Goal: Task Accomplishment & Management: Manage account settings

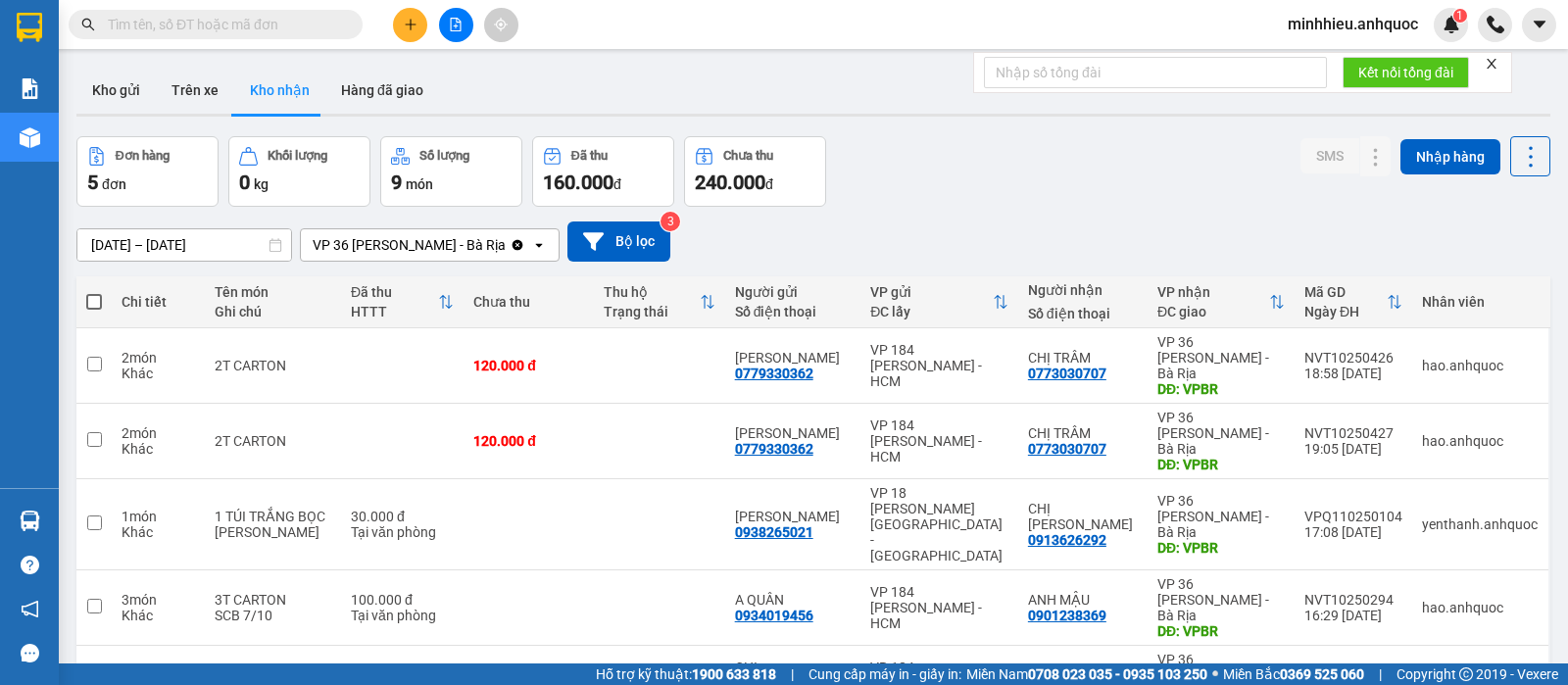
click at [407, 22] on icon "plus" at bounding box center [411, 25] width 14 height 14
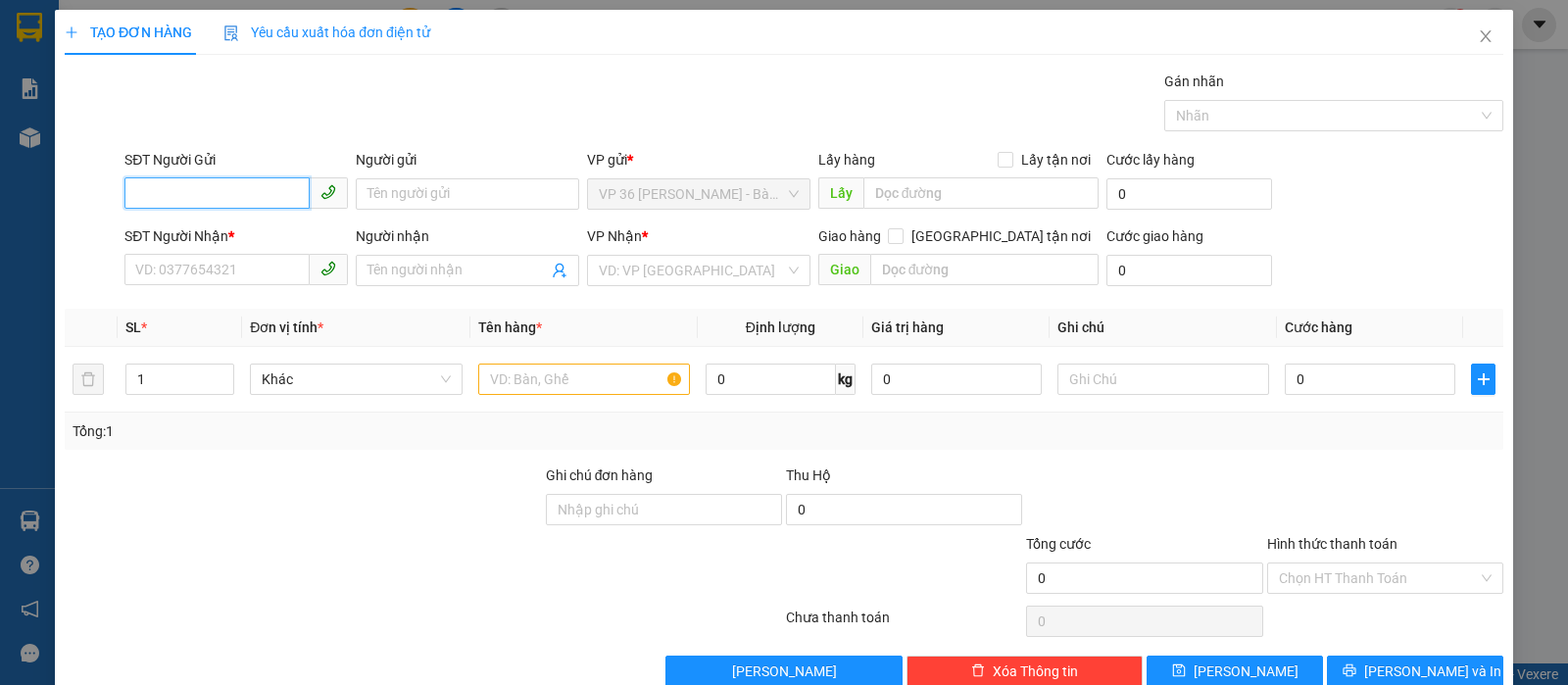
click at [291, 179] on input "SĐT Người Gửi" at bounding box center [217, 192] width 185 height 31
click at [221, 219] on div "0366867962 - C THƯ" at bounding box center [233, 232] width 220 height 31
type input "0366867962"
type input "C THƯ"
type input "0978242813"
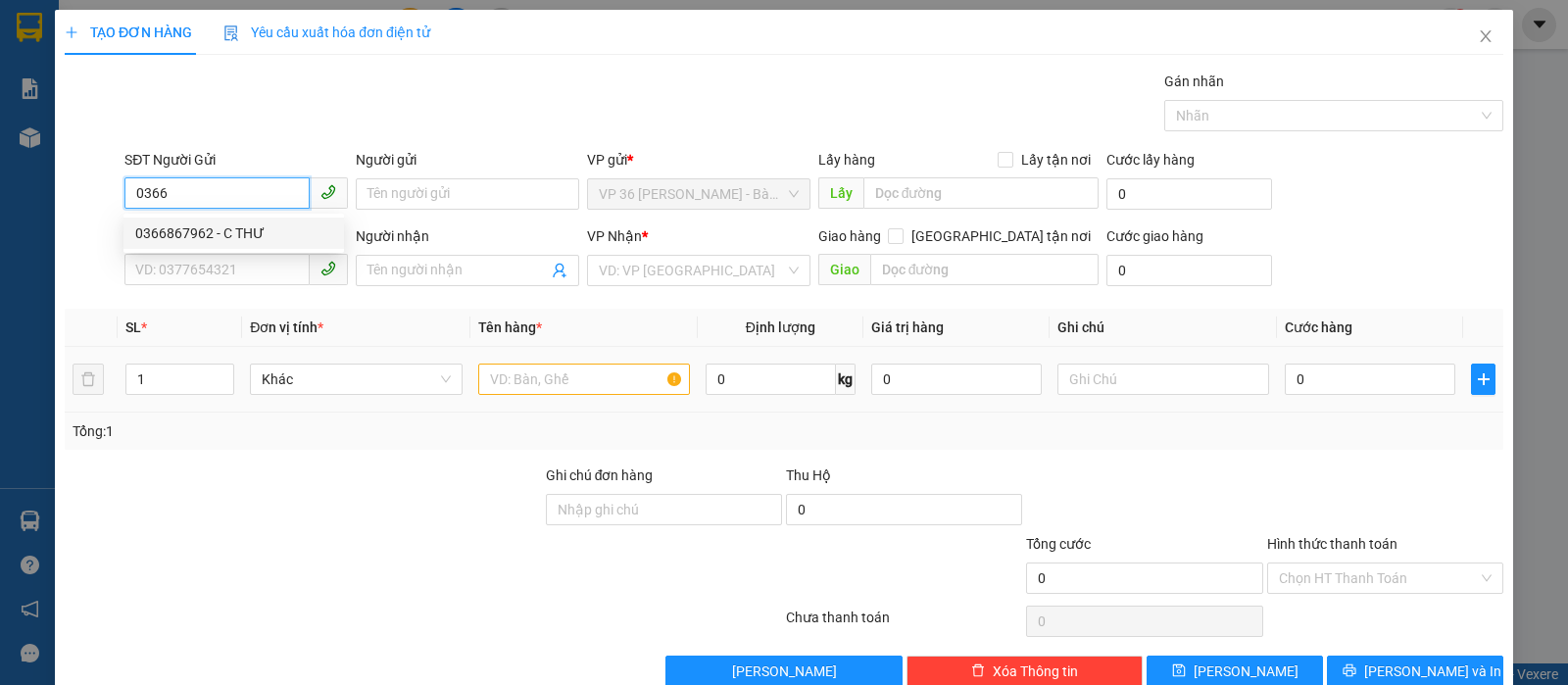
type input "A HOÀN"
type input "VPNVT"
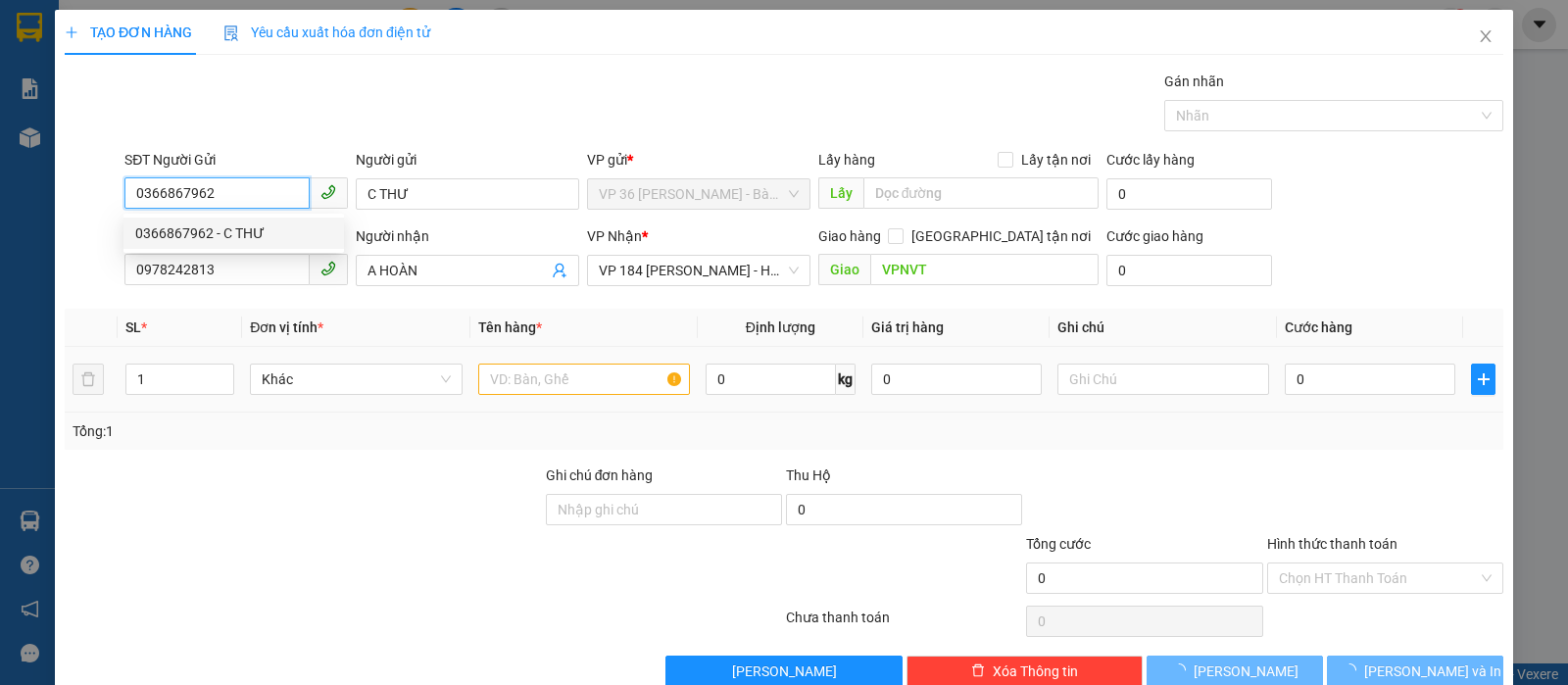
type input "20.000"
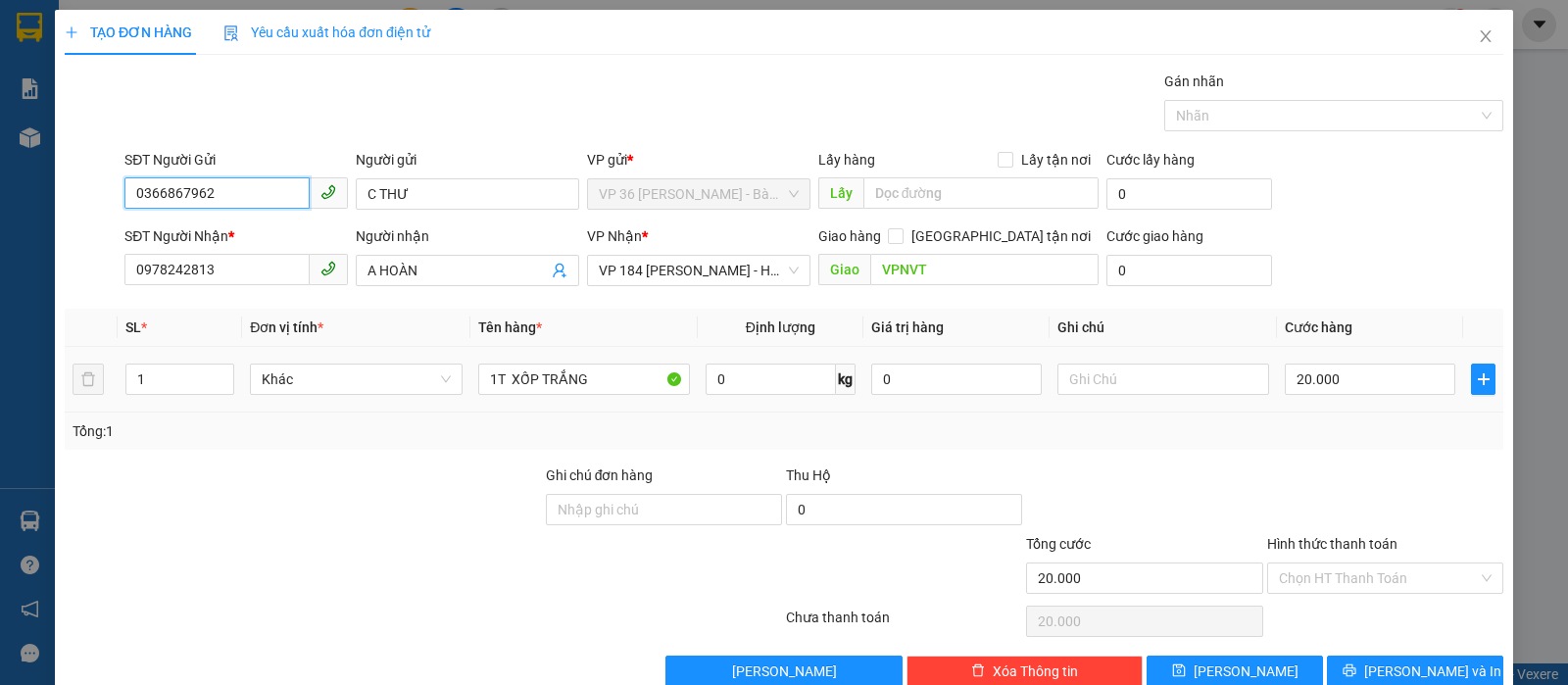
scroll to position [40, 0]
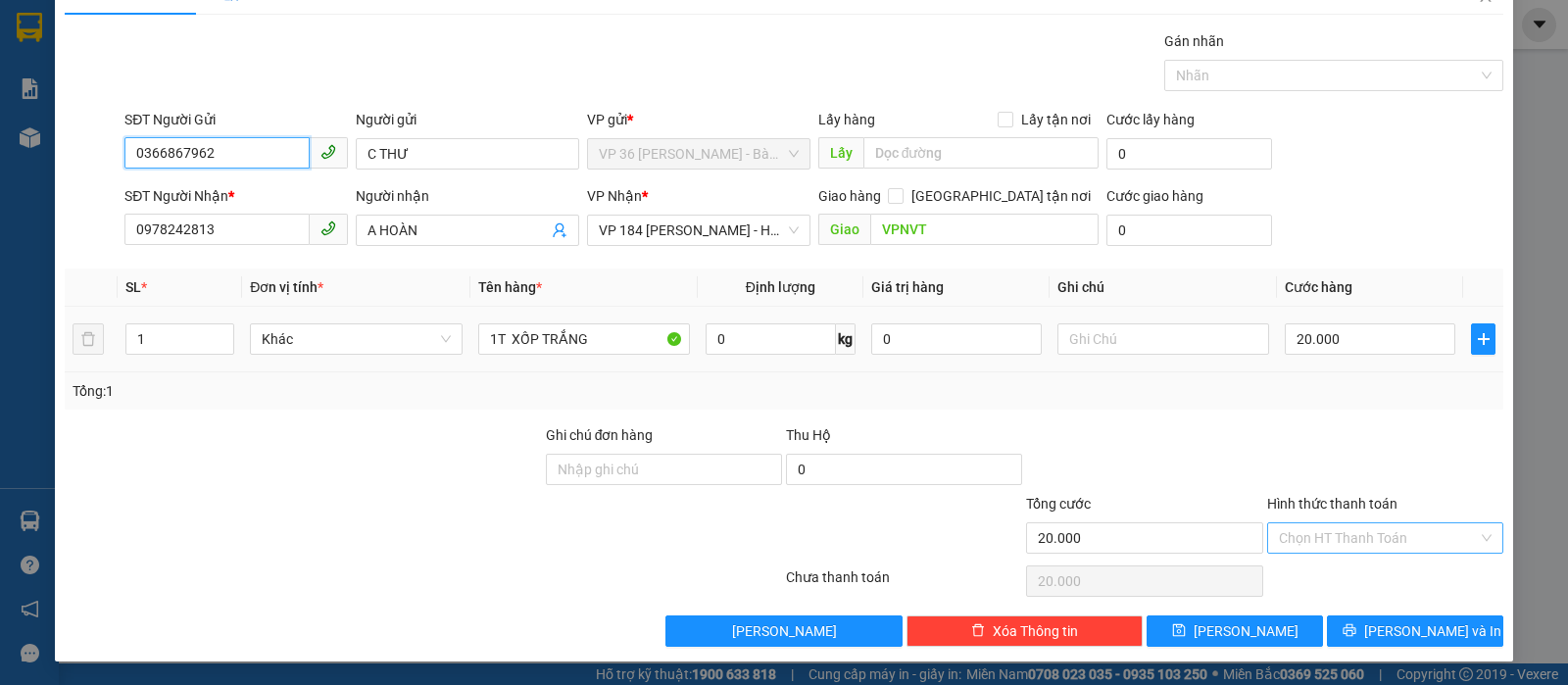
type input "0366867962"
click at [1304, 540] on input "Hình thức thanh toán" at bounding box center [1379, 537] width 199 height 29
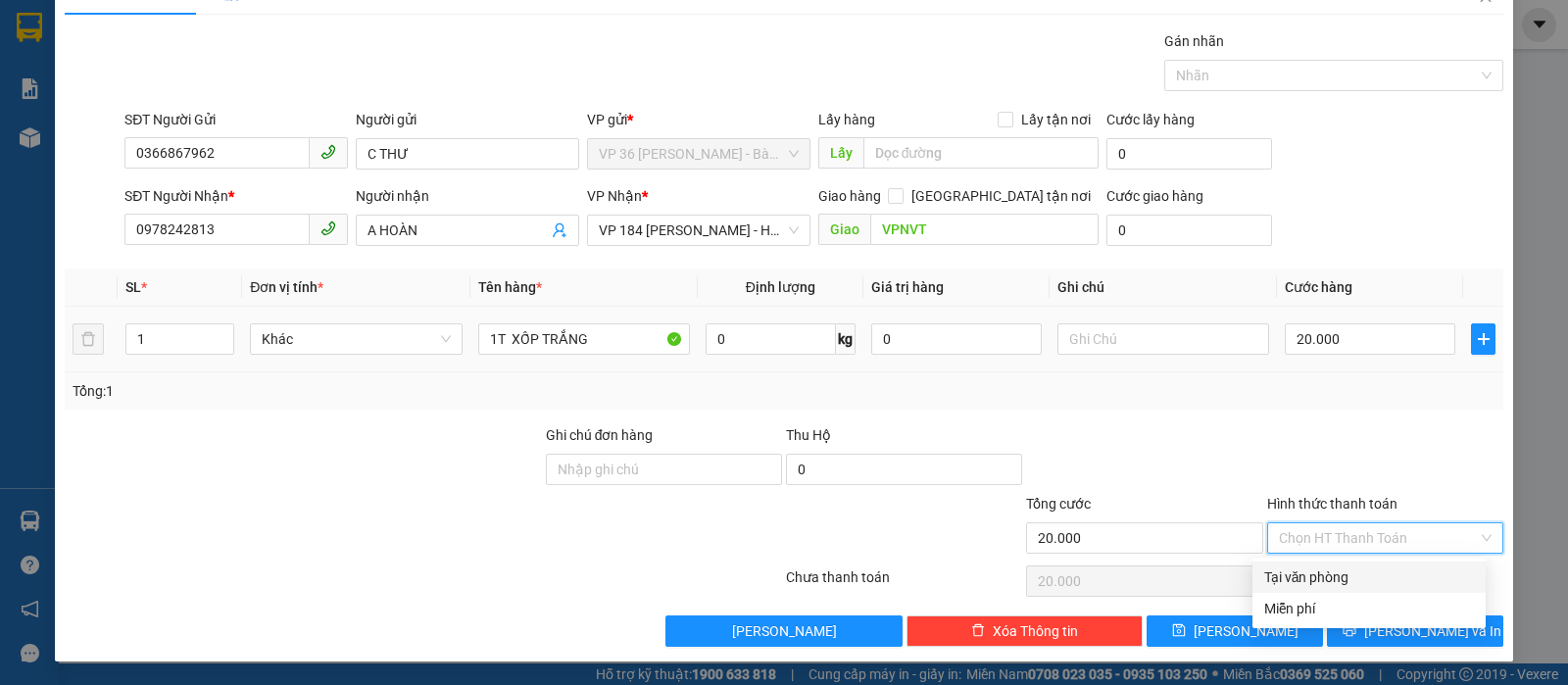
click at [1297, 579] on div "Tại văn phòng" at bounding box center [1369, 577] width 209 height 22
type input "0"
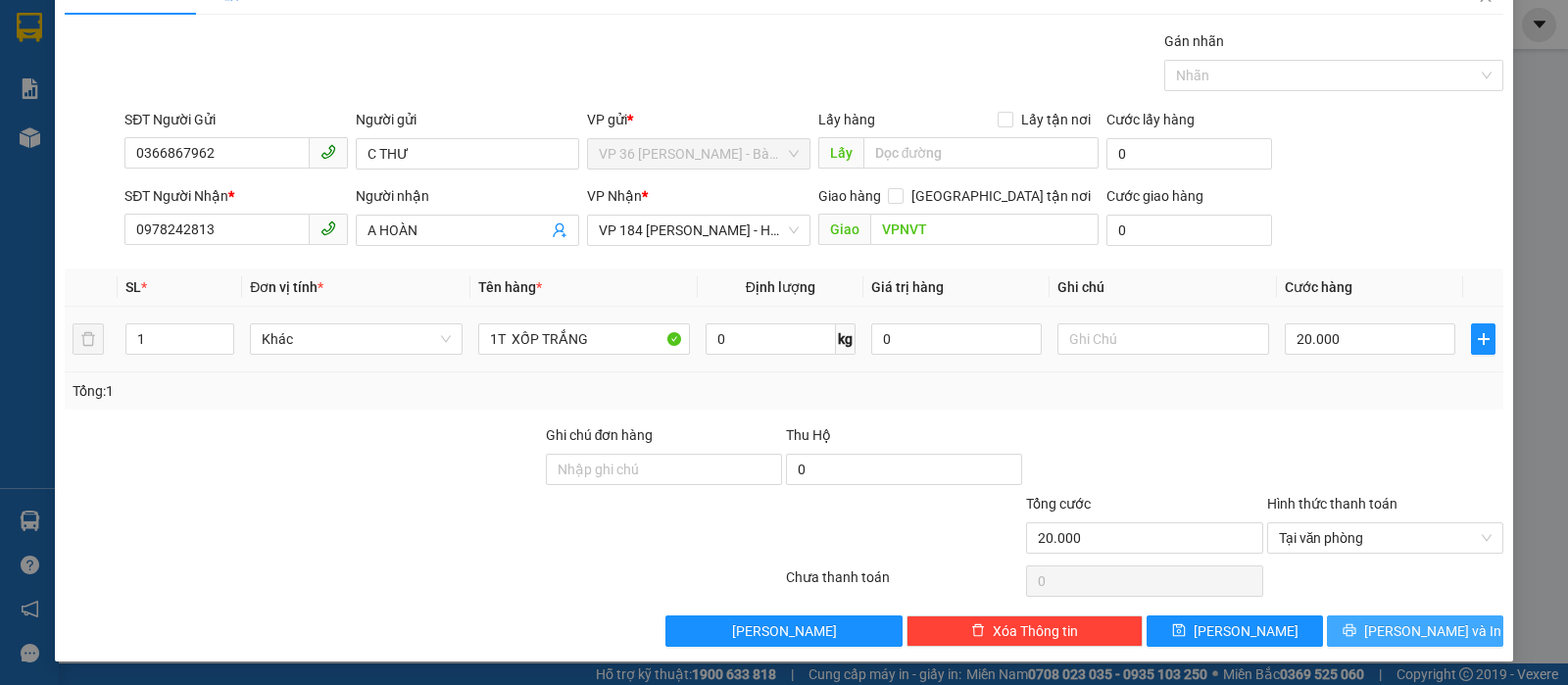
click at [1396, 642] on button "[PERSON_NAME] và In" at bounding box center [1414, 630] width 176 height 31
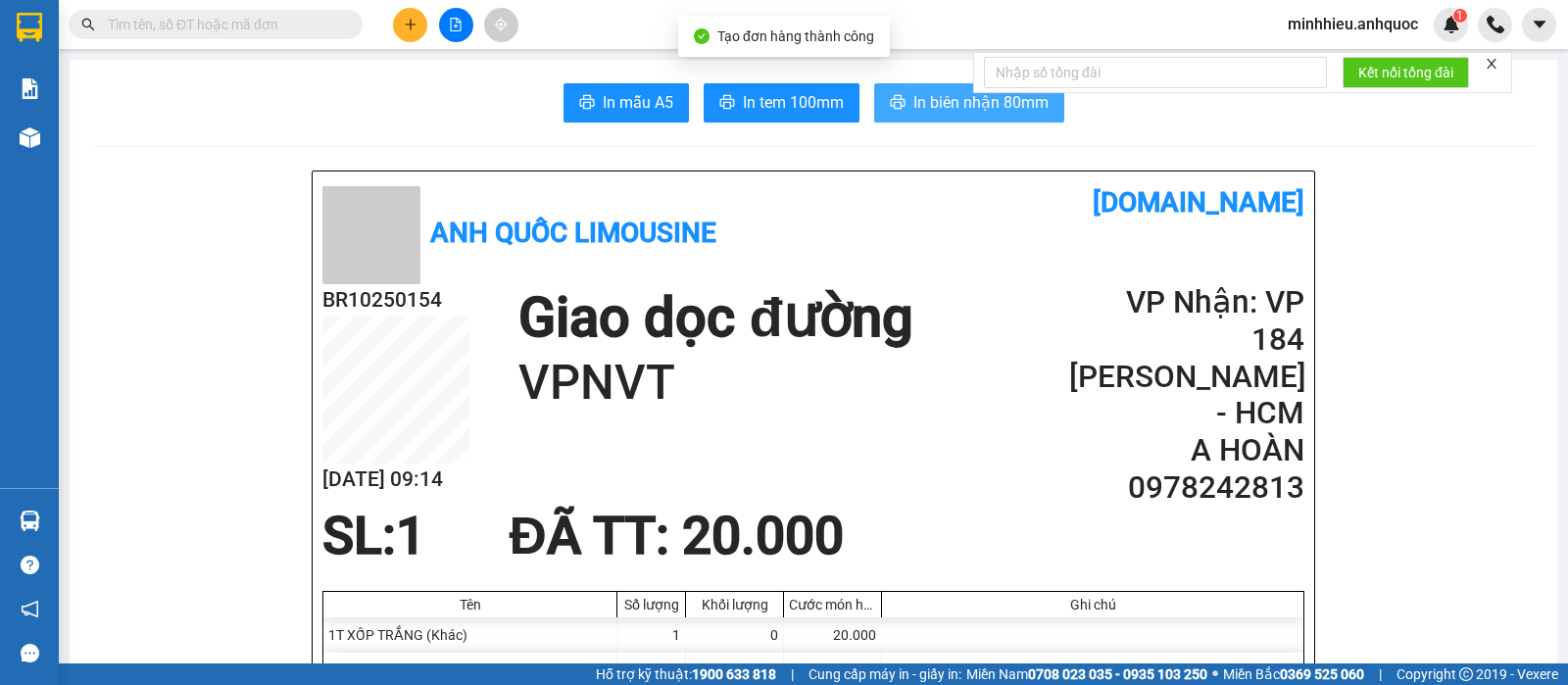
drag, startPoint x: 917, startPoint y: 111, endPoint x: 1037, endPoint y: 292, distance: 217.2
click at [919, 113] on span "In biên nhận 80mm" at bounding box center [981, 102] width 136 height 25
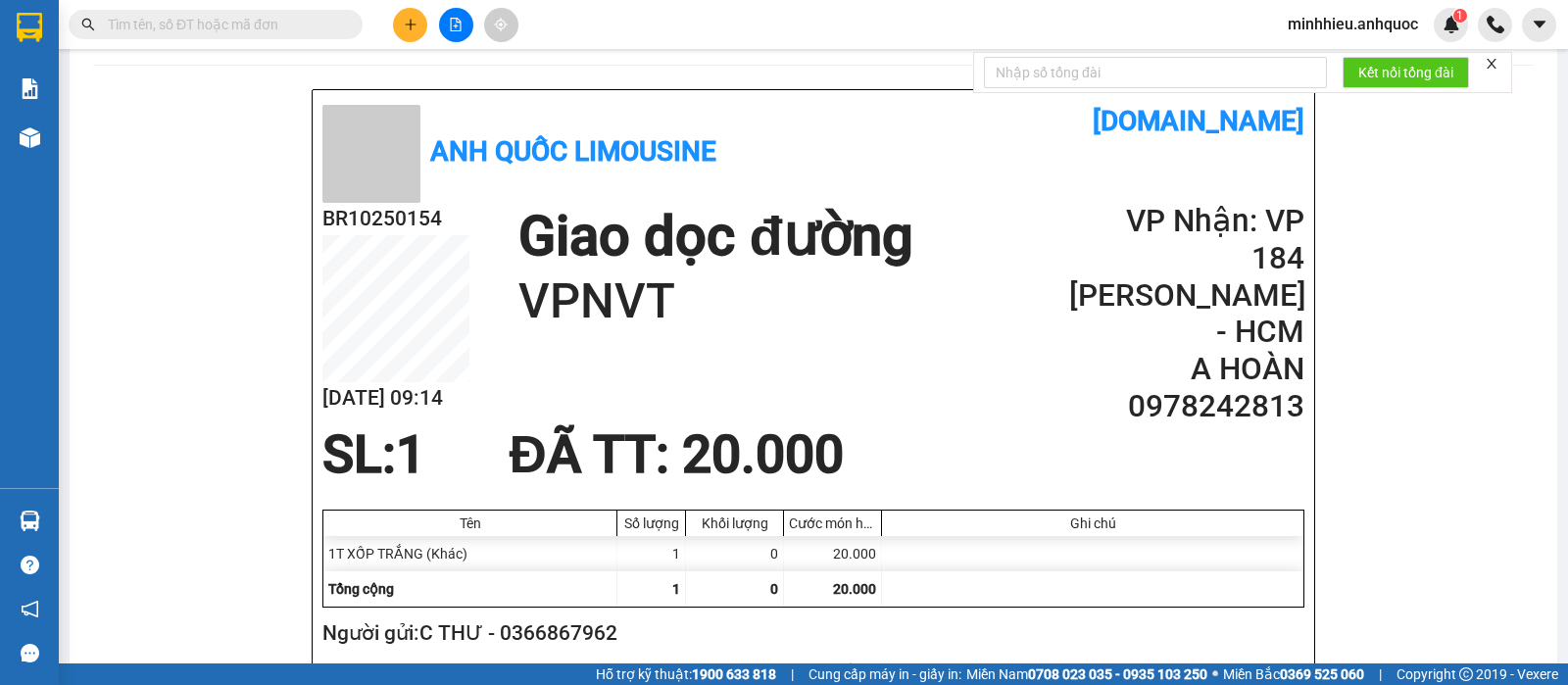
scroll to position [123, 0]
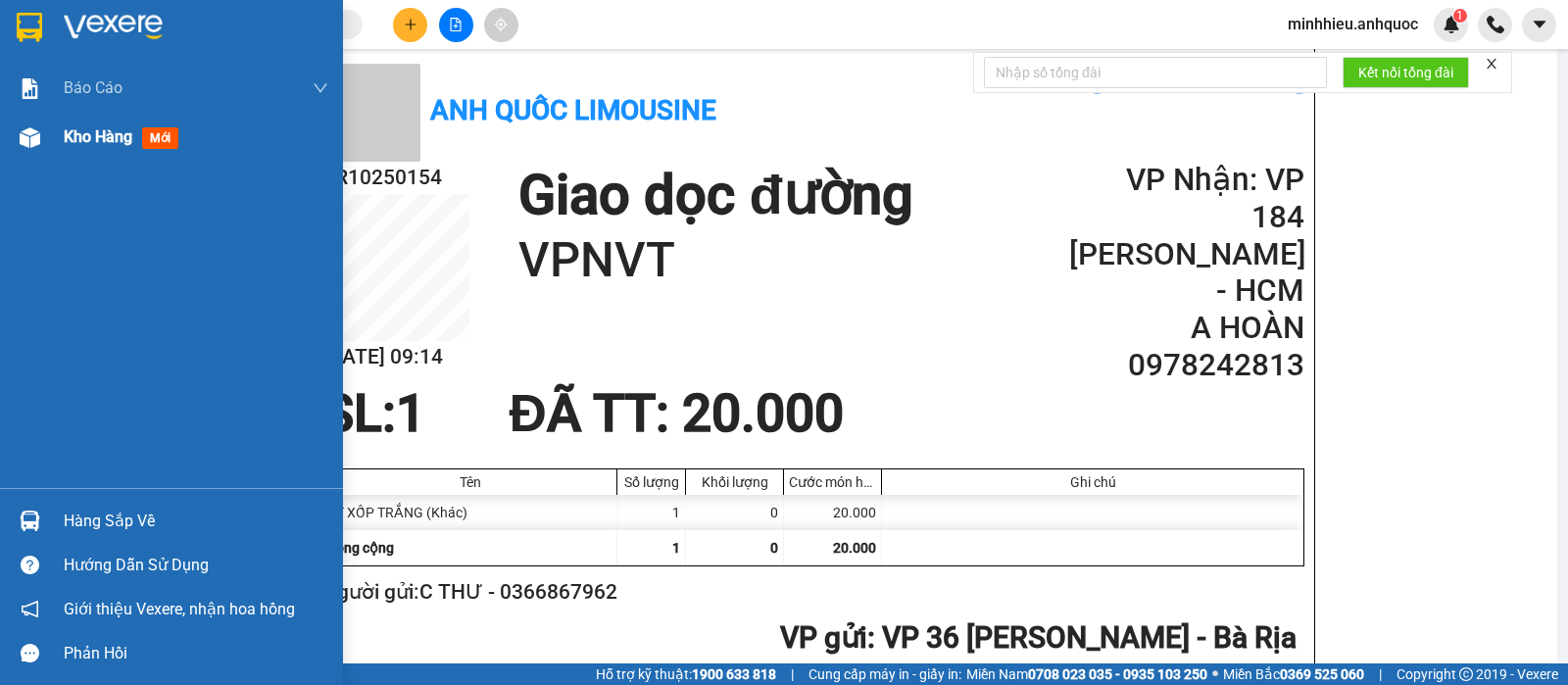
click at [93, 137] on span "Kho hàng" at bounding box center [98, 137] width 69 height 19
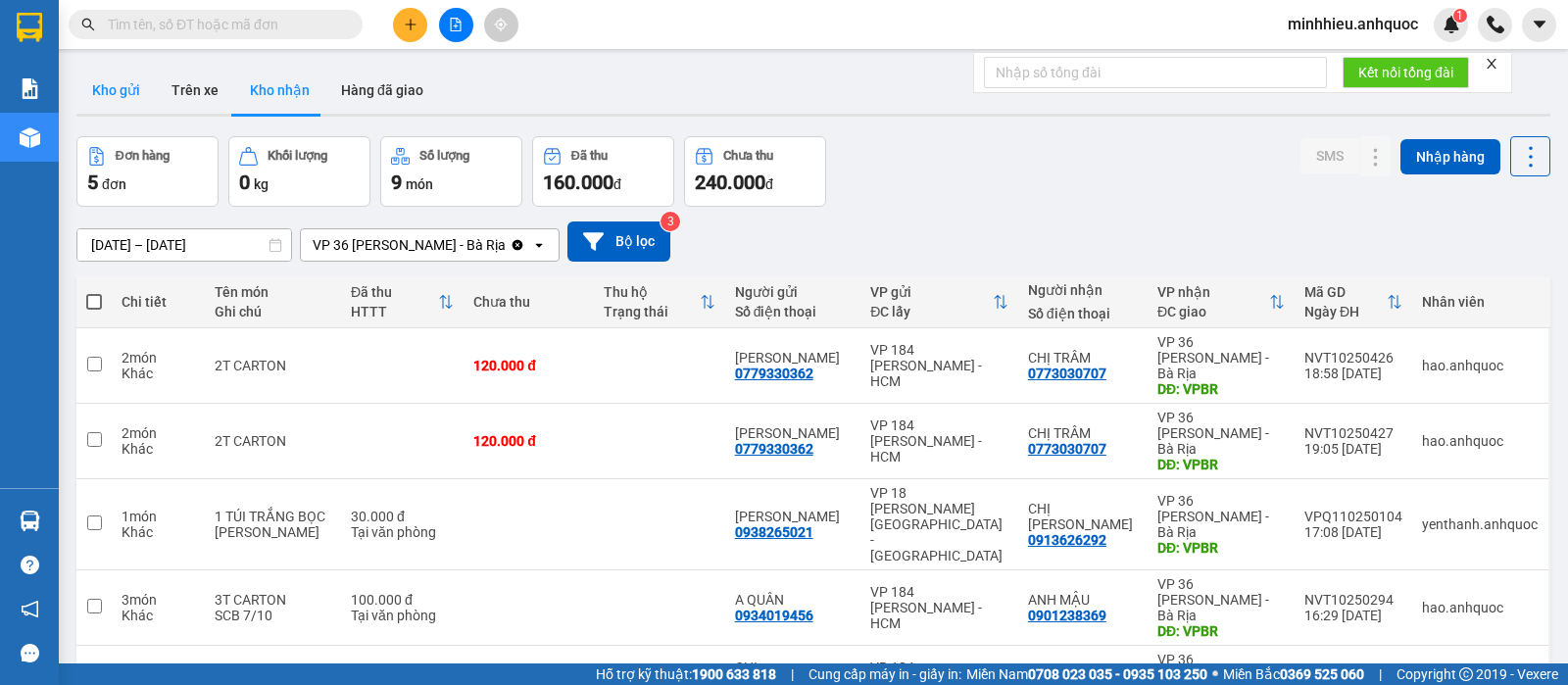
click at [137, 87] on button "Kho gửi" at bounding box center [117, 90] width 80 height 47
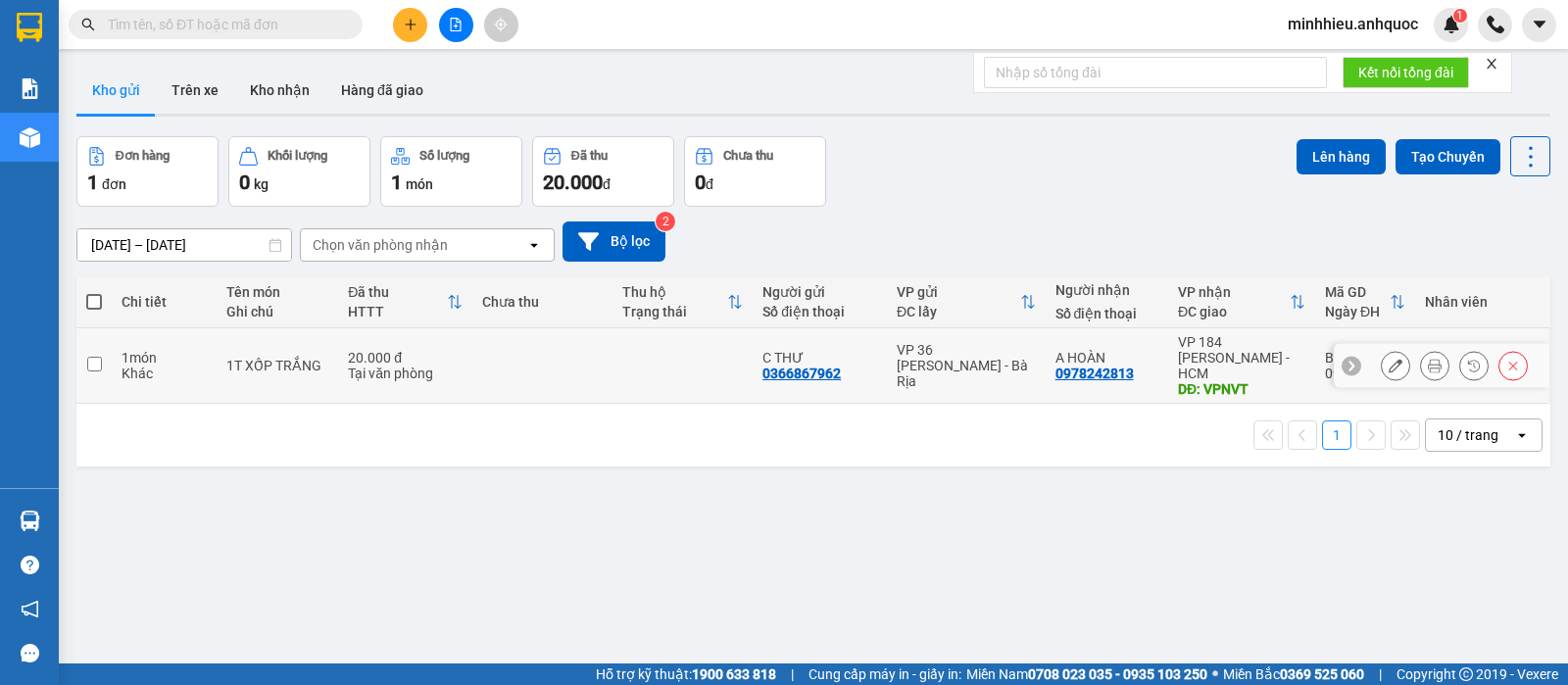
click at [1420, 361] on button at bounding box center [1434, 366] width 28 height 34
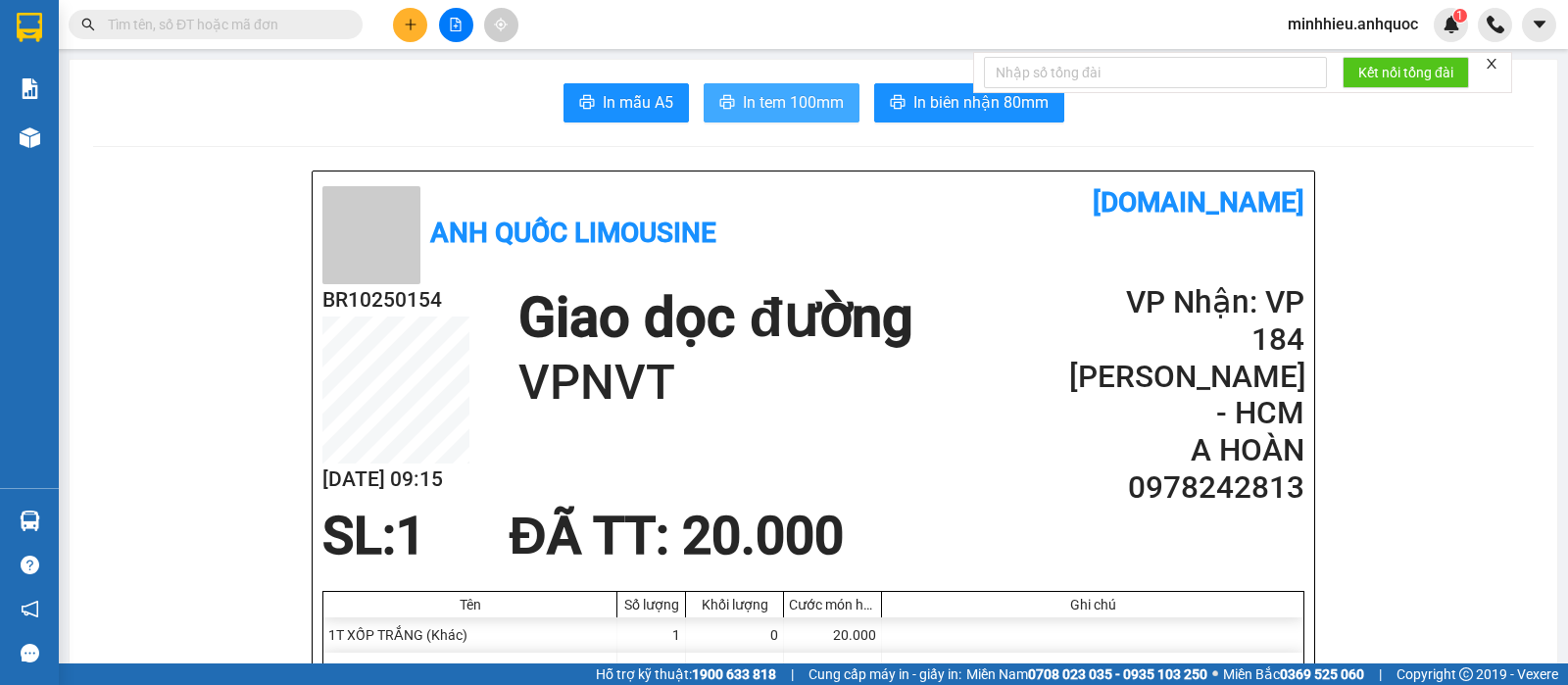
click at [776, 99] on span "In tem 100mm" at bounding box center [792, 102] width 101 height 25
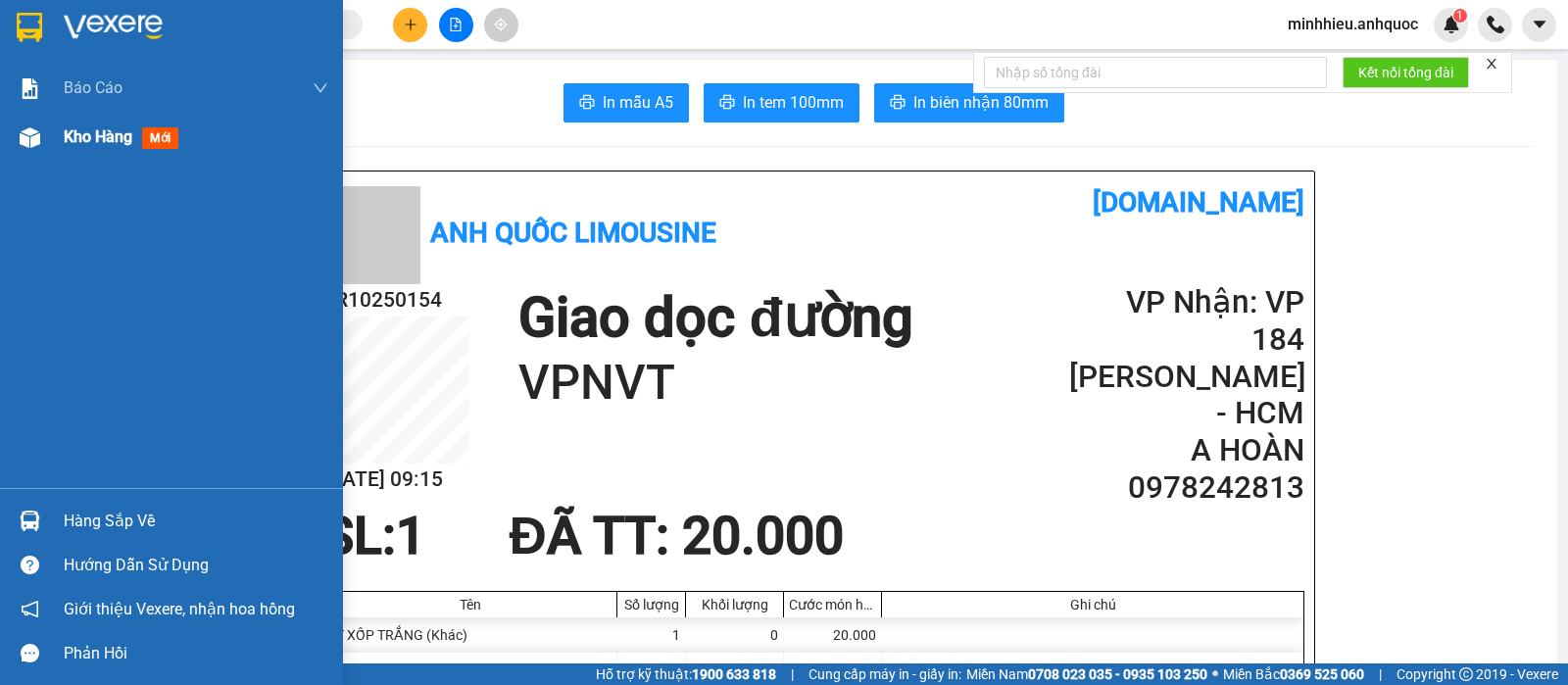
click at [80, 137] on span "Kho hàng" at bounding box center [98, 137] width 69 height 19
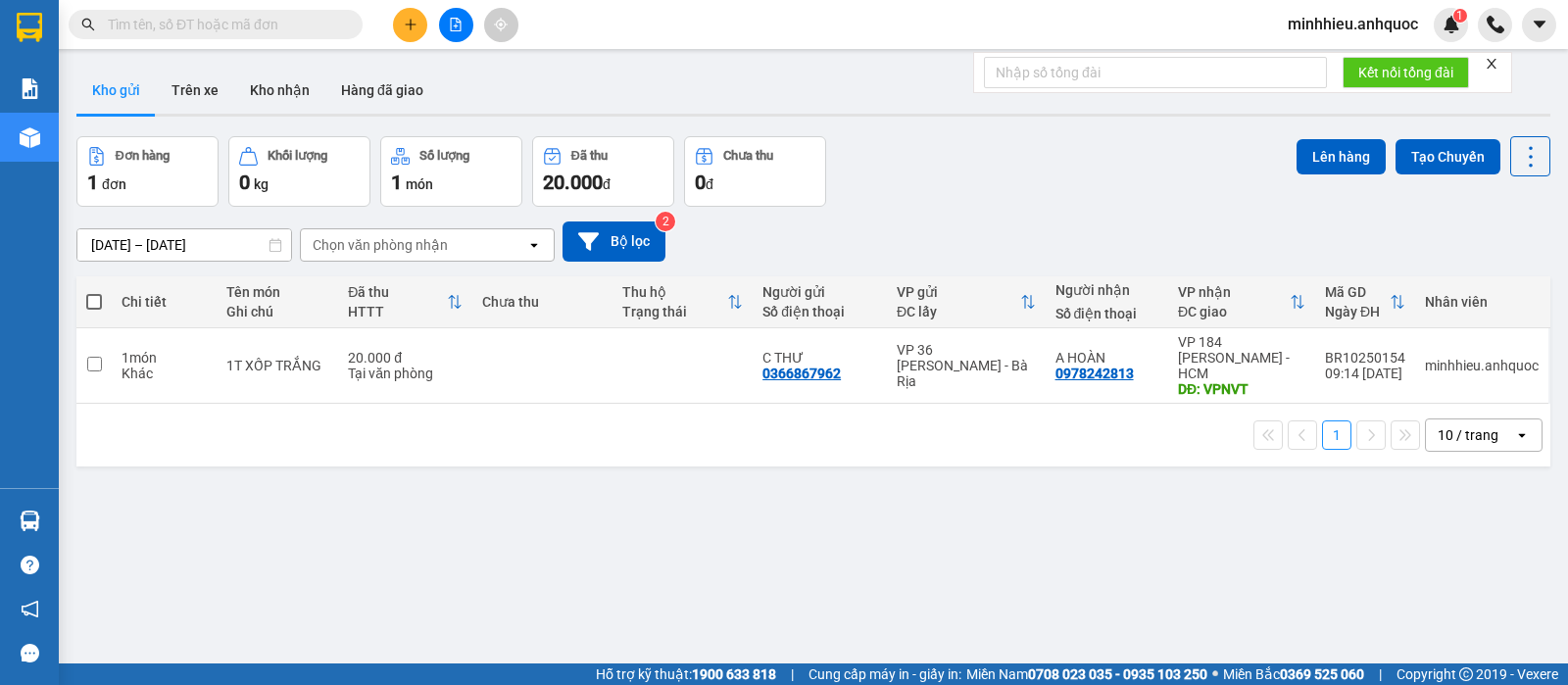
click at [120, 79] on button "Kho gửi" at bounding box center [117, 90] width 80 height 47
click at [509, 338] on td at bounding box center [542, 366] width 141 height 76
checkbox input "true"
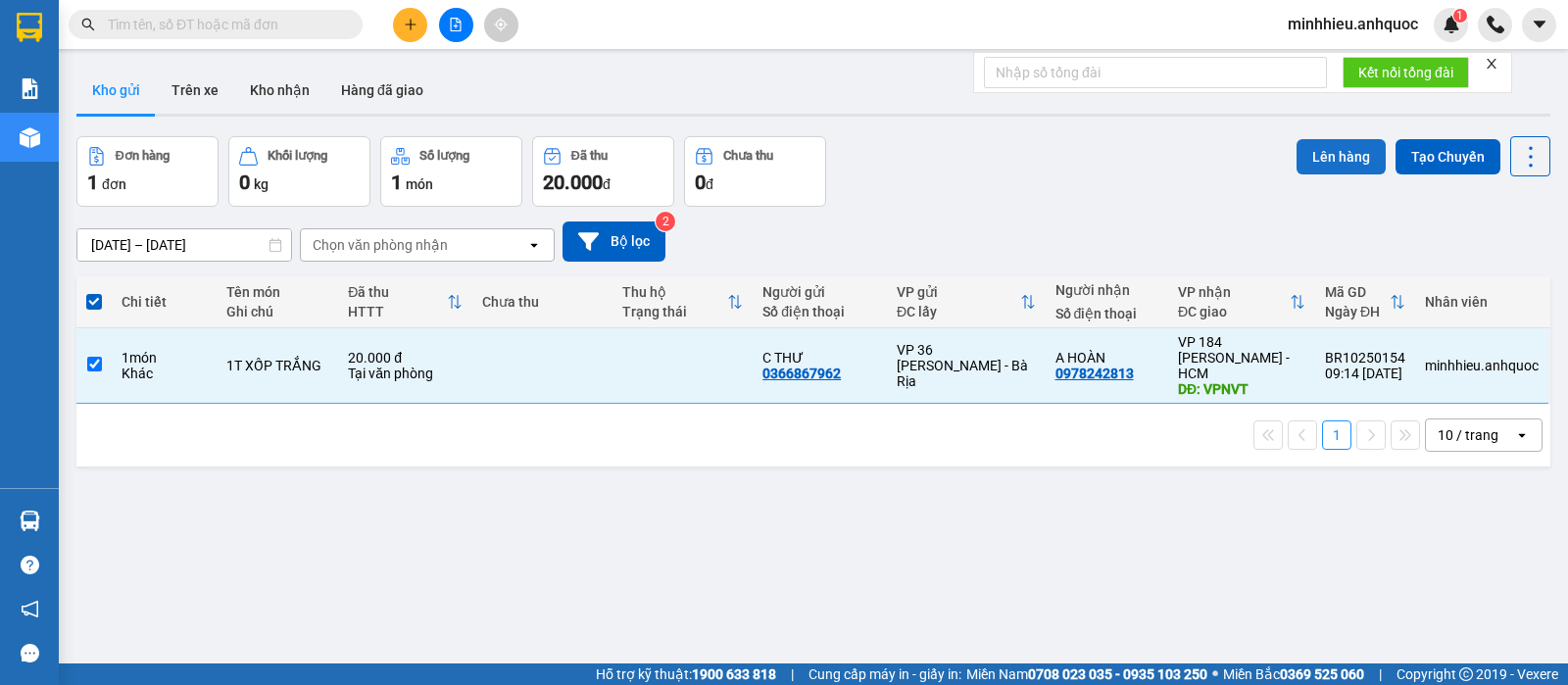
click at [1327, 162] on button "Lên hàng" at bounding box center [1341, 157] width 89 height 35
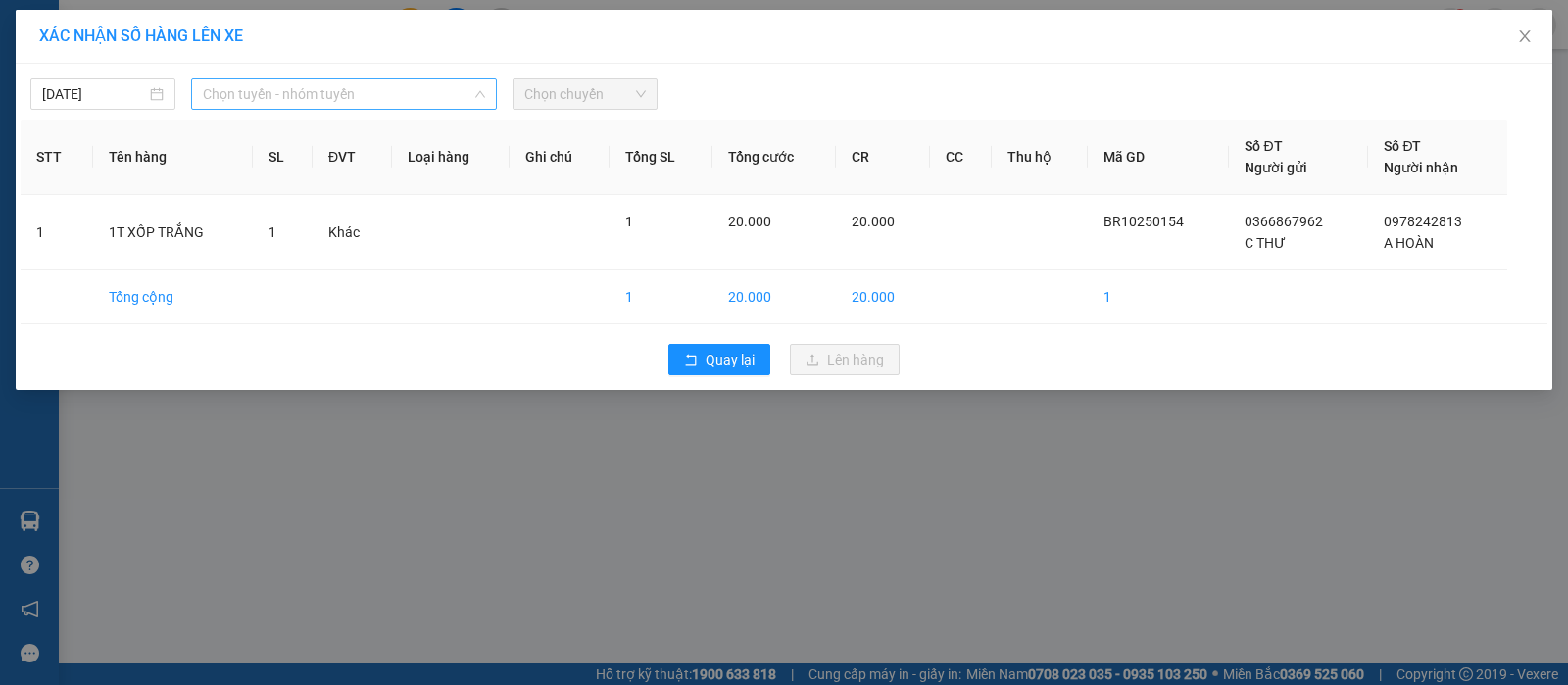
click at [328, 102] on span "Chọn tuyến - nhóm tuyến" at bounding box center [343, 94] width 282 height 29
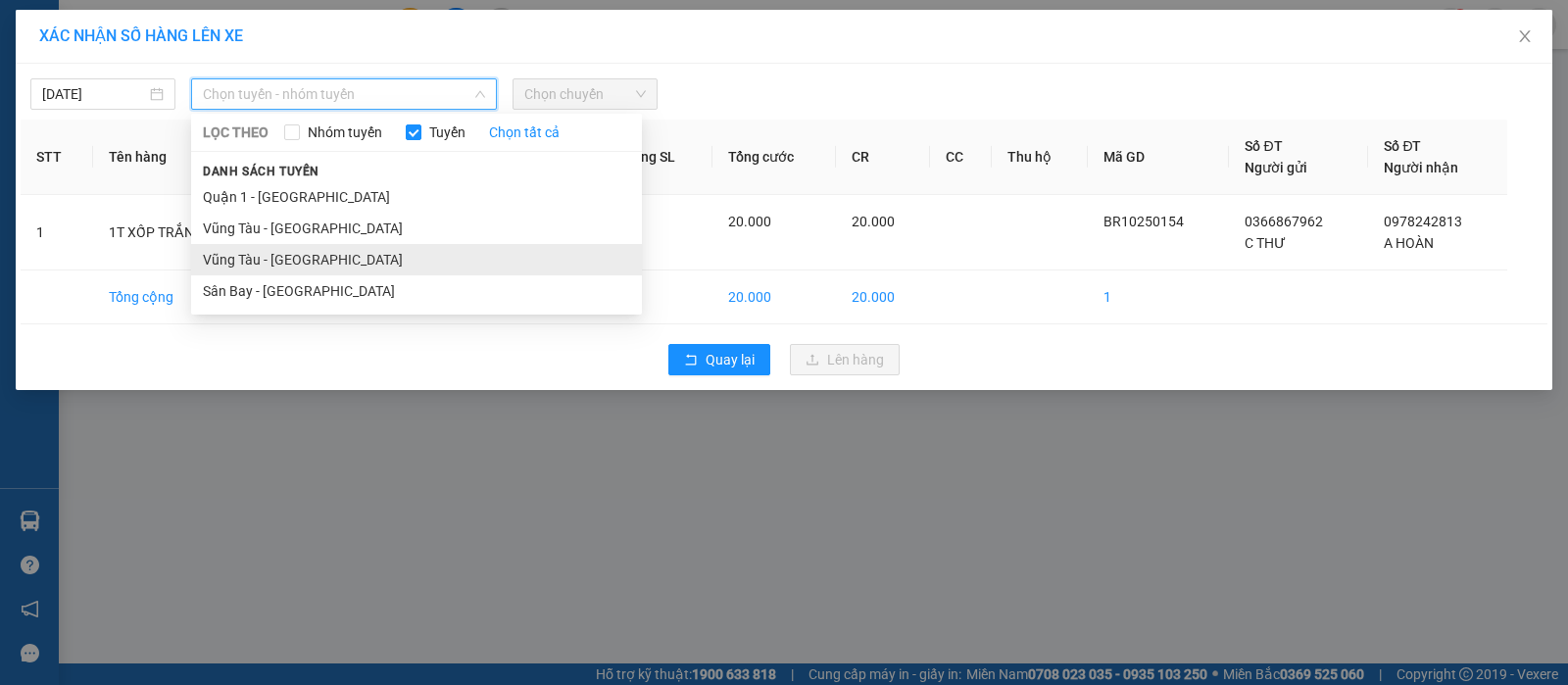
click at [297, 248] on li "Vũng Tàu - [GEOGRAPHIC_DATA]" at bounding box center [417, 259] width 451 height 31
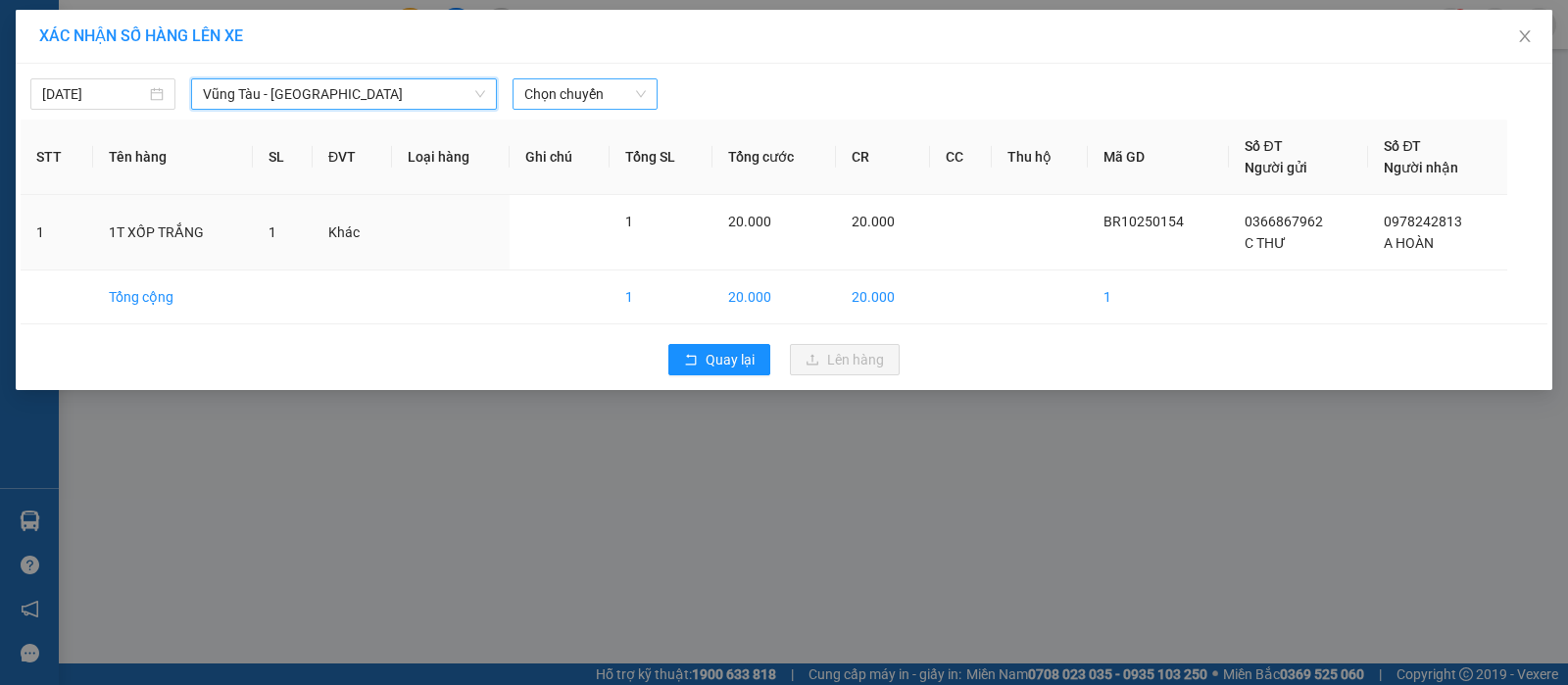
click at [527, 89] on span "Chọn chuyến" at bounding box center [585, 94] width 122 height 29
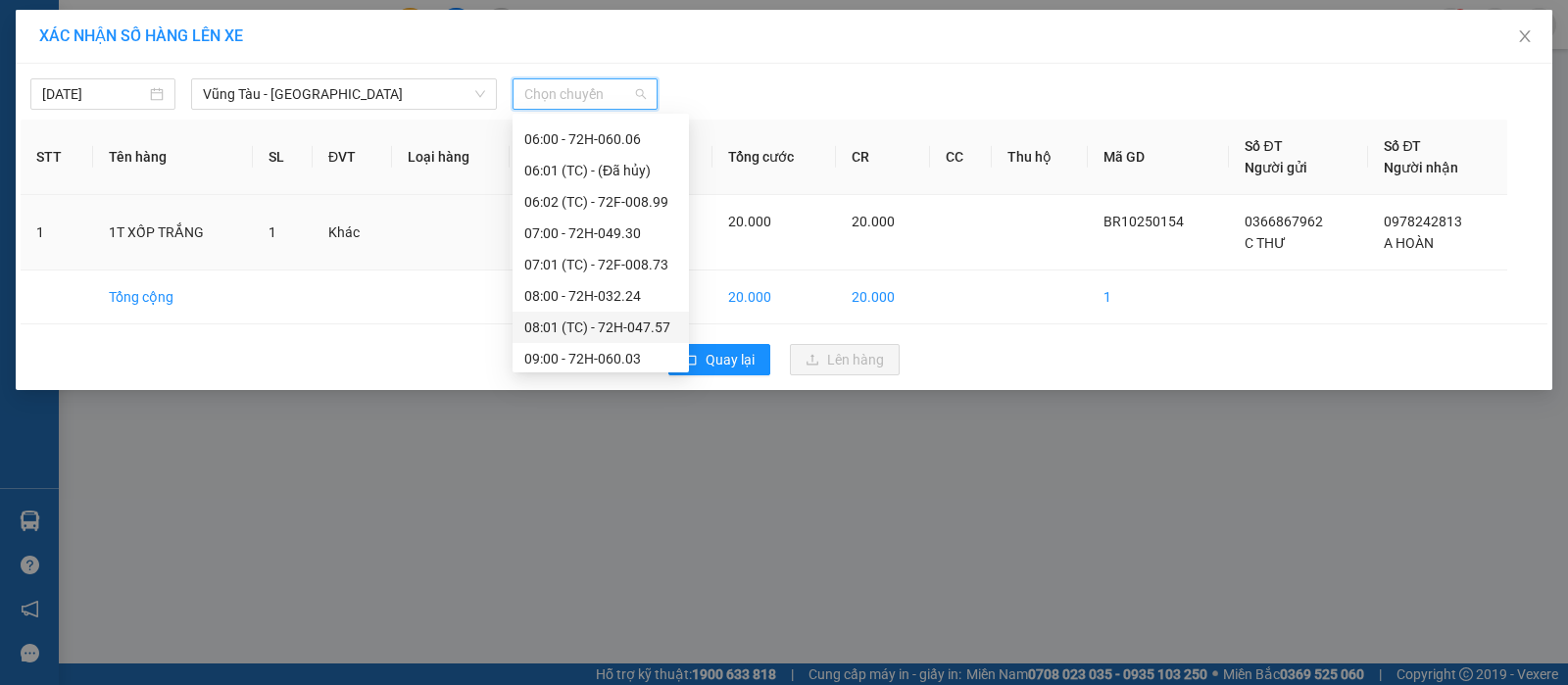
scroll to position [368, 0]
click at [622, 252] on div "09:01 (TC) - 72H-046.31" at bounding box center [600, 267] width 176 height 31
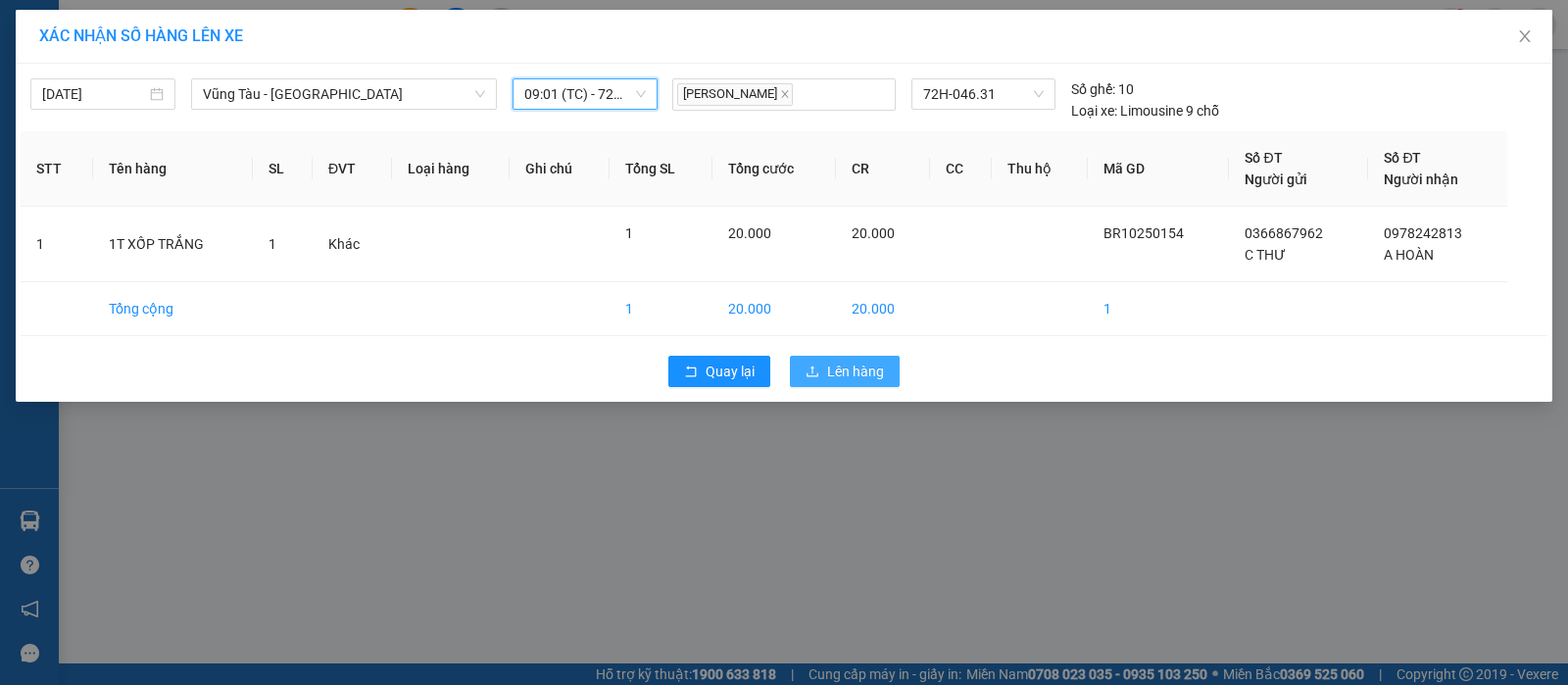
click at [849, 376] on span "Lên hàng" at bounding box center [855, 372] width 57 height 22
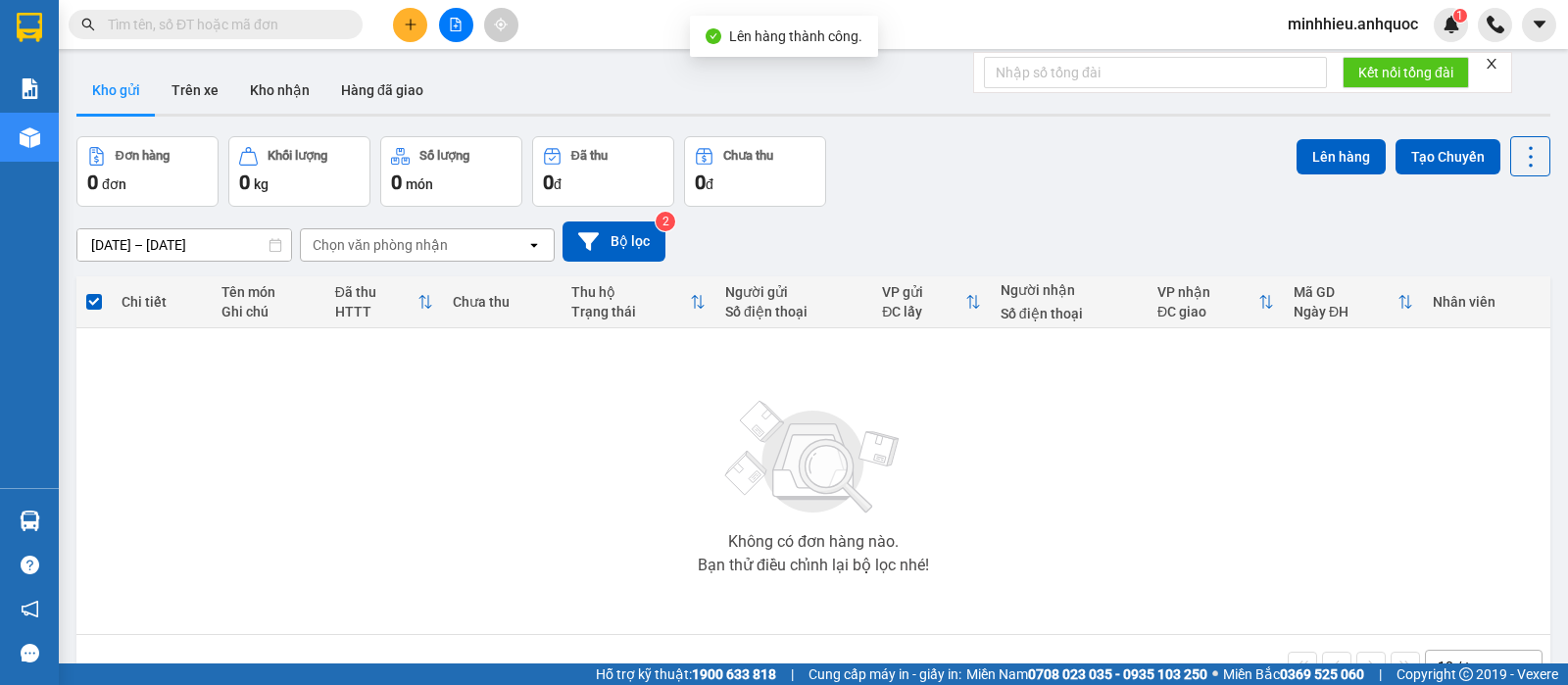
drag, startPoint x: 282, startPoint y: 87, endPoint x: 304, endPoint y: 155, distance: 71.5
click at [281, 92] on button "Kho nhận" at bounding box center [279, 90] width 91 height 47
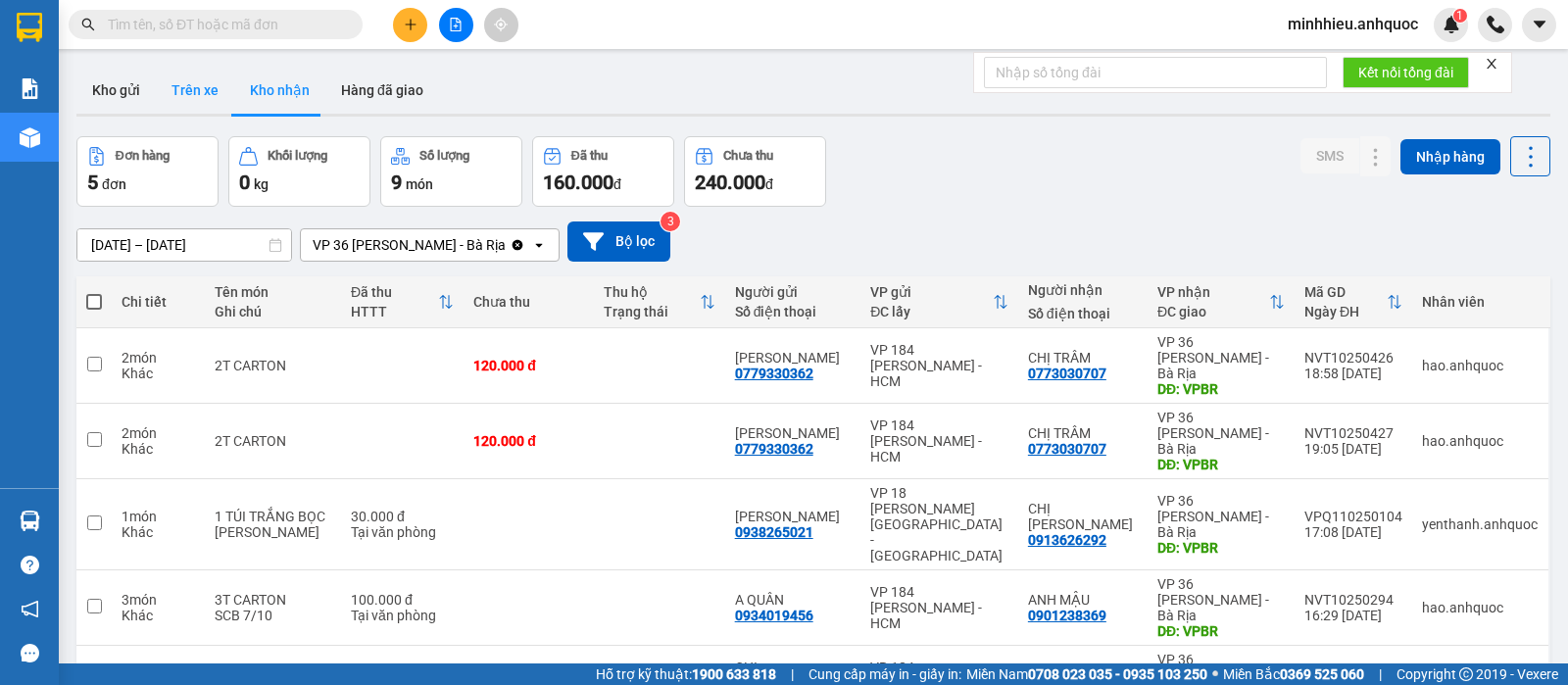
click at [180, 92] on button "Trên xe" at bounding box center [194, 90] width 79 height 47
type input "[DATE] – [DATE]"
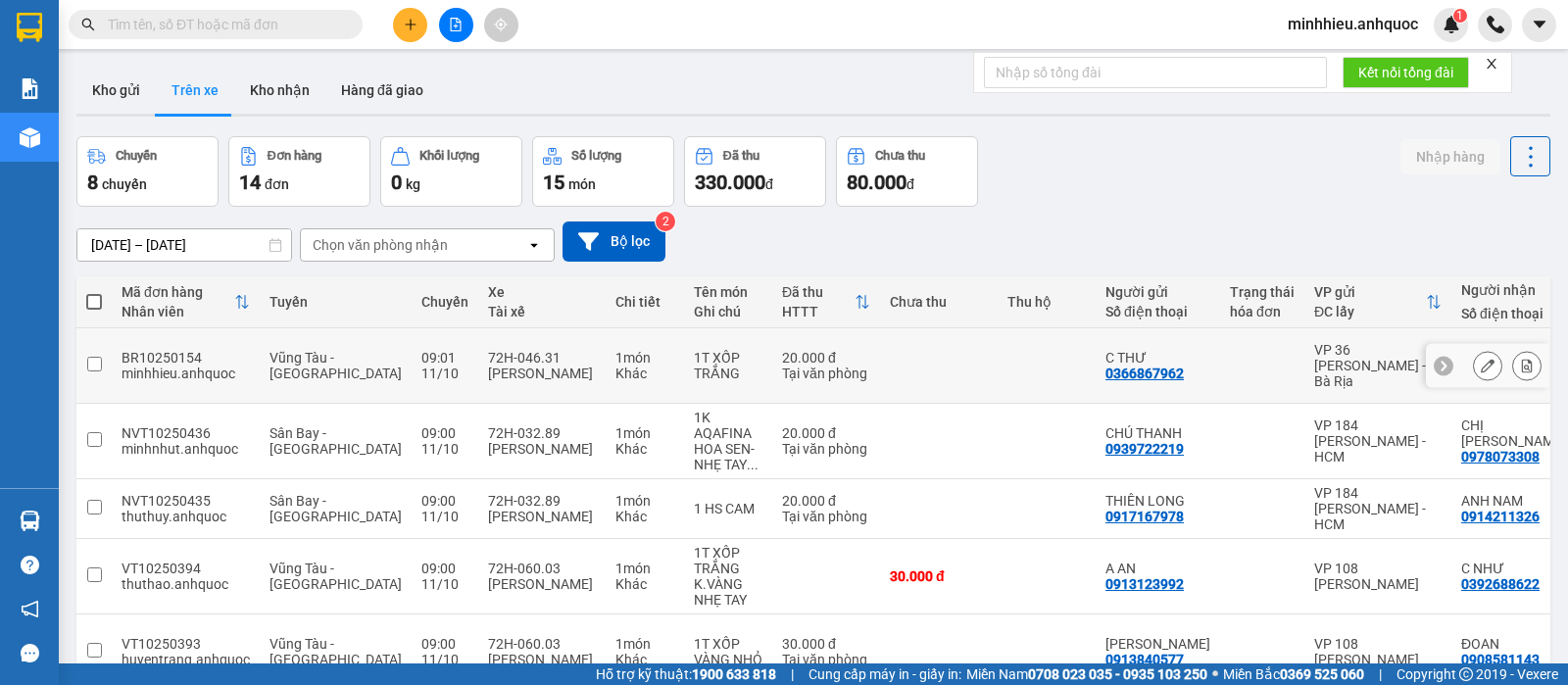
click at [1522, 359] on icon at bounding box center [1527, 366] width 11 height 14
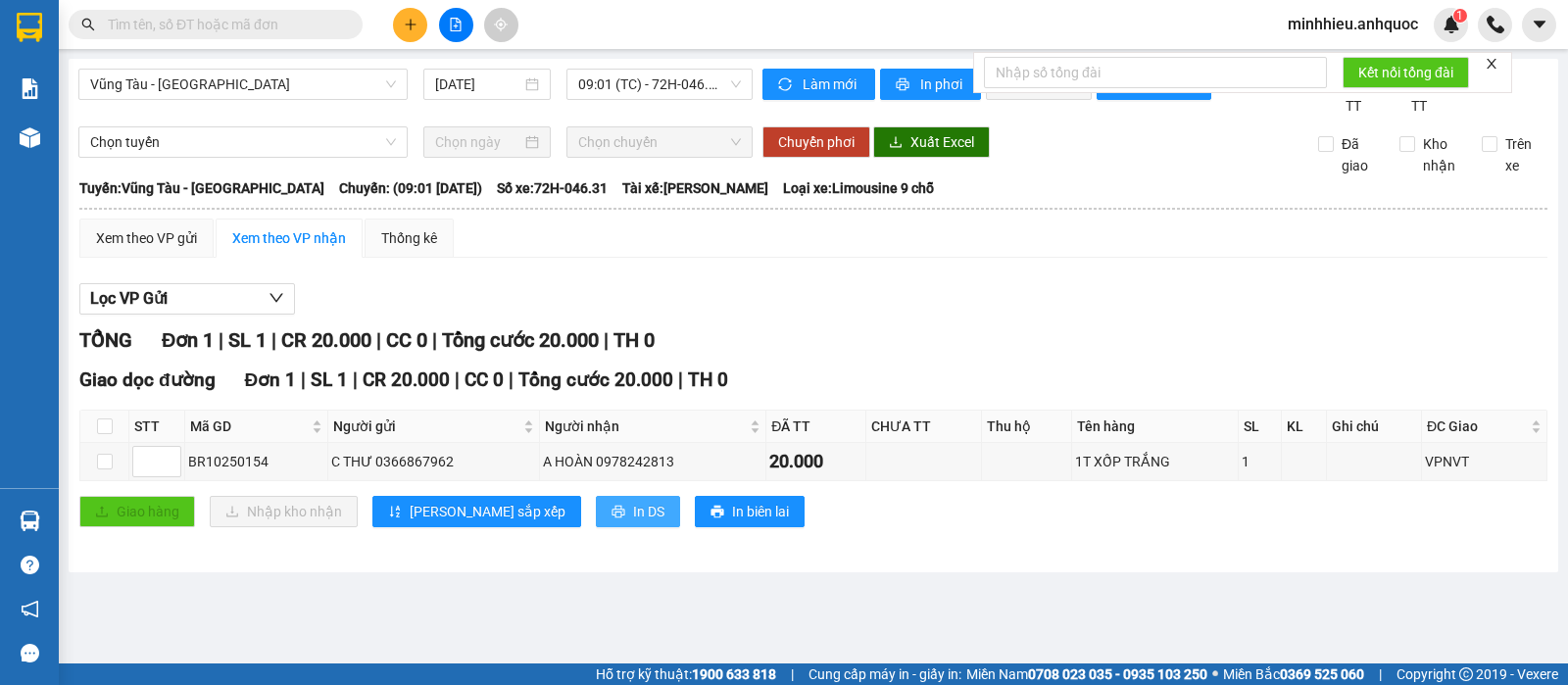
click at [633, 522] on span "In DS" at bounding box center [648, 512] width 31 height 22
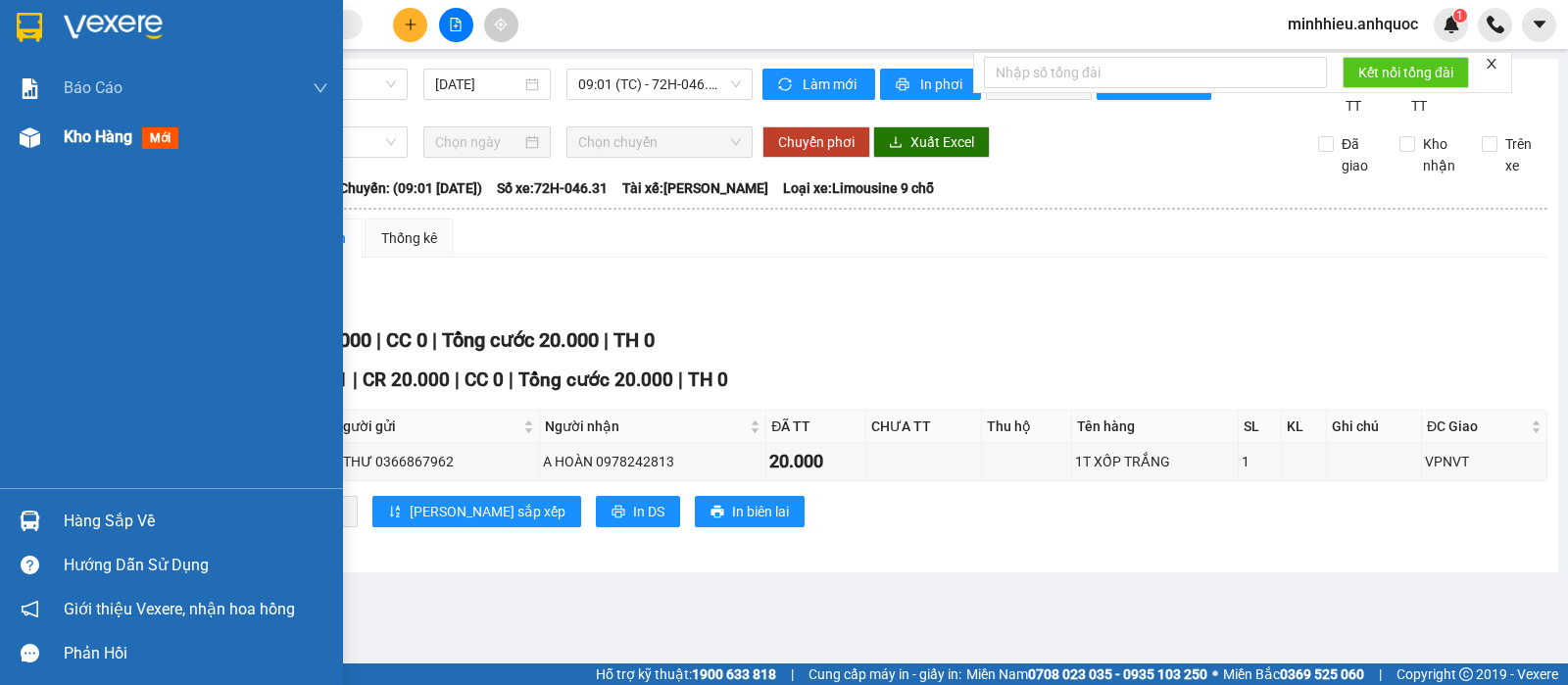
click at [90, 139] on span "Kho hàng" at bounding box center [98, 137] width 69 height 19
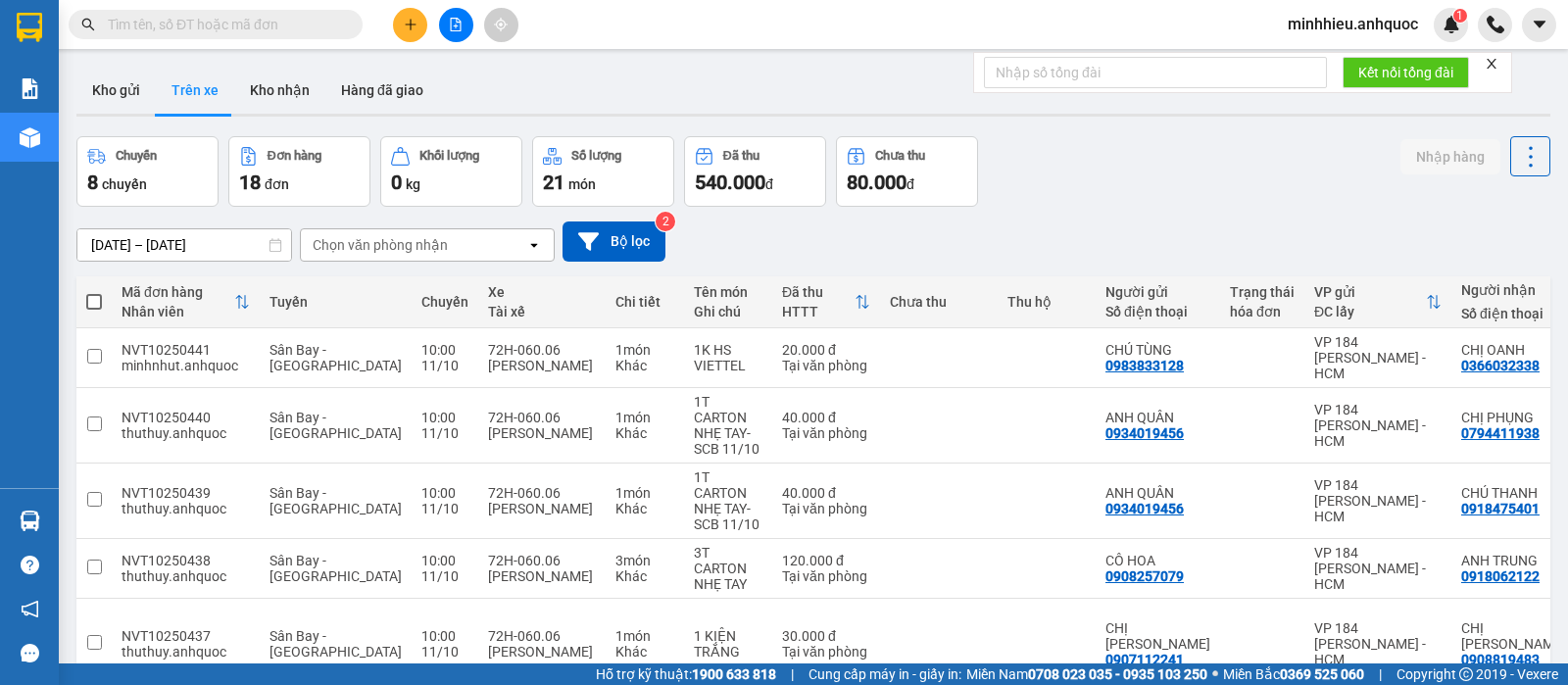
drag, startPoint x: 296, startPoint y: 78, endPoint x: 209, endPoint y: 65, distance: 88.0
click at [287, 80] on button "Kho nhận" at bounding box center [279, 90] width 91 height 47
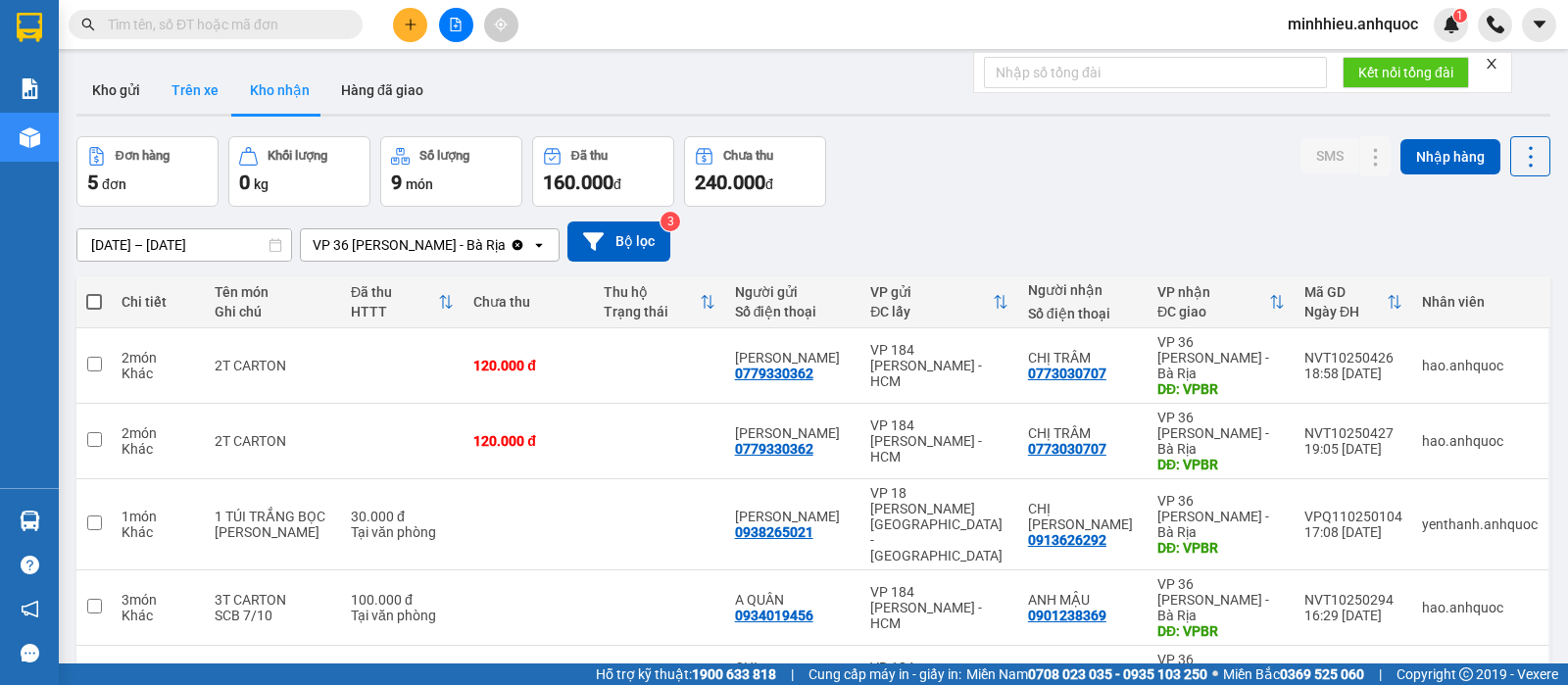
click at [164, 97] on button "Trên xe" at bounding box center [194, 90] width 79 height 47
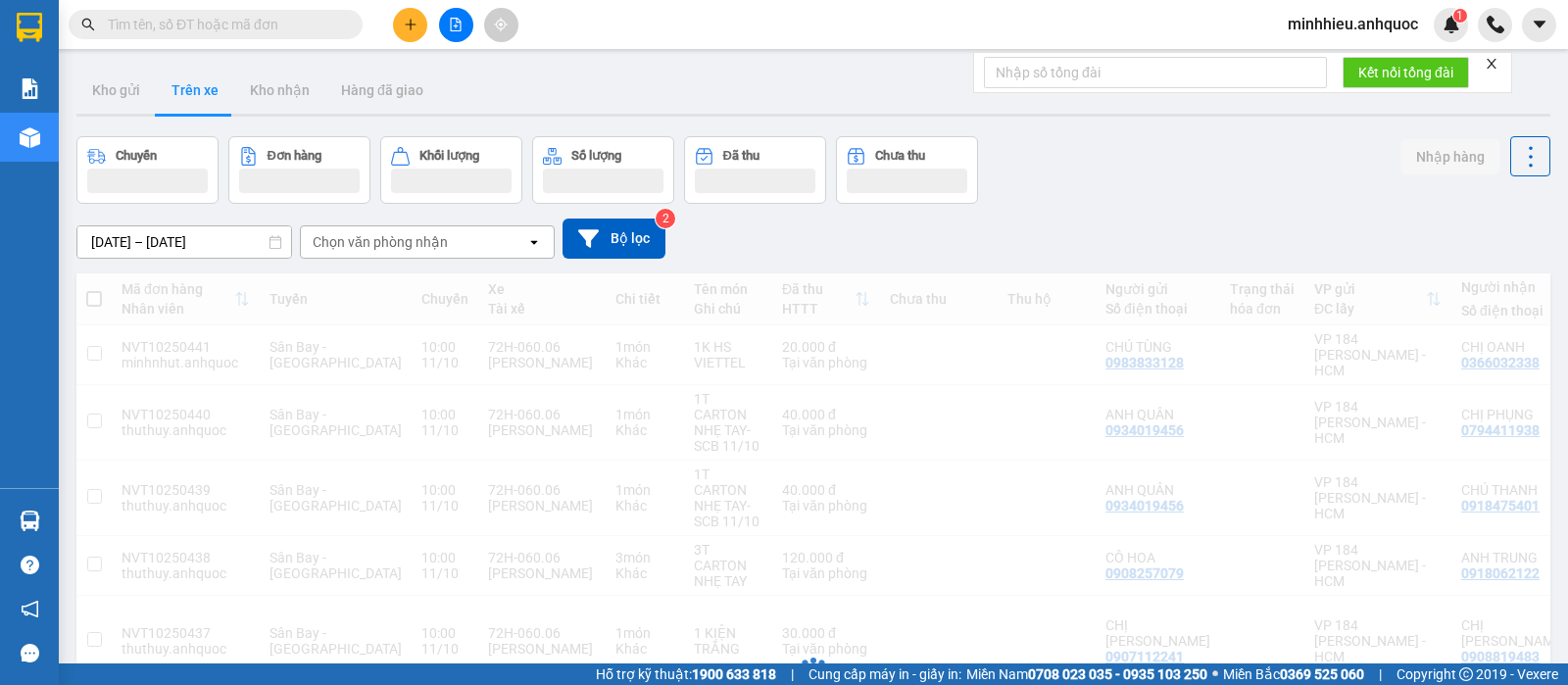
click at [466, 251] on div "Chọn văn phòng nhận" at bounding box center [414, 241] width 225 height 31
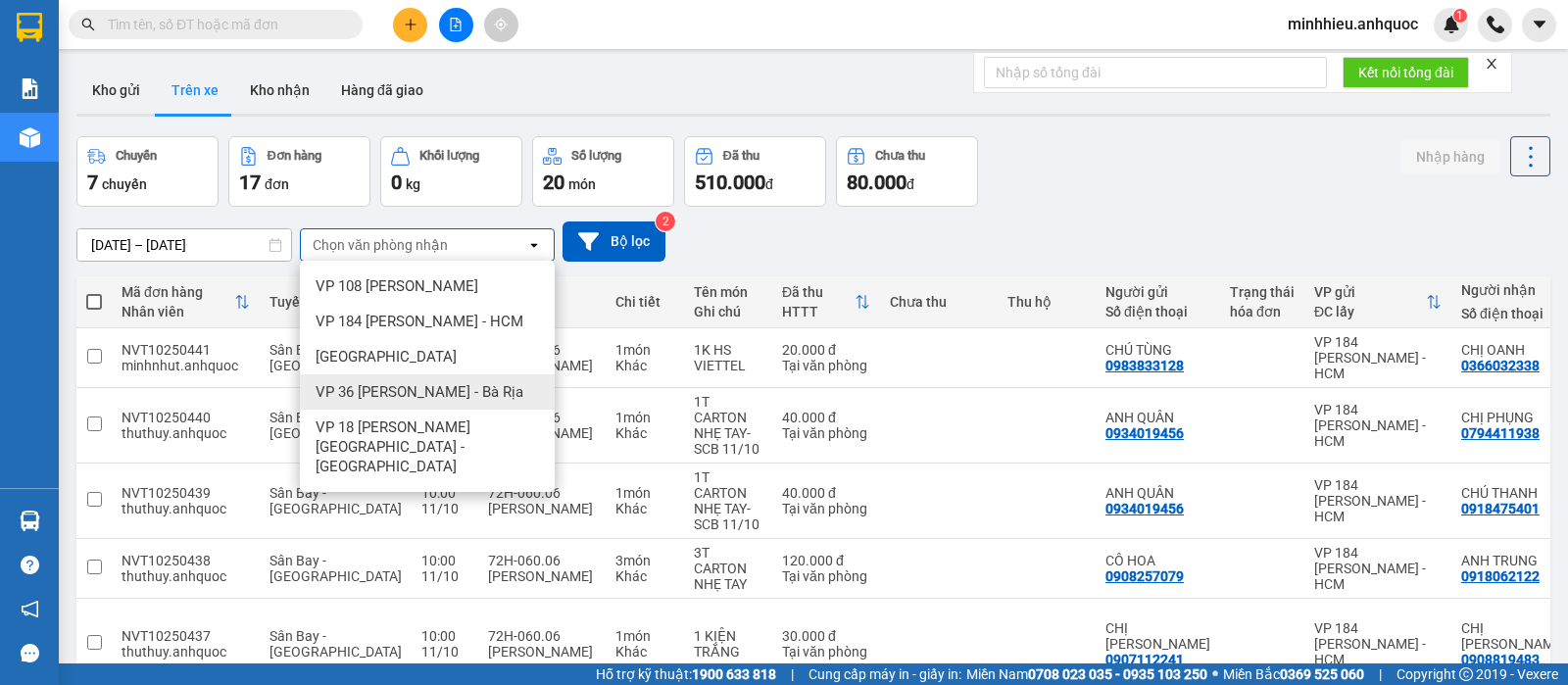
click at [404, 386] on span "VP 36 [PERSON_NAME] - Bà Rịa" at bounding box center [420, 392] width 207 height 20
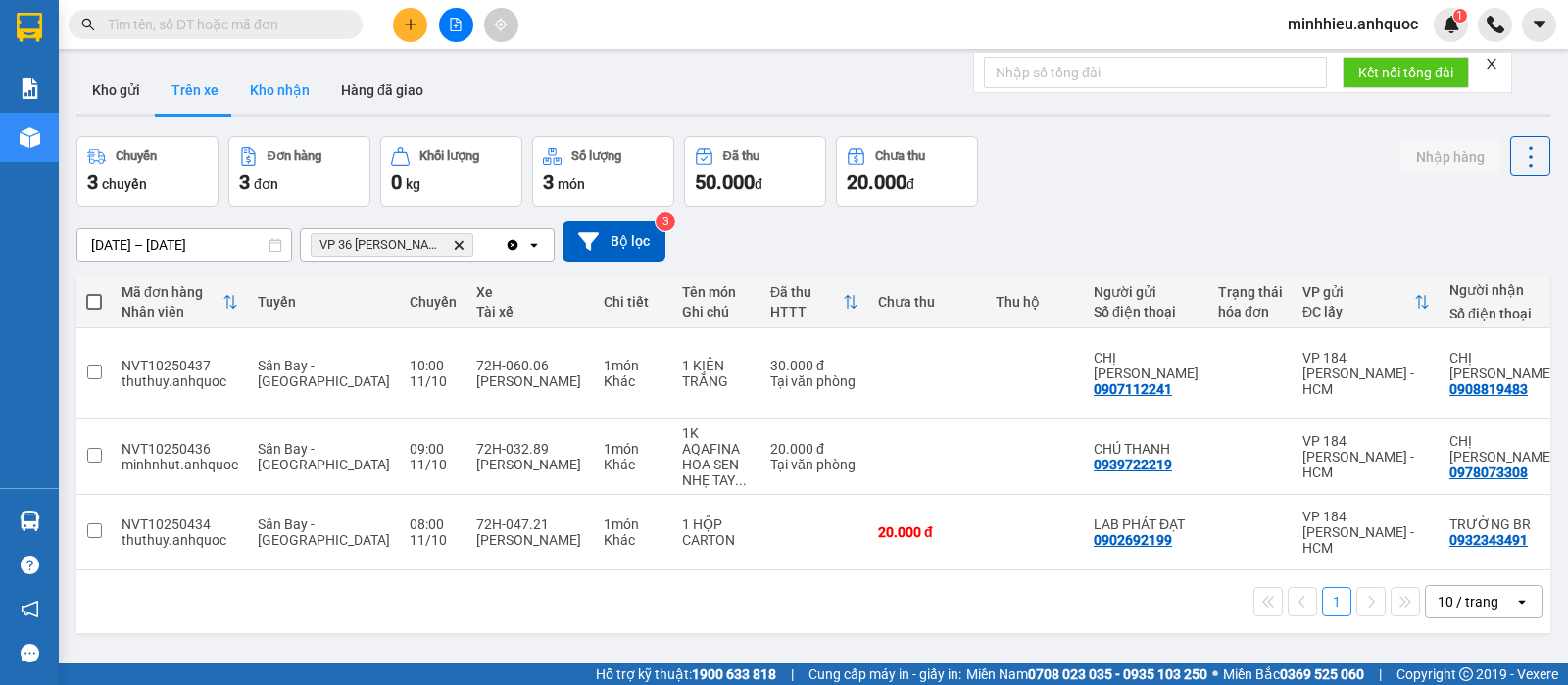
drag, startPoint x: 280, startPoint y: 89, endPoint x: 272, endPoint y: 111, distance: 23.4
click at [280, 93] on button "Kho nhận" at bounding box center [279, 90] width 91 height 47
type input "[DATE] – [DATE]"
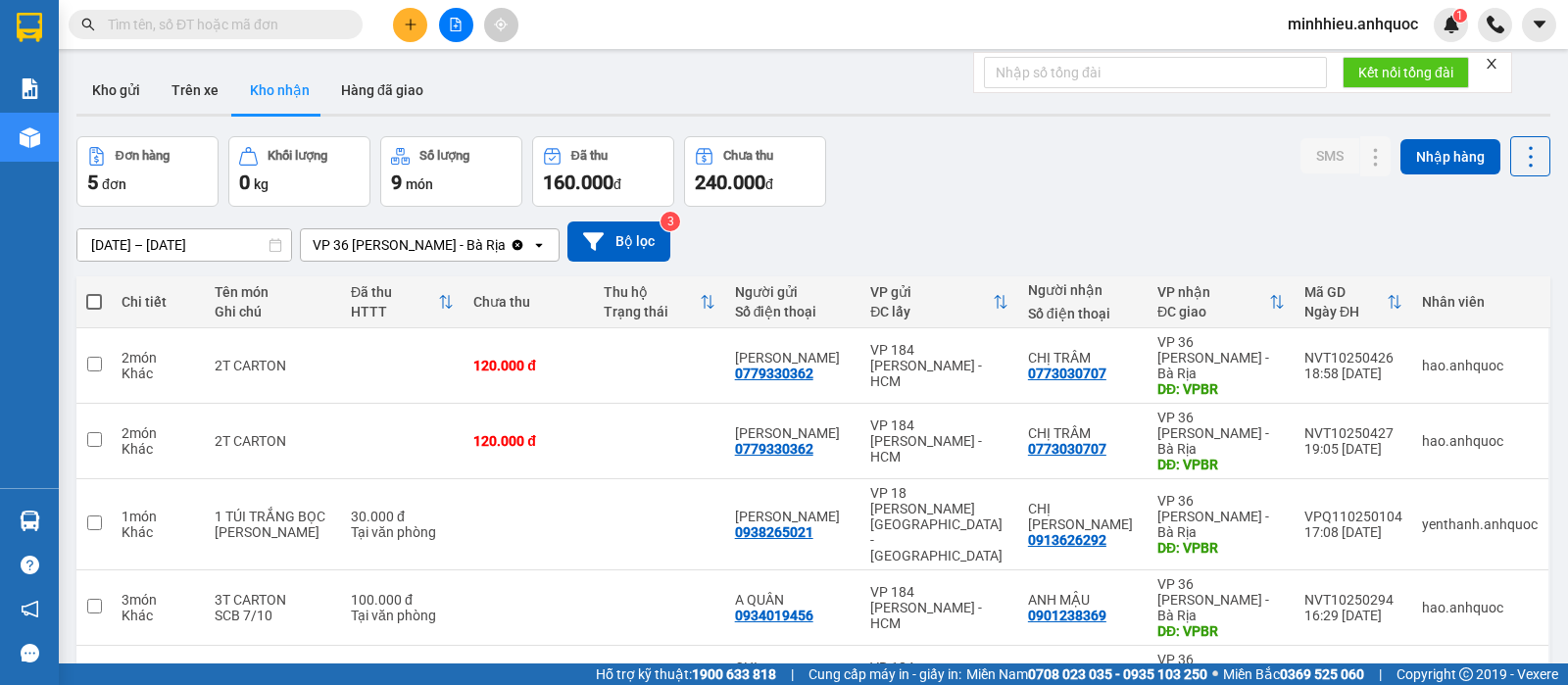
click at [413, 30] on icon "plus" at bounding box center [411, 25] width 14 height 14
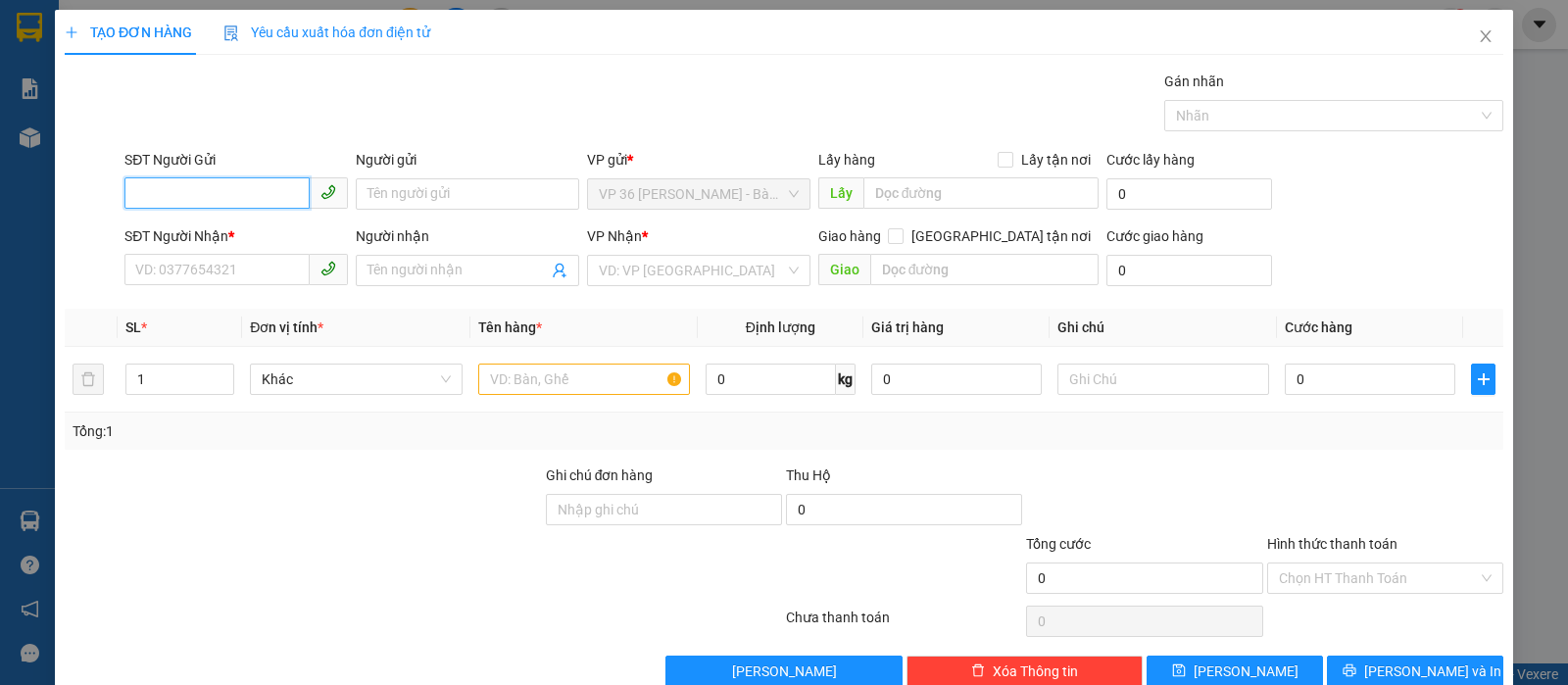
click at [246, 198] on input "SĐT Người Gửi" at bounding box center [217, 192] width 185 height 31
click at [1477, 30] on icon "close" at bounding box center [1485, 37] width 16 height 16
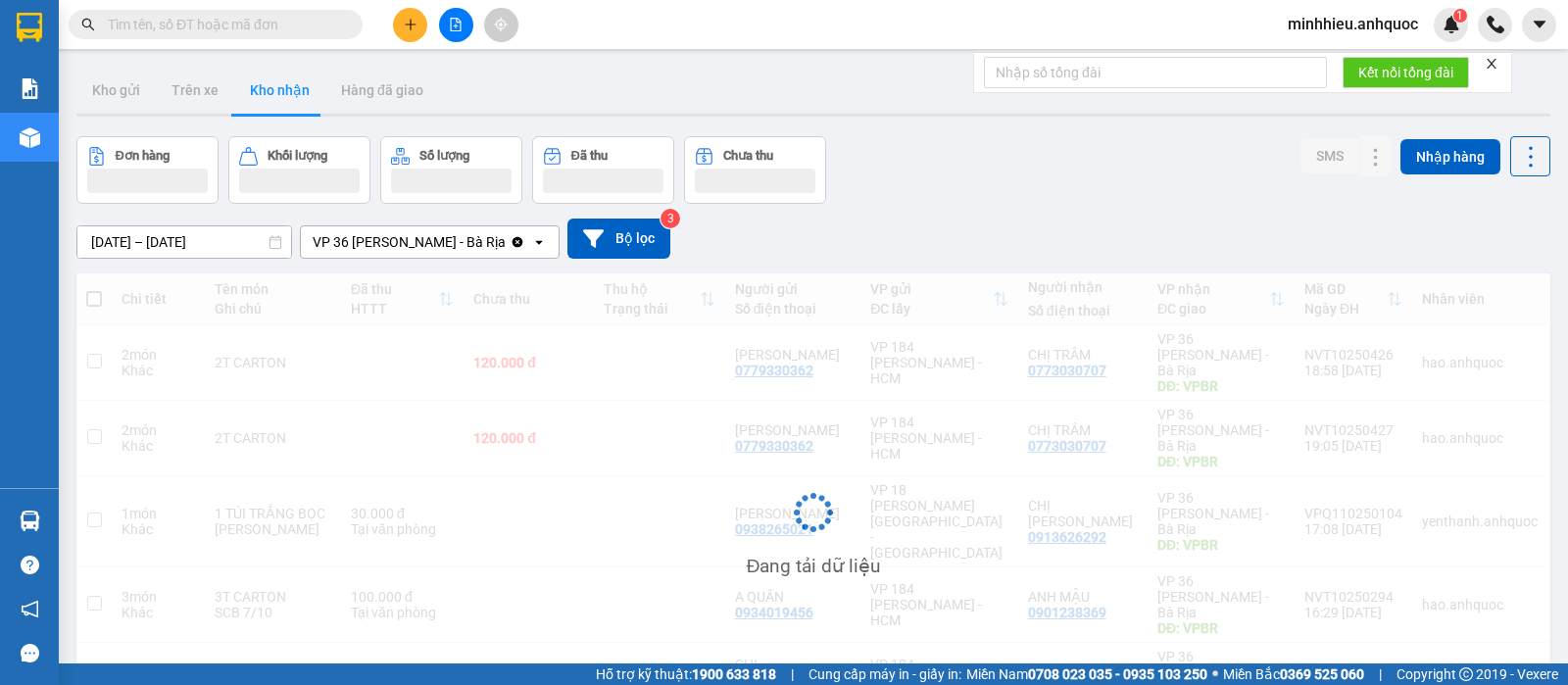
click at [219, 31] on input "text" at bounding box center [223, 25] width 231 height 22
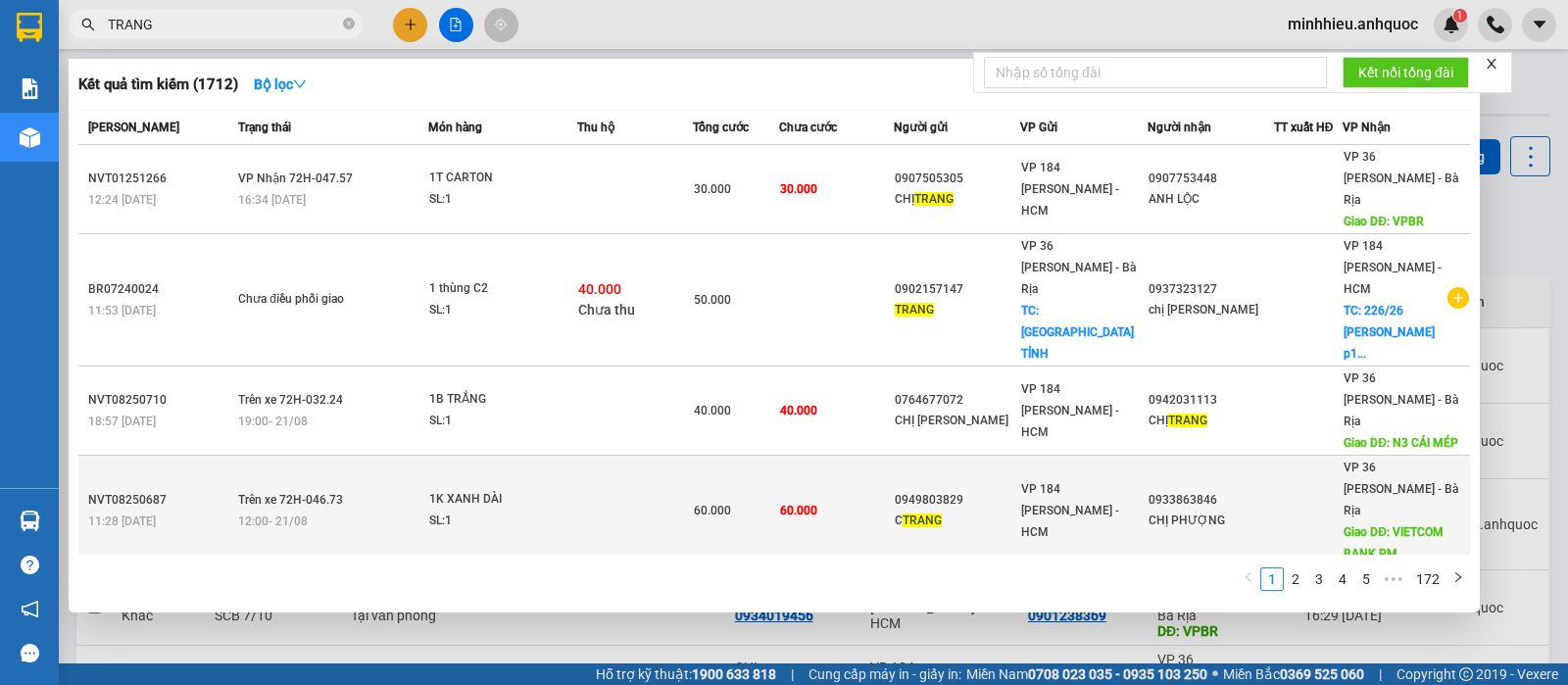
type input "TRANG"
click at [1020, 459] on td "VP 184 [PERSON_NAME] - HCM" at bounding box center [1084, 511] width 128 height 111
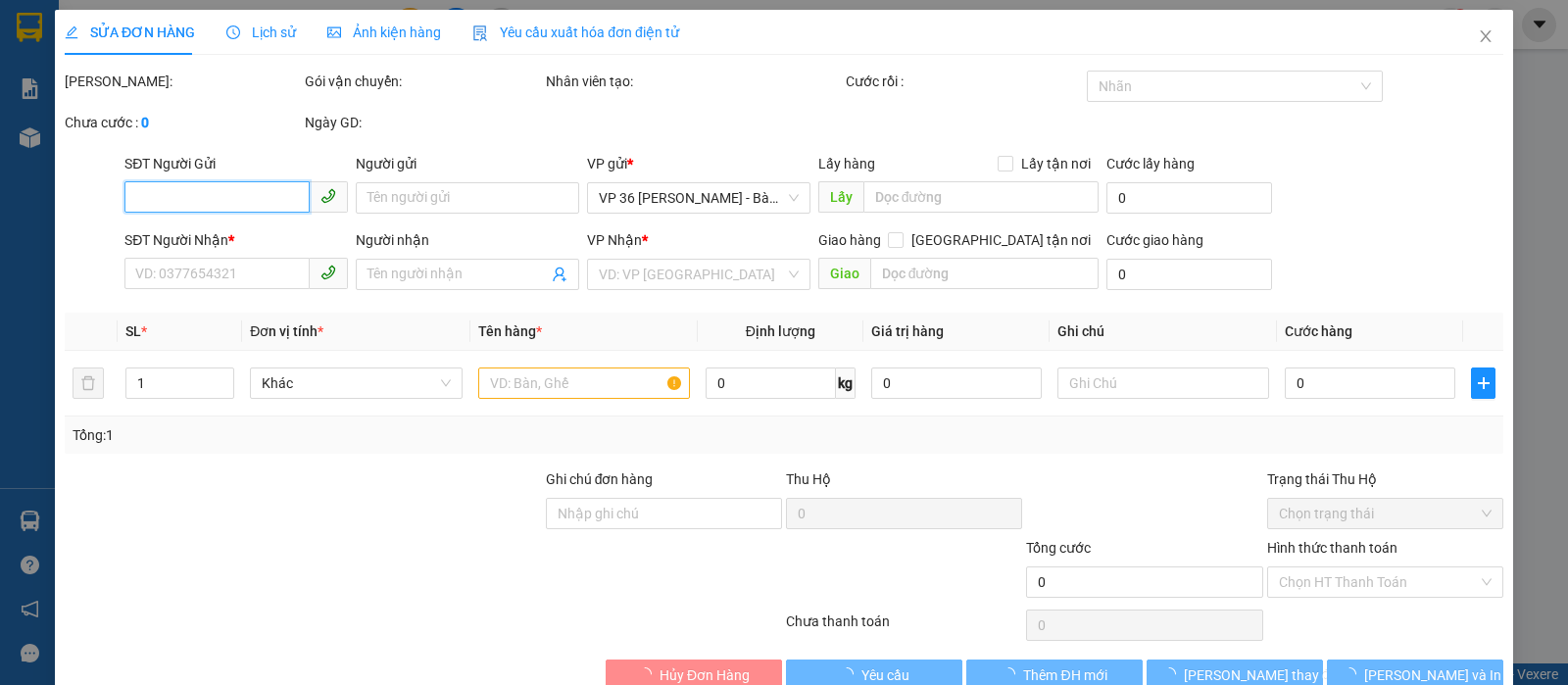
type input "0949803829"
type input "C TRANG"
type input "0933863846"
type input "CHỊ PHƯỢNG"
type input "VIETCOM BANK PM"
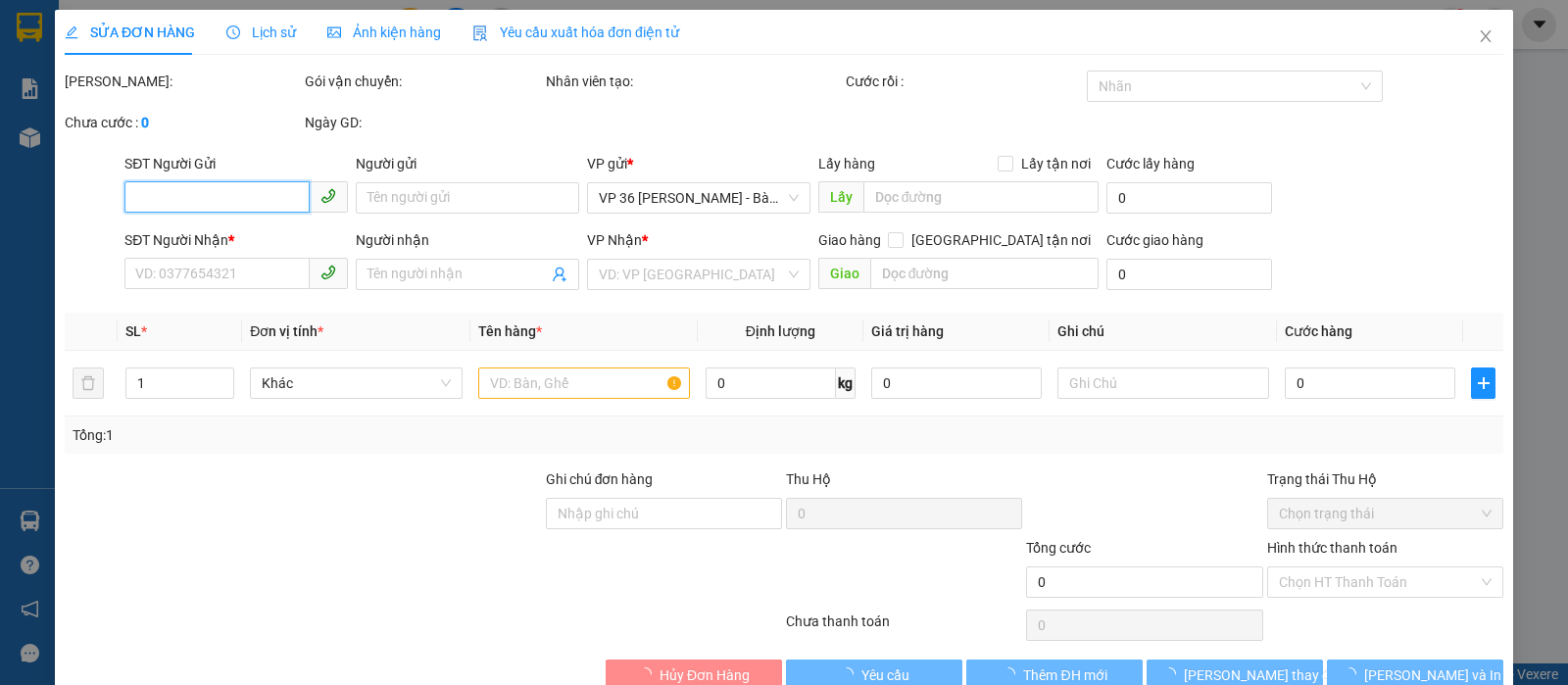
type input "60.000"
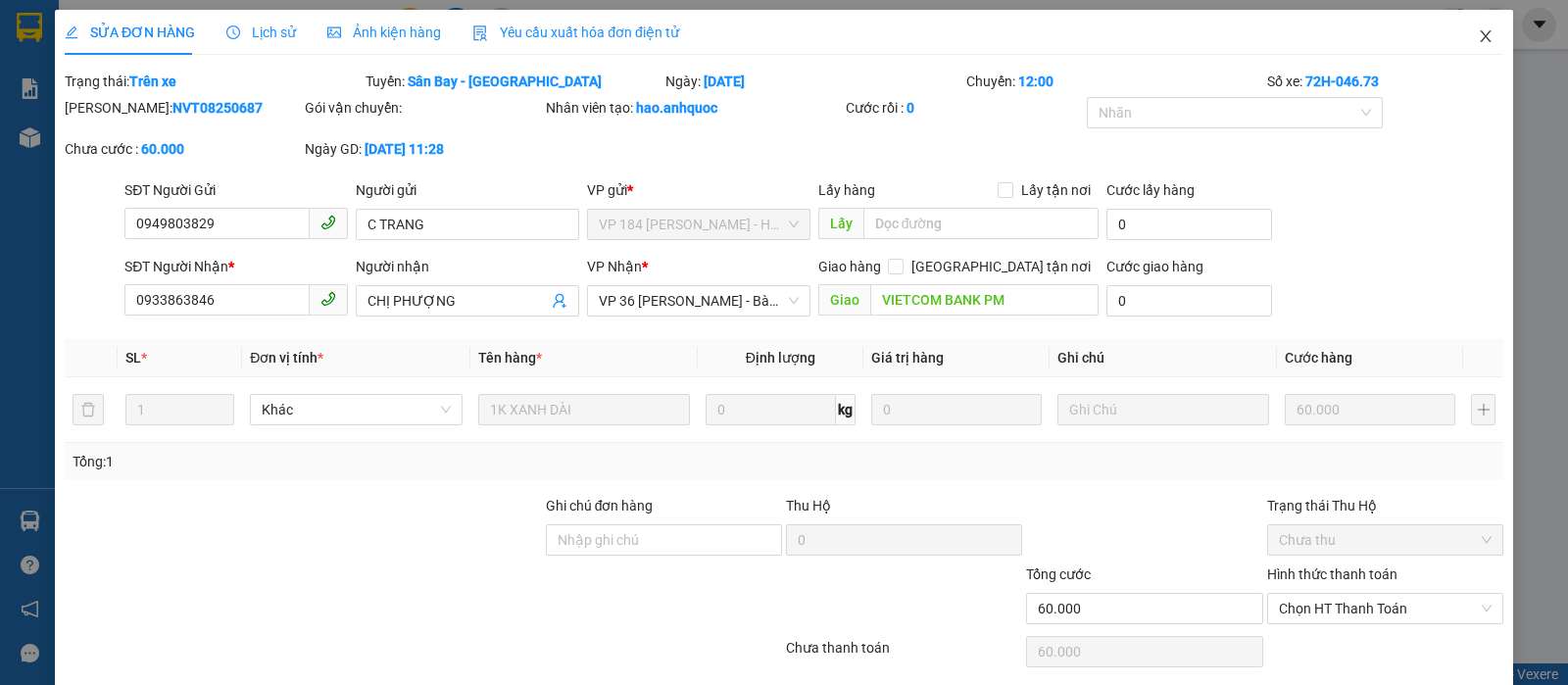
click at [1477, 34] on icon "close" at bounding box center [1485, 37] width 16 height 16
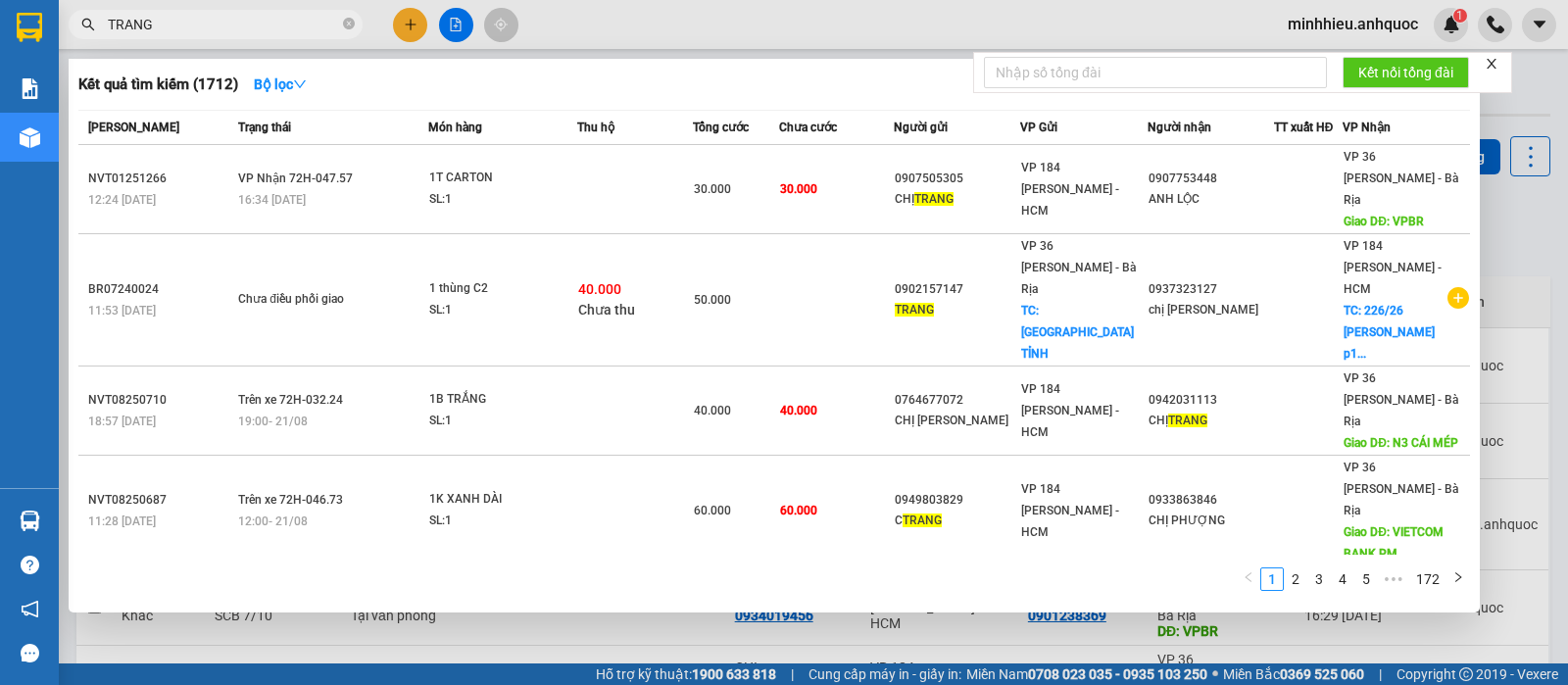
click at [272, 27] on input "TRANG" at bounding box center [223, 25] width 231 height 22
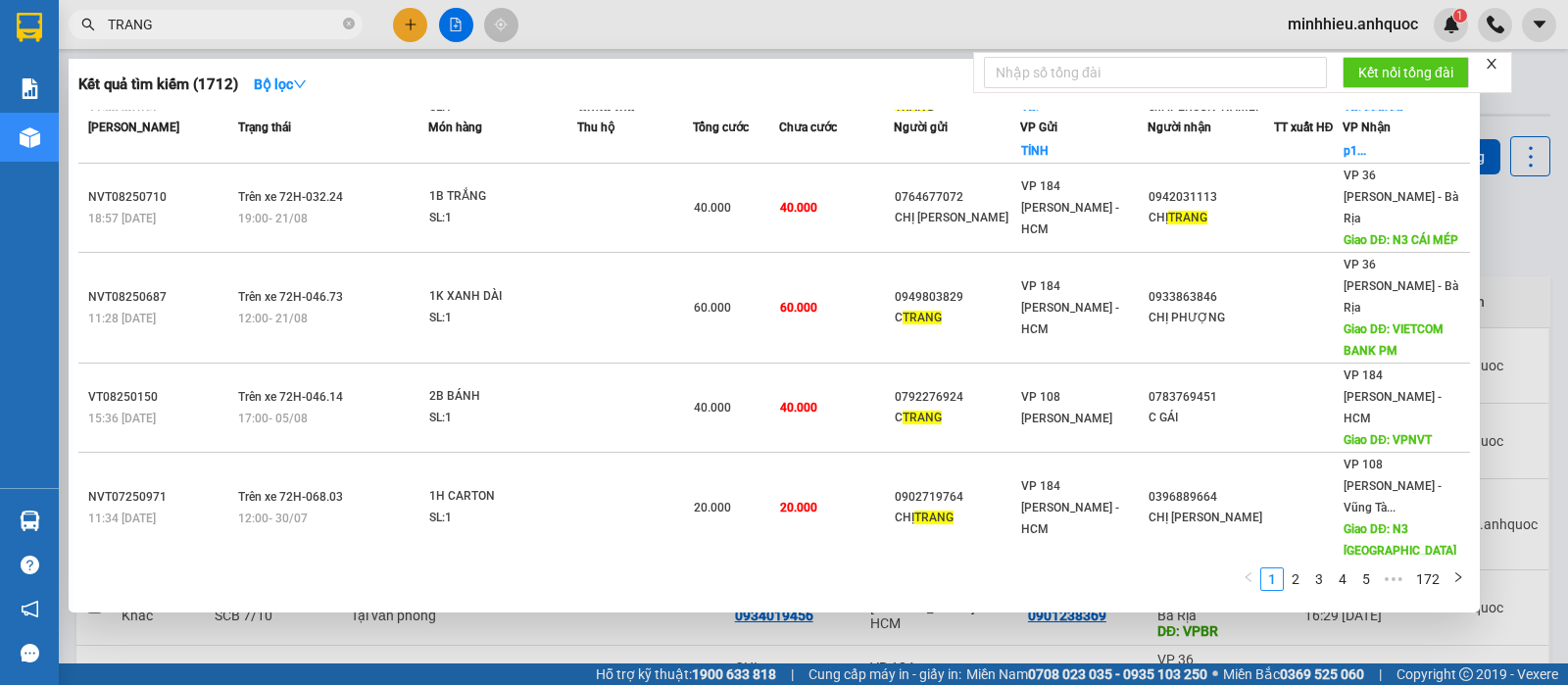
scroll to position [245, 0]
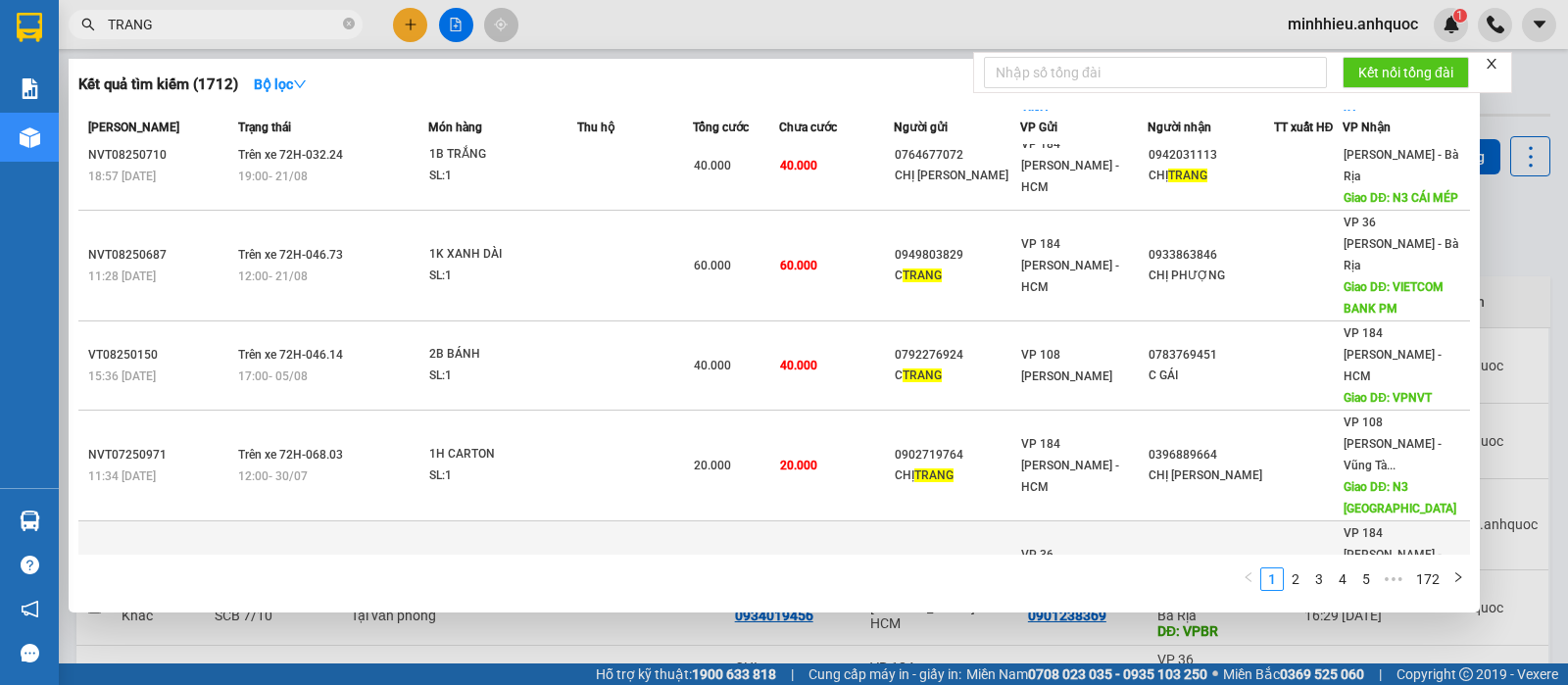
click at [910, 576] on div "CHỊ [PERSON_NAME]" at bounding box center [956, 586] width 125 height 21
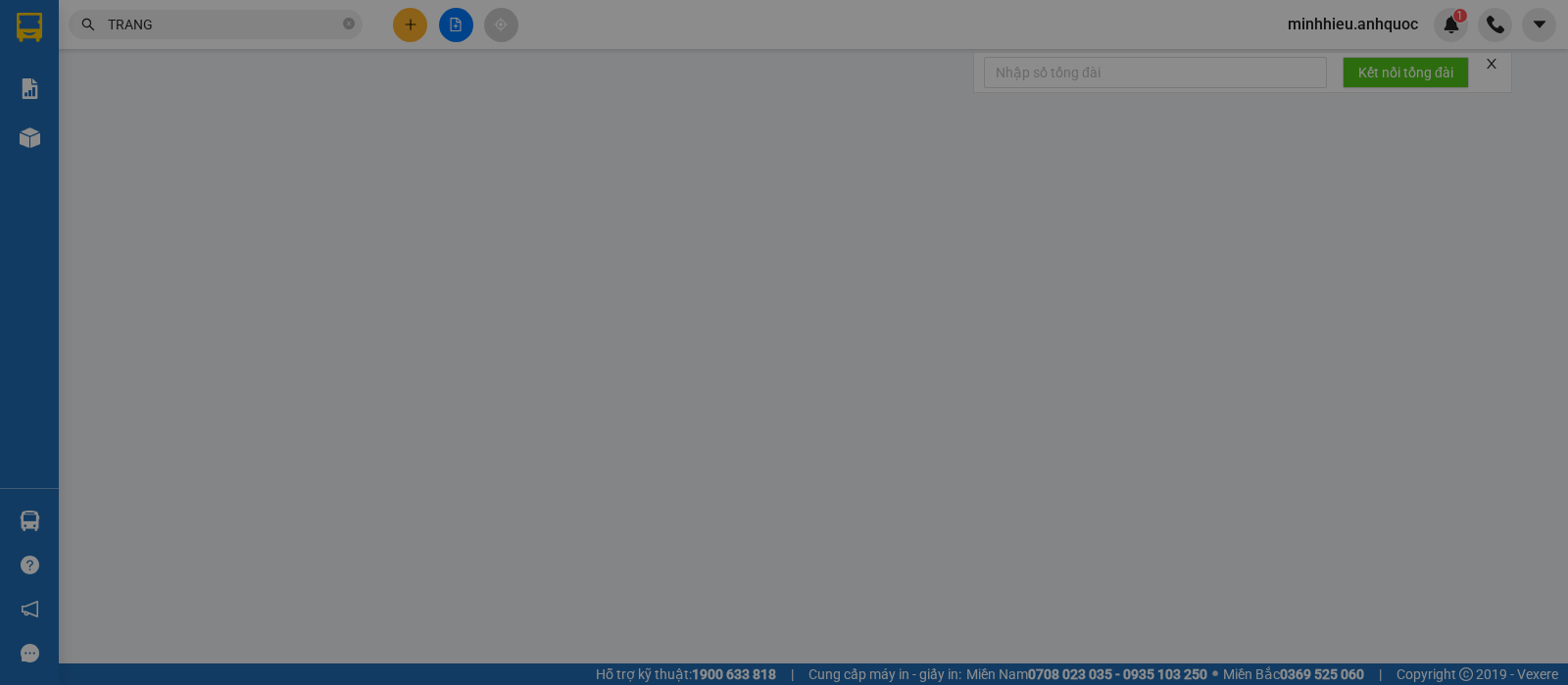
type input "0906758093"
type input "CHỊ [PERSON_NAME]"
type input "0976306771"
type input "CHỊ [PERSON_NAME]"
type input "CÂY XĂNG MỸ XUÂN A"
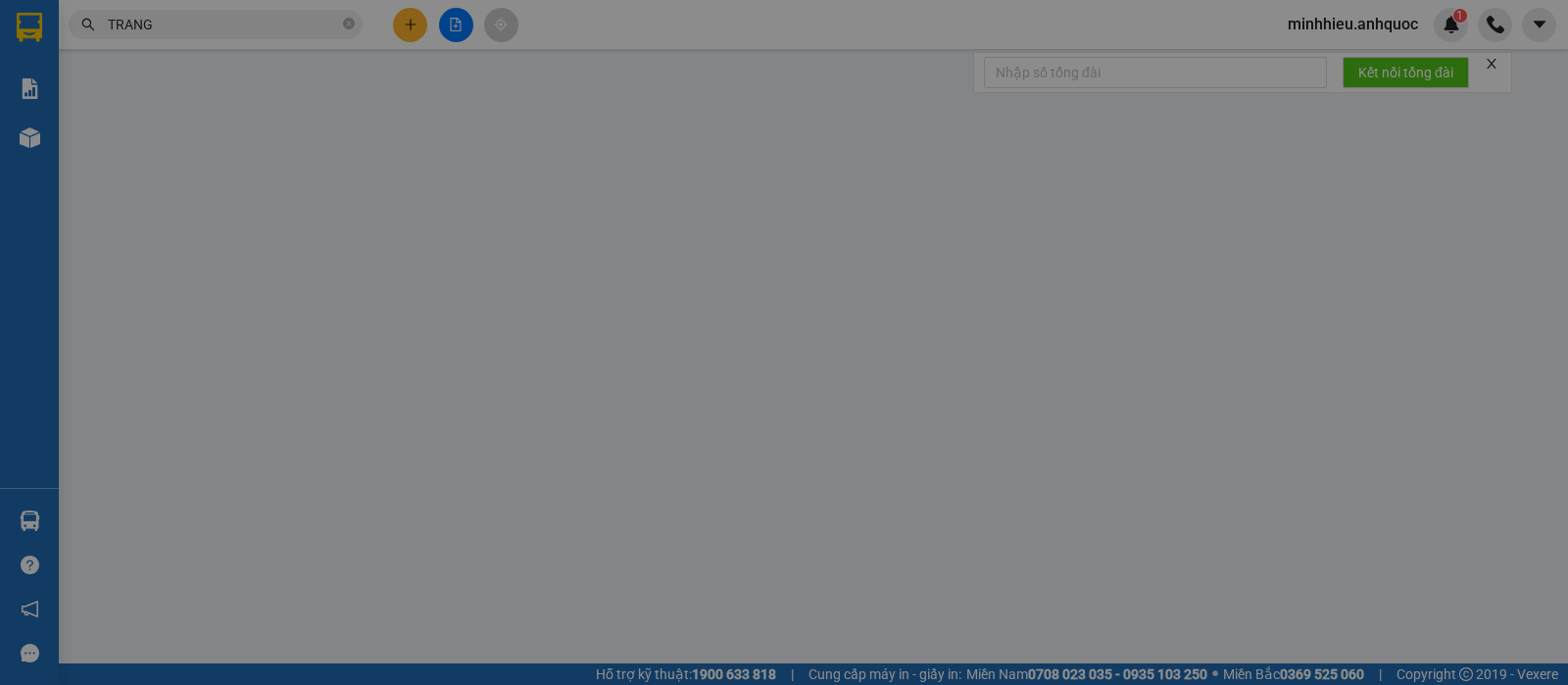
type input "30.000"
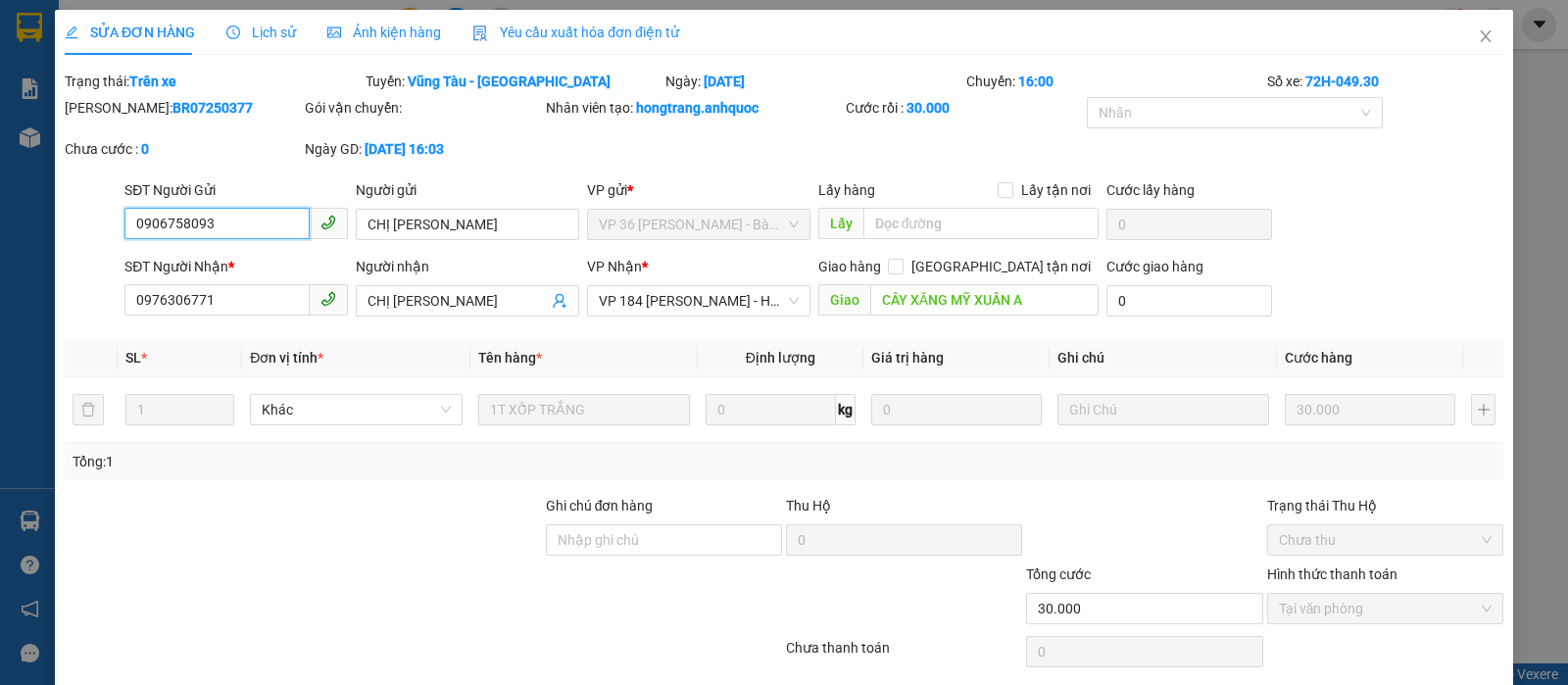
click at [246, 212] on input "0906758093" at bounding box center [217, 222] width 185 height 31
click at [1477, 33] on icon "close" at bounding box center [1485, 37] width 16 height 16
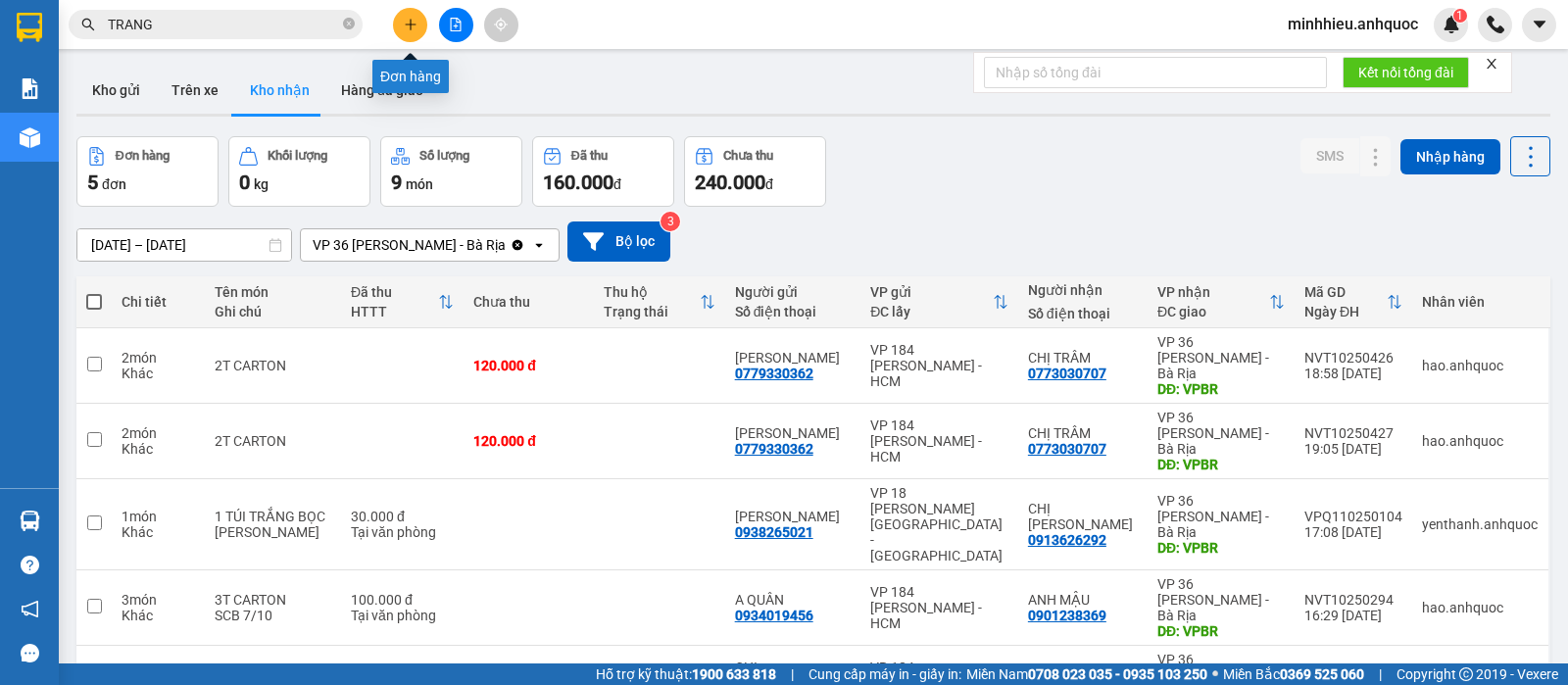
click at [408, 32] on button at bounding box center [410, 25] width 34 height 34
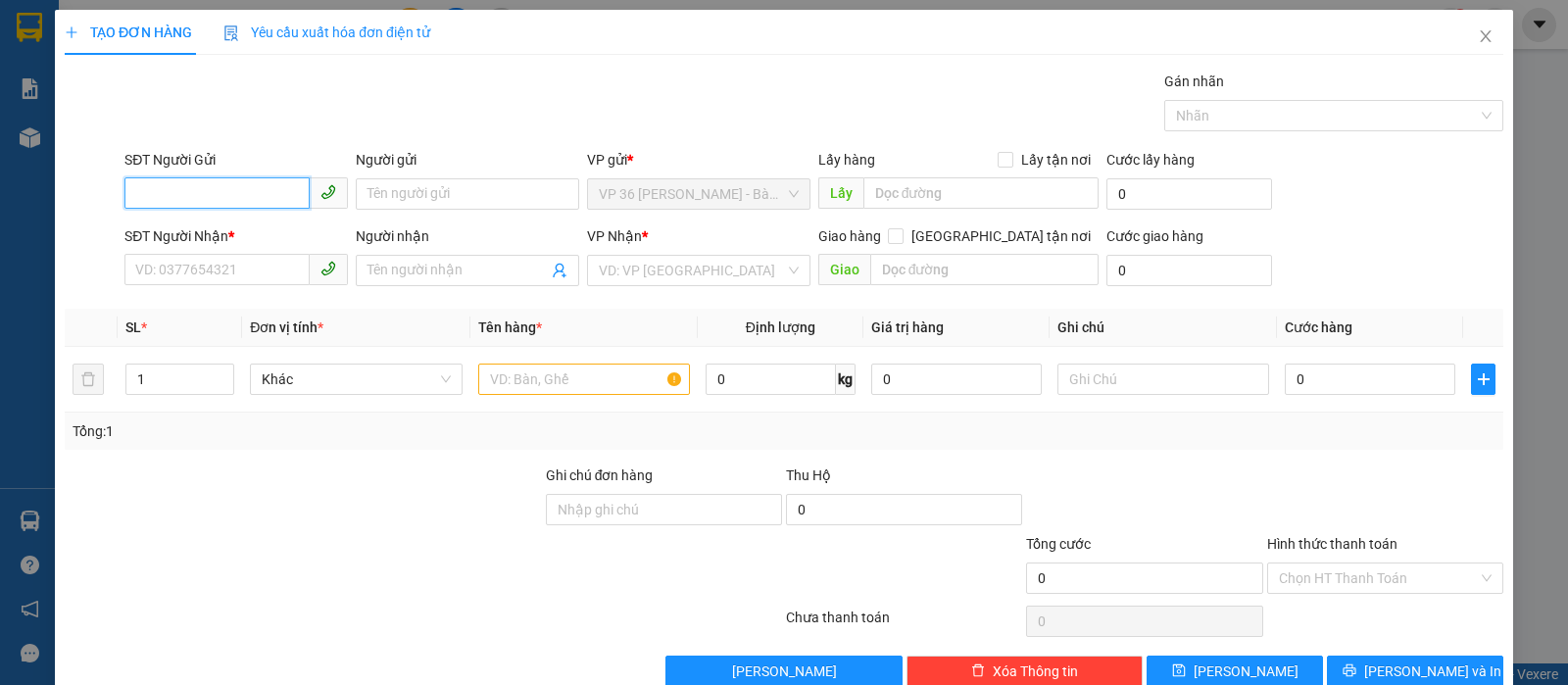
click at [221, 200] on input "SĐT Người Gửi" at bounding box center [217, 192] width 185 height 31
paste input "0906758093"
type input "0906758093"
click at [241, 228] on div "0906758093 - CHỊ TRANG" at bounding box center [234, 233] width 197 height 22
type input "CHỊ [PERSON_NAME]"
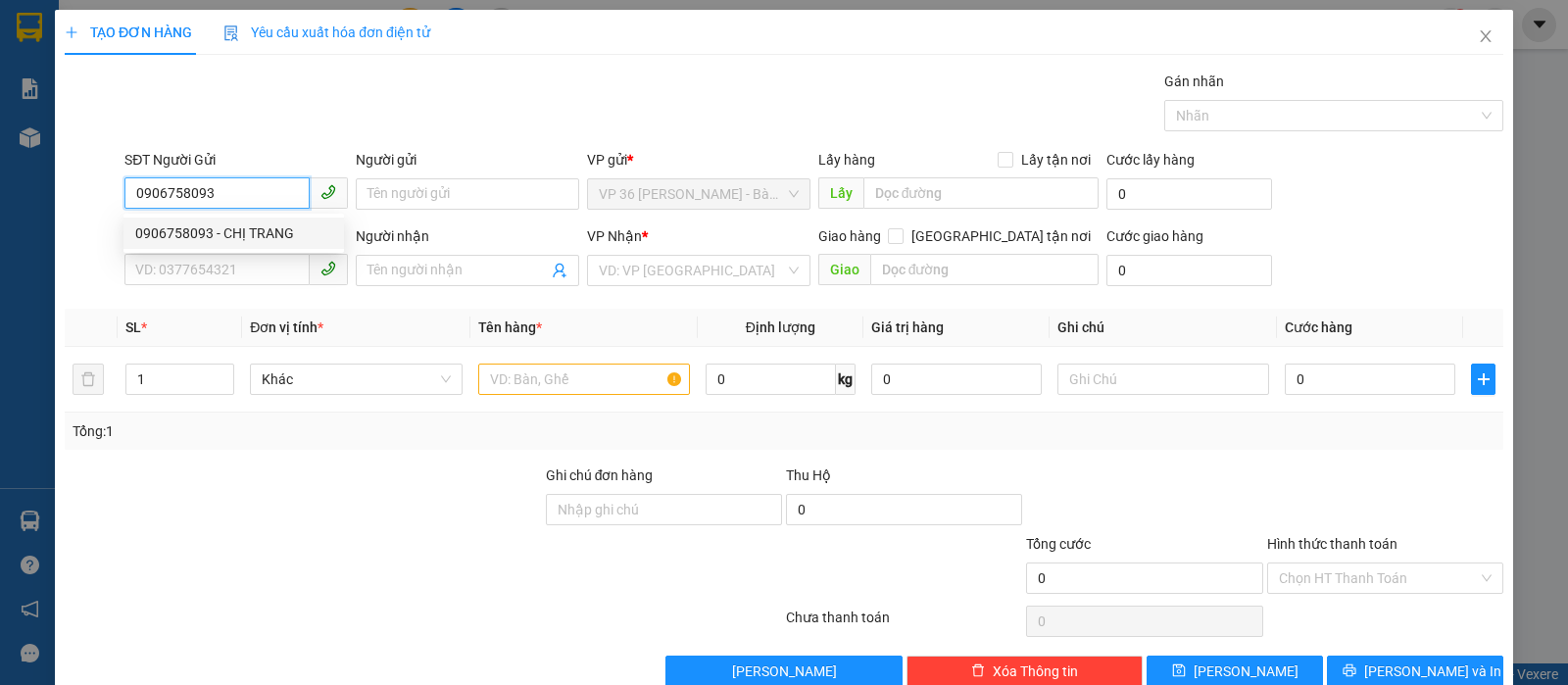
type input "0983806257"
type input "CÔ THU"
type input "VPQ1"
type input "30.000"
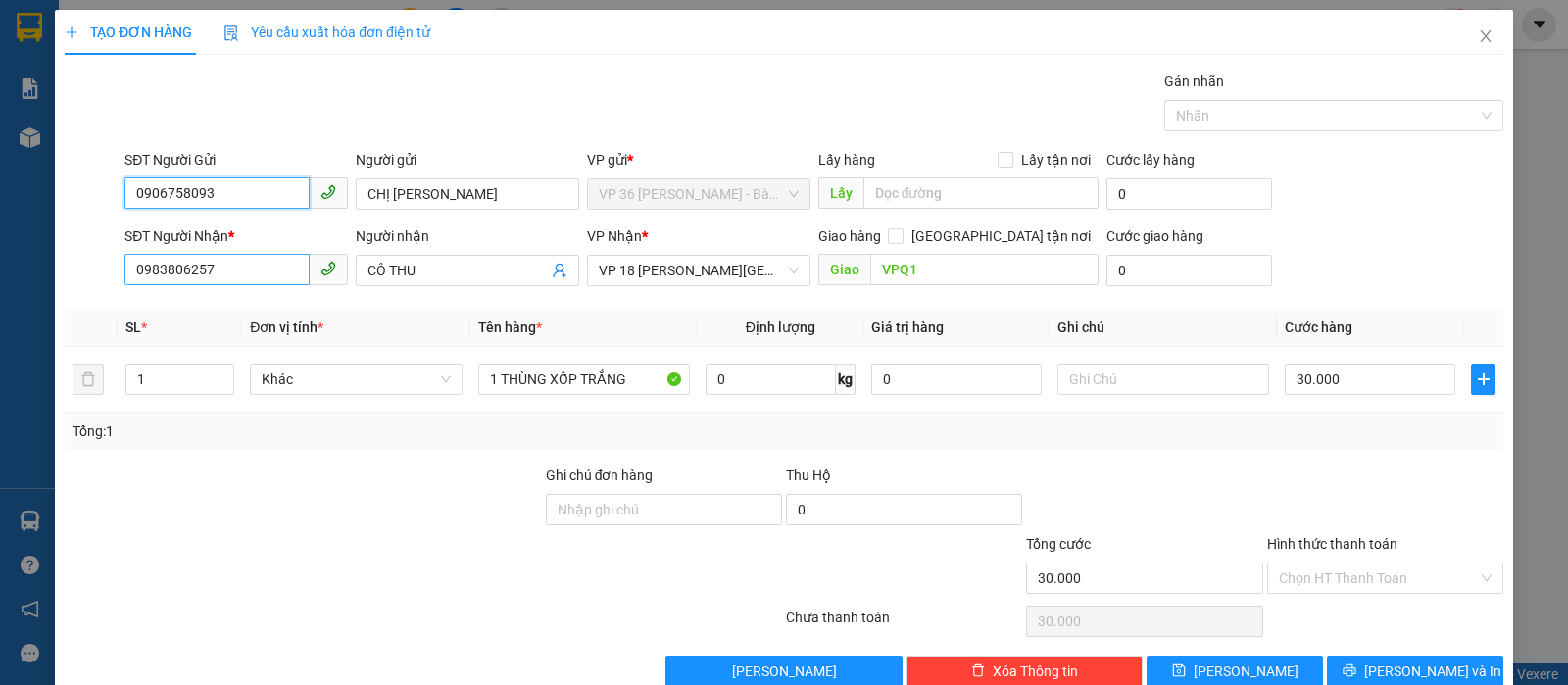
type input "0906758093"
click at [268, 269] on input "0983806257" at bounding box center [217, 269] width 185 height 31
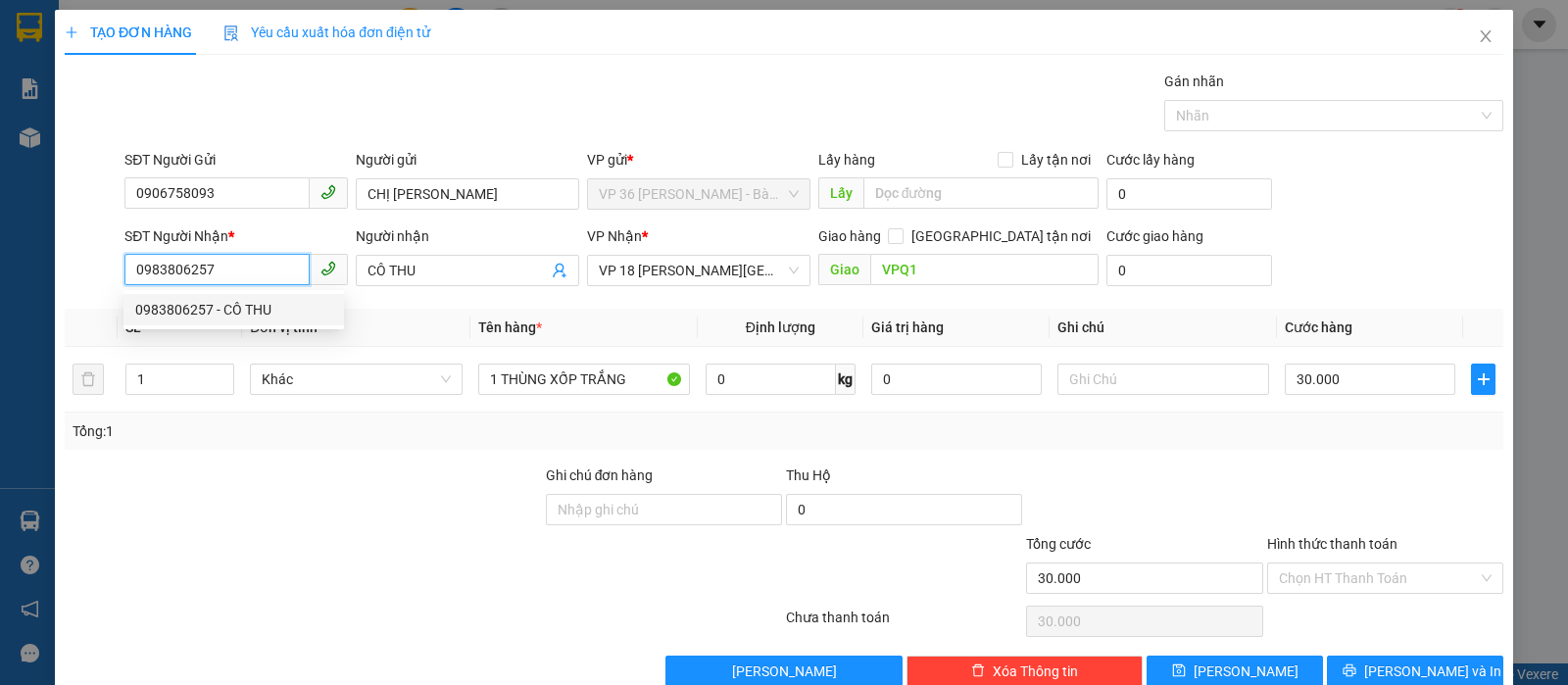
paste input "06758093"
type input "0906758093"
click at [301, 317] on div "0906758093 - CHỊ TRANG" at bounding box center [234, 310] width 197 height 22
type input "CHỊ [PERSON_NAME]"
type input "20.000"
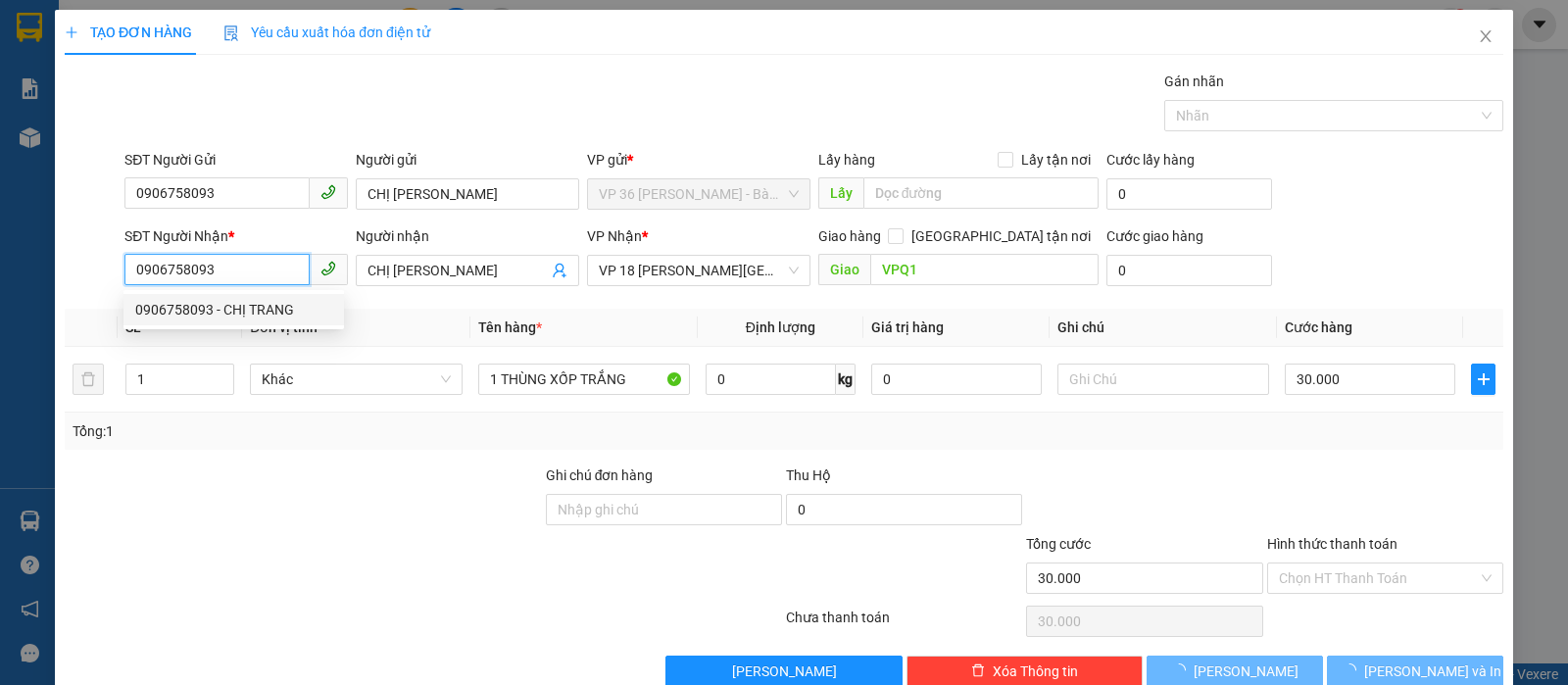
type input "20.000"
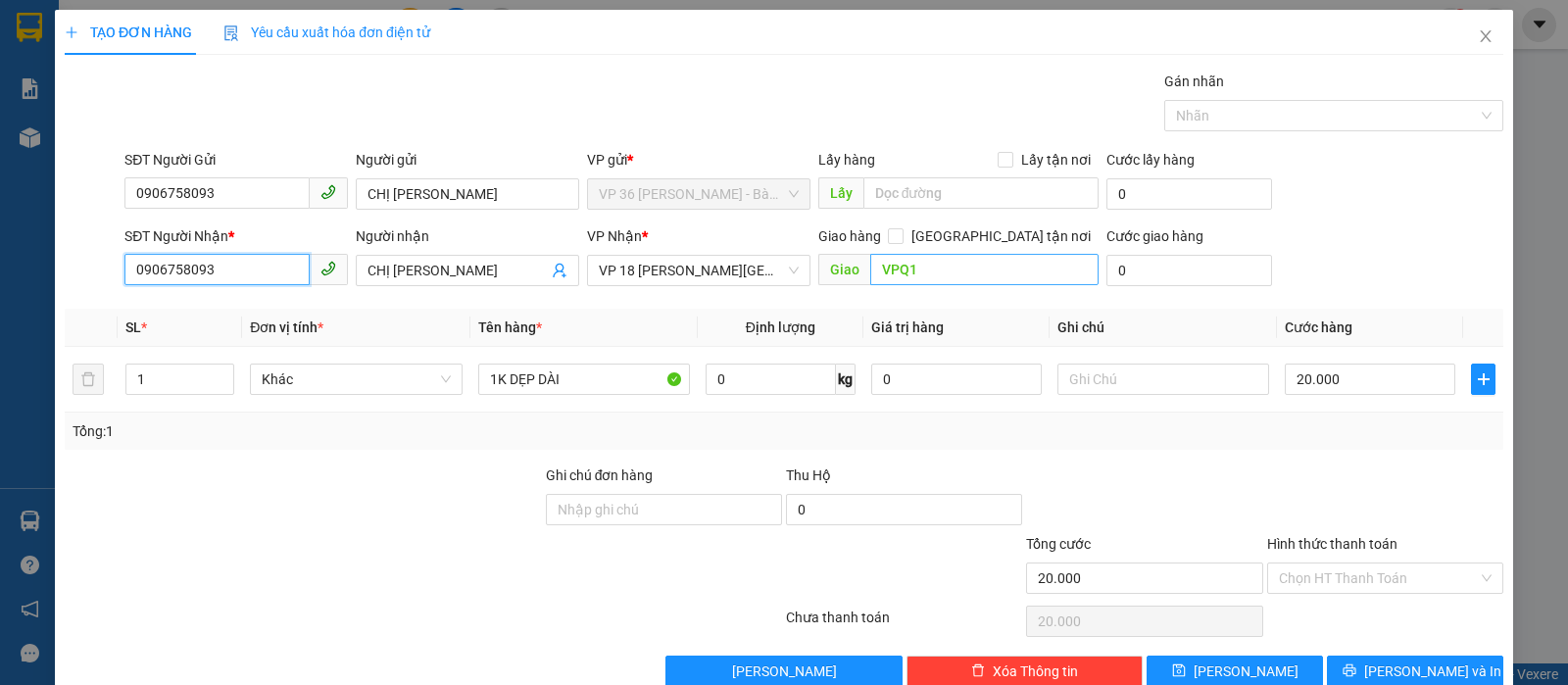
type input "0906758093"
click at [964, 257] on input "VPQ1" at bounding box center [985, 269] width 229 height 31
click at [779, 272] on span "VP 18 [PERSON_NAME][GEOGRAPHIC_DATA] - [GEOGRAPHIC_DATA]" at bounding box center [699, 270] width 200 height 29
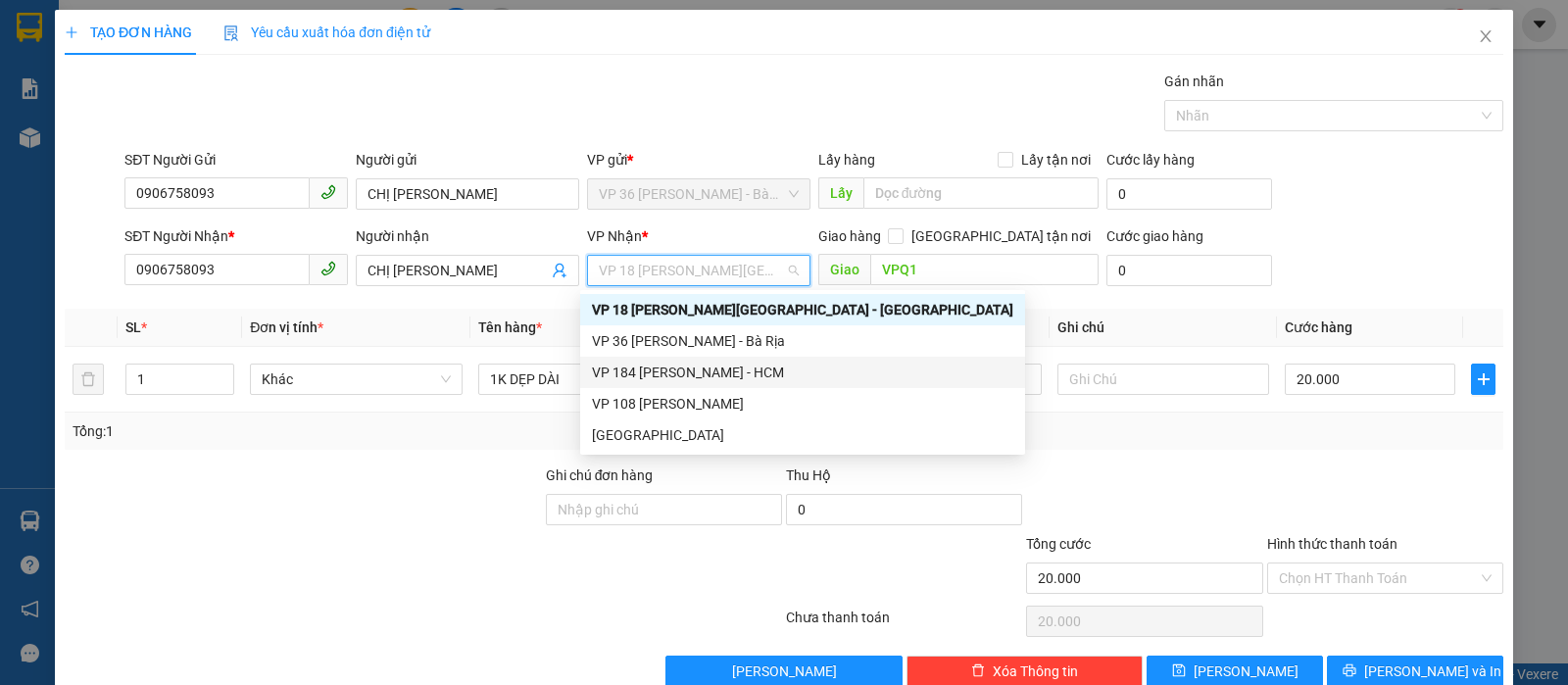
click at [673, 367] on div "VP 184 [PERSON_NAME] - HCM" at bounding box center [802, 373] width 422 height 22
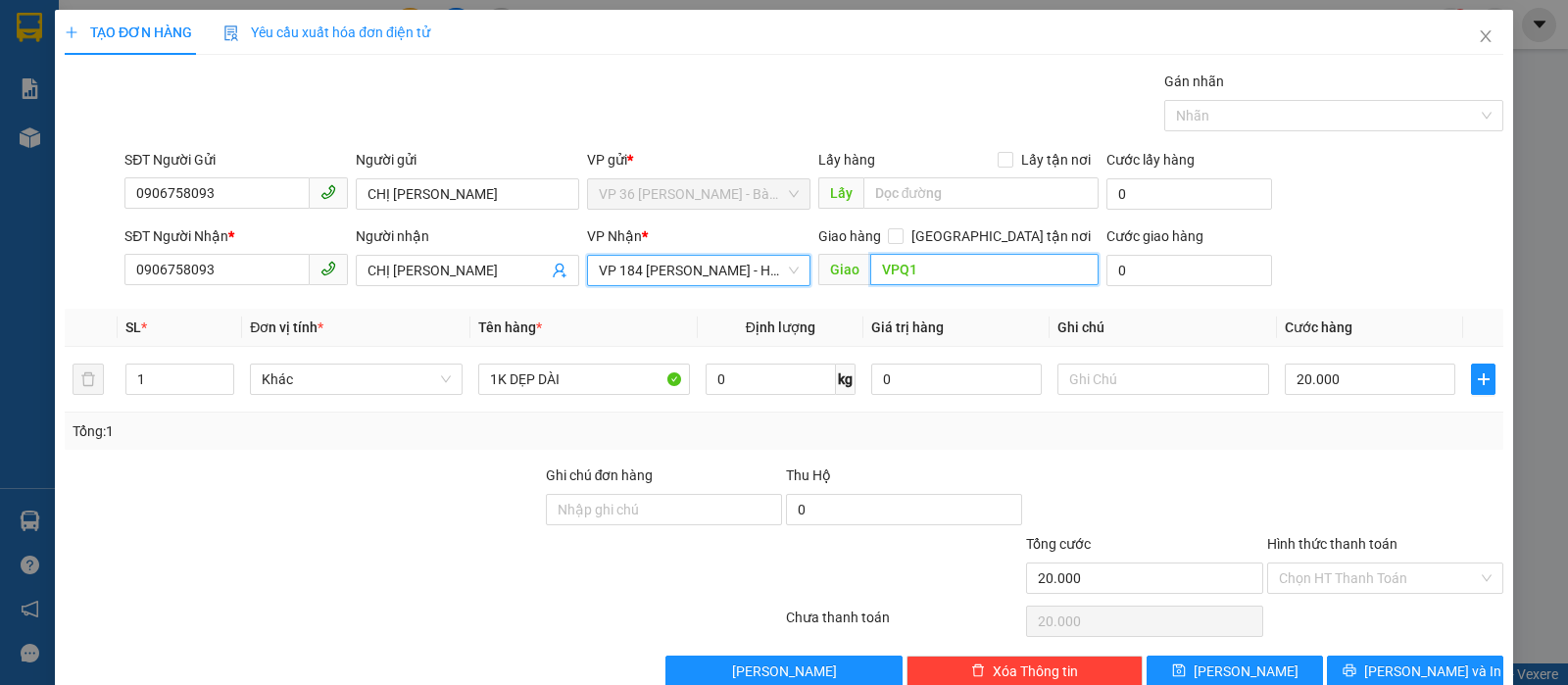
click at [904, 271] on input "VPQ1" at bounding box center [985, 269] width 229 height 31
type input "VPNVT"
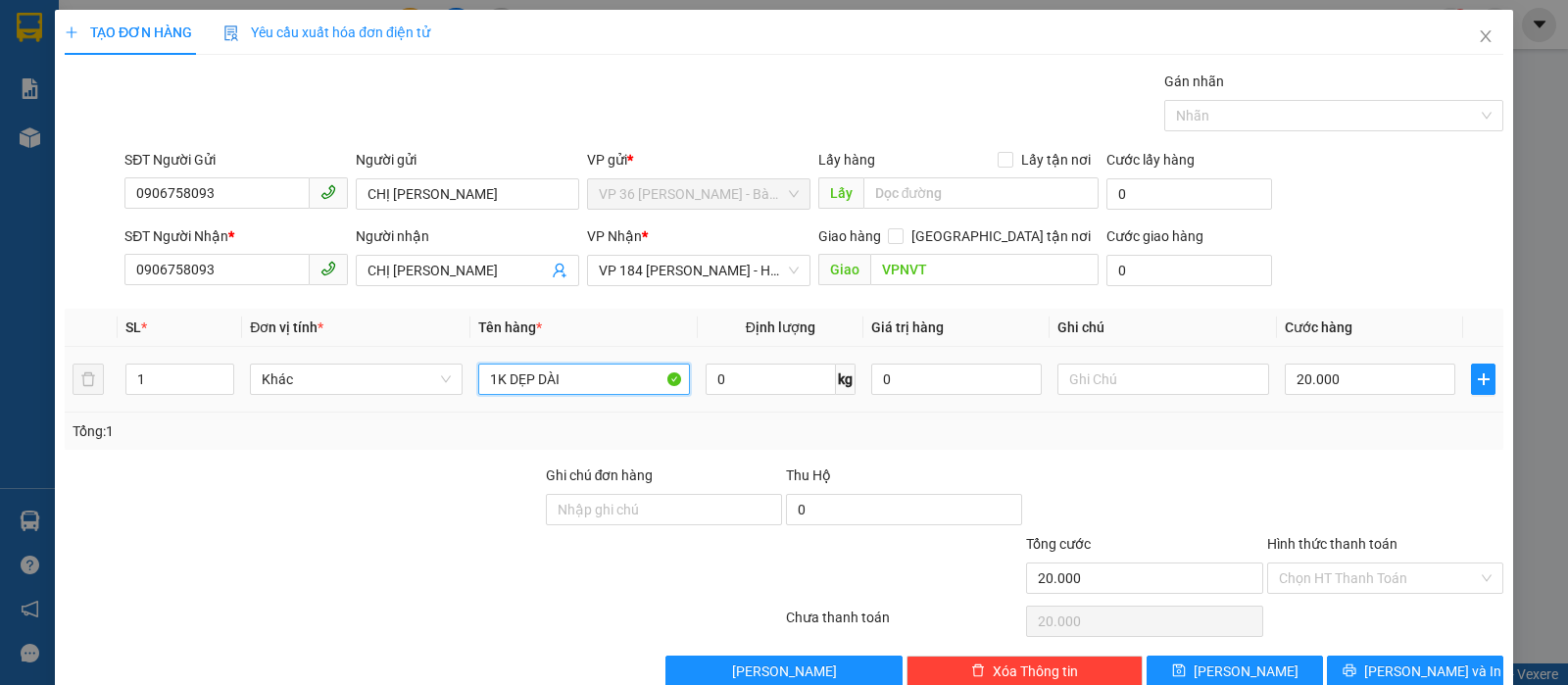
click at [558, 381] on input "1K DẸP DÀI" at bounding box center [584, 379] width 211 height 31
type input "1T XỐP TRẮNG"
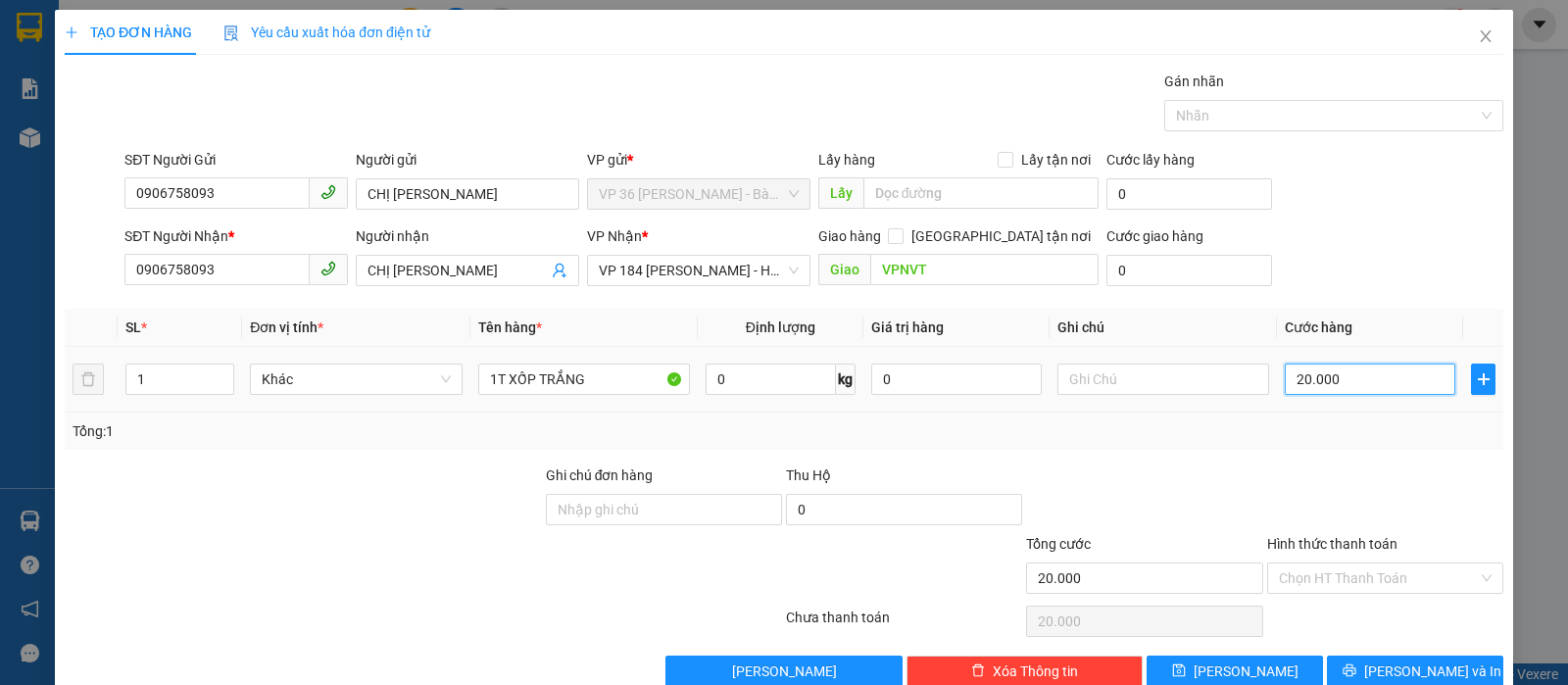
click at [1349, 369] on input "20.000" at bounding box center [1370, 379] width 170 height 31
type input "3"
type input "30"
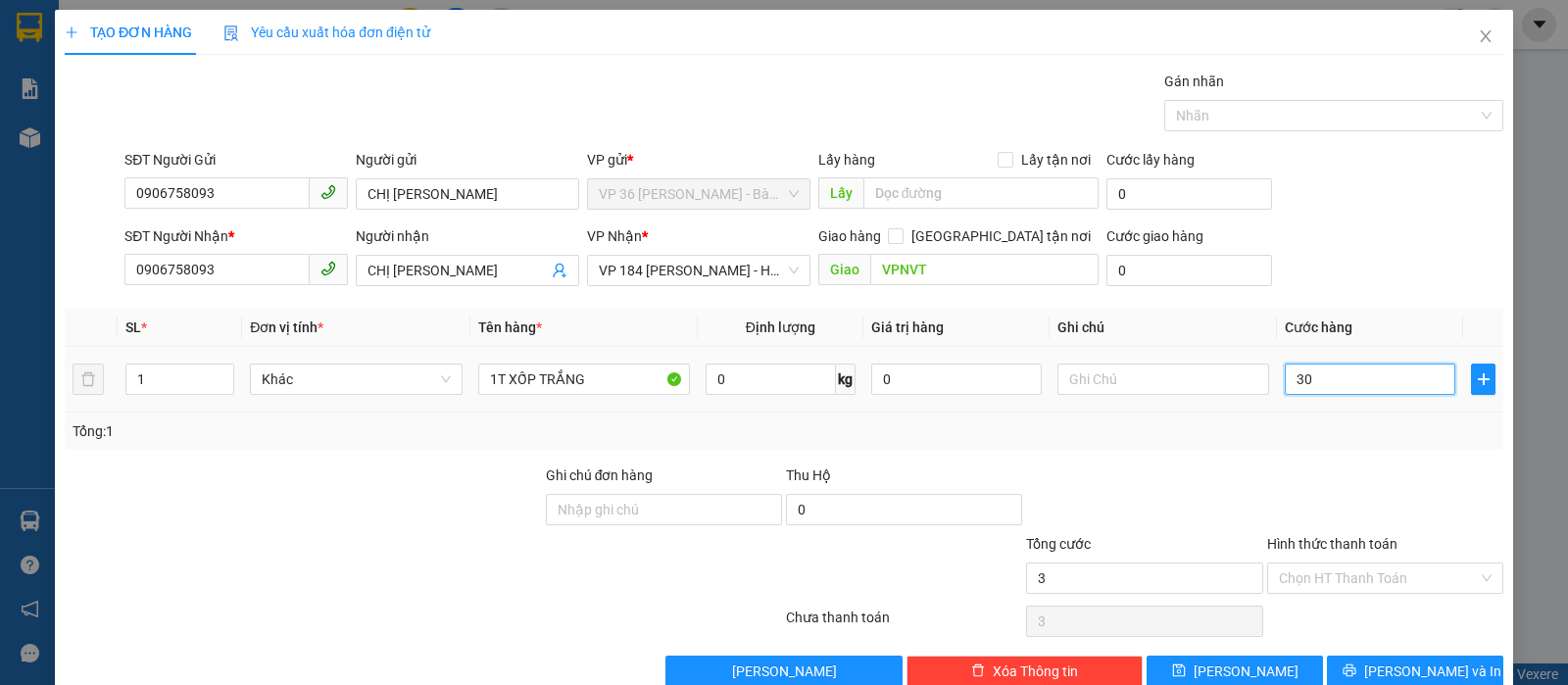
type input "30"
type input "300"
type input "3.000"
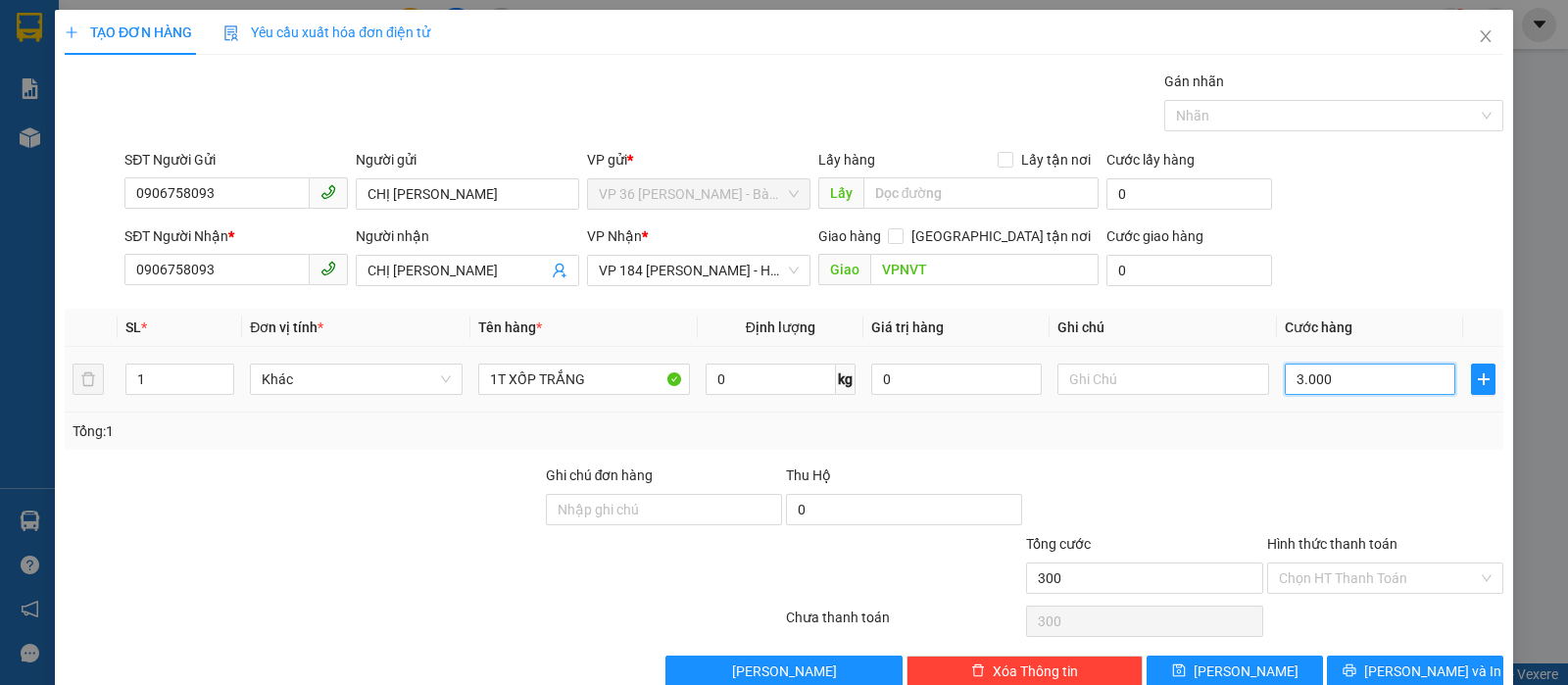
type input "3.000"
type input "30.000"
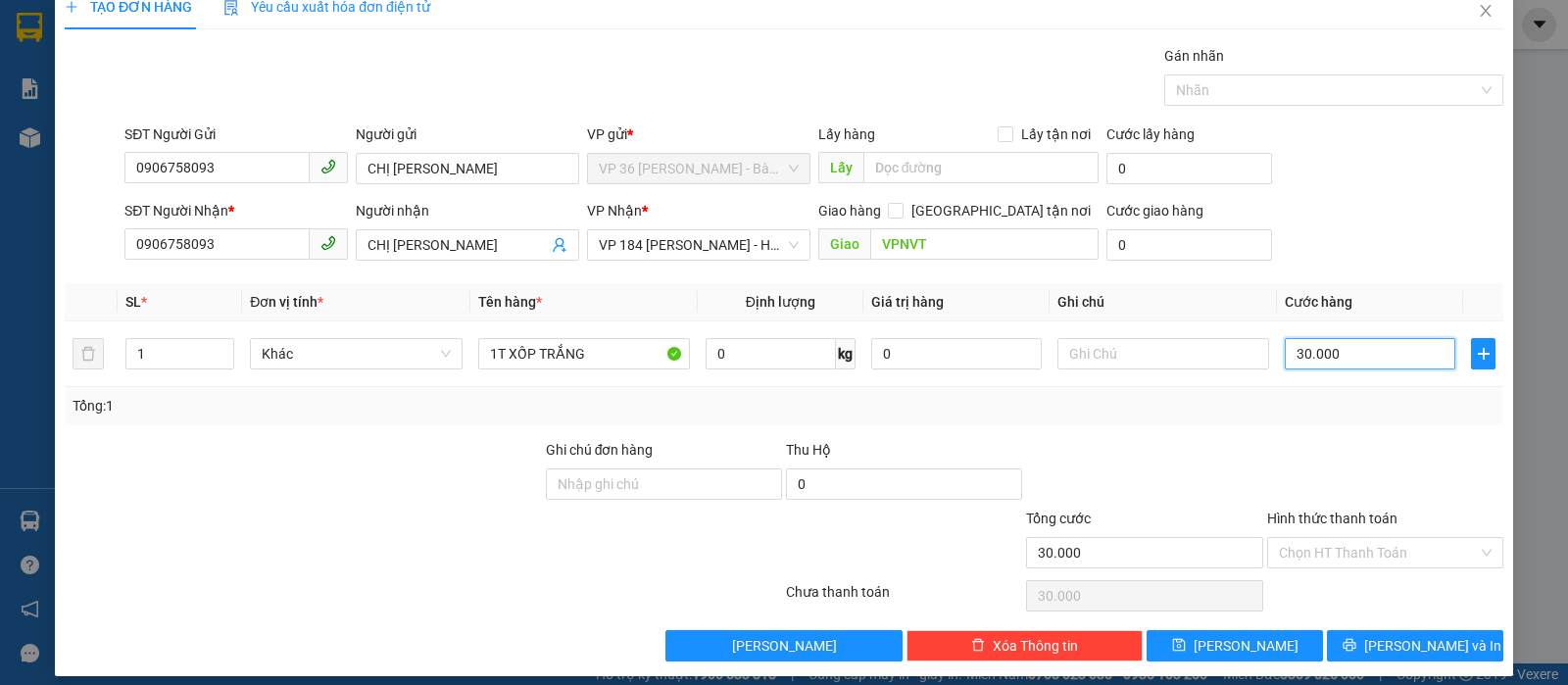
scroll to position [40, 0]
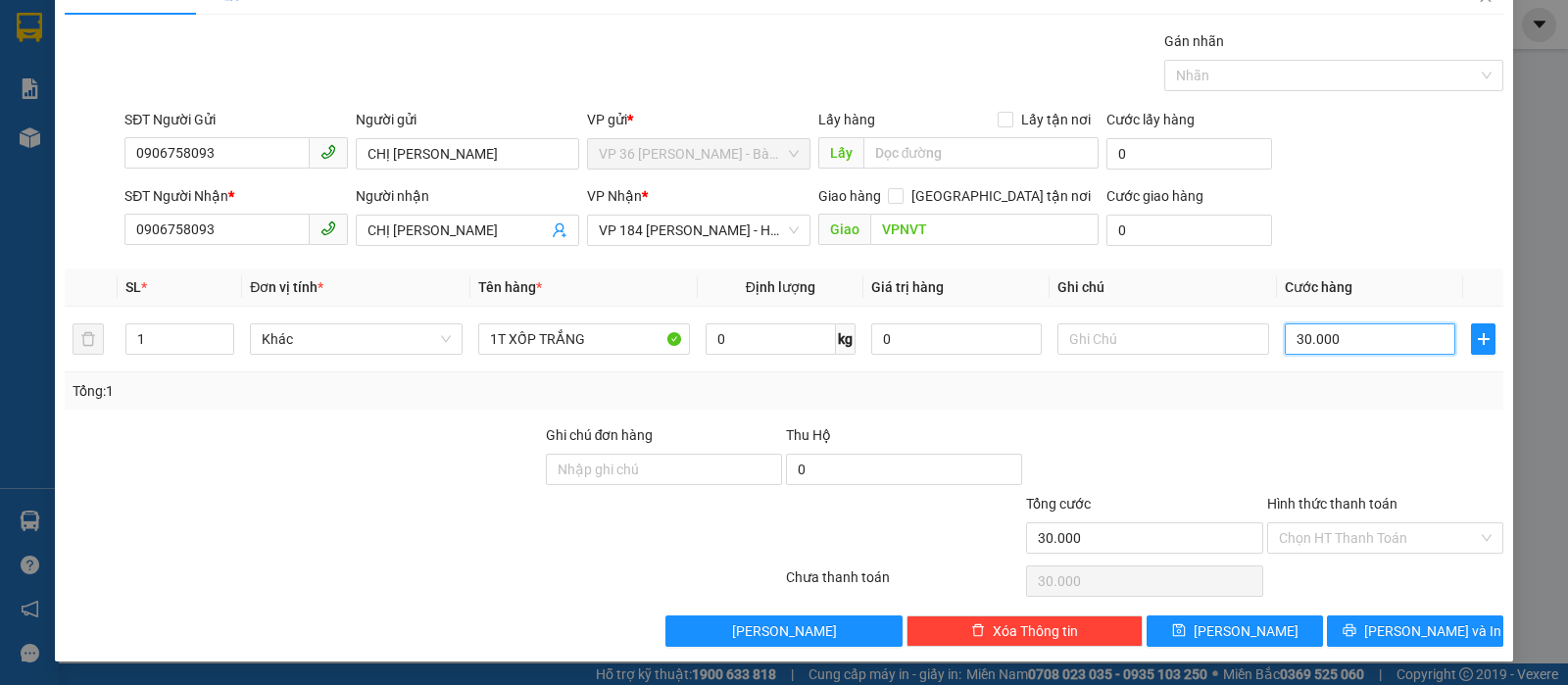
type input "30.000"
click at [1319, 504] on label "Hình thức thanh toán" at bounding box center [1332, 504] width 131 height 16
click at [1319, 523] on input "Hình thức thanh toán" at bounding box center [1379, 537] width 199 height 29
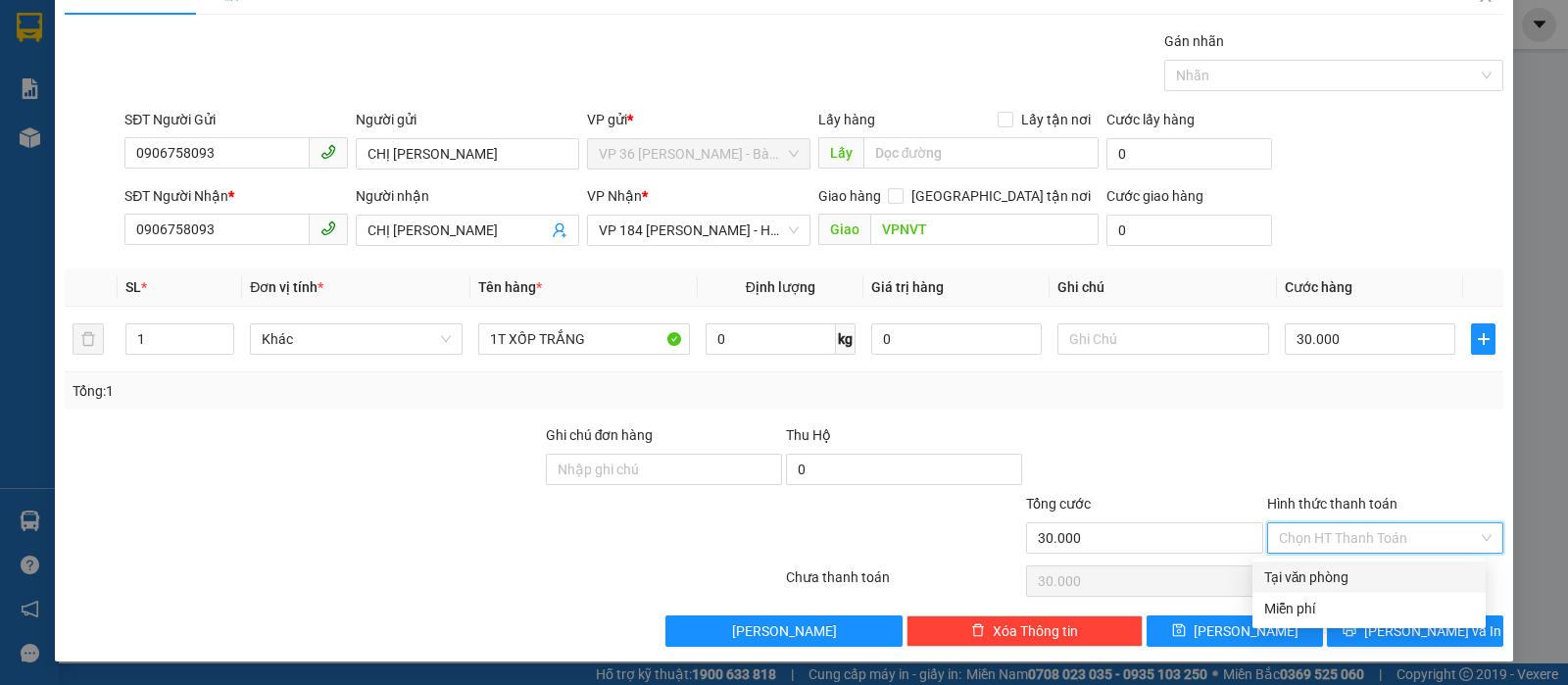
click at [1345, 543] on input "Hình thức thanh toán" at bounding box center [1379, 537] width 199 height 29
click at [1335, 567] on div "Tại văn phòng" at bounding box center [1369, 577] width 209 height 22
type input "0"
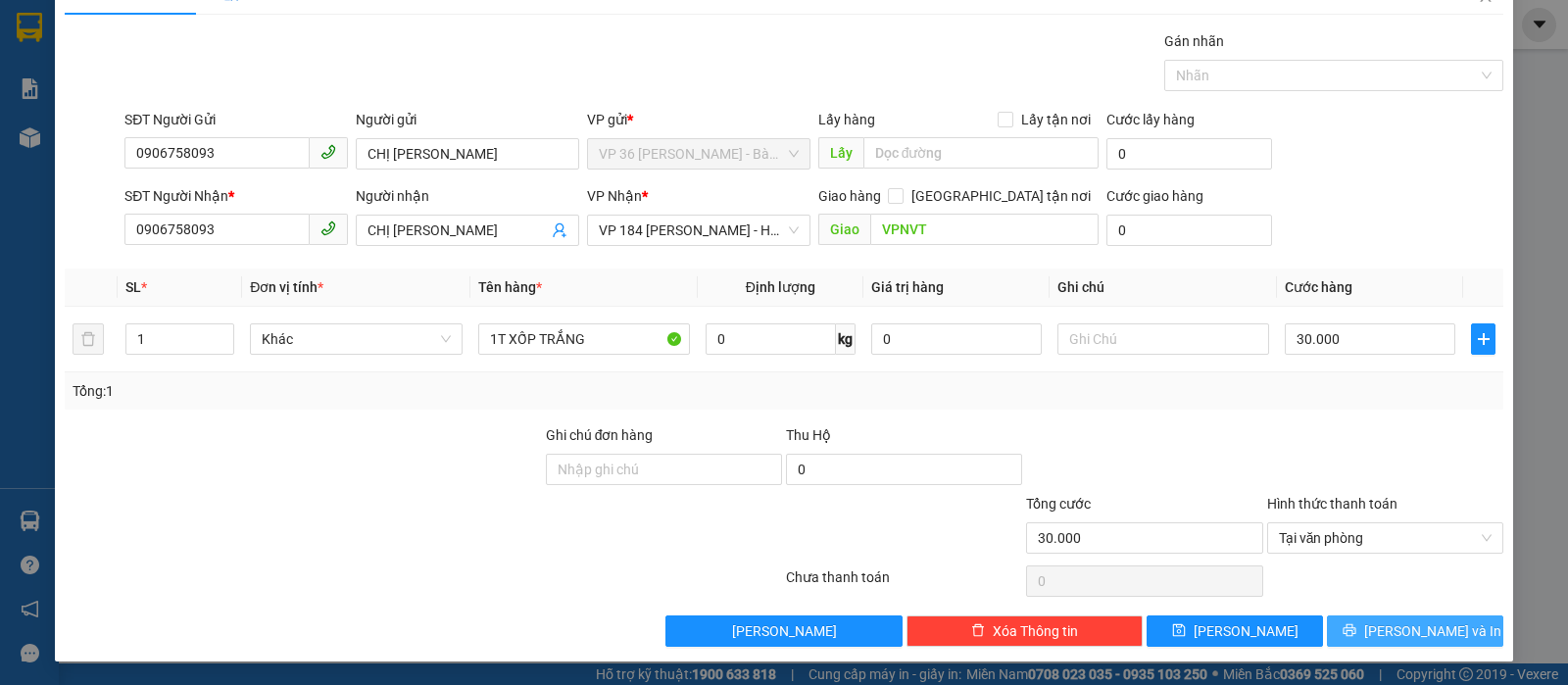
click at [1422, 635] on span "[PERSON_NAME] và In" at bounding box center [1432, 631] width 138 height 22
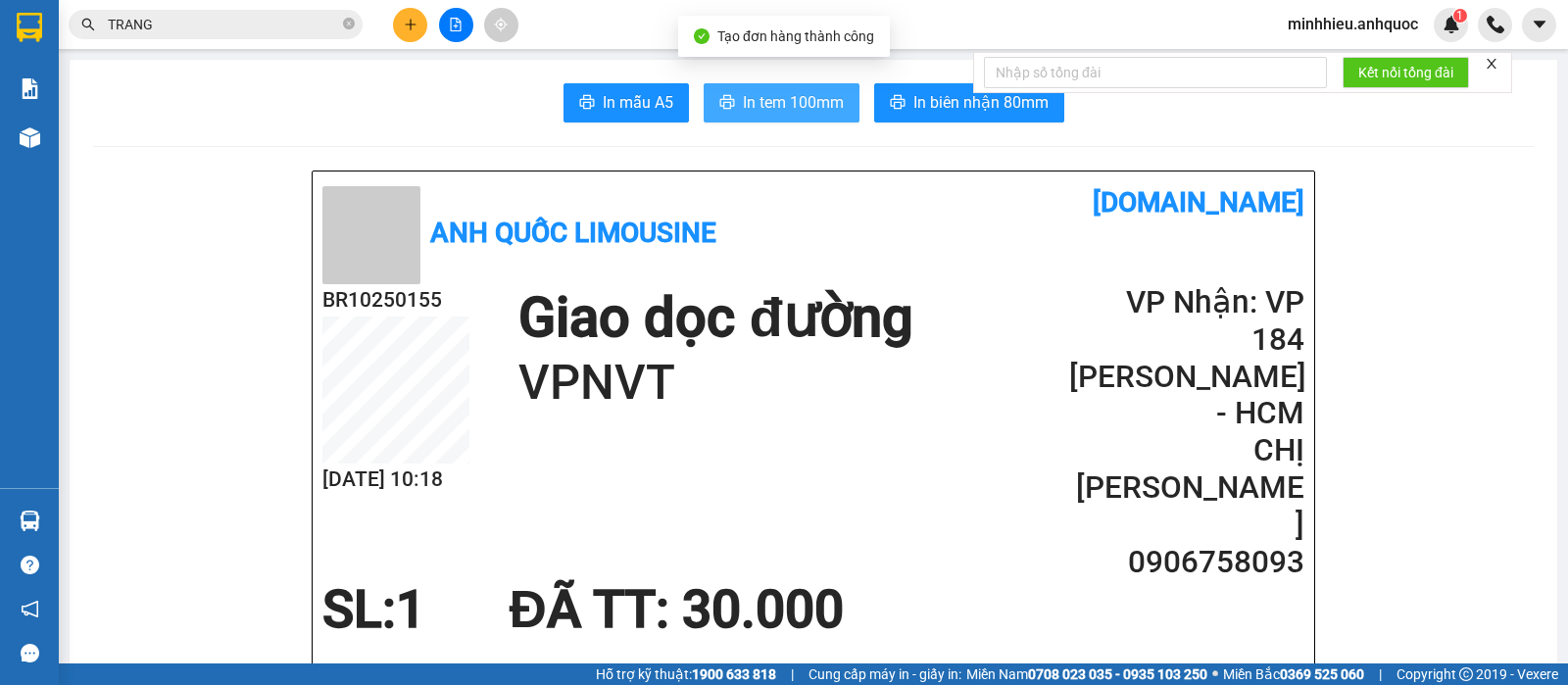
drag, startPoint x: 784, startPoint y: 109, endPoint x: 850, endPoint y: 211, distance: 121.5
click at [783, 109] on span "In tem 100mm" at bounding box center [792, 102] width 101 height 25
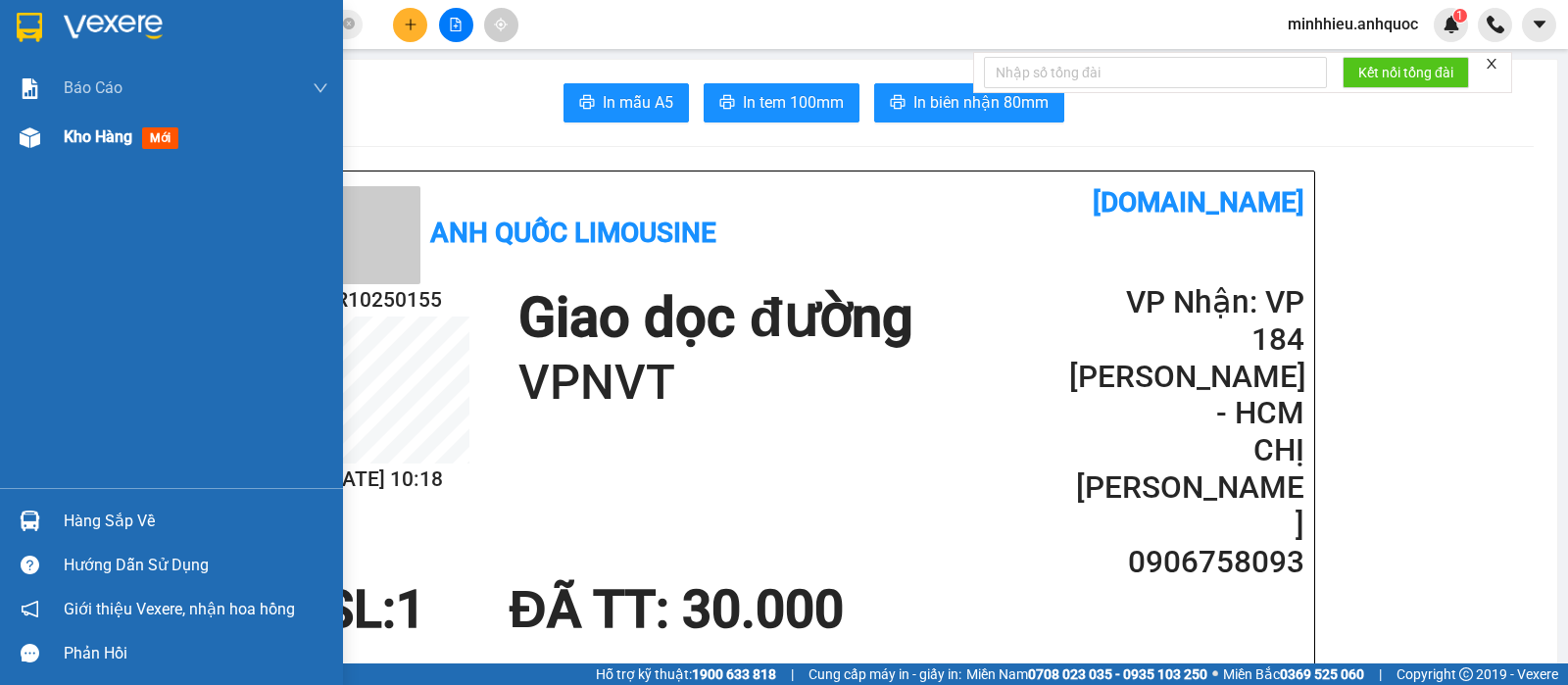
click at [84, 153] on div "Kho hàng mới" at bounding box center [195, 137] width 264 height 49
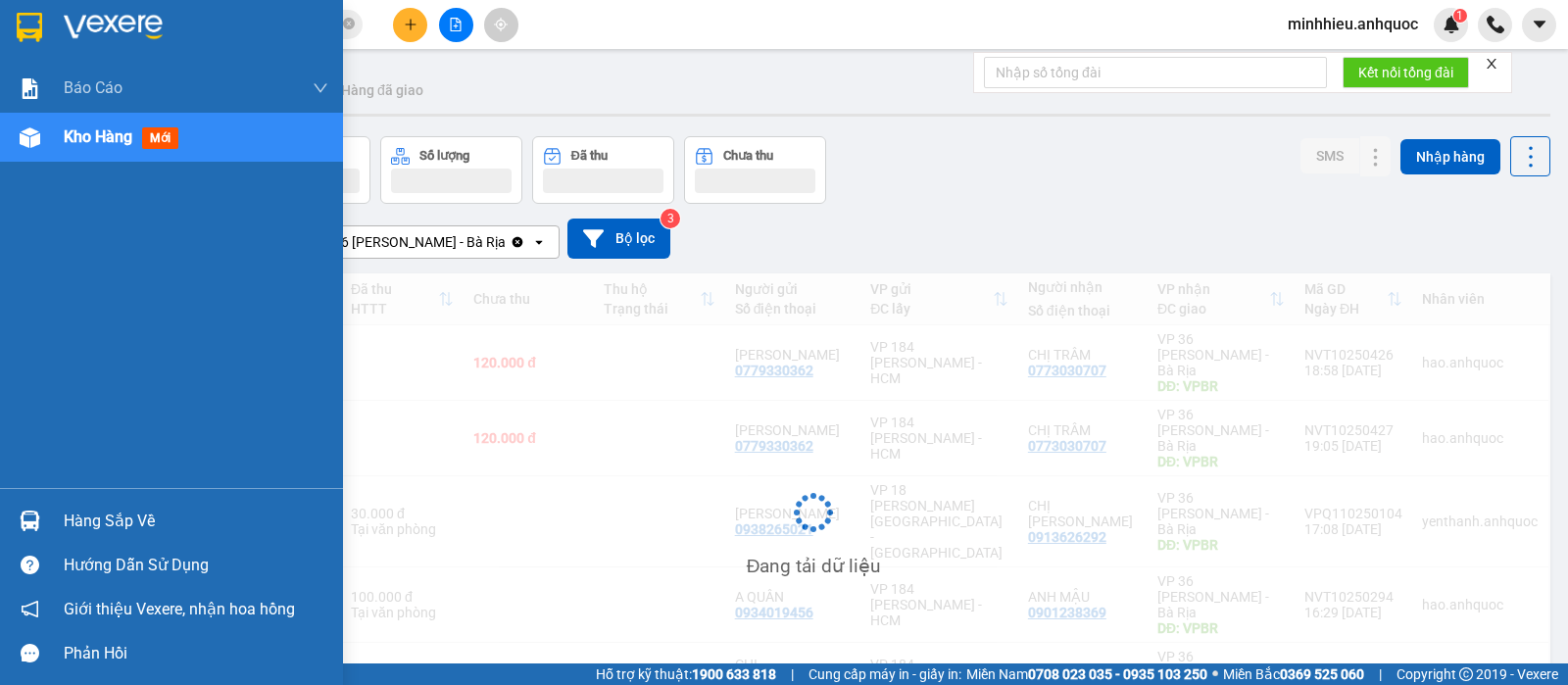
drag, startPoint x: 84, startPoint y: 152, endPoint x: 336, endPoint y: 388, distance: 345.3
click at [86, 152] on div "Kho hàng mới" at bounding box center [195, 137] width 264 height 49
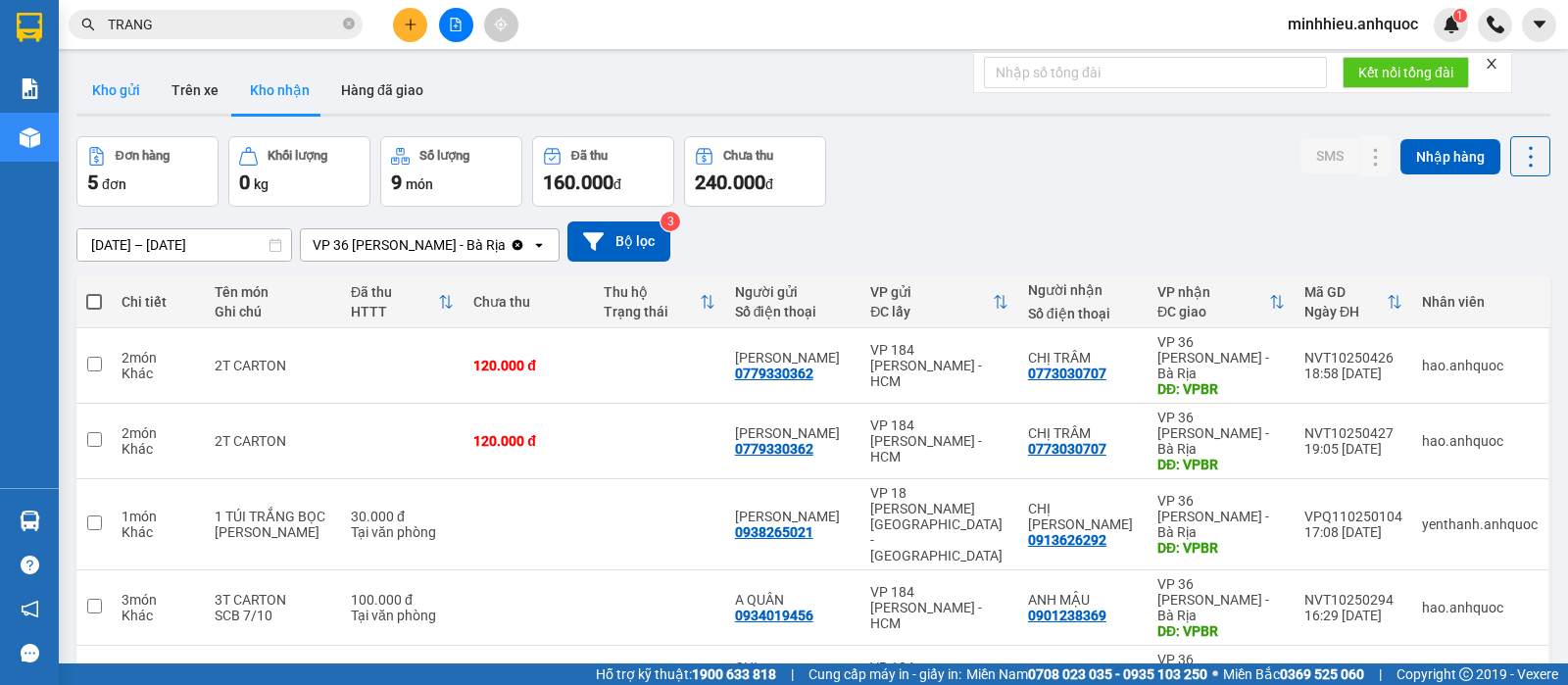
click at [114, 76] on button "Kho gửi" at bounding box center [117, 90] width 80 height 47
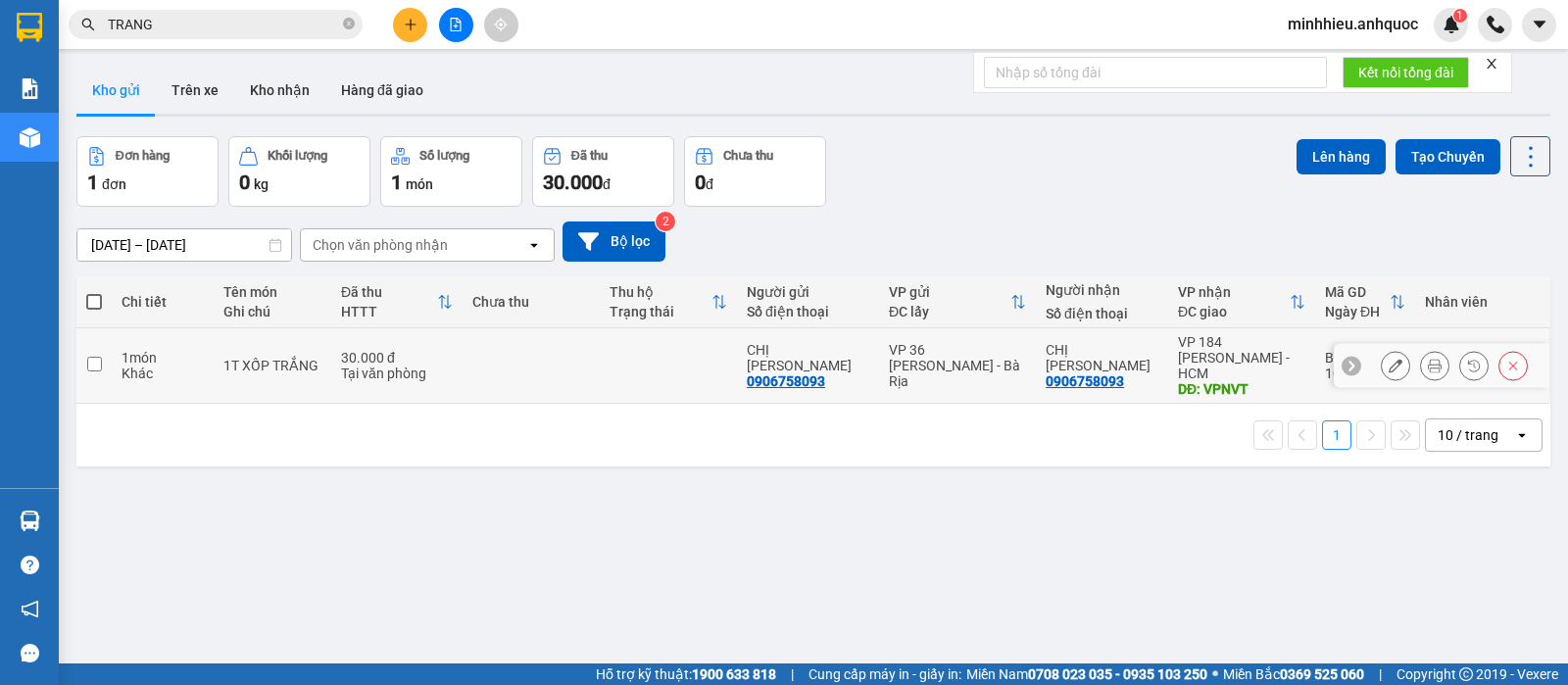
click at [871, 354] on td "CHỊ TRANG 0906758093" at bounding box center [807, 366] width 143 height 76
checkbox input "true"
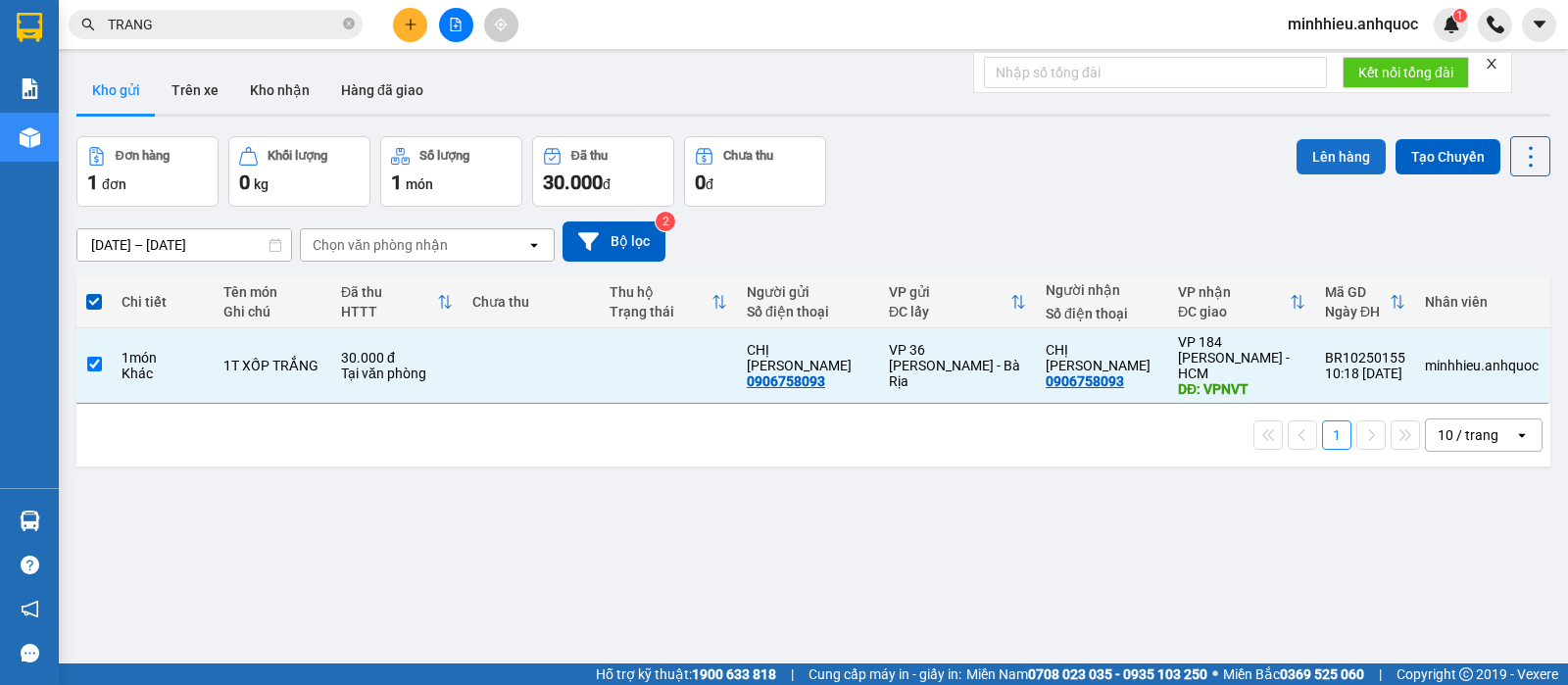
click at [1304, 181] on div "Lên hàng Tạo Chuyến" at bounding box center [1423, 171] width 254 height 71
click at [1297, 145] on button "Lên hàng" at bounding box center [1341, 157] width 89 height 35
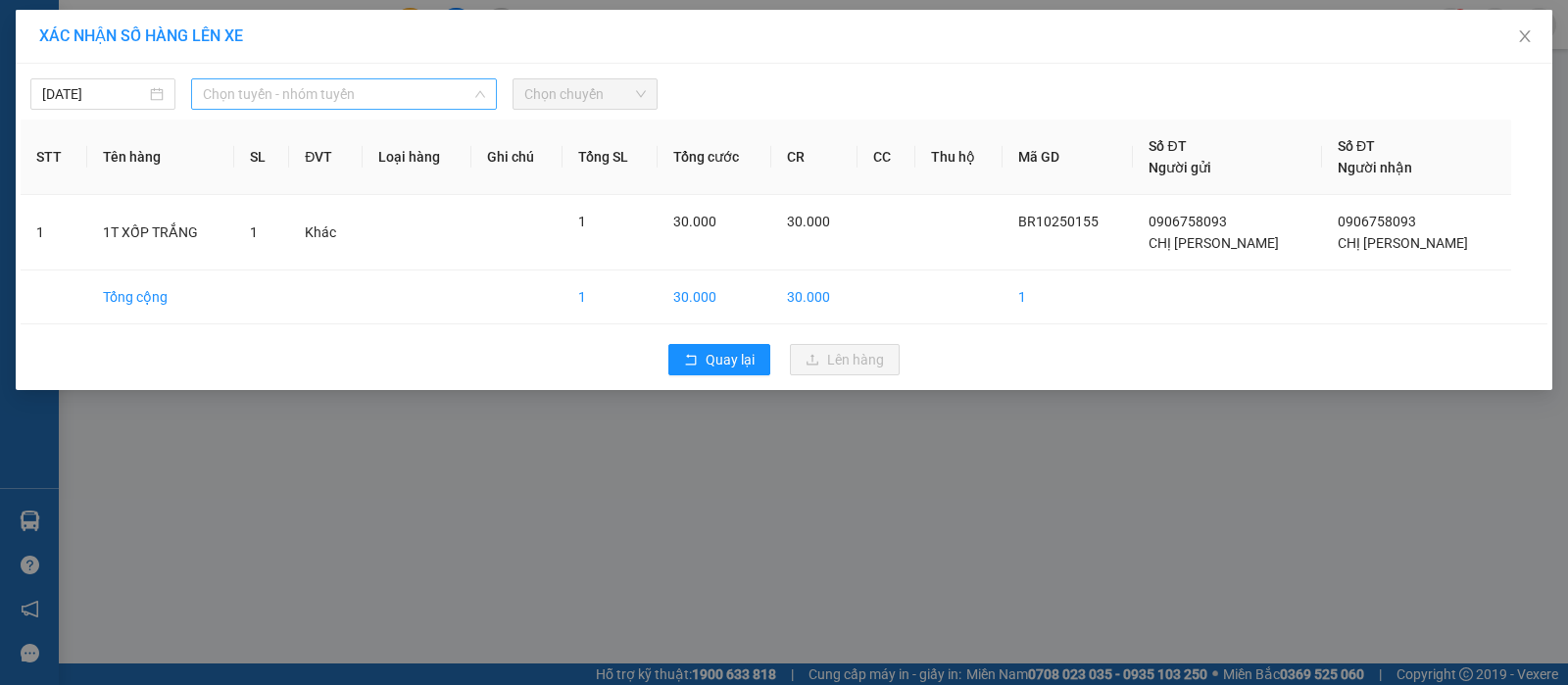
drag, startPoint x: 399, startPoint y: 85, endPoint x: 339, endPoint y: 171, distance: 104.9
click at [399, 86] on span "Chọn tuyến - nhóm tuyến" at bounding box center [343, 94] width 282 height 29
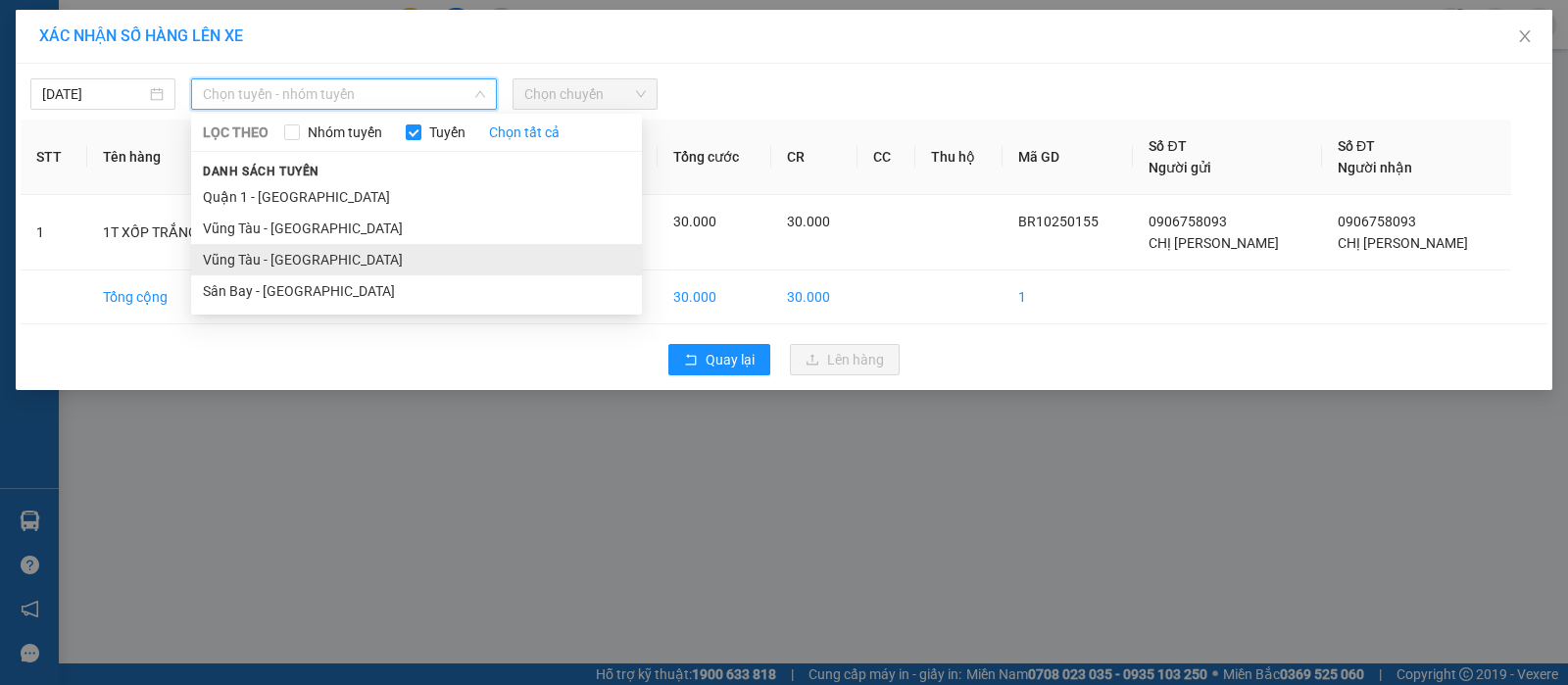
click at [292, 253] on li "Vũng Tàu - [GEOGRAPHIC_DATA]" at bounding box center [417, 259] width 451 height 31
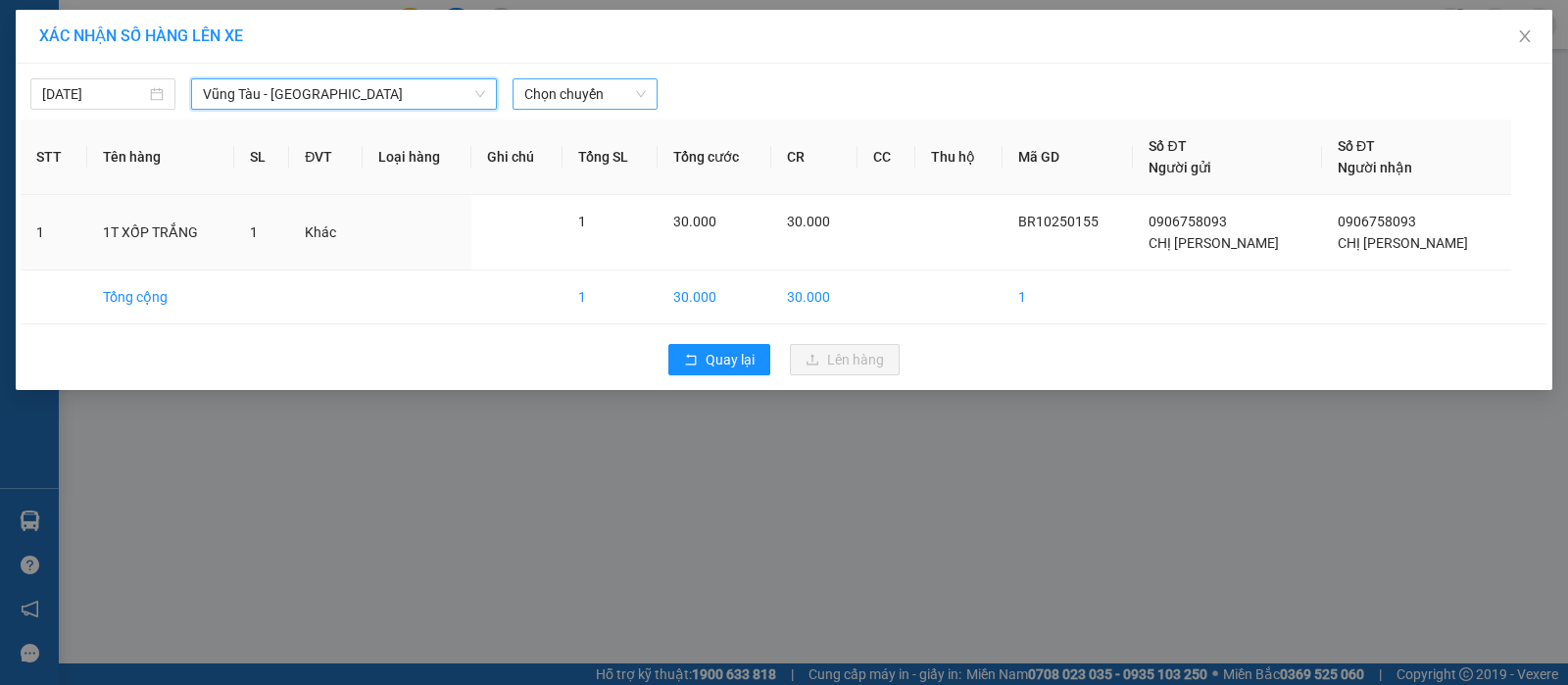
click at [625, 79] on div "Chọn chuyến" at bounding box center [584, 94] width 145 height 31
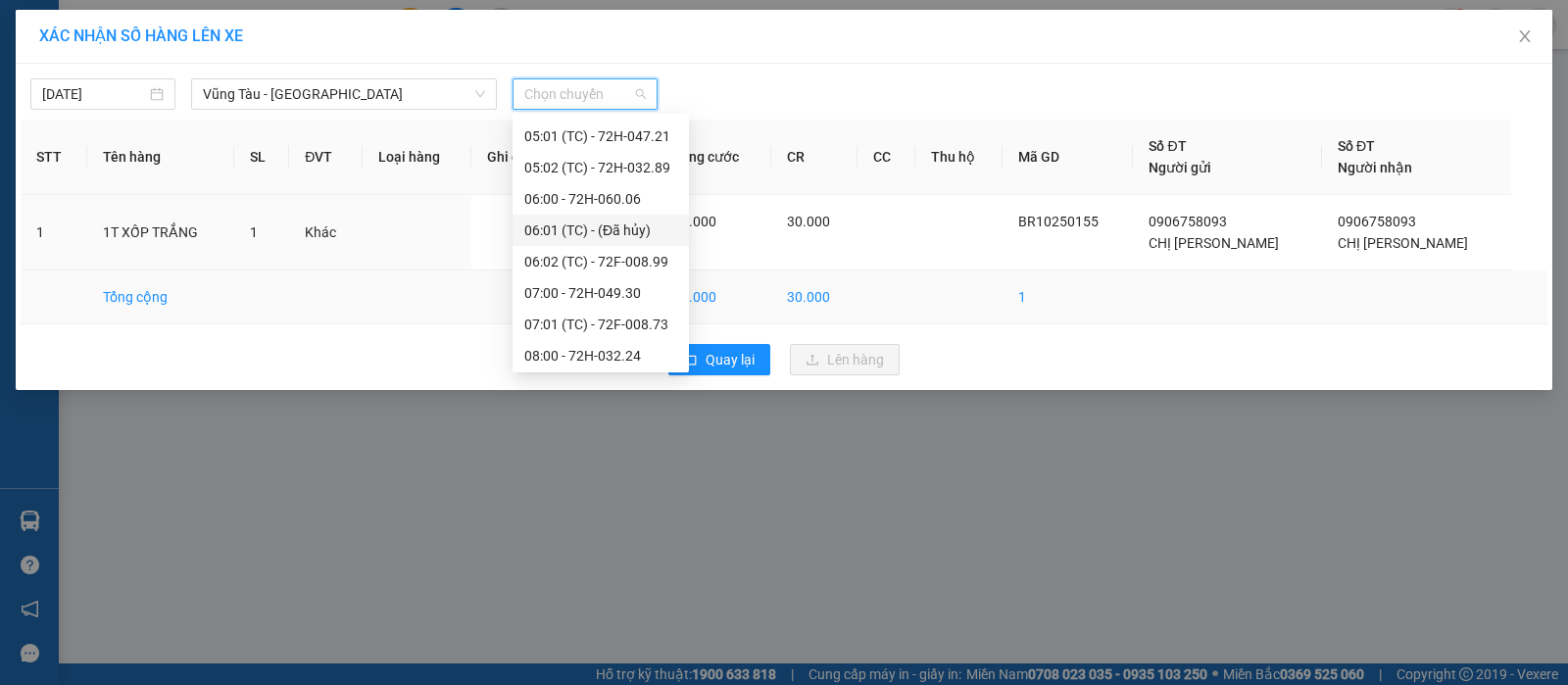
scroll to position [368, 0]
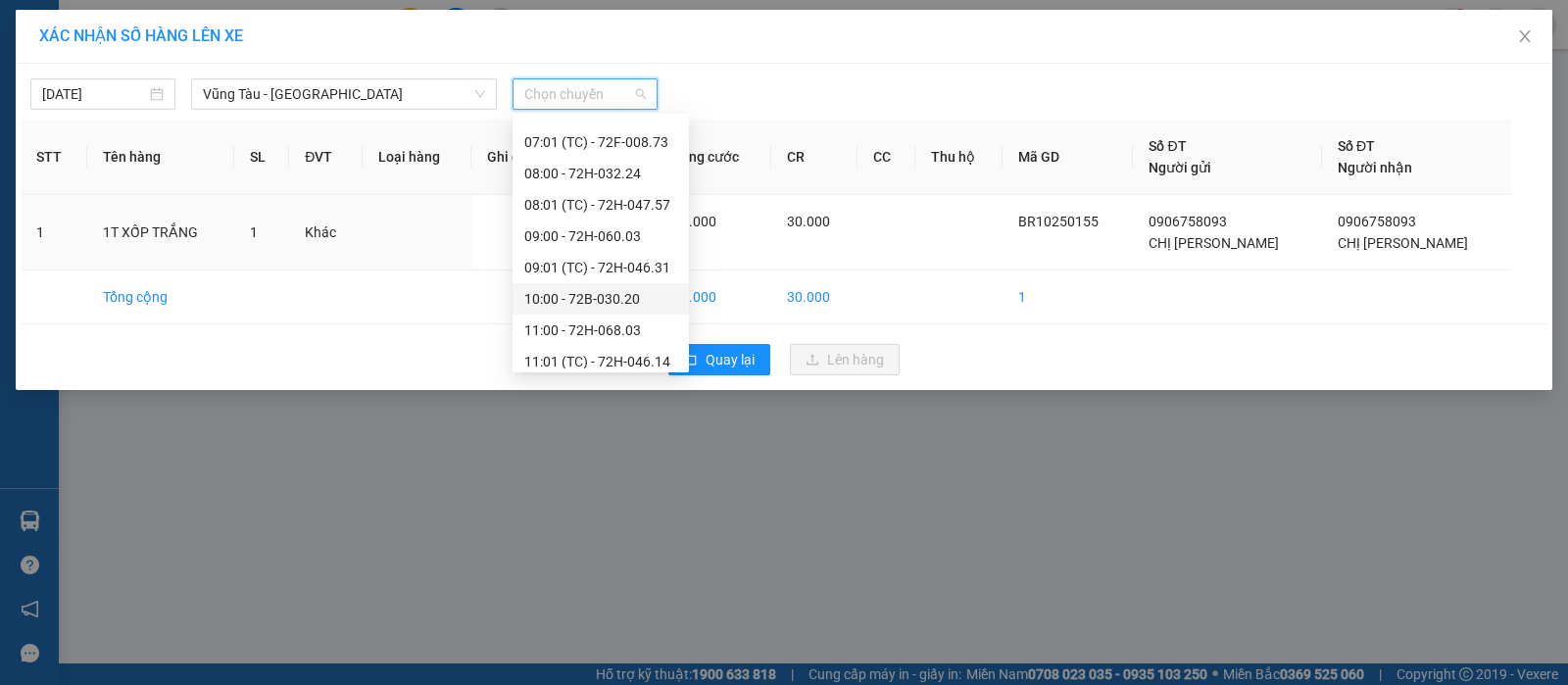
drag, startPoint x: 606, startPoint y: 298, endPoint x: 714, endPoint y: 340, distance: 115.9
click at [606, 299] on div "10:00 - 72B-030.20" at bounding box center [600, 299] width 153 height 22
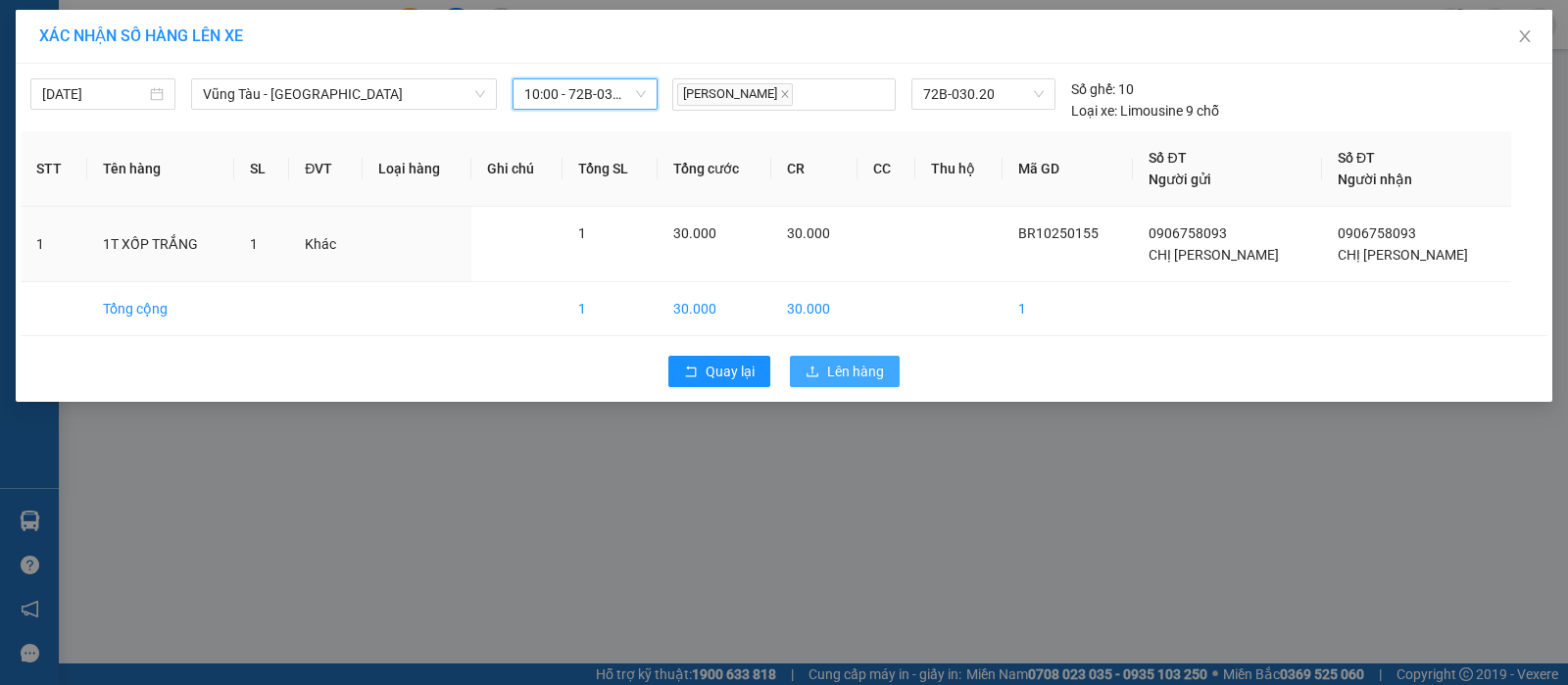
click at [808, 368] on icon "upload" at bounding box center [812, 372] width 14 height 14
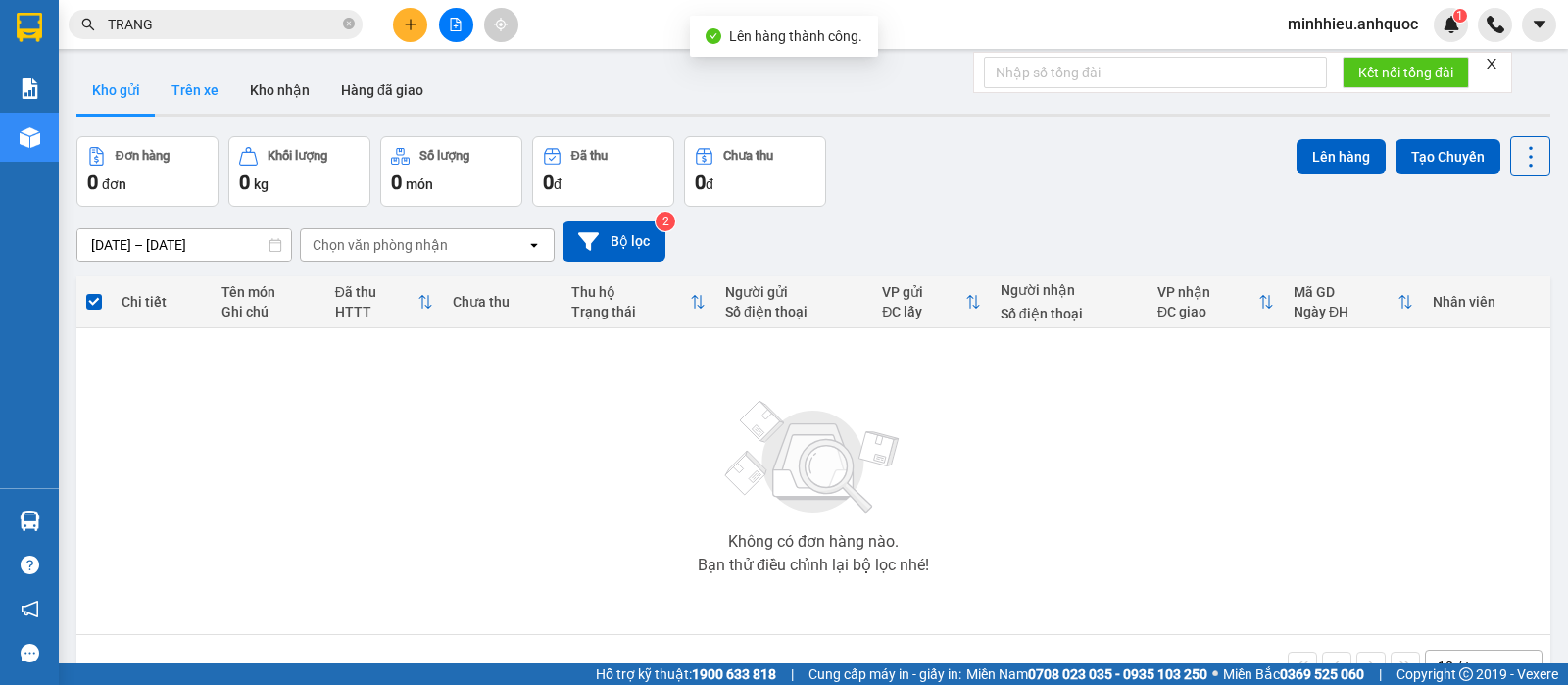
click at [178, 96] on button "Trên xe" at bounding box center [194, 90] width 79 height 47
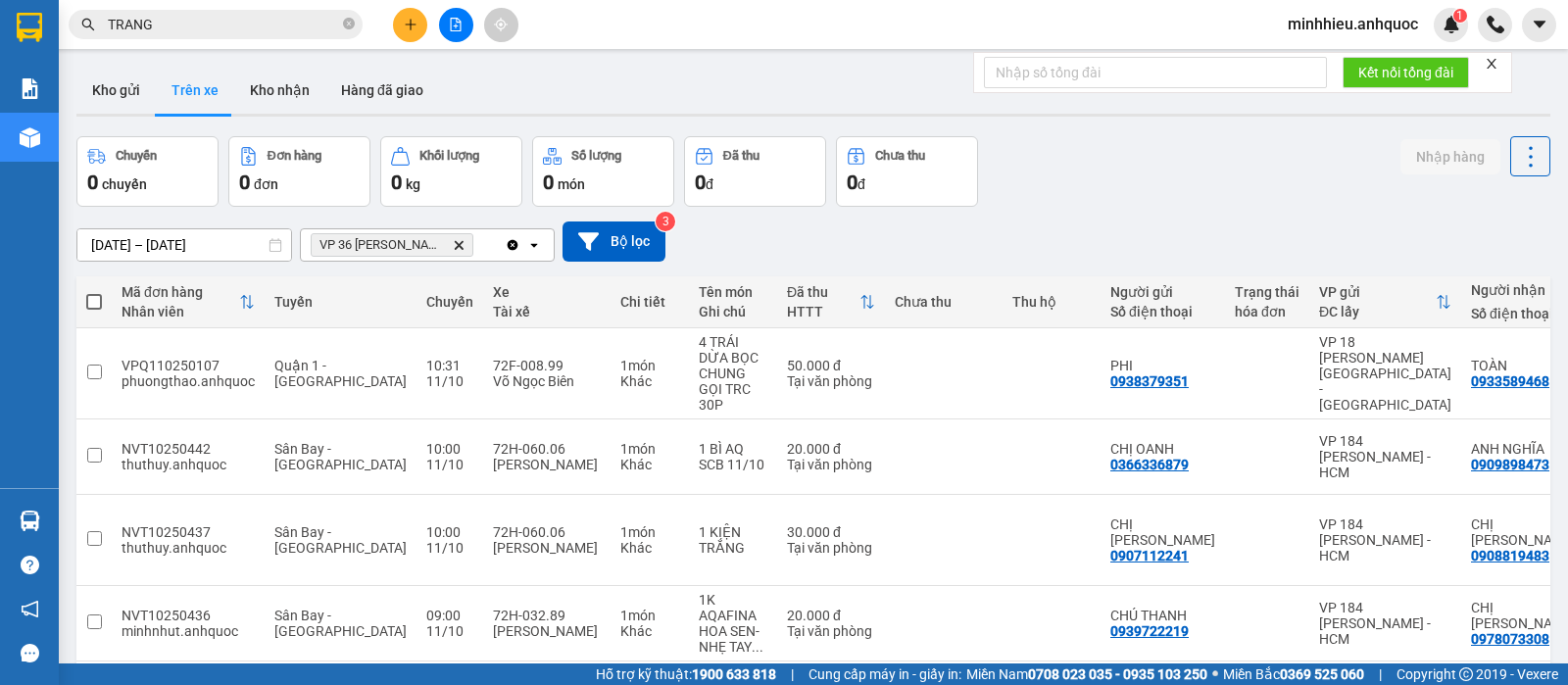
click at [459, 249] on icon "Delete" at bounding box center [459, 245] width 12 height 12
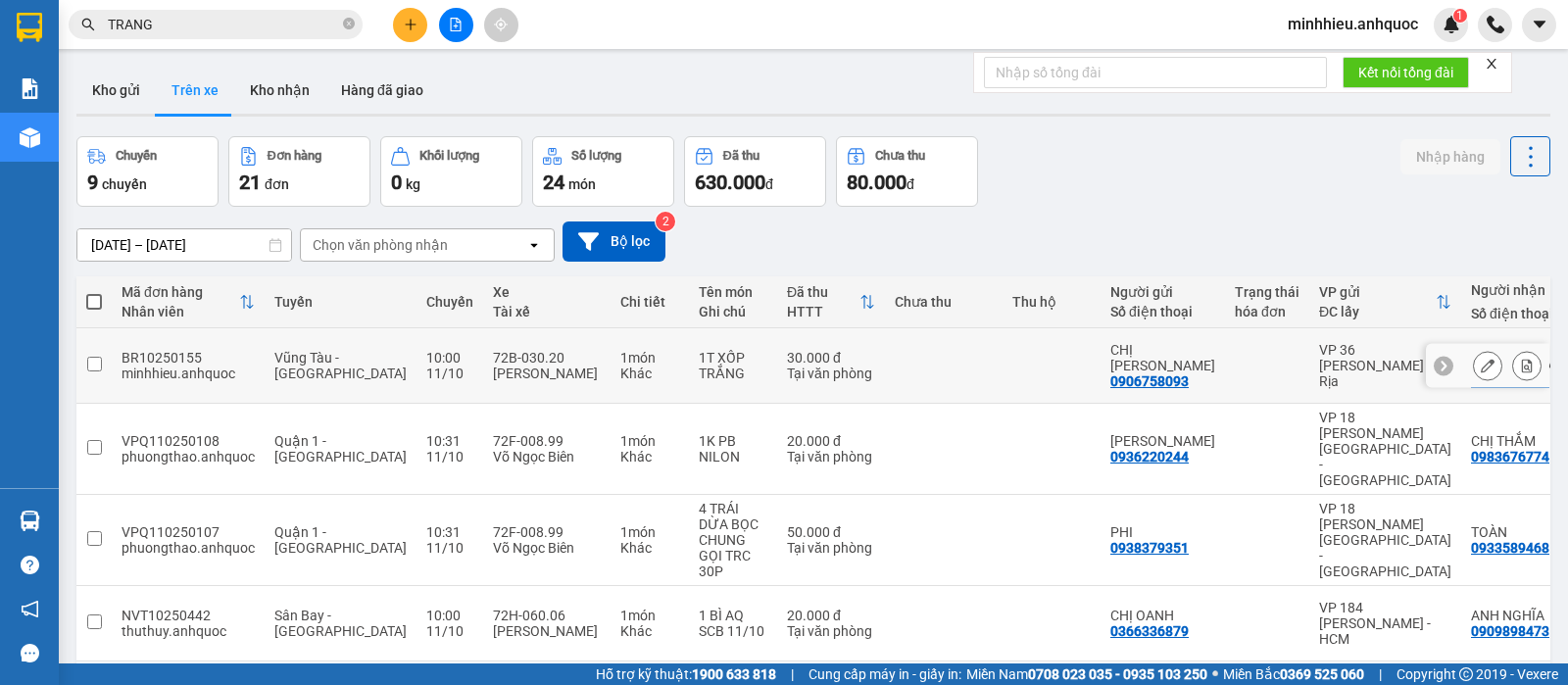
click at [1522, 359] on icon at bounding box center [1527, 366] width 11 height 14
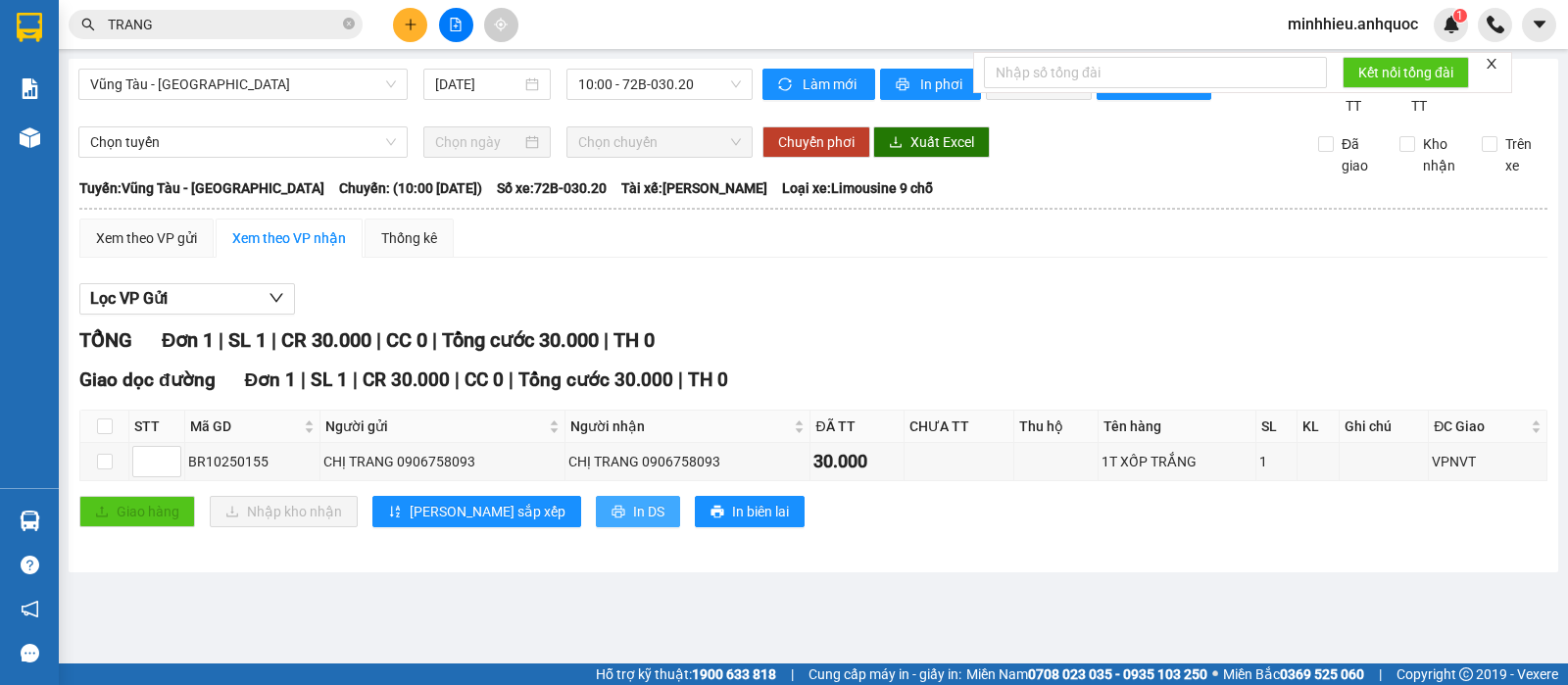
click at [611, 518] on icon "printer" at bounding box center [617, 512] width 13 height 13
drag, startPoint x: 248, startPoint y: 584, endPoint x: 260, endPoint y: 584, distance: 12.0
click at [248, 572] on div "[GEOGRAPHIC_DATA] - [GEOGRAPHIC_DATA] [DATE] 10:00 - 72B-030.20 Làm mới In phơi…" at bounding box center [813, 315] width 1489 height 514
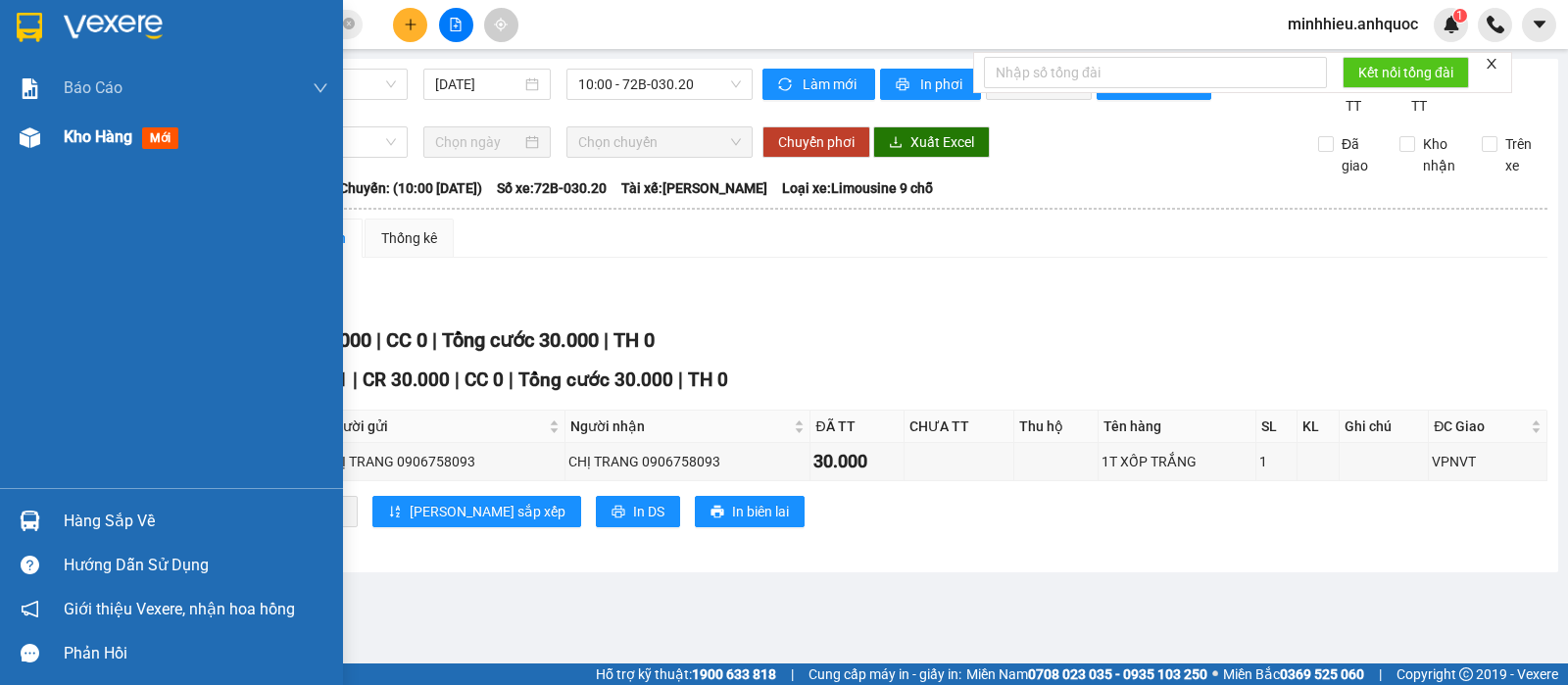
click at [68, 137] on span "Kho hàng" at bounding box center [98, 137] width 69 height 19
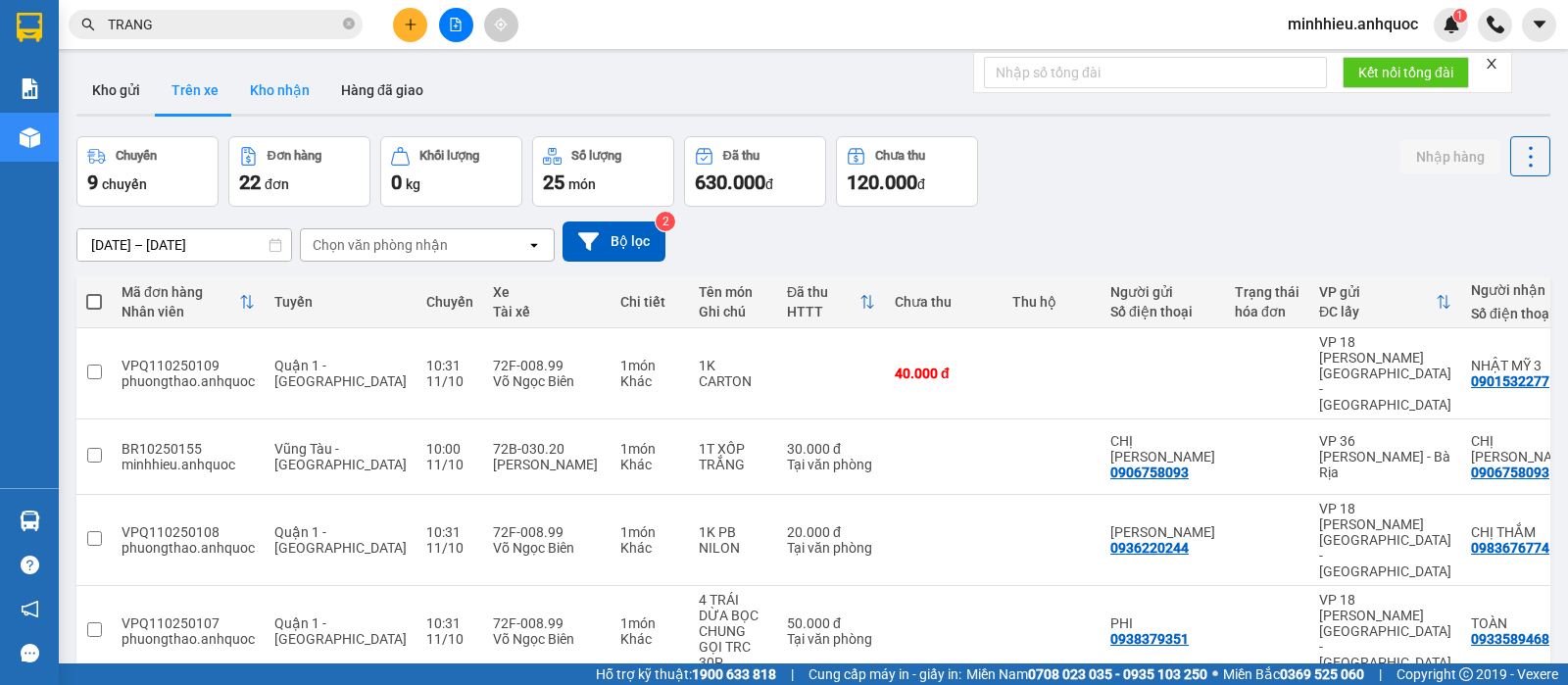
click at [271, 91] on button "Kho nhận" at bounding box center [279, 90] width 91 height 47
type input "[DATE] – [DATE]"
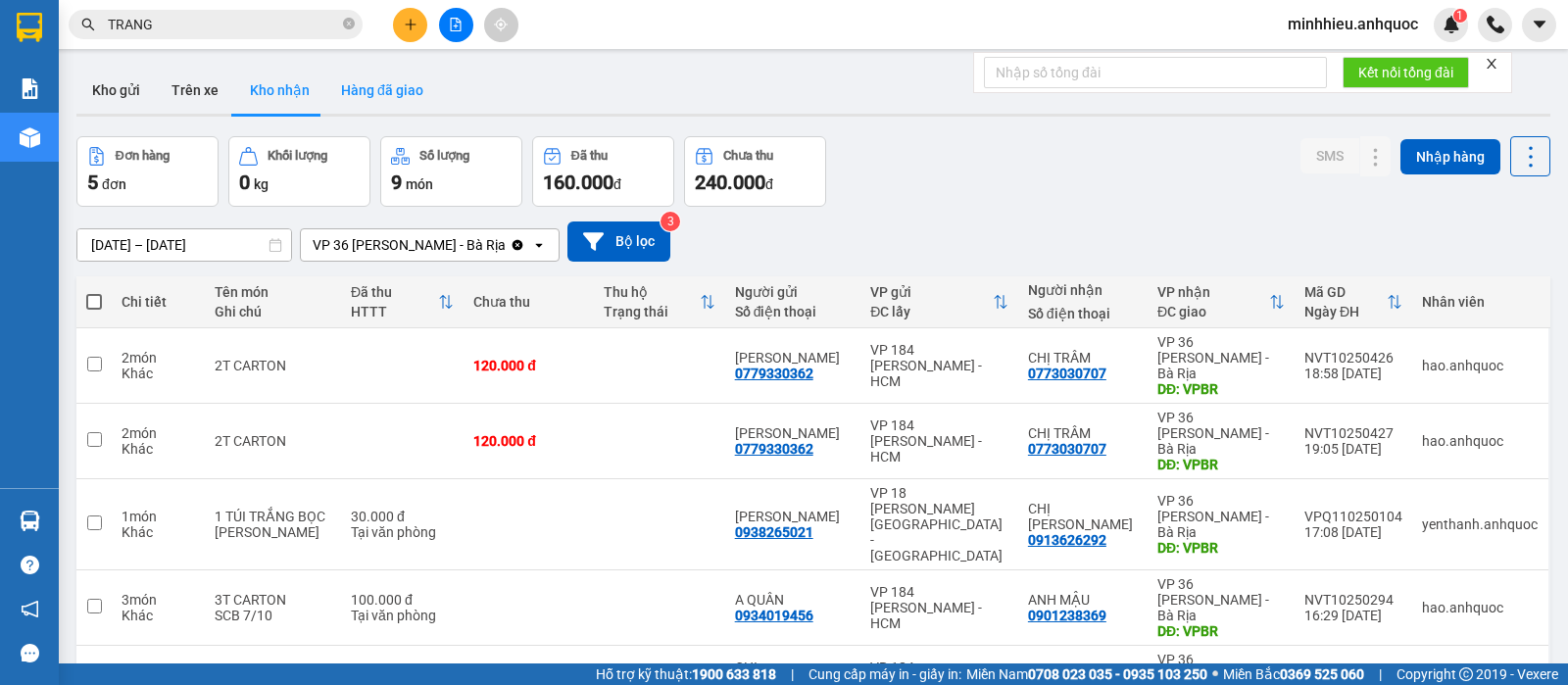
click at [393, 98] on button "Hàng đã giao" at bounding box center [382, 90] width 114 height 47
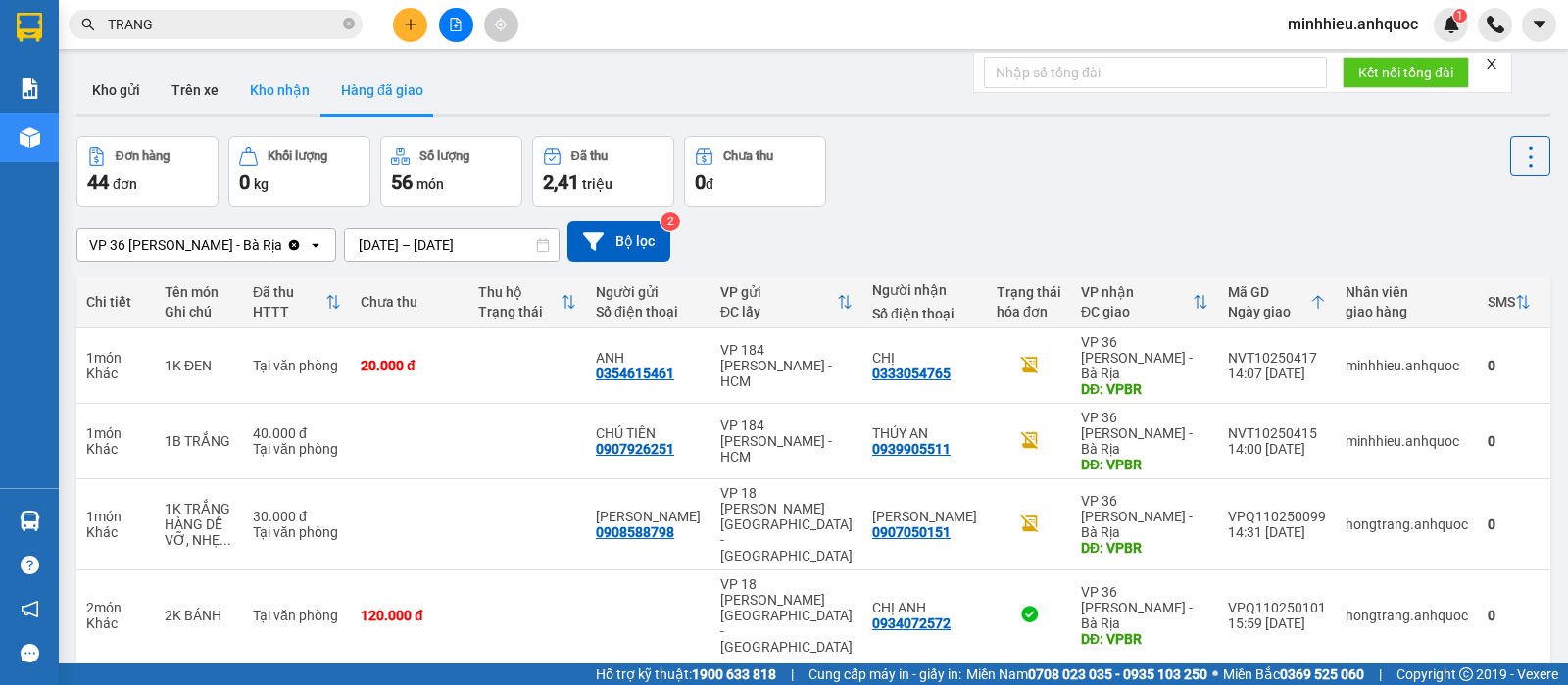
drag, startPoint x: 263, startPoint y: 93, endPoint x: 222, endPoint y: 103, distance: 42.2
click at [263, 94] on button "Kho nhận" at bounding box center [279, 90] width 91 height 47
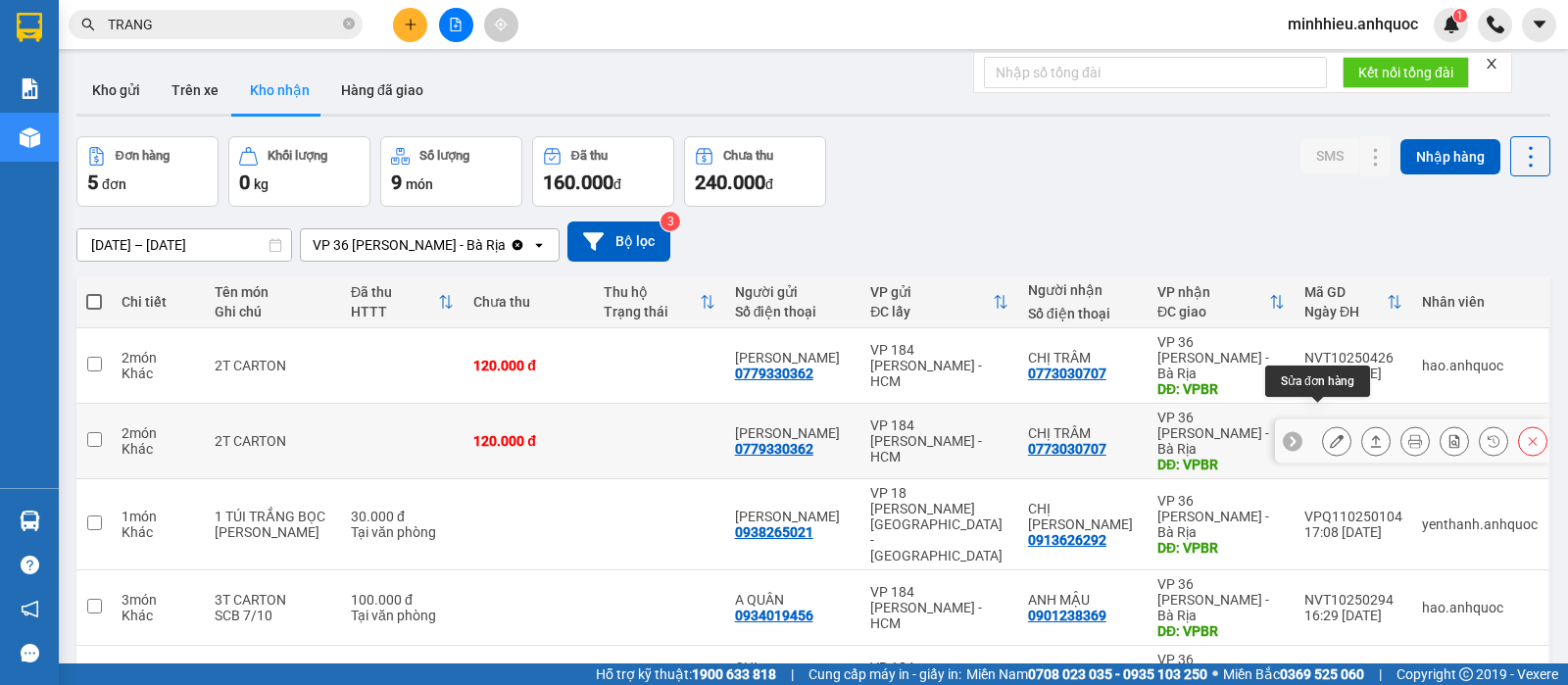
click at [1330, 434] on icon at bounding box center [1337, 441] width 14 height 14
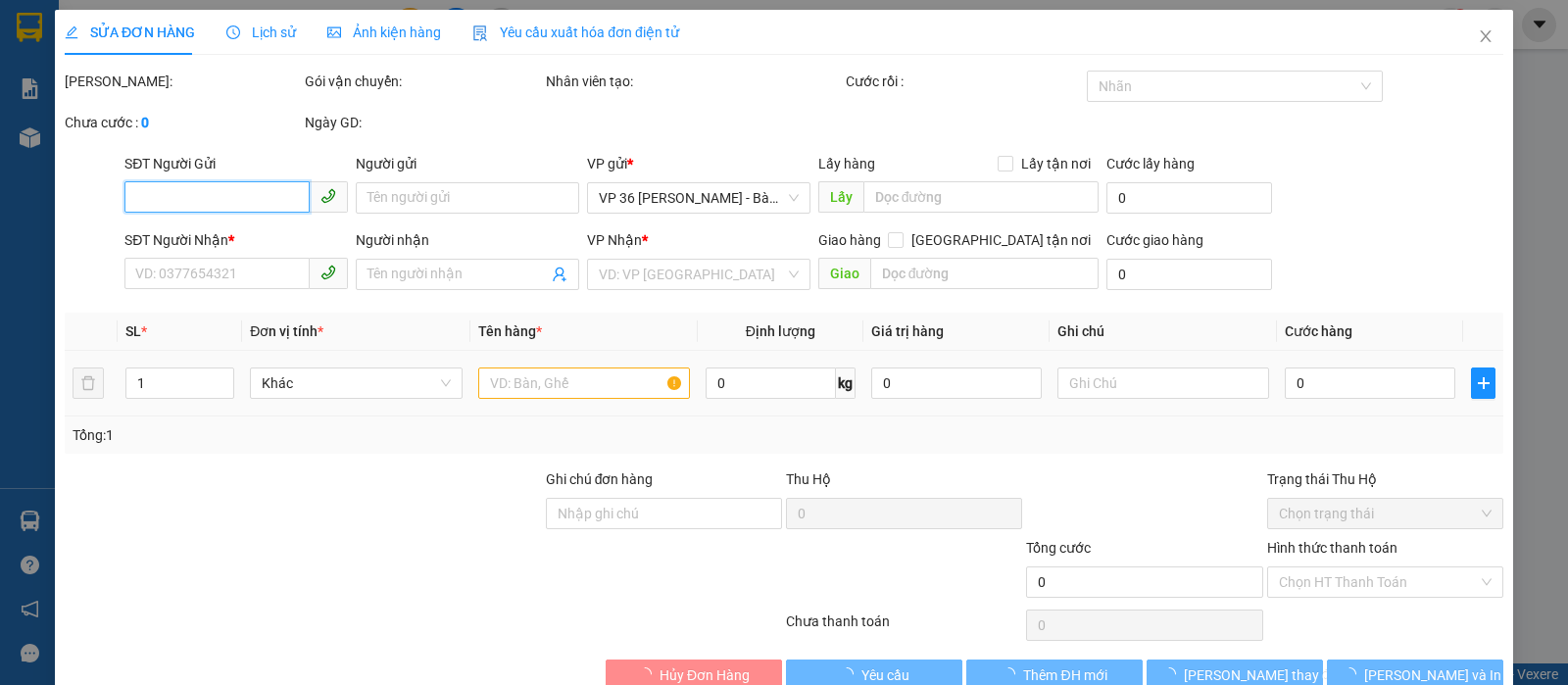
type input "0779330362"
type input "[PERSON_NAME]"
type input "0773030707"
type input "CHỊ TRÂM"
type input "VPBR"
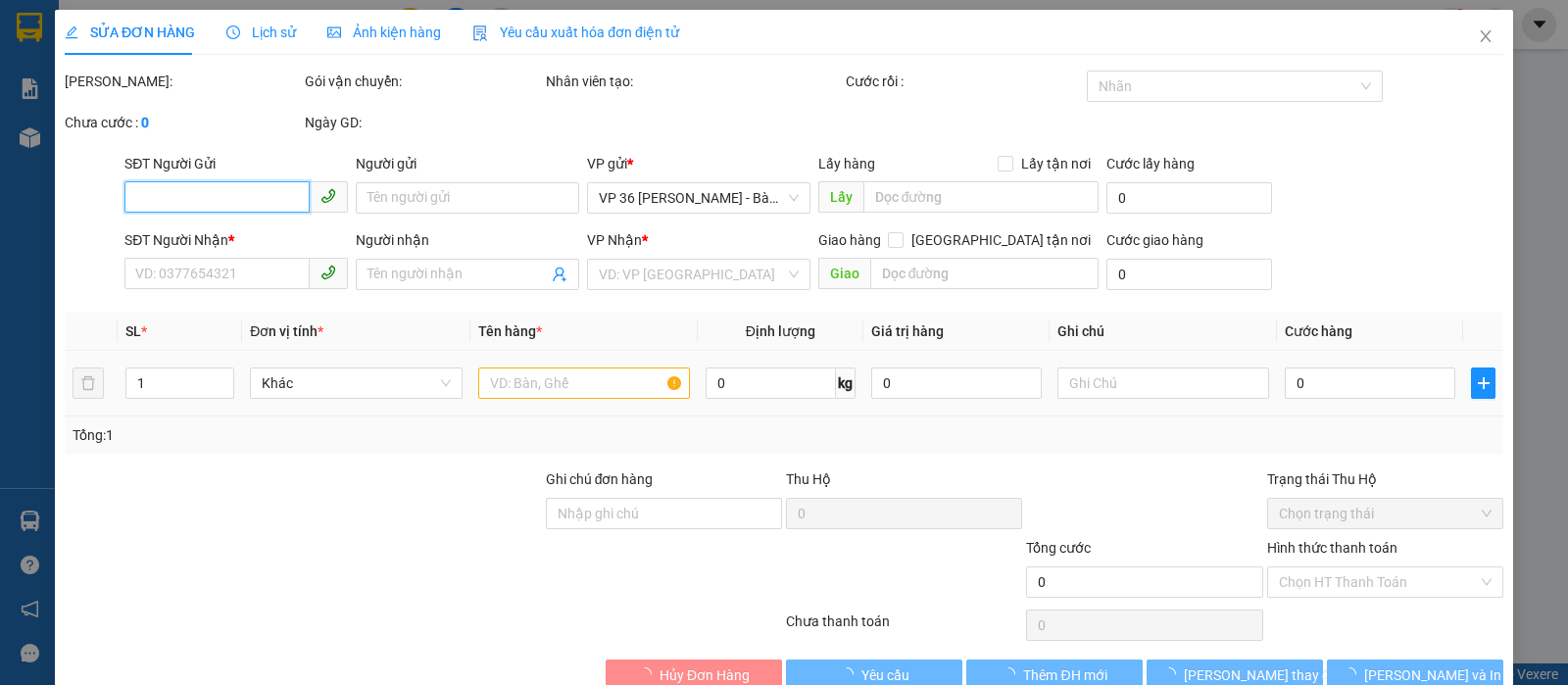
type input "120.000"
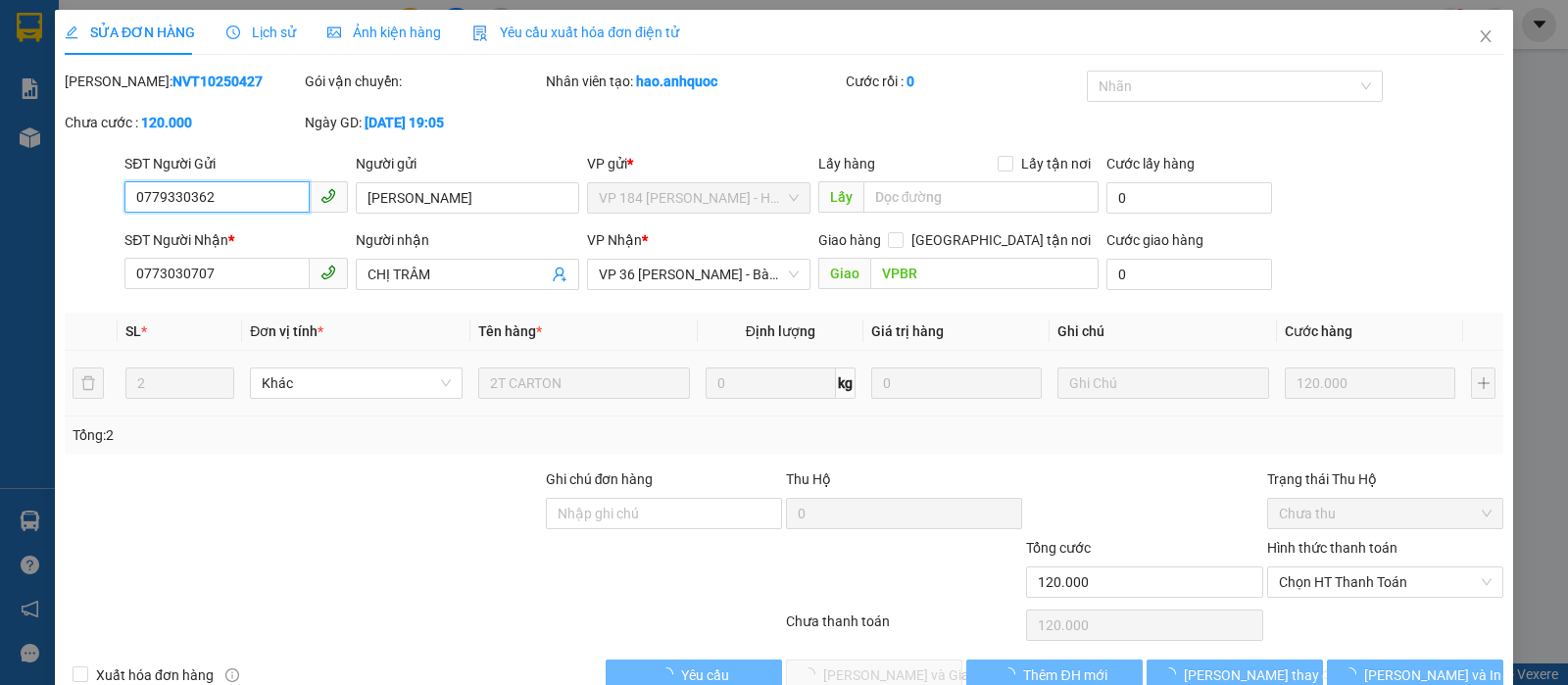
scroll to position [44, 0]
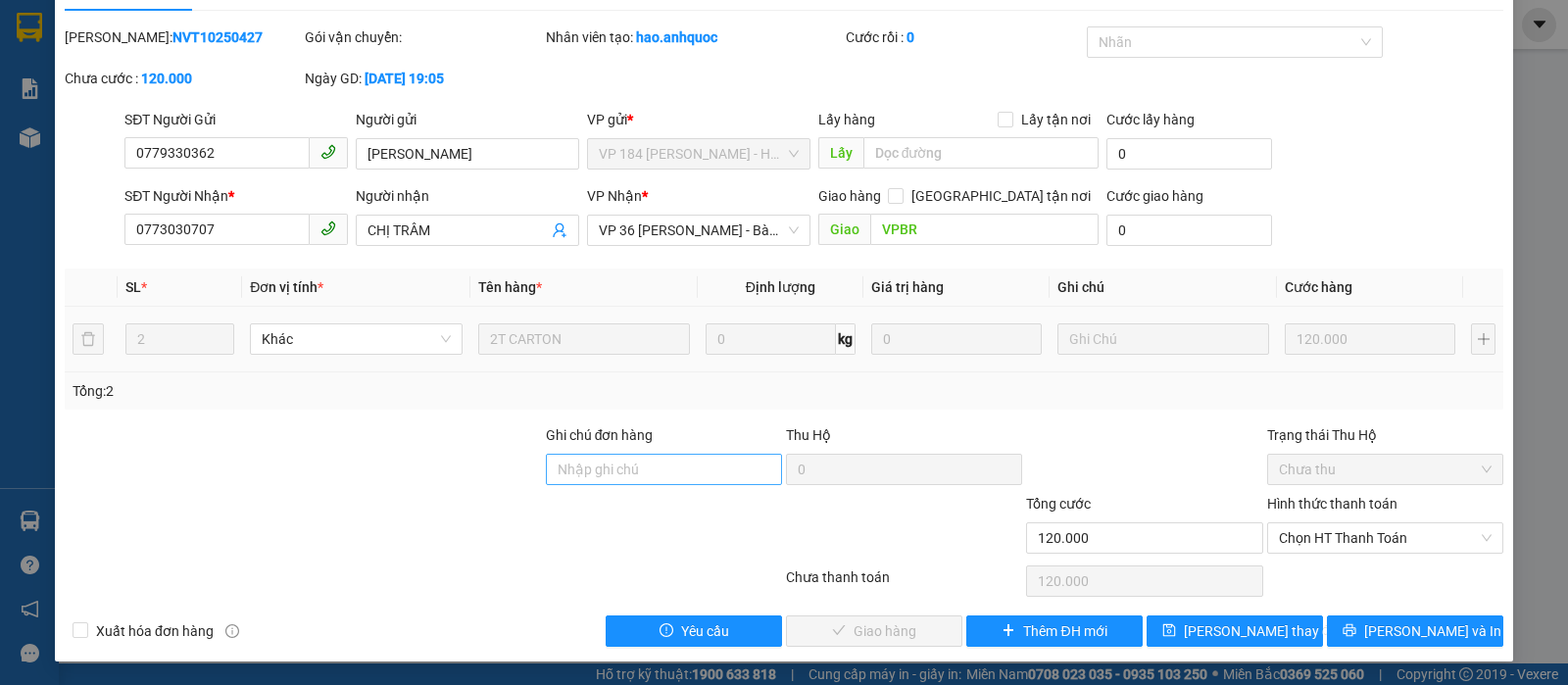
drag, startPoint x: 646, startPoint y: 436, endPoint x: 642, endPoint y: 466, distance: 30.3
click at [646, 445] on div "Ghi chú đơn hàng" at bounding box center [664, 439] width 236 height 29
click at [645, 466] on input "Ghi chú đơn hàng" at bounding box center [664, 469] width 236 height 31
type input "TTTM VP"
click at [1333, 548] on span "Chọn HT Thanh Toán" at bounding box center [1385, 537] width 212 height 29
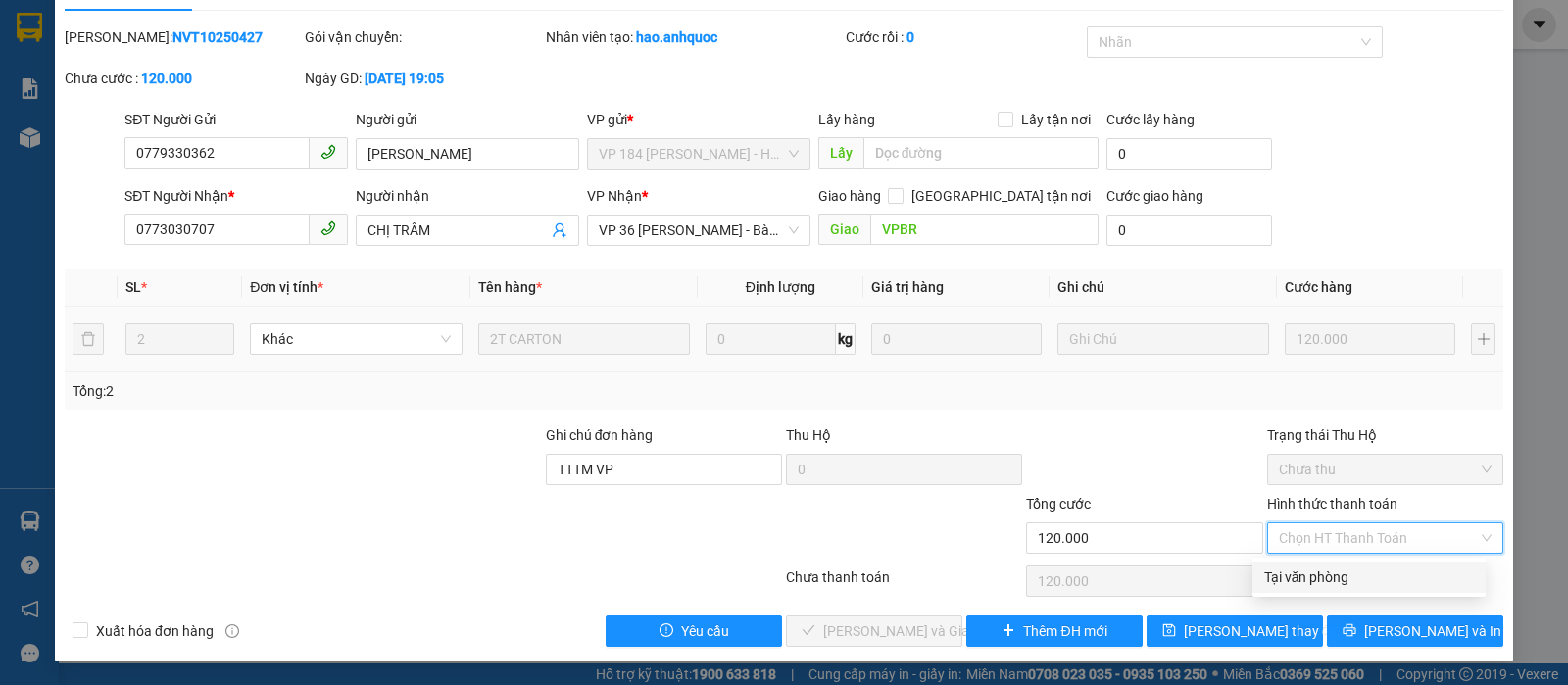
click at [1320, 571] on div "Tại văn phòng" at bounding box center [1369, 577] width 209 height 22
type input "0"
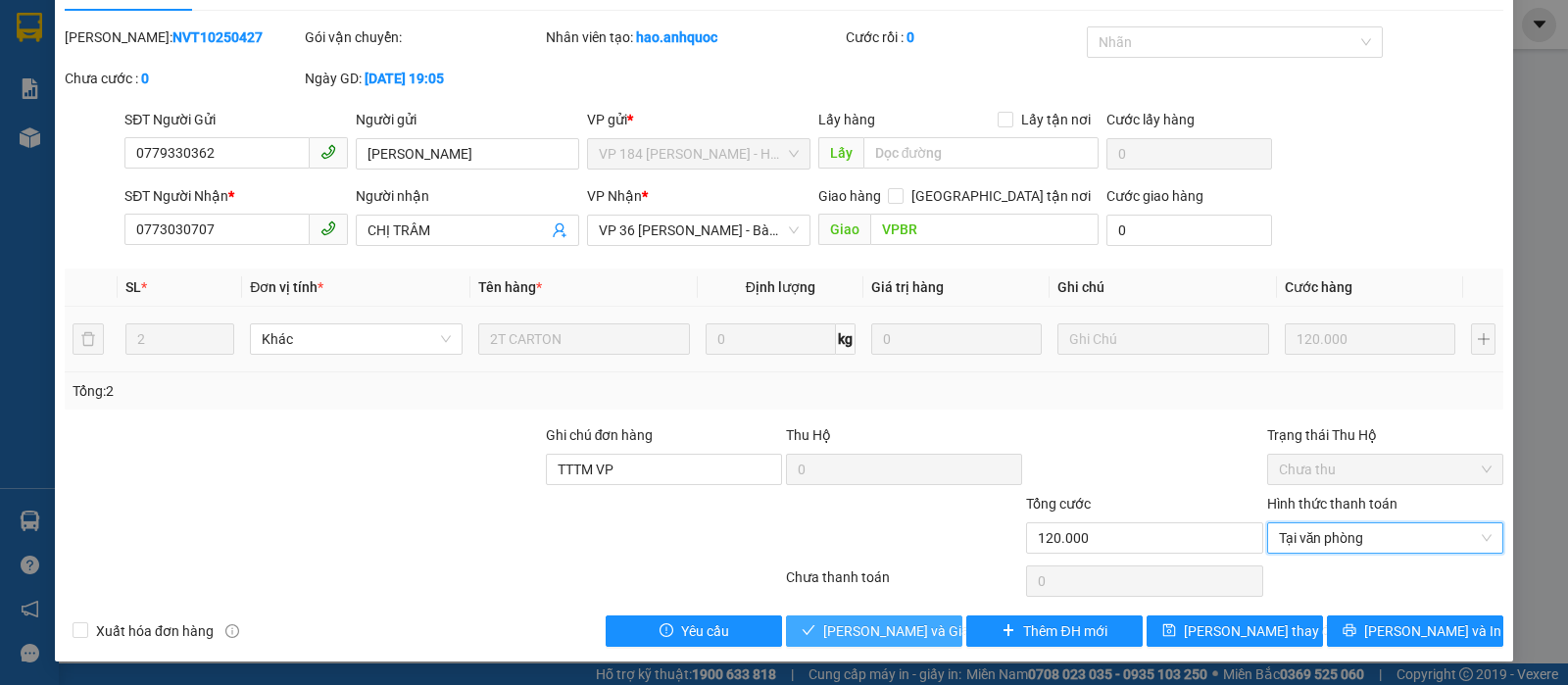
click at [852, 639] on span "[PERSON_NAME] và Giao hàng" at bounding box center [917, 631] width 188 height 22
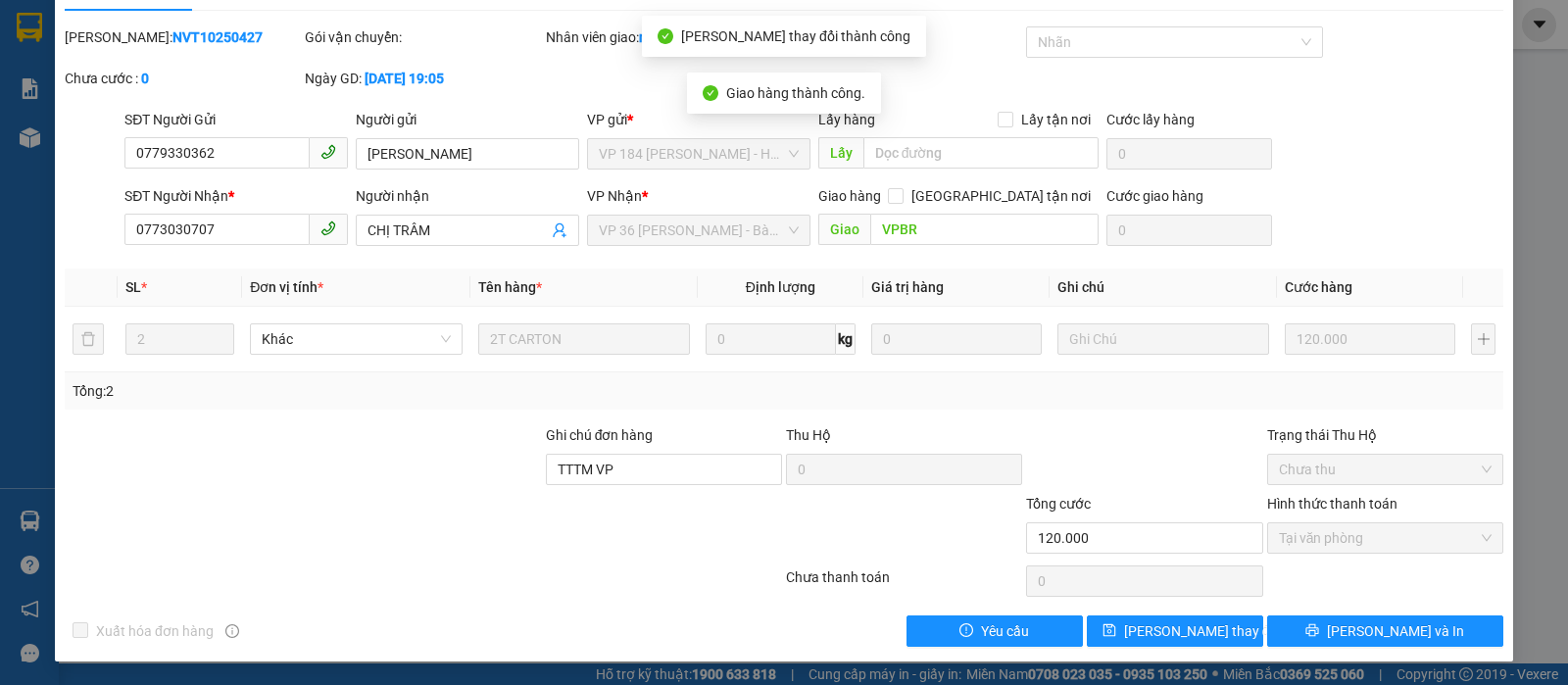
scroll to position [0, 0]
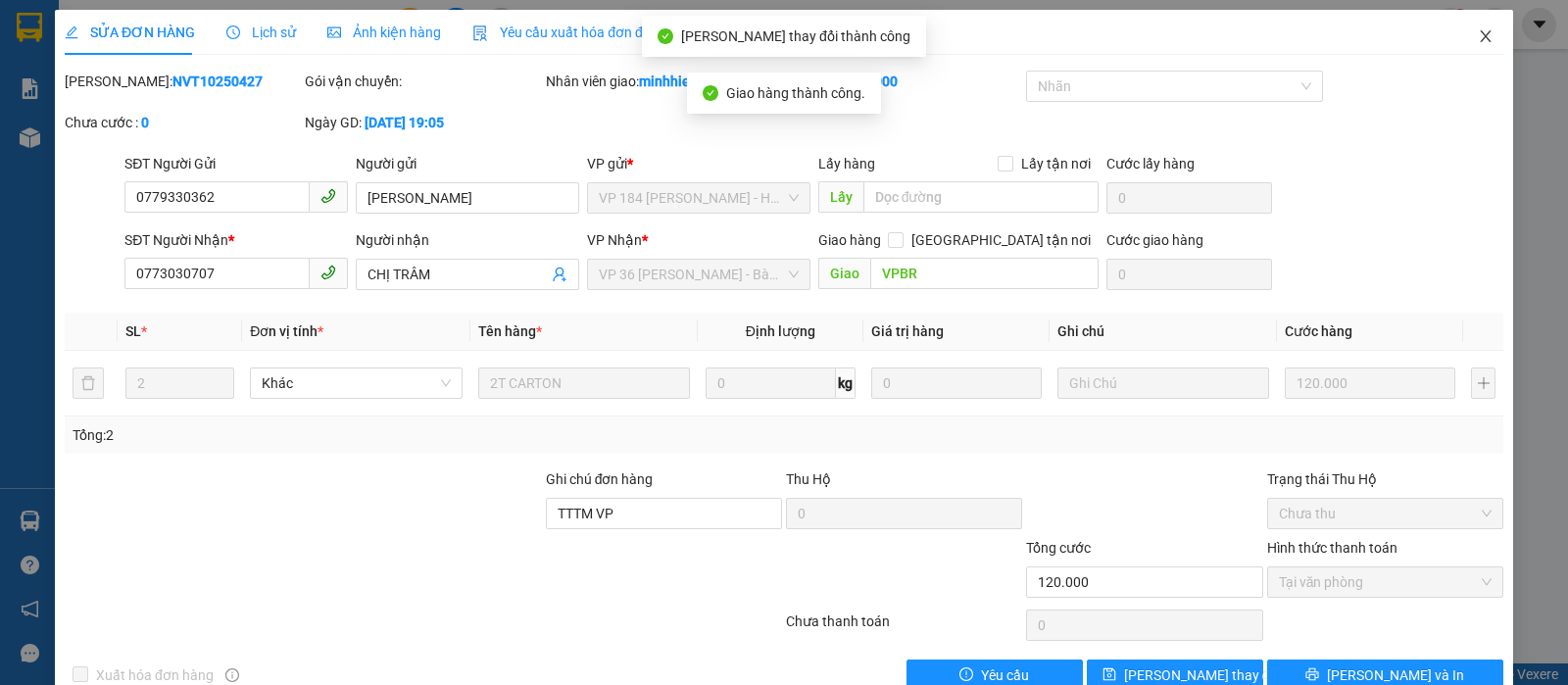
click at [1468, 47] on span "Close" at bounding box center [1485, 37] width 55 height 55
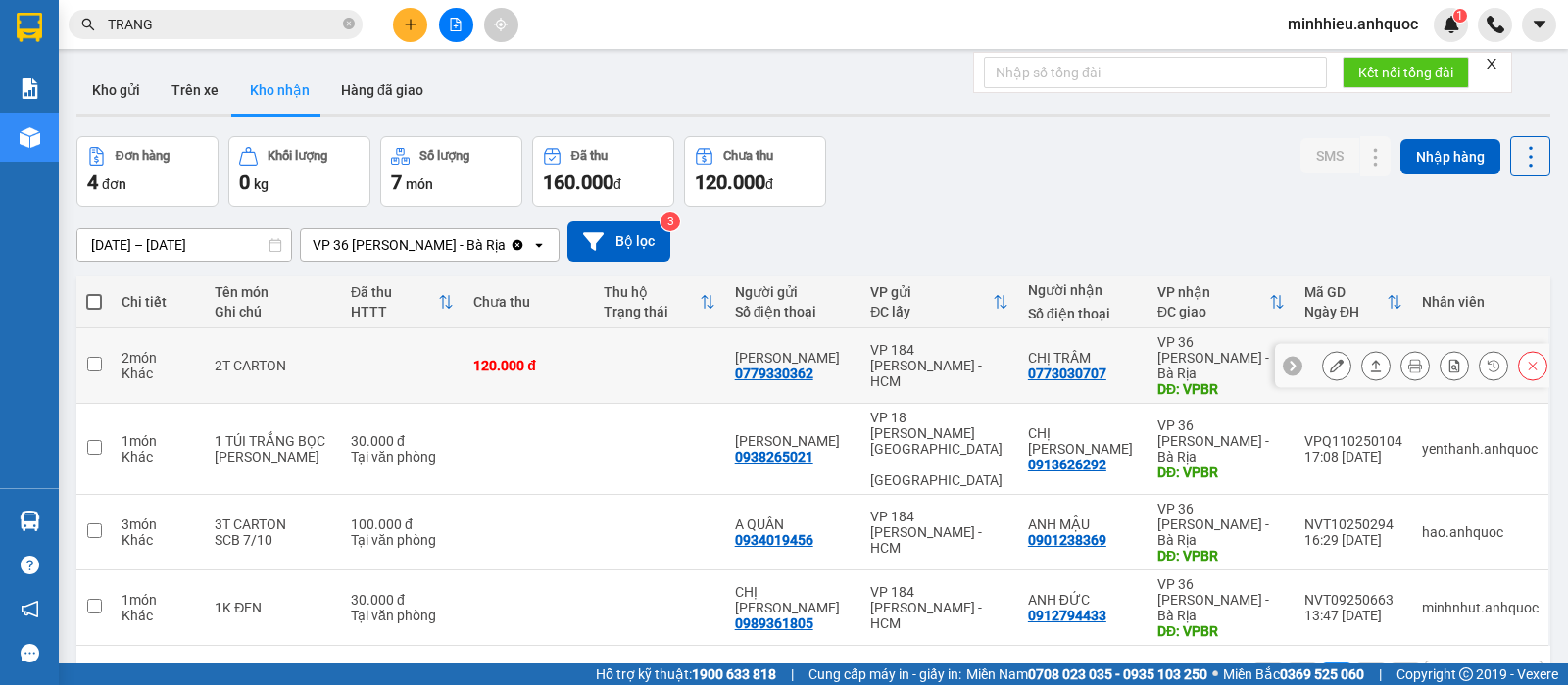
click at [1323, 367] on button at bounding box center [1337, 366] width 28 height 34
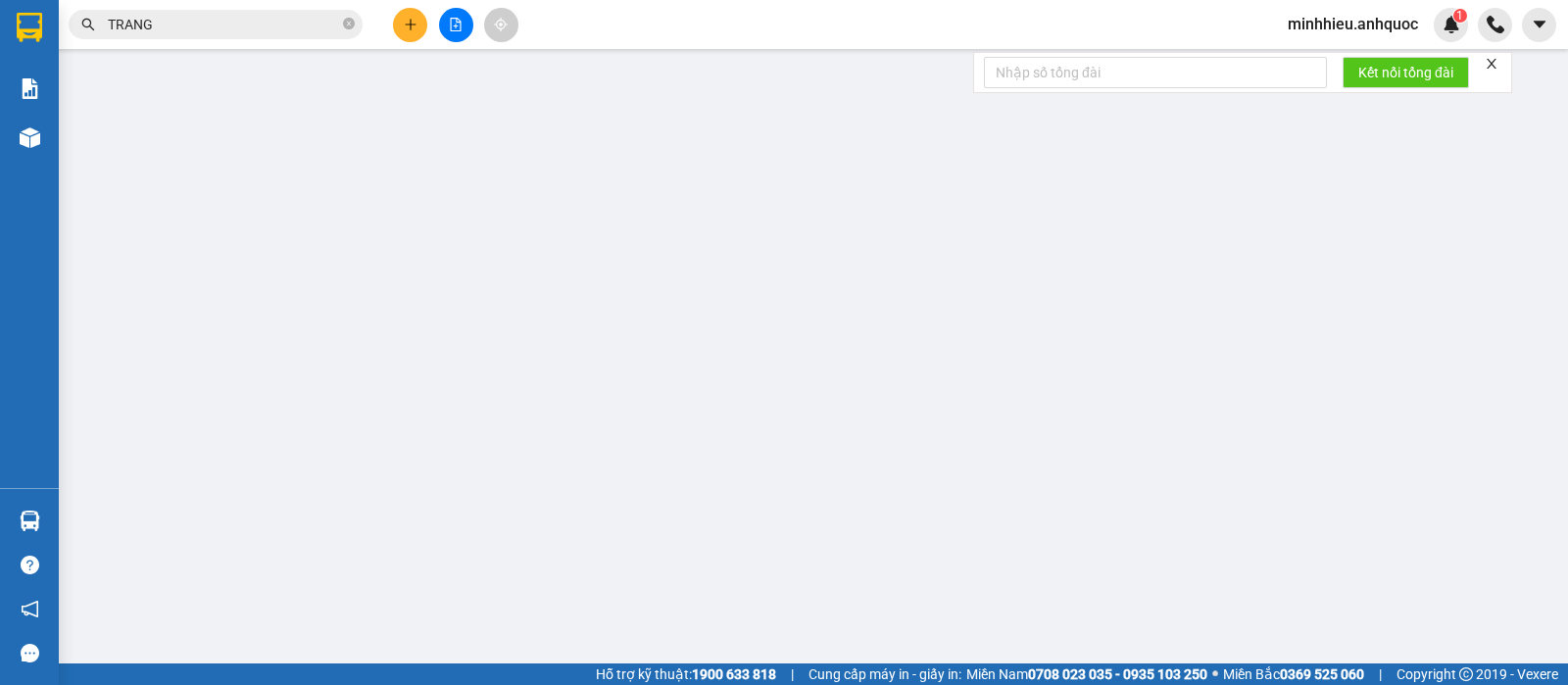
type input "0779330362"
type input "[PERSON_NAME]"
type input "0773030707"
type input "CHỊ TRÂM"
type input "VPBR"
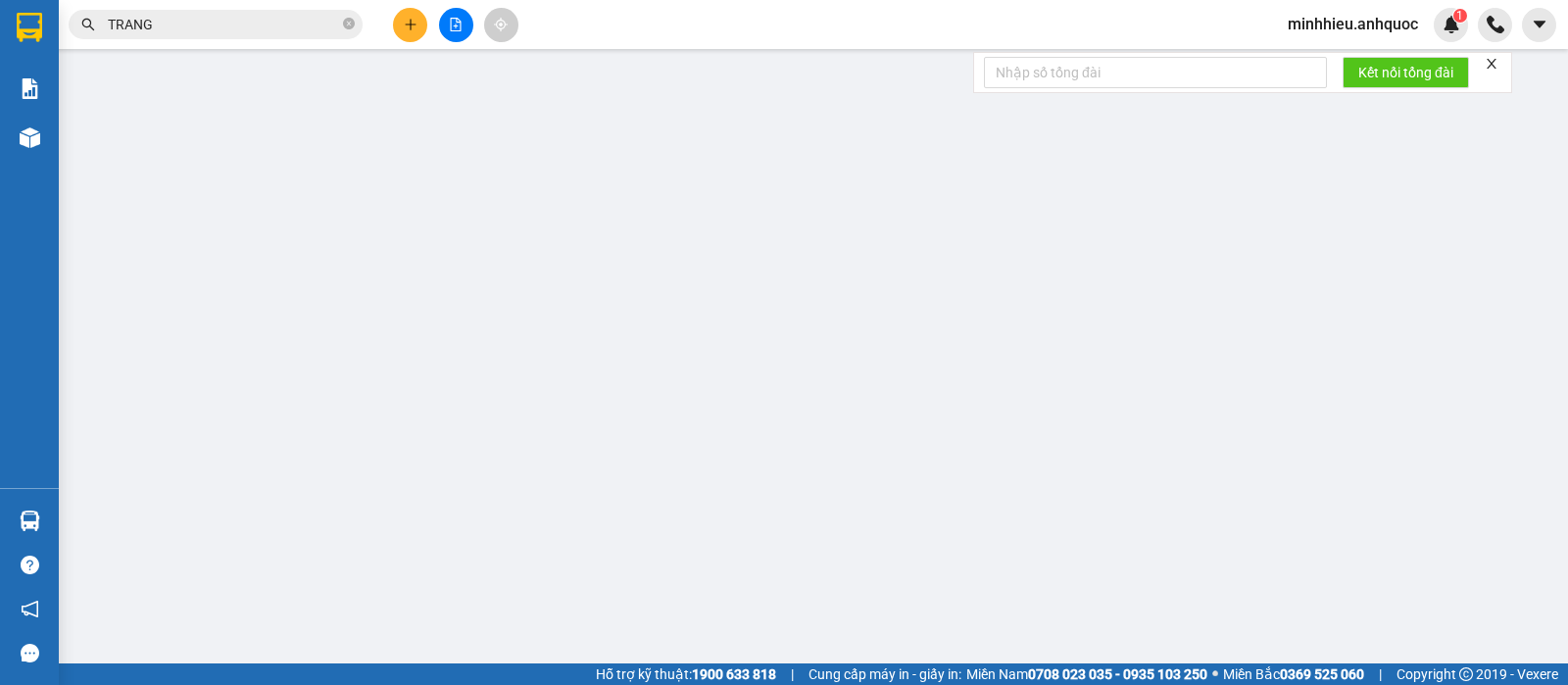
type input "120.000"
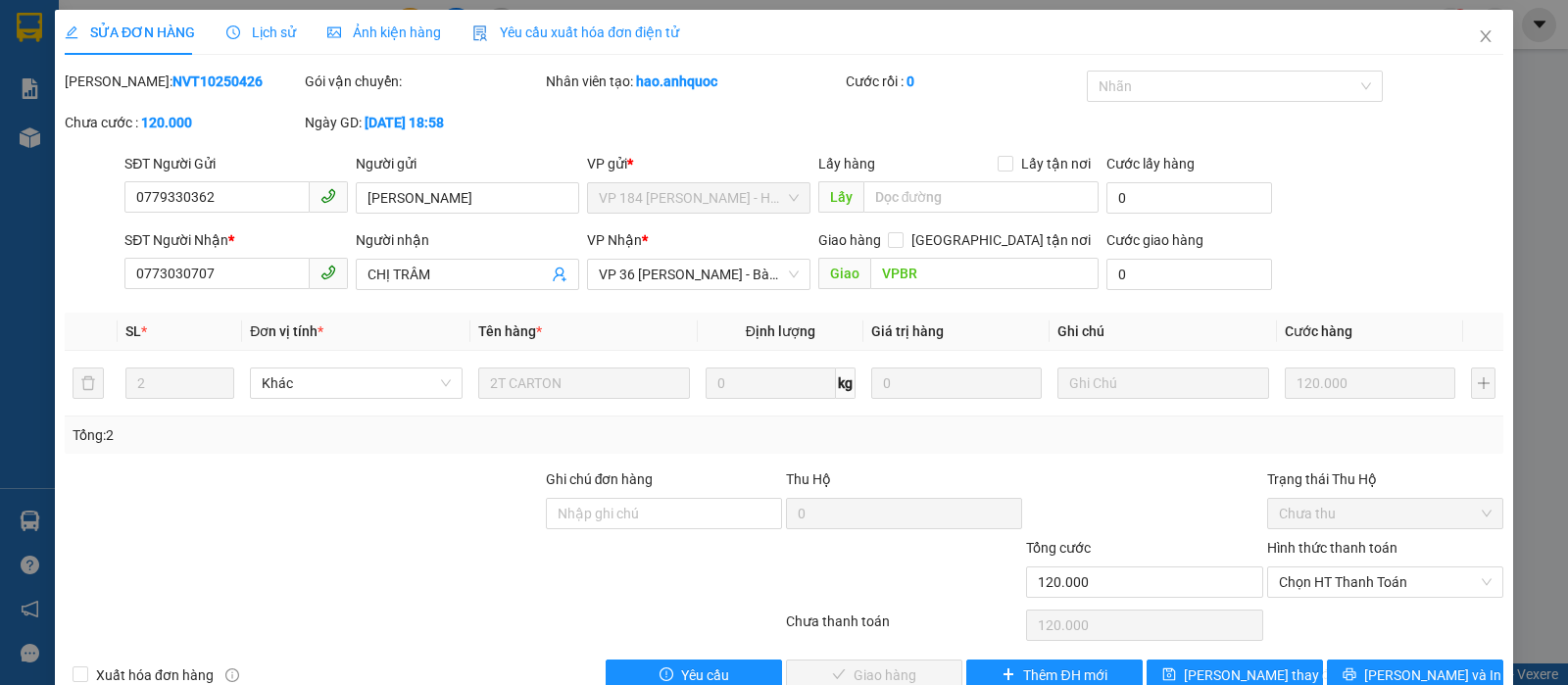
click at [711, 529] on div "Ghi chú đơn hàng" at bounding box center [664, 503] width 236 height 69
drag, startPoint x: 707, startPoint y: 523, endPoint x: 773, endPoint y: 507, distance: 67.9
click at [707, 523] on input "Ghi chú đơn hàng" at bounding box center [664, 513] width 236 height 31
type input "TTTM VP"
click at [1340, 567] on span "Chọn HT Thanh Toán" at bounding box center [1385, 581] width 212 height 29
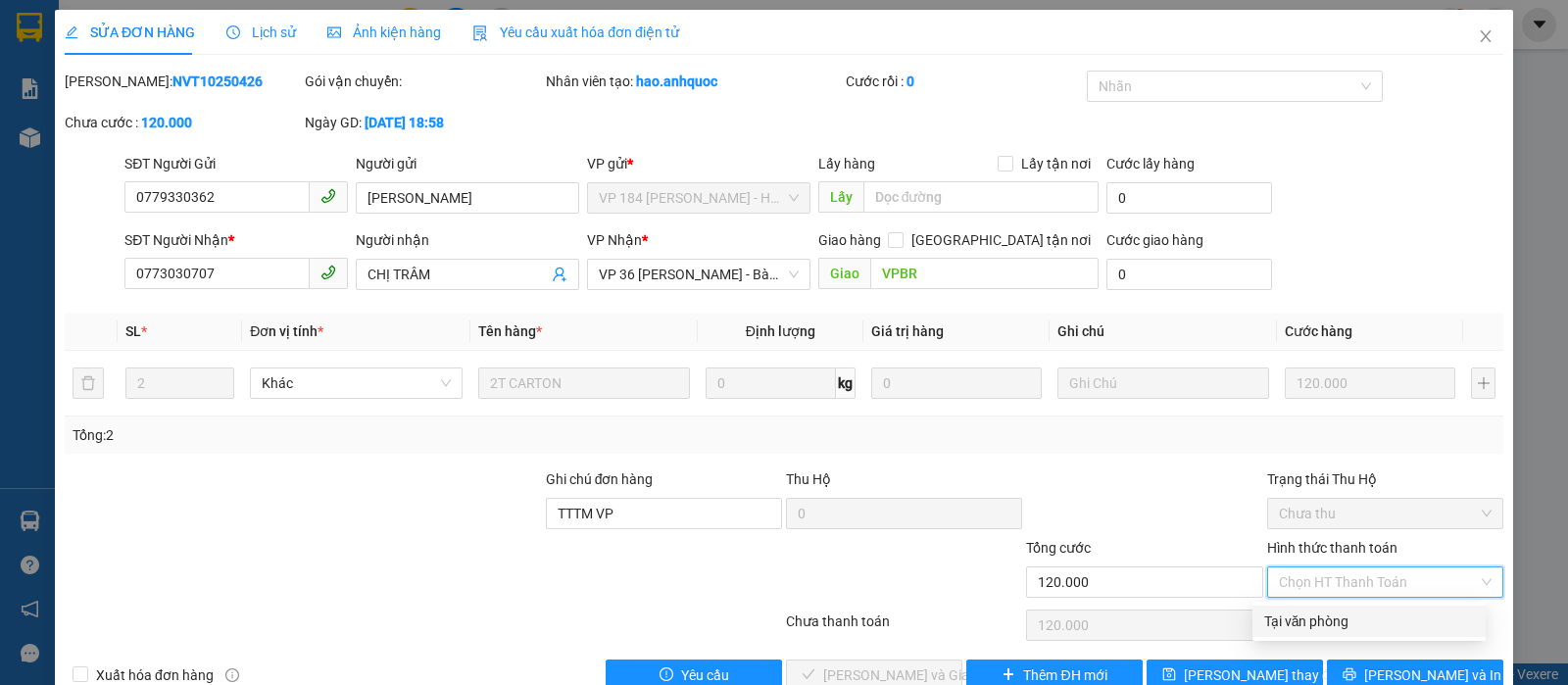
click at [1321, 613] on div "Tại văn phòng" at bounding box center [1369, 621] width 209 height 22
type input "0"
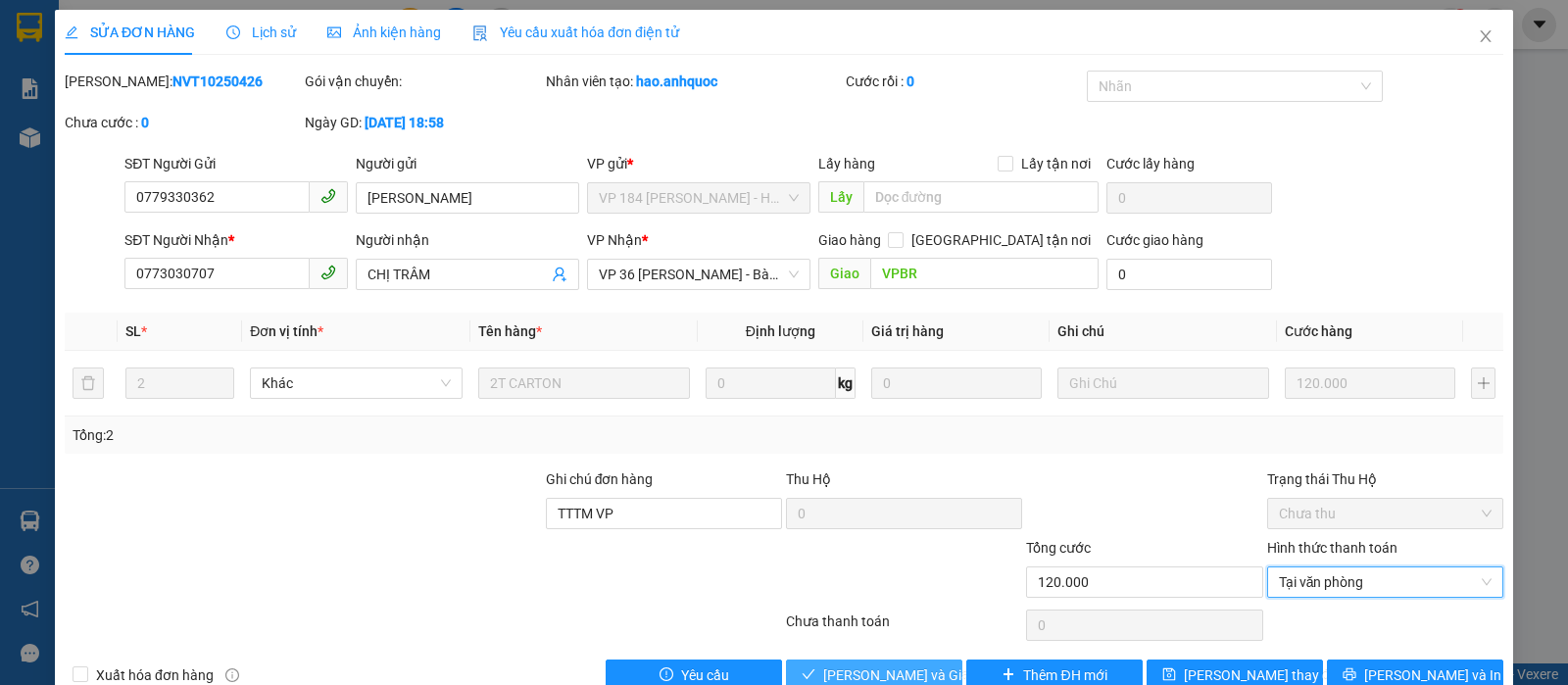
drag, startPoint x: 902, startPoint y: 675, endPoint x: 999, endPoint y: 649, distance: 100.4
click at [899, 675] on span "[PERSON_NAME] và Giao hàng" at bounding box center [917, 675] width 188 height 22
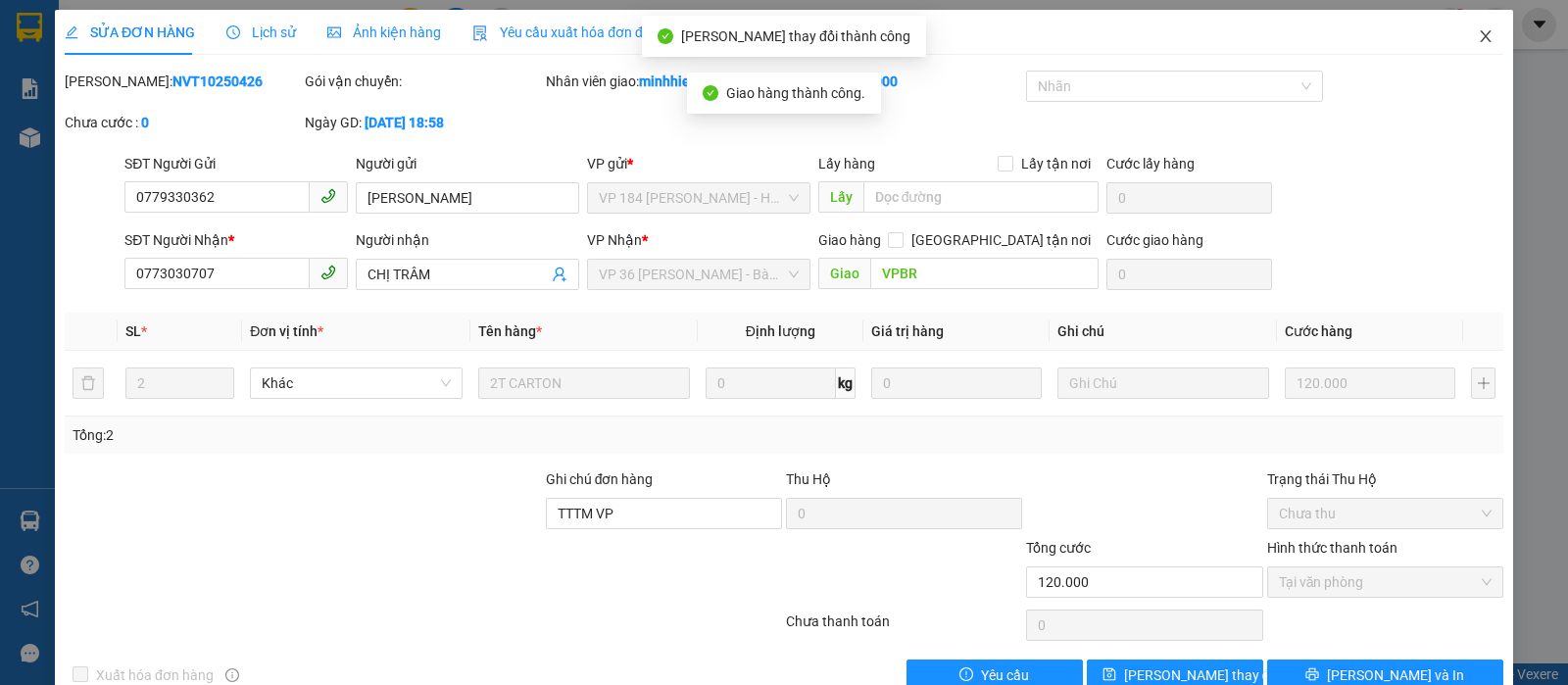
click at [1477, 36] on icon "close" at bounding box center [1485, 37] width 16 height 16
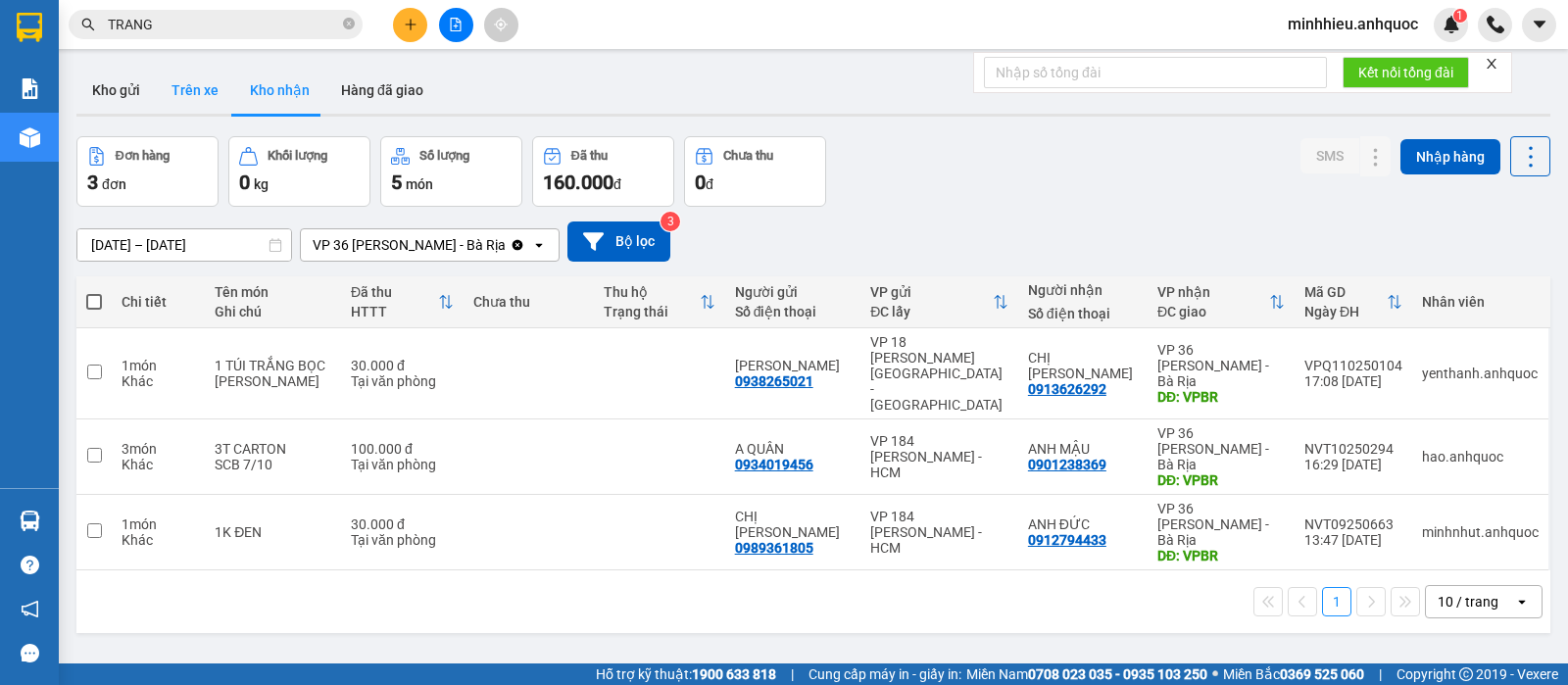
click at [188, 103] on button "Trên xe" at bounding box center [194, 90] width 79 height 47
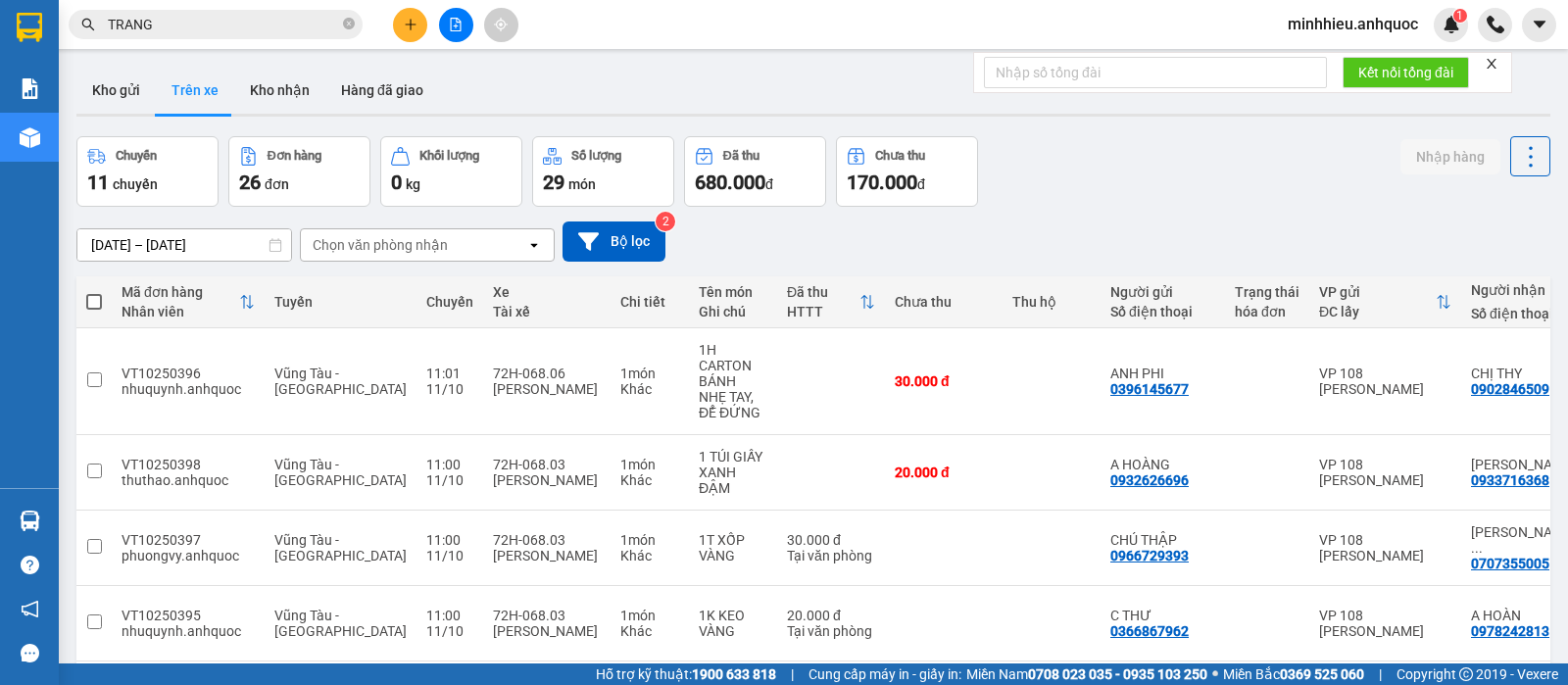
click at [391, 247] on div "Chọn văn phòng nhận" at bounding box center [381, 245] width 136 height 20
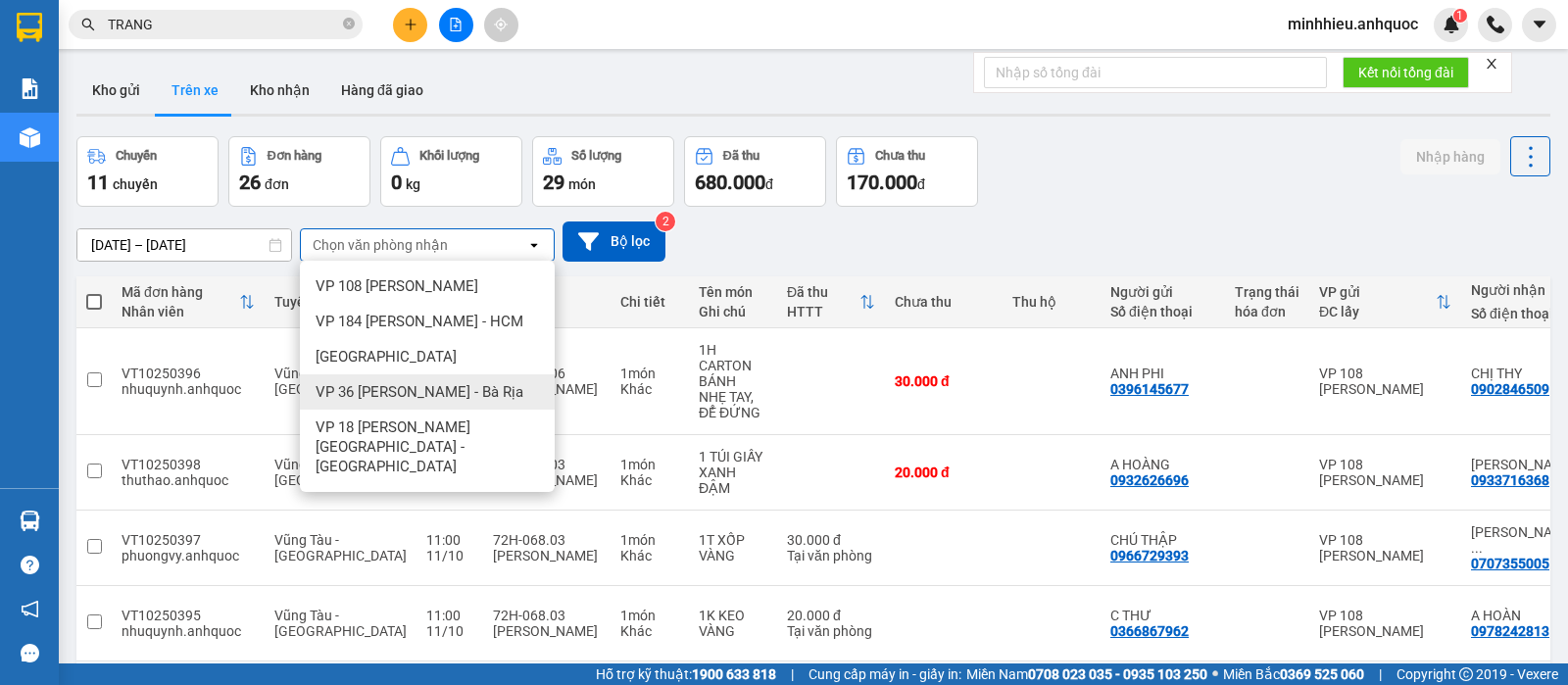
click at [391, 378] on div "VP 36 [PERSON_NAME] - Bà Rịa" at bounding box center [428, 392] width 255 height 35
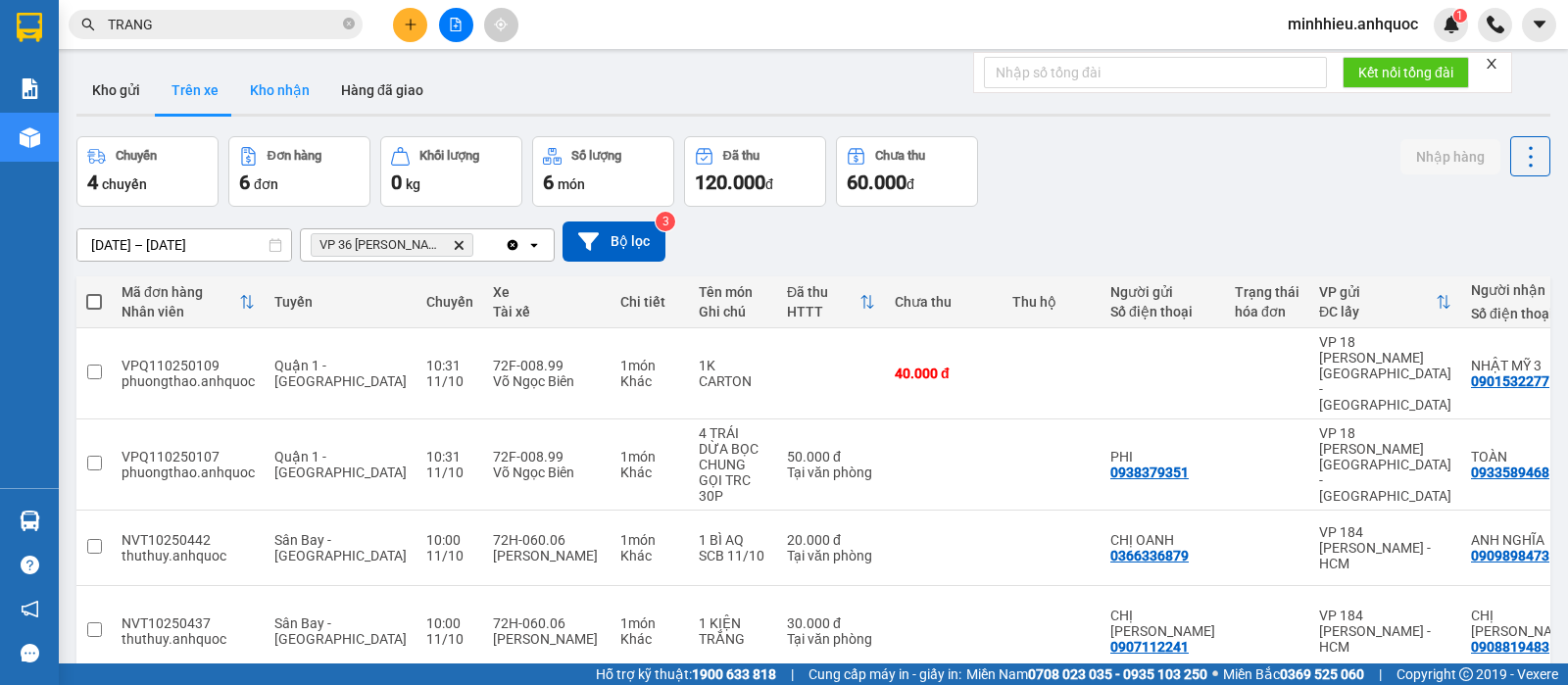
click at [318, 87] on button "Kho nhận" at bounding box center [279, 90] width 91 height 47
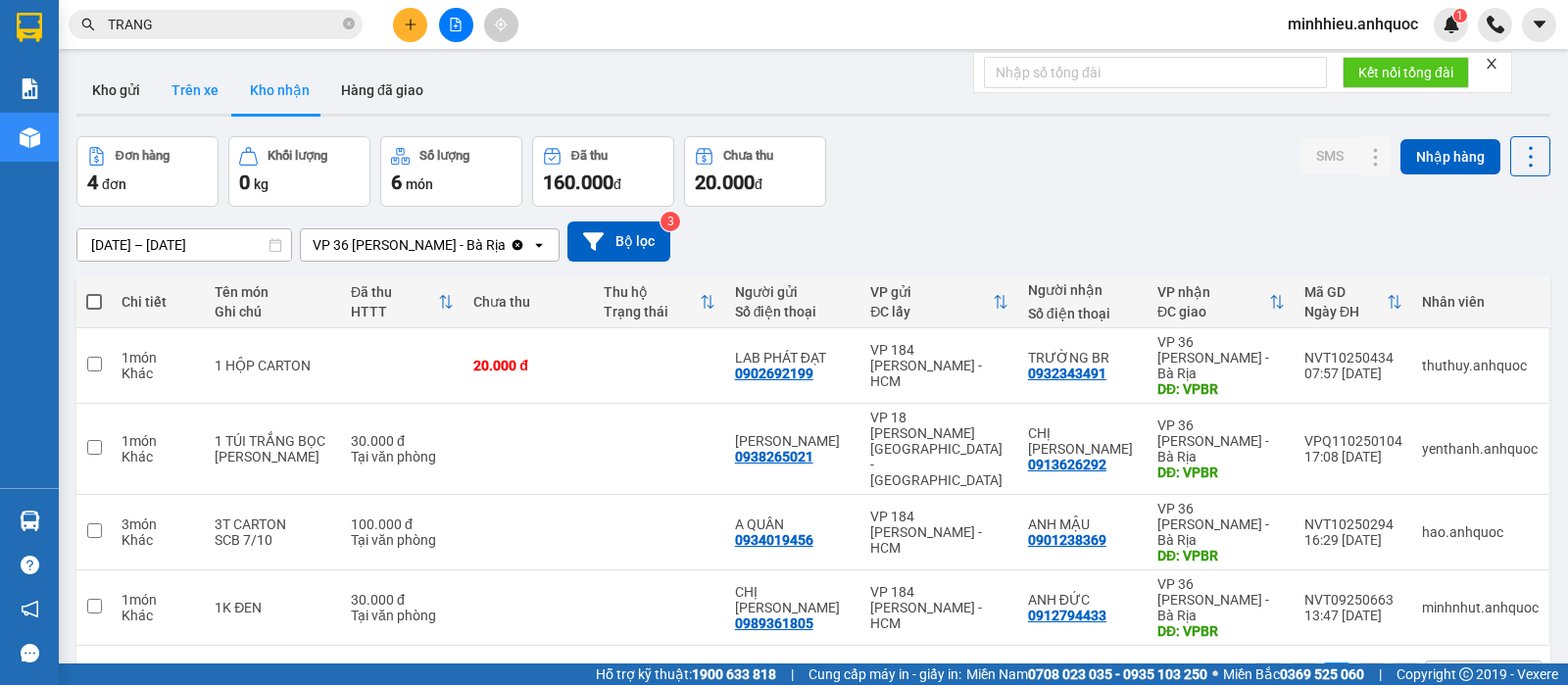
click at [156, 104] on button "Trên xe" at bounding box center [194, 90] width 79 height 47
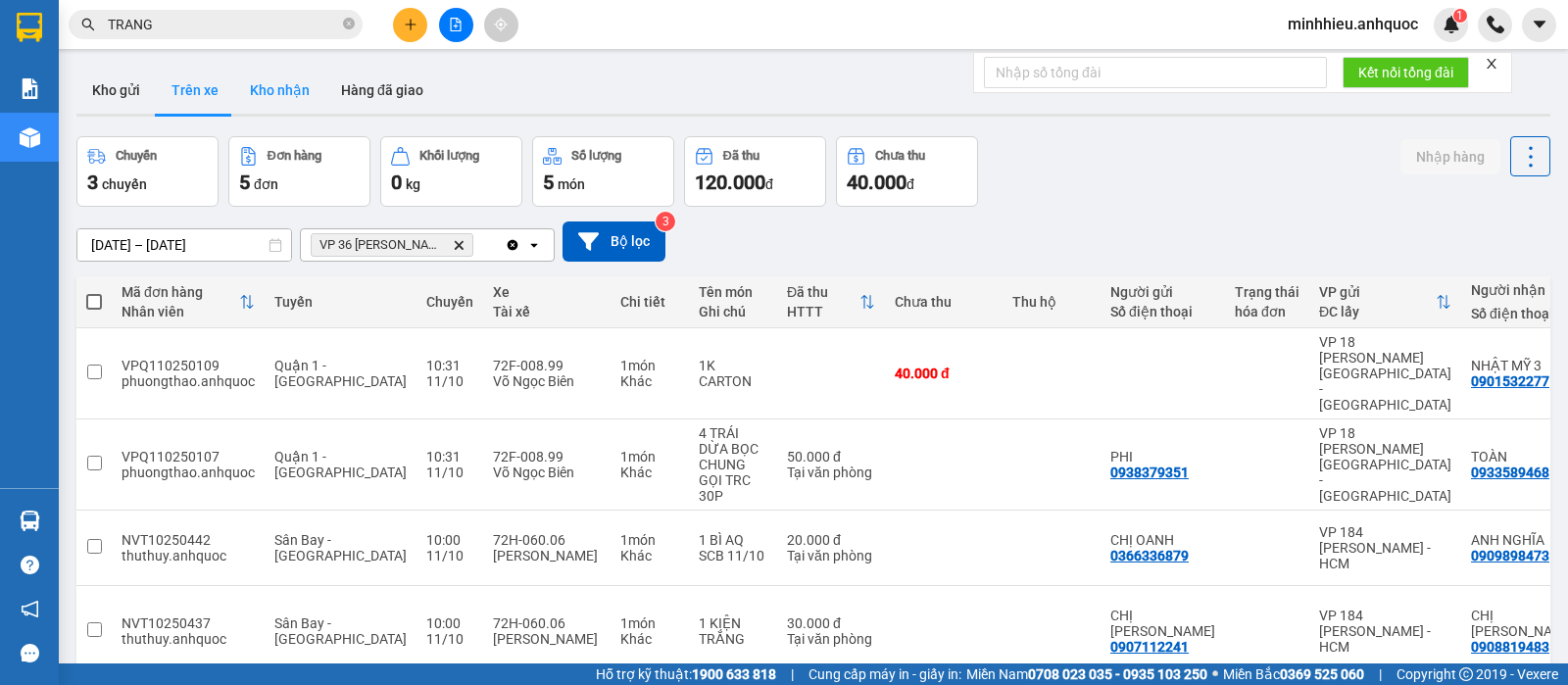
click at [244, 86] on button "Kho nhận" at bounding box center [279, 90] width 91 height 47
type input "[DATE] – [DATE]"
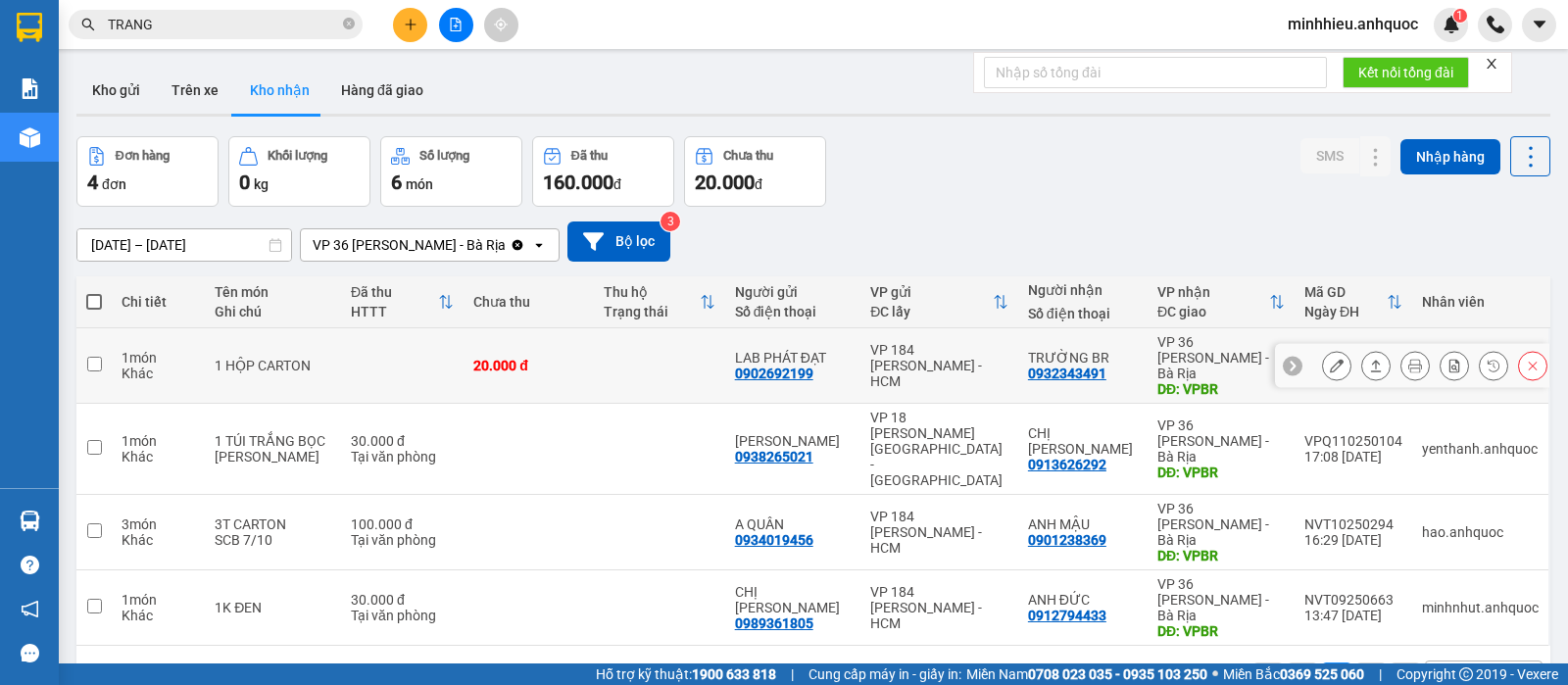
click at [1330, 359] on icon at bounding box center [1337, 366] width 14 height 14
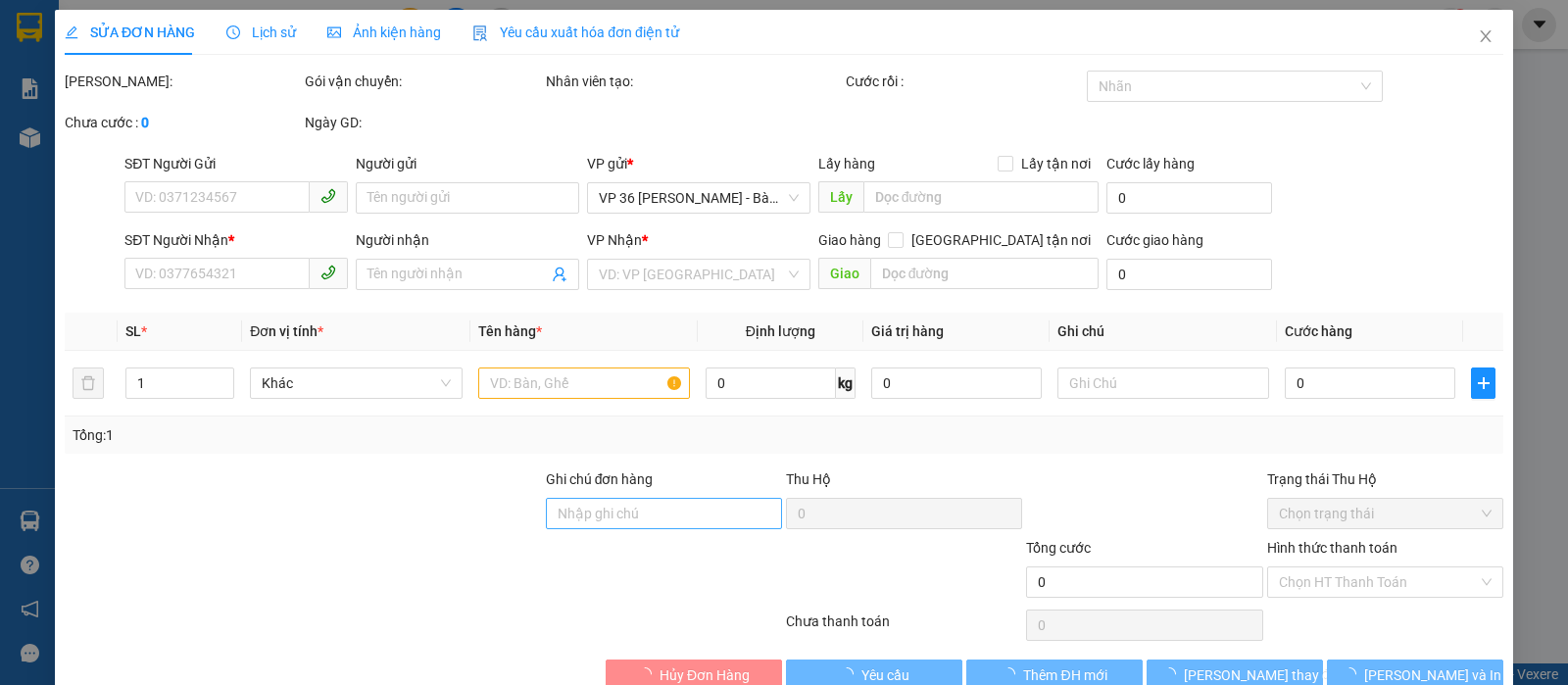
type input "0902692199"
type input "LAB PHÁT ĐẠT"
type input "0932343491"
type input "TRƯỜNG BR"
type input "VPBR"
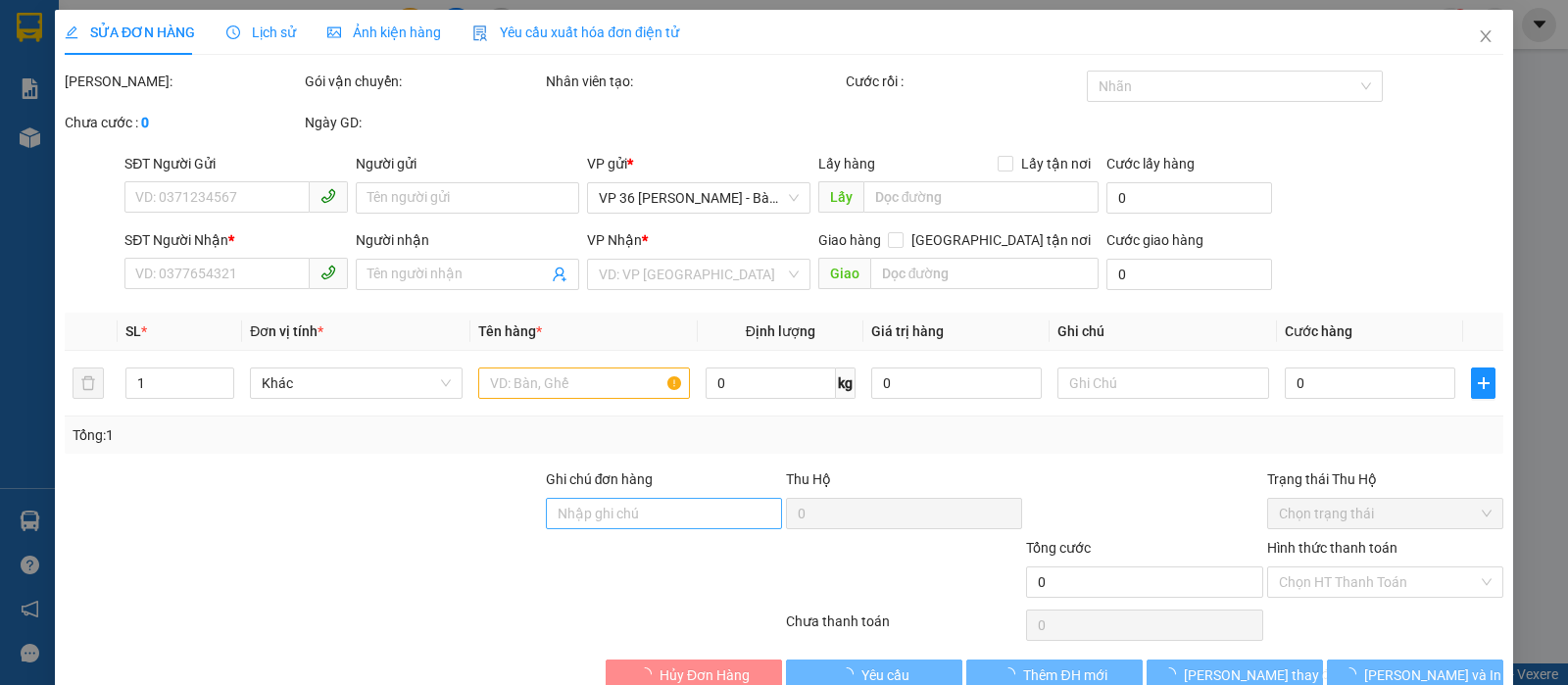
type input "20.000"
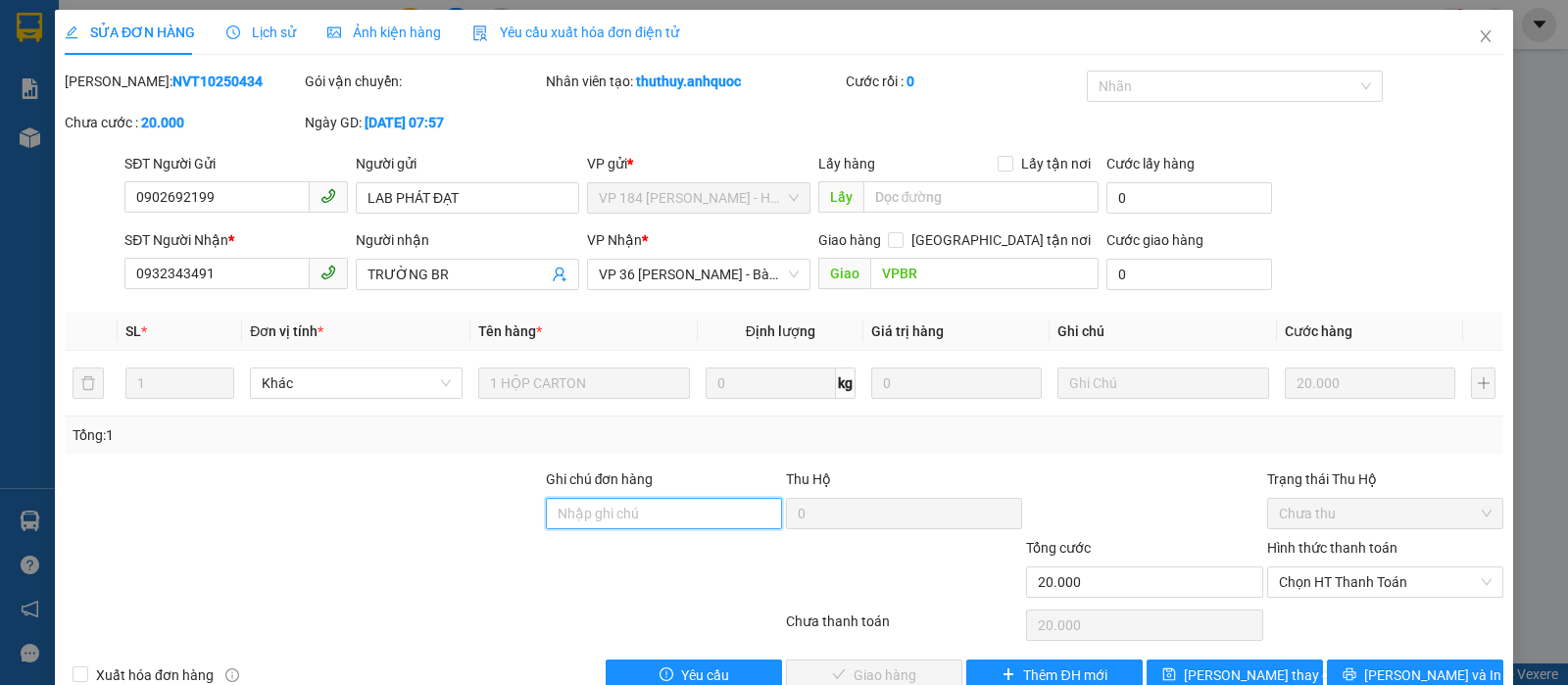
drag, startPoint x: 644, startPoint y: 501, endPoint x: 663, endPoint y: 501, distance: 19.0
click at [644, 501] on input "Ghi chú đơn hàng" at bounding box center [664, 513] width 236 height 31
type input "TTTM VP"
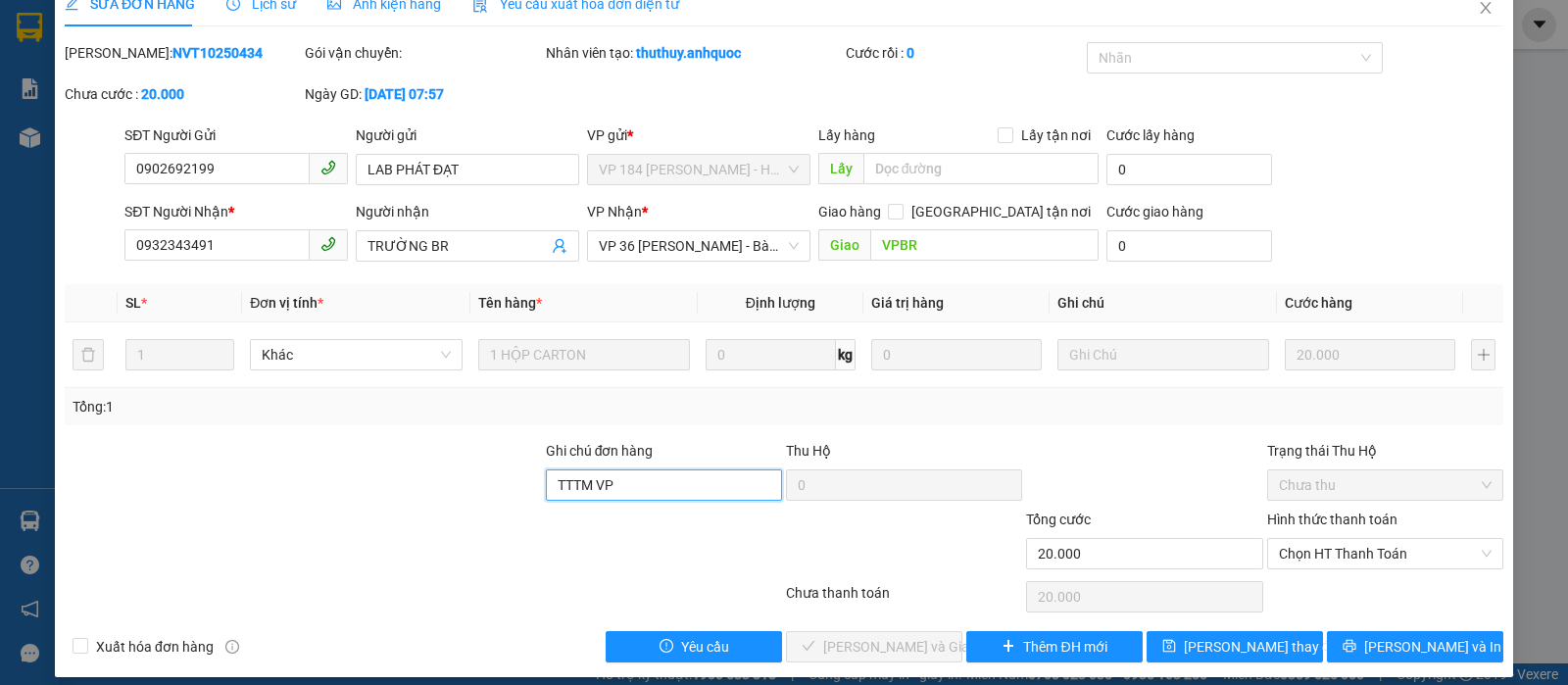
scroll to position [44, 0]
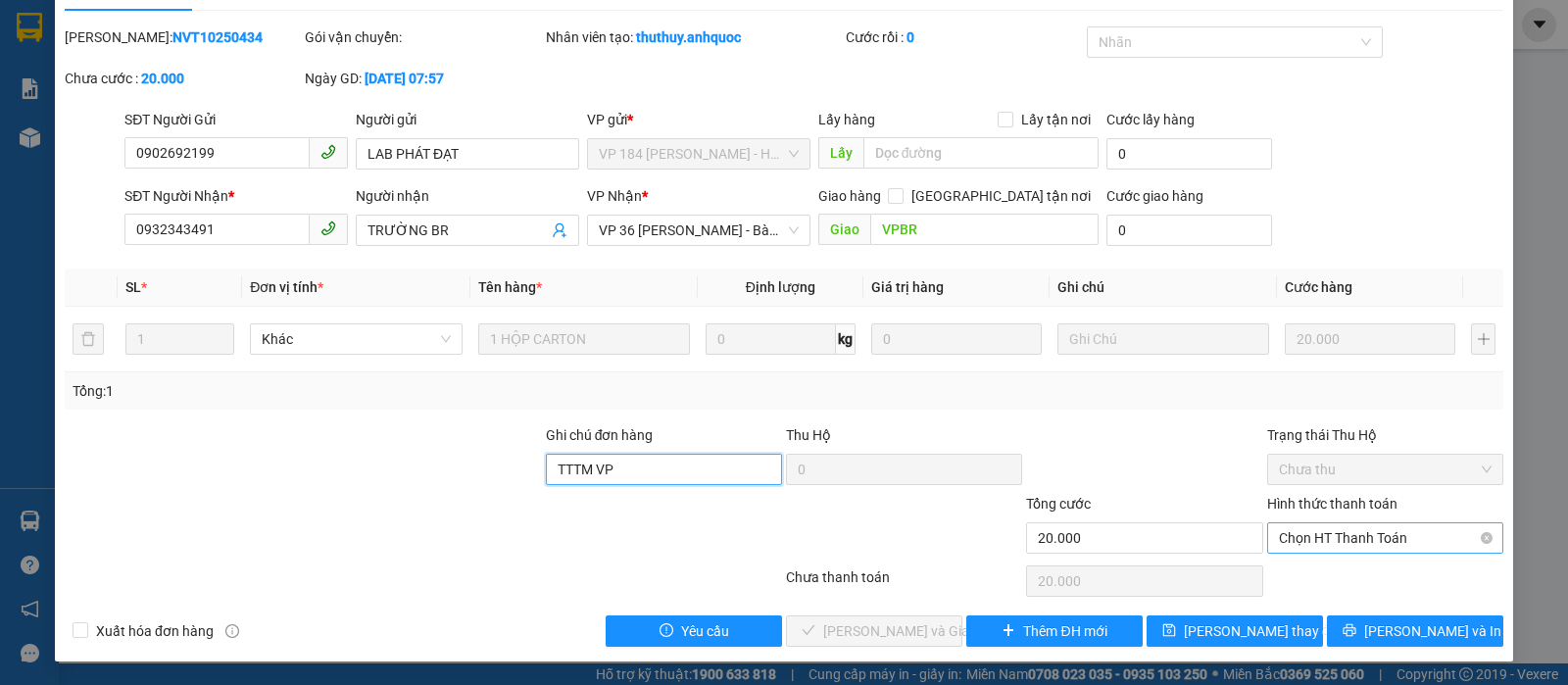
click at [1364, 531] on span "Chọn HT Thanh Toán" at bounding box center [1385, 537] width 212 height 29
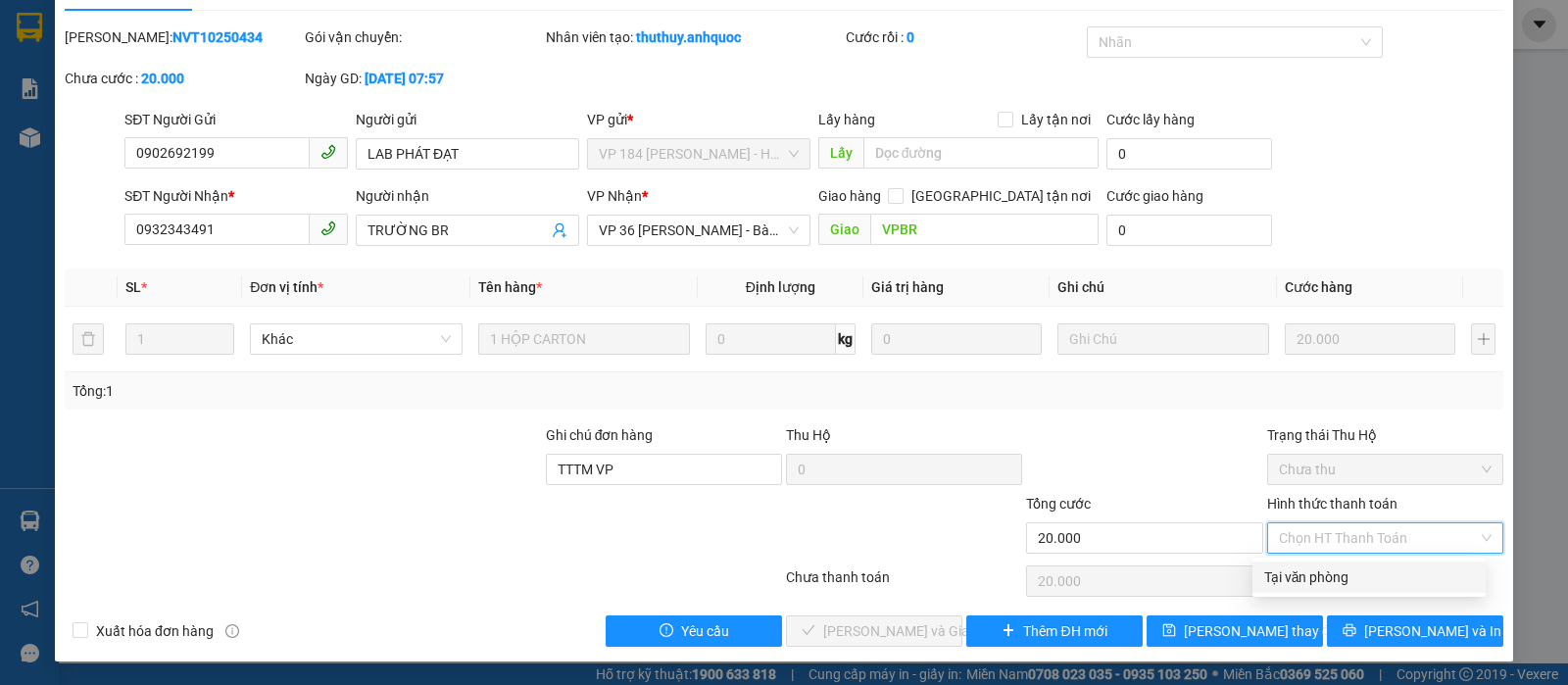
click at [1290, 569] on div "Tại văn phòng" at bounding box center [1369, 577] width 209 height 22
type input "0"
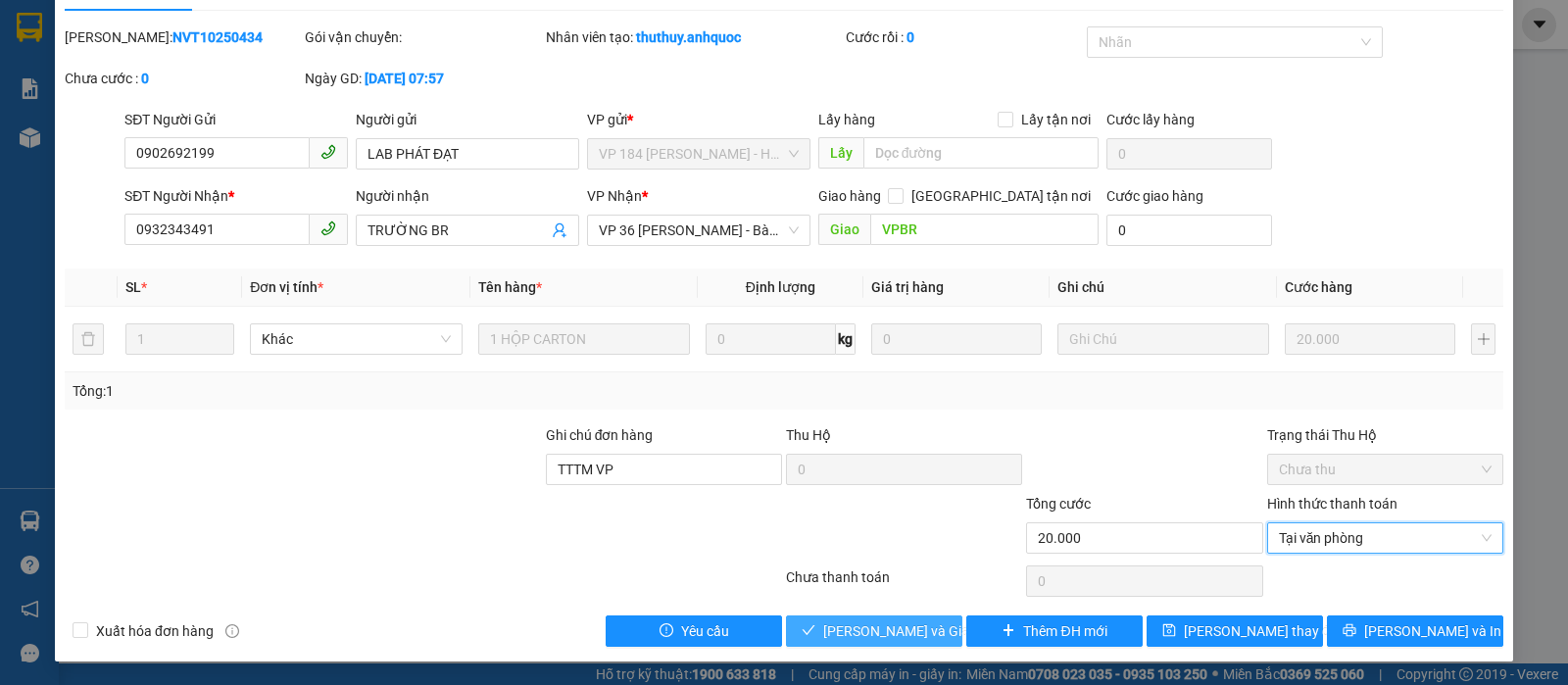
click at [852, 623] on span "[PERSON_NAME] và Giao hàng" at bounding box center [917, 631] width 188 height 22
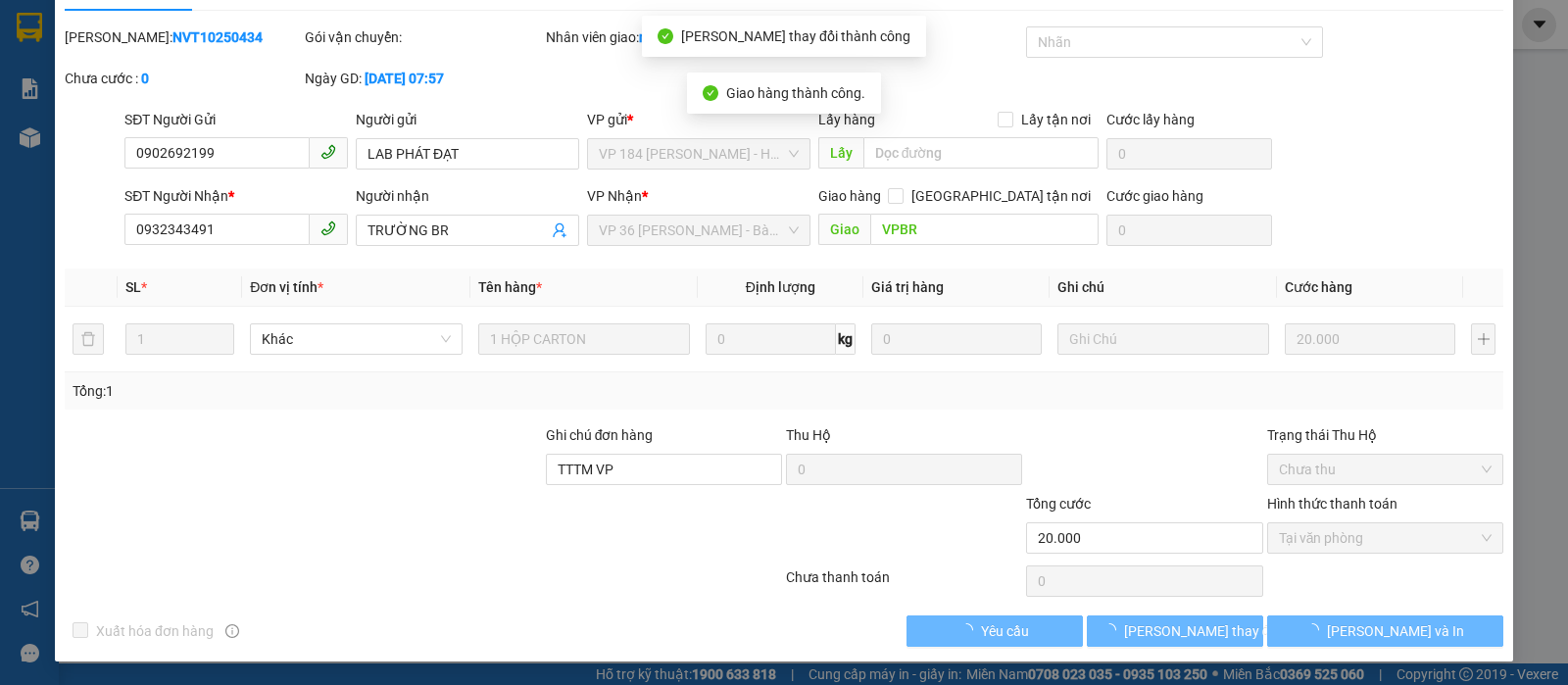
scroll to position [0, 0]
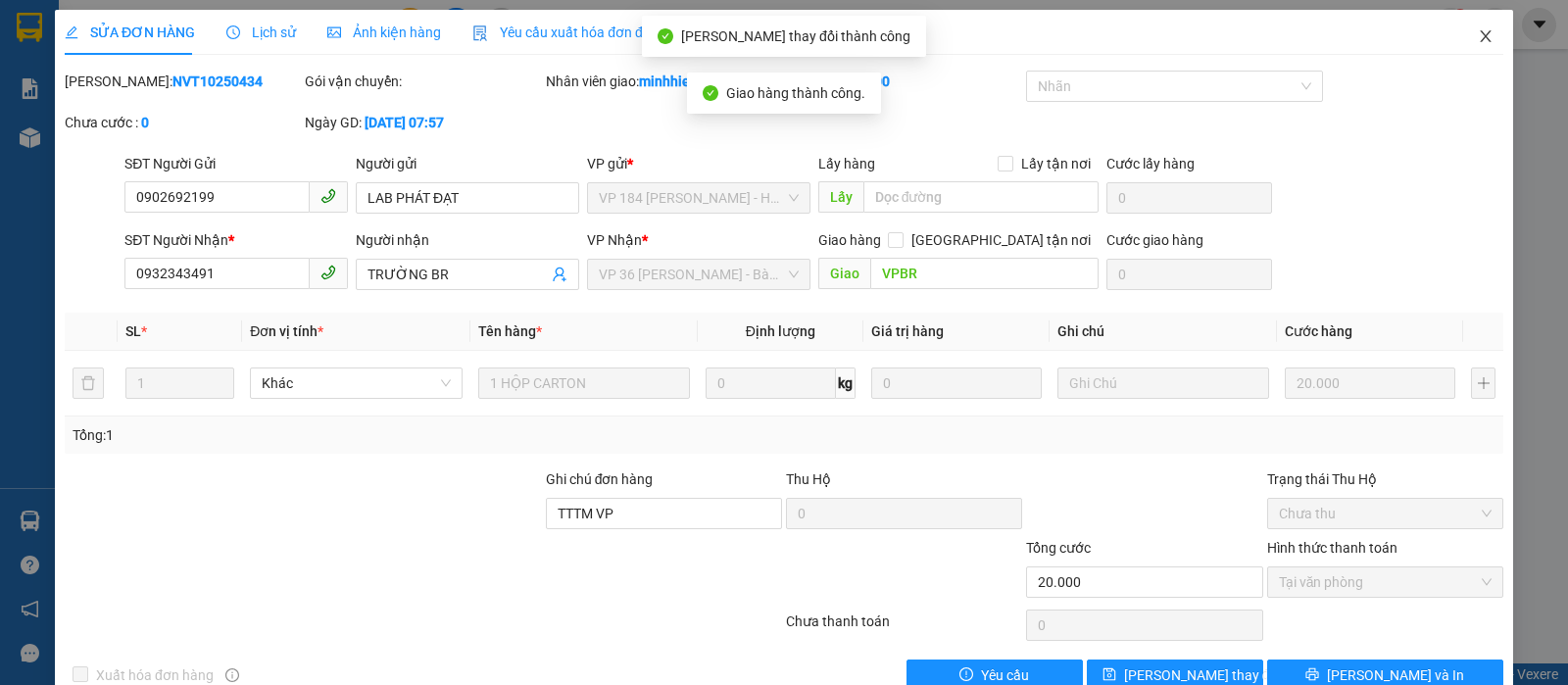
click at [1477, 38] on icon "close" at bounding box center [1485, 37] width 16 height 16
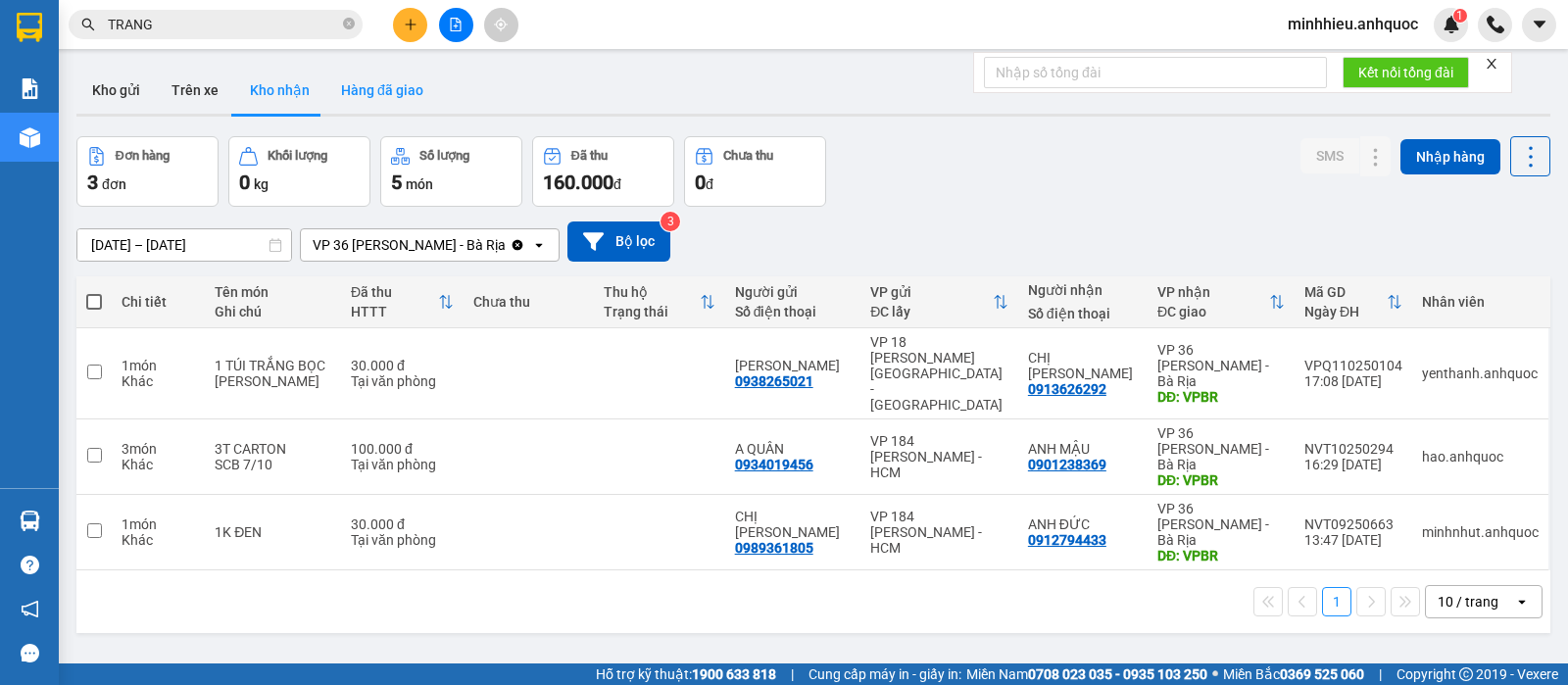
click at [389, 104] on button "Hàng đã giao" at bounding box center [382, 90] width 114 height 47
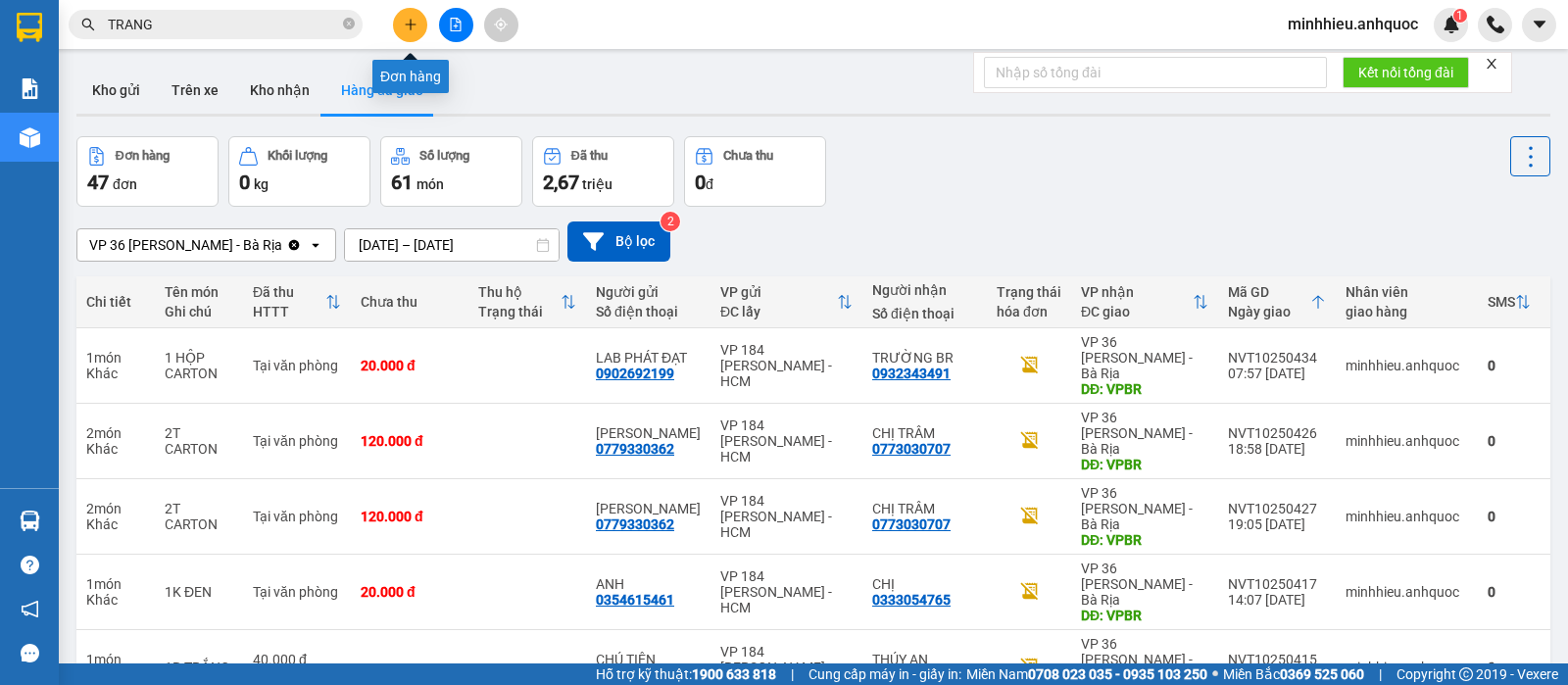
click at [394, 29] on button at bounding box center [410, 25] width 34 height 34
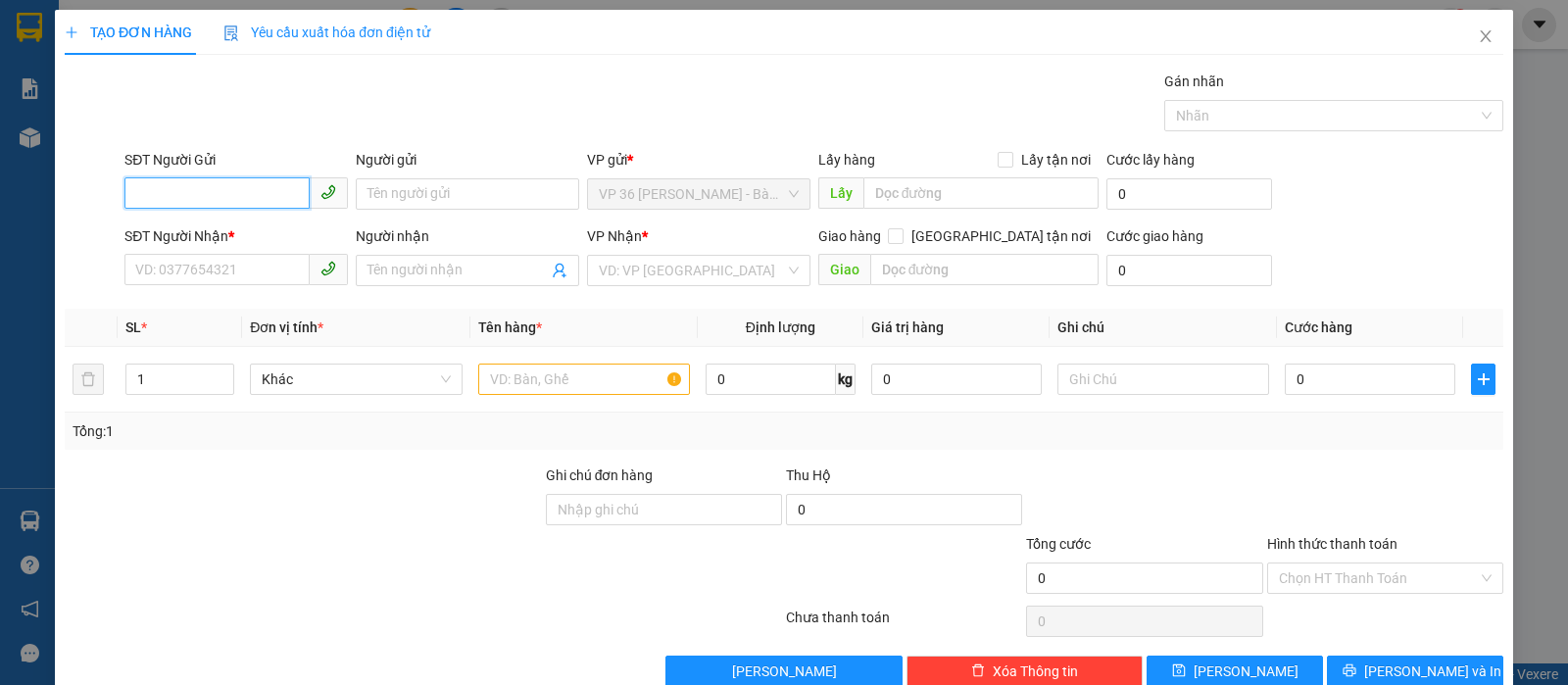
click at [257, 200] on input "SĐT Người Gửi" at bounding box center [217, 192] width 185 height 31
click at [191, 231] on div "0974477374 - ANH TÚ" at bounding box center [234, 233] width 197 height 22
type input "0974477374"
type input "ANH TÚ"
type input "0888791188"
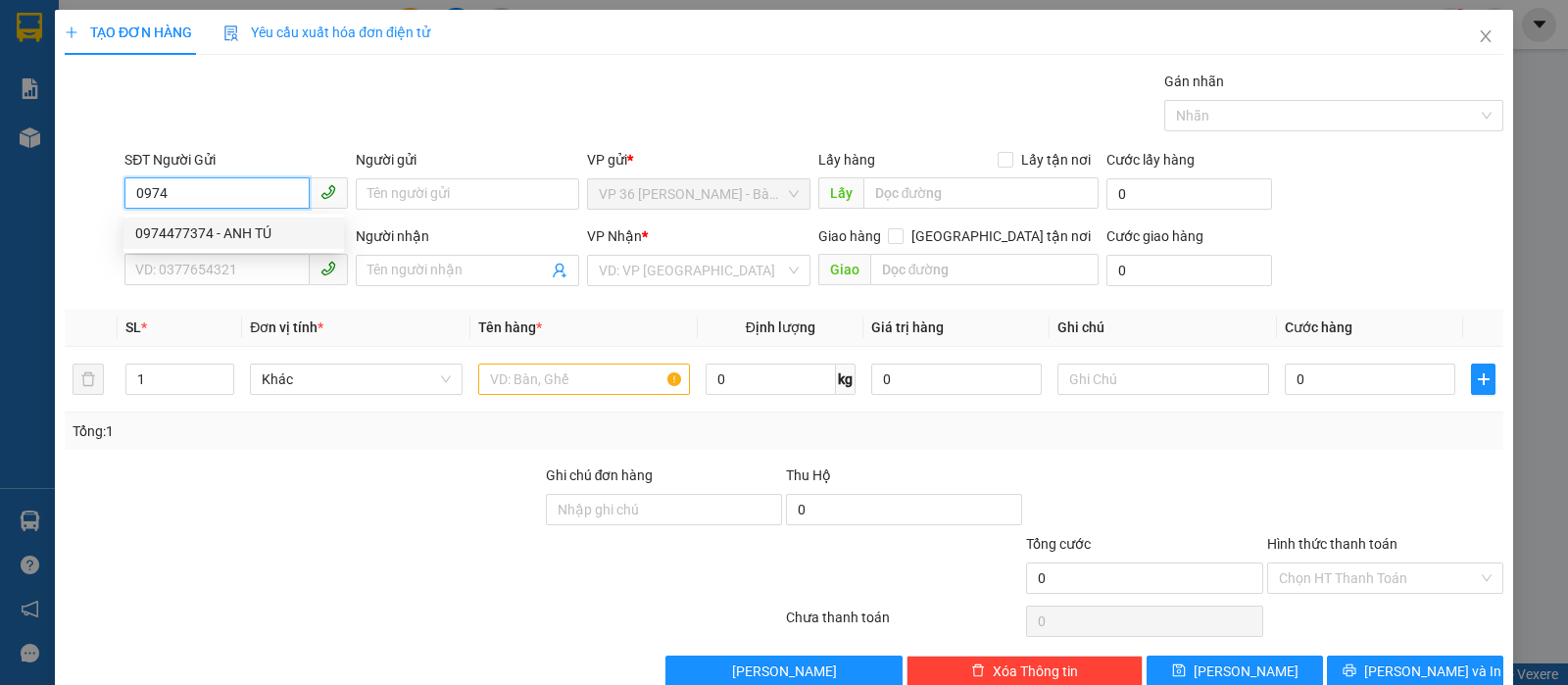
type input "[PERSON_NAME]"
type input "VPQ1"
type input "20.000"
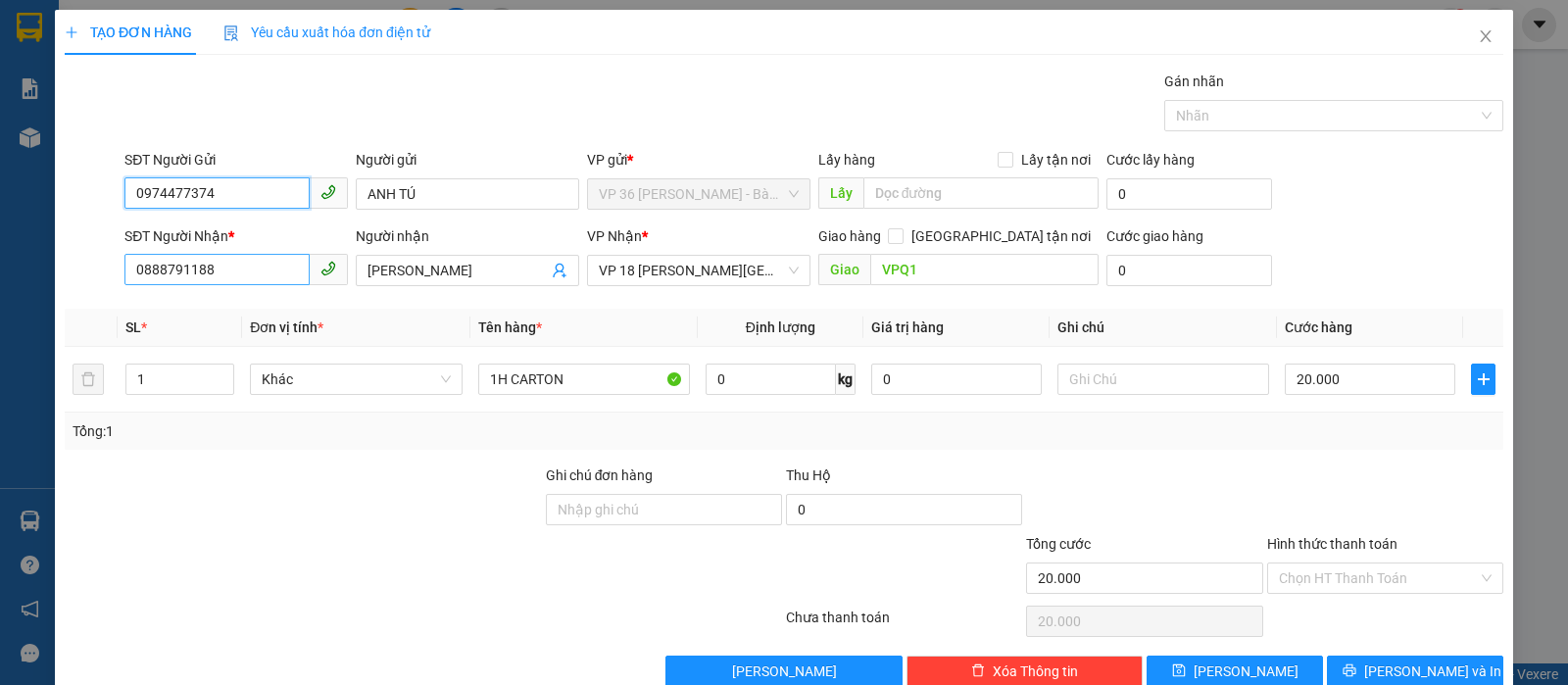
type input "0974477374"
click at [247, 269] on input "0888791188" at bounding box center [217, 269] width 185 height 31
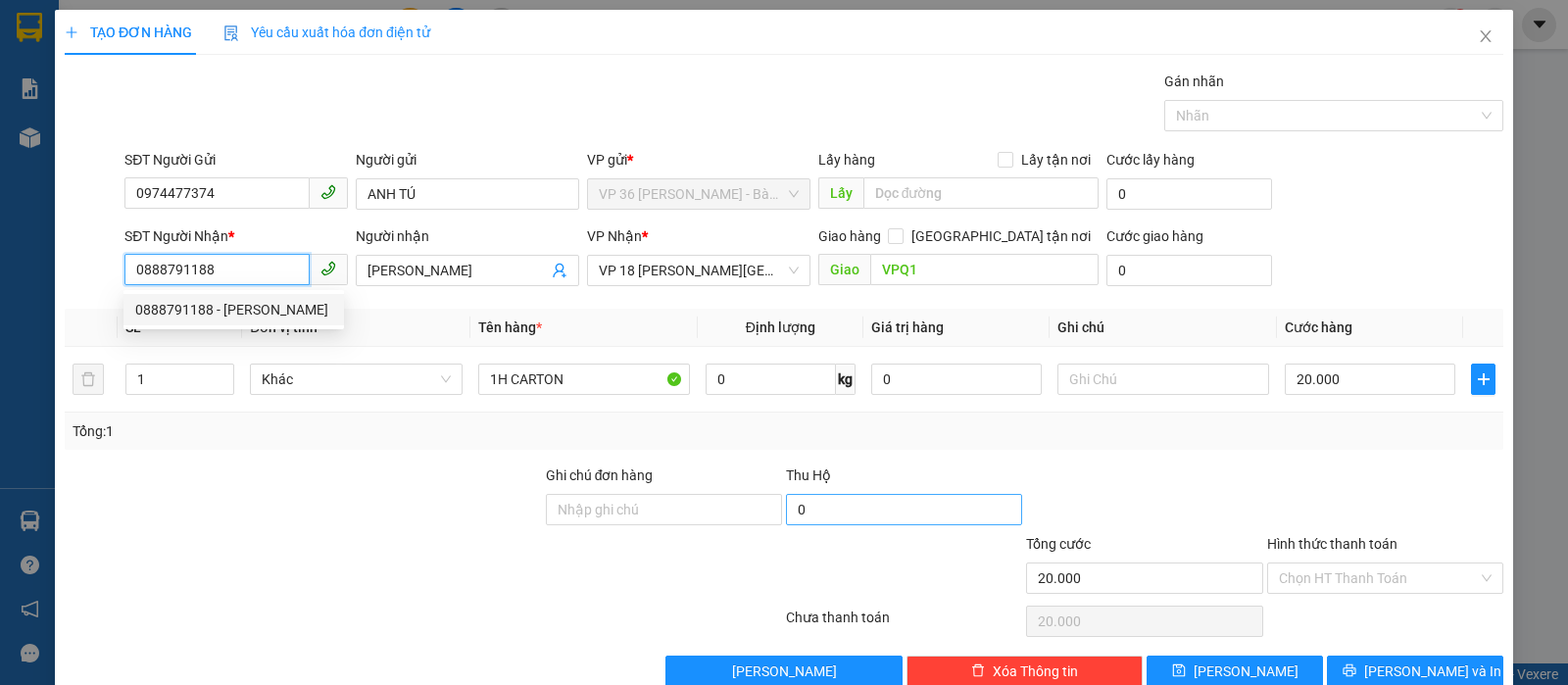
scroll to position [40, 0]
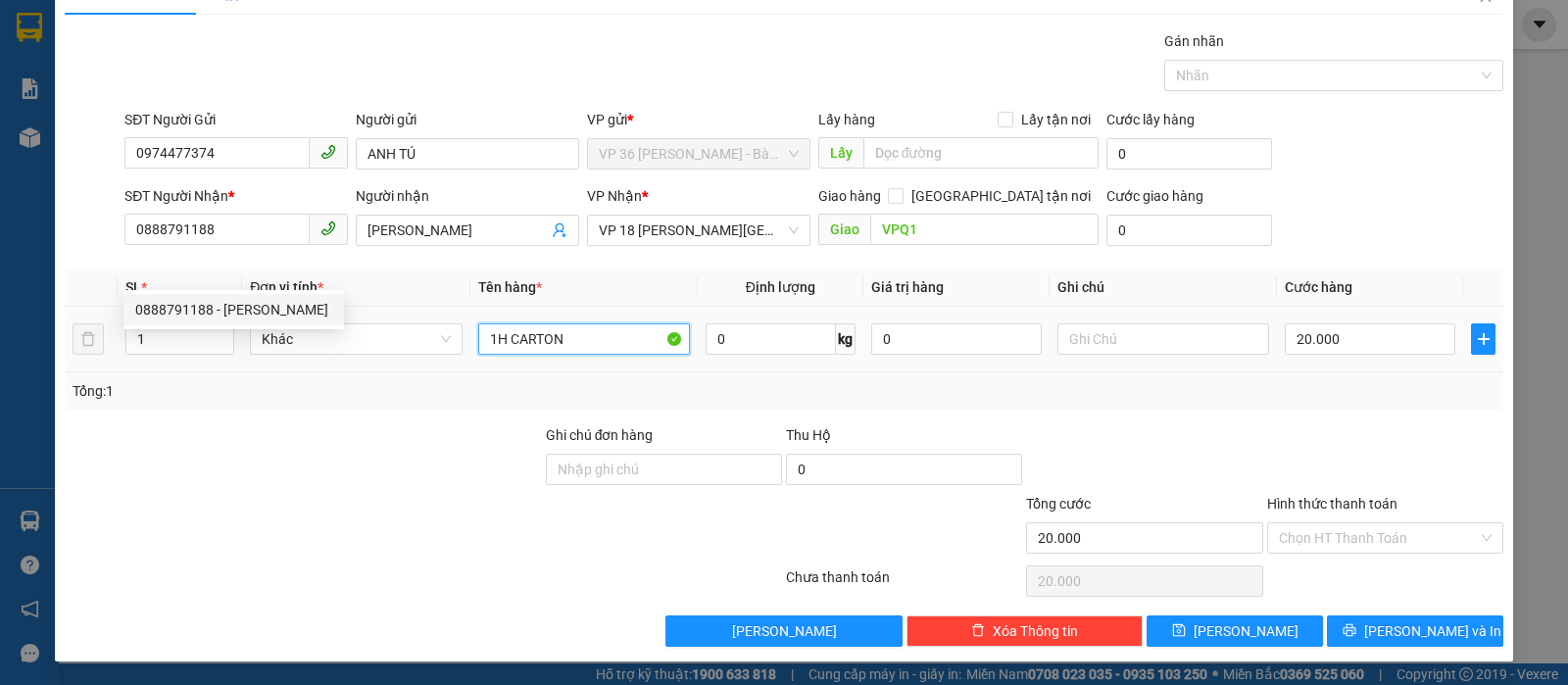
click at [580, 335] on input "1H CARTON" at bounding box center [584, 338] width 211 height 31
click at [1348, 551] on div "Chọn HT Thanh Toán" at bounding box center [1385, 537] width 236 height 31
type input "1H CARTON TÍM"
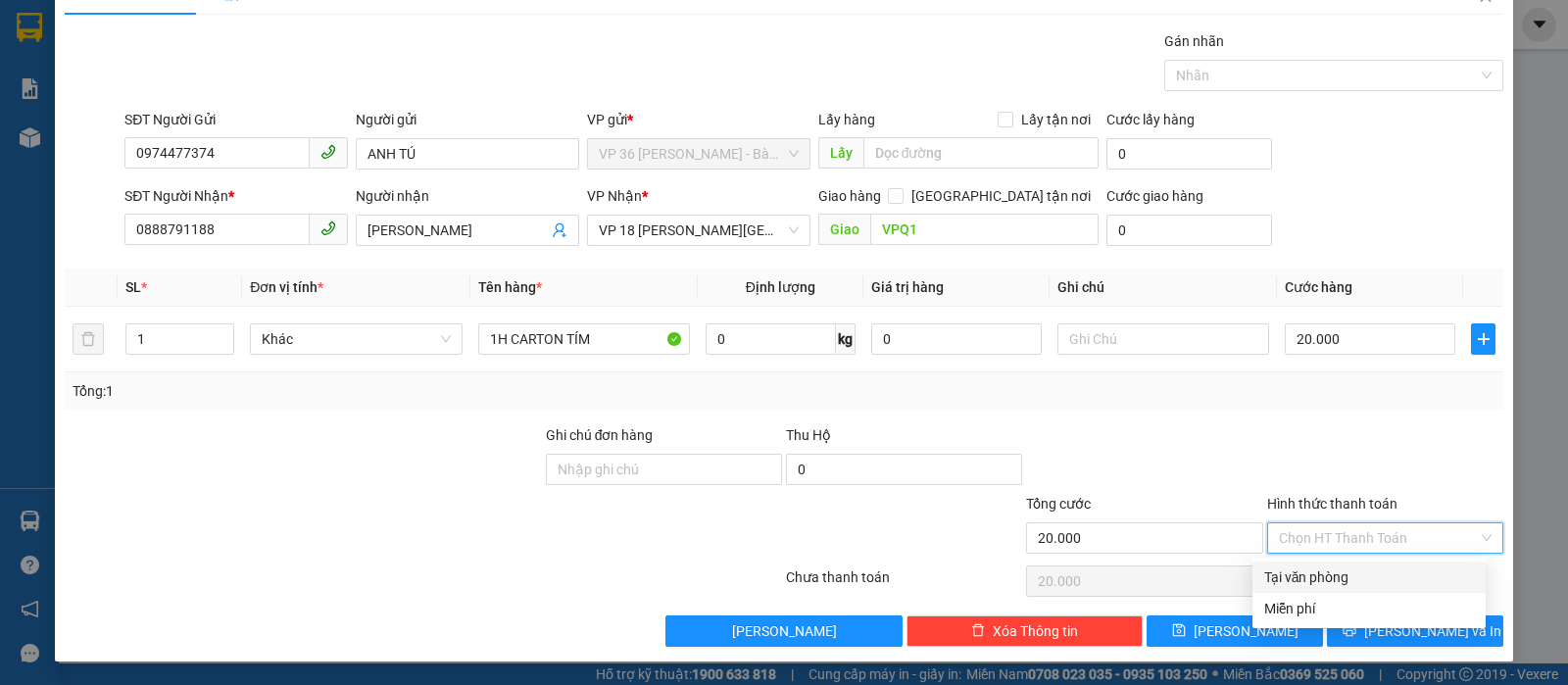
click at [1347, 544] on input "Hình thức thanh toán" at bounding box center [1379, 537] width 199 height 29
click at [1349, 572] on div "Tại văn phòng" at bounding box center [1369, 577] width 209 height 22
type input "0"
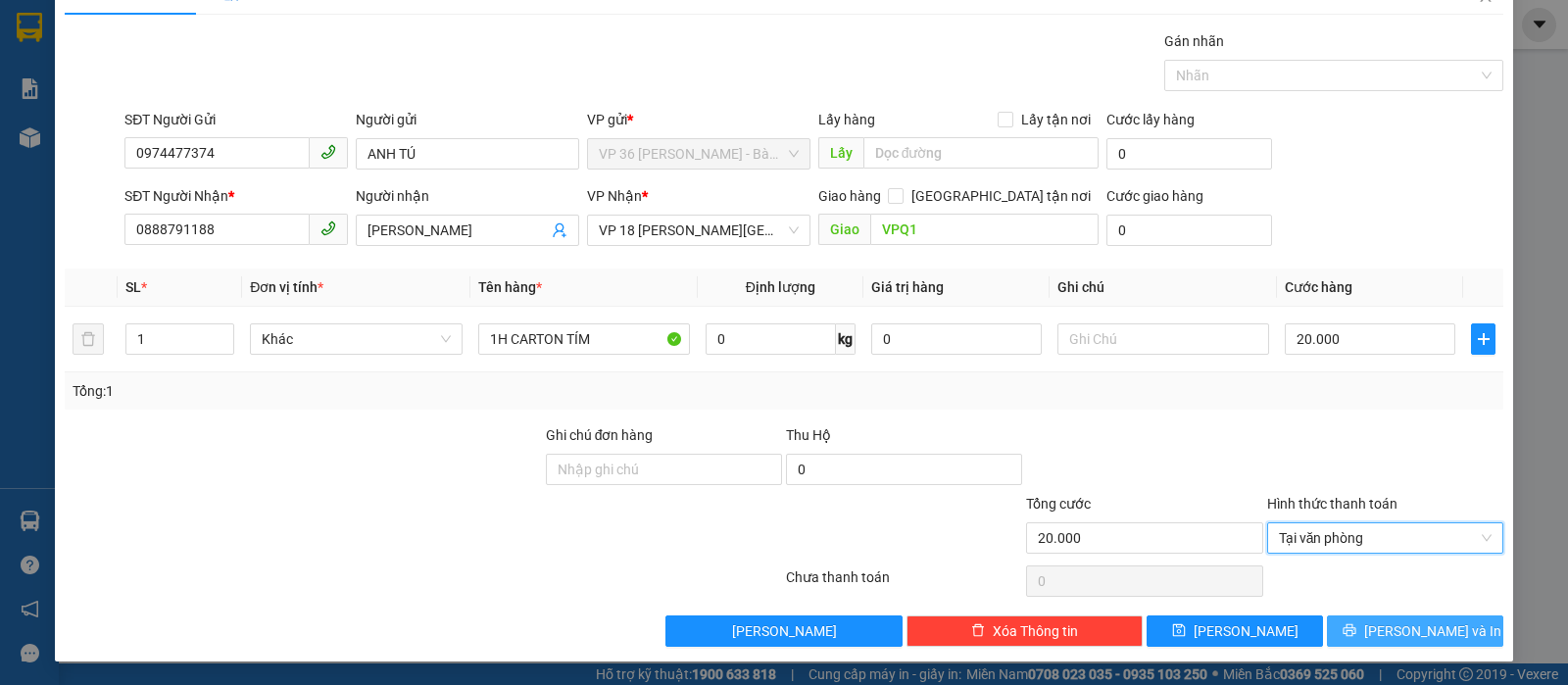
click at [1356, 626] on icon "printer" at bounding box center [1350, 630] width 14 height 14
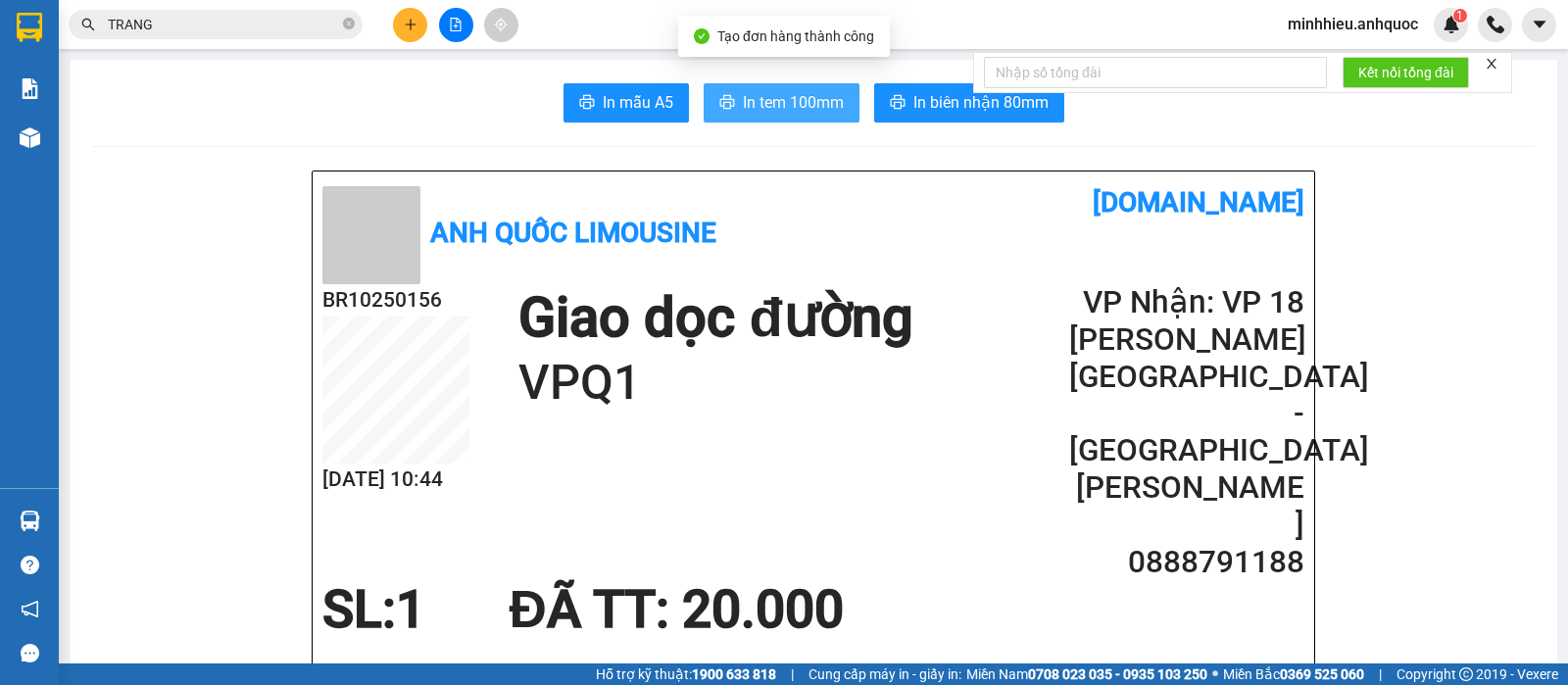
click at [811, 112] on span "In tem 100mm" at bounding box center [792, 102] width 101 height 25
click at [408, 22] on icon "plus" at bounding box center [411, 25] width 14 height 14
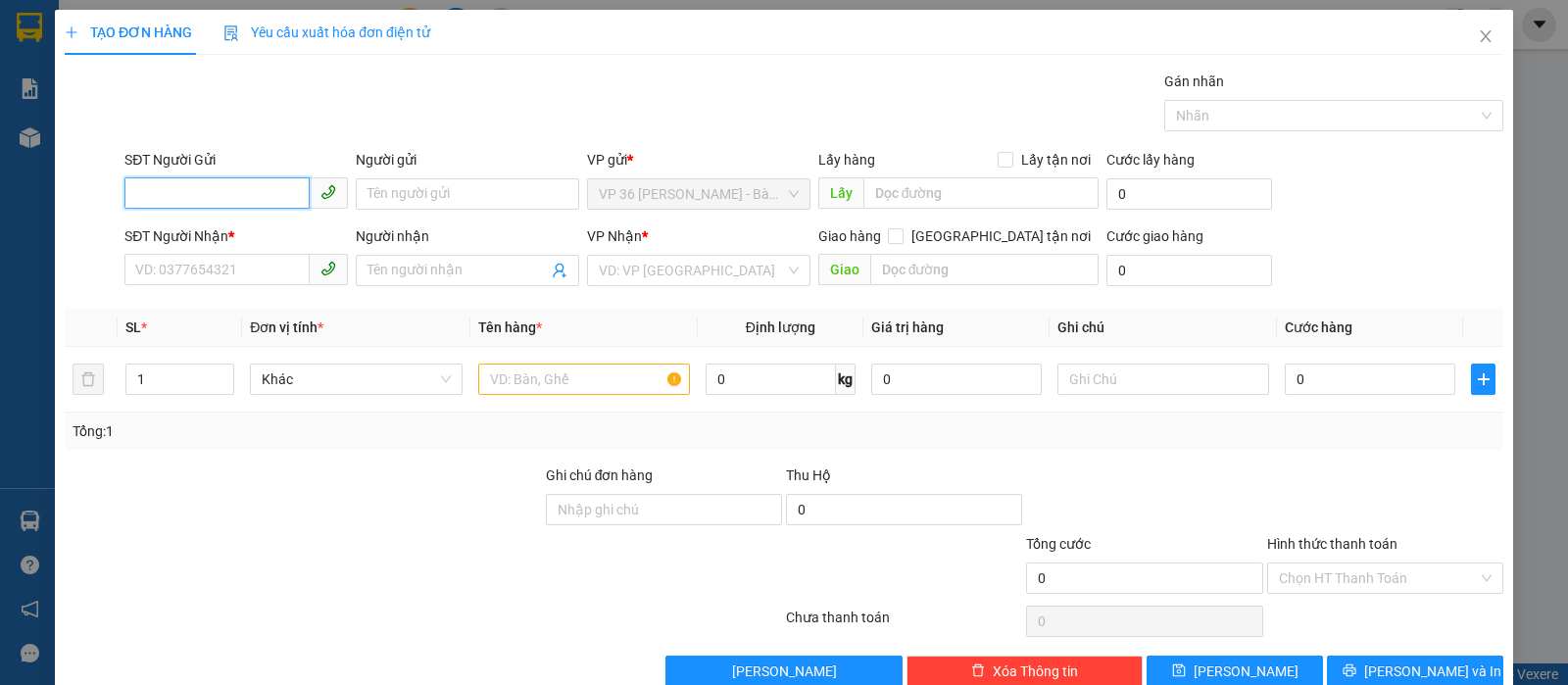
click at [257, 197] on input "SĐT Người Gửi" at bounding box center [217, 192] width 185 height 31
click at [225, 226] on div "0974477374 - ANH TÚ" at bounding box center [234, 233] width 197 height 22
type input "0974477374"
type input "ANH TÚ"
type input "0888791188"
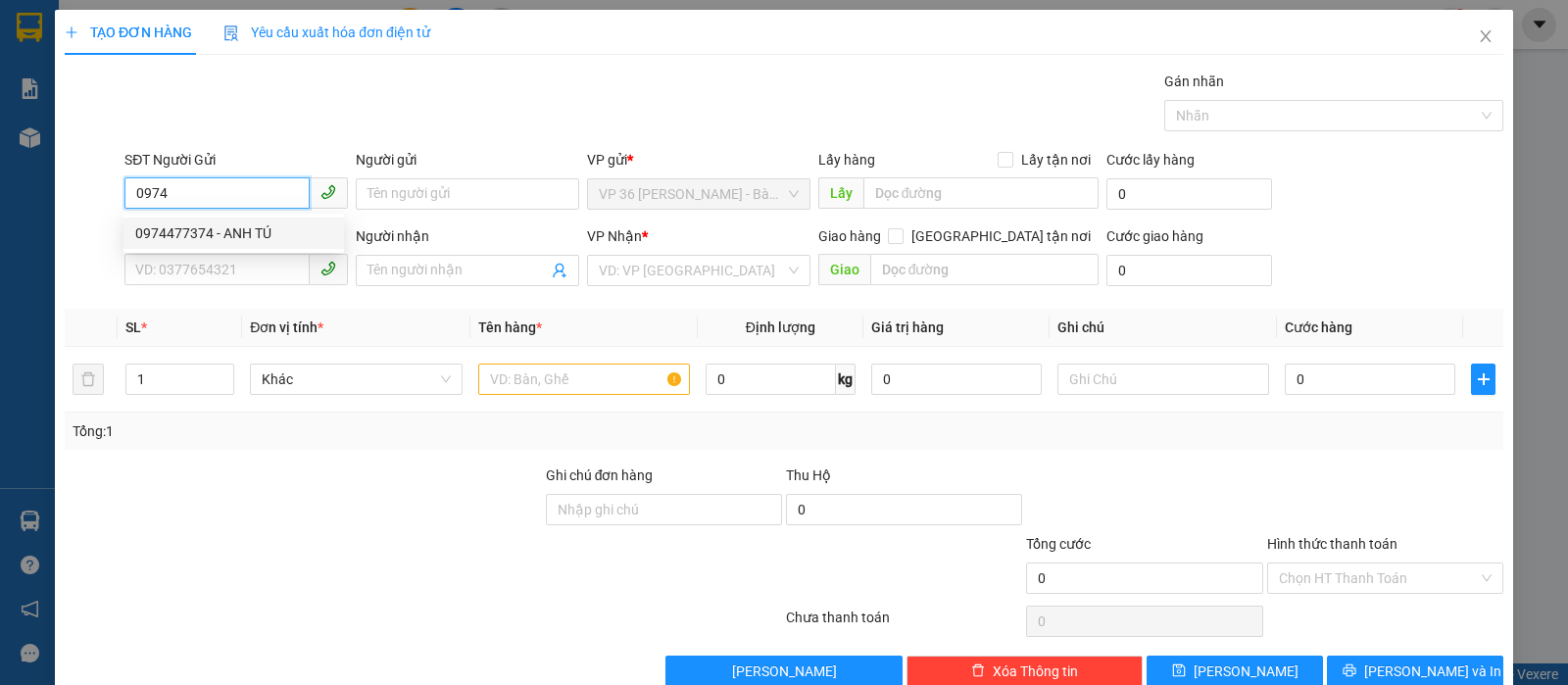
type input "[PERSON_NAME]"
type input "VPQ1"
type input "20.000"
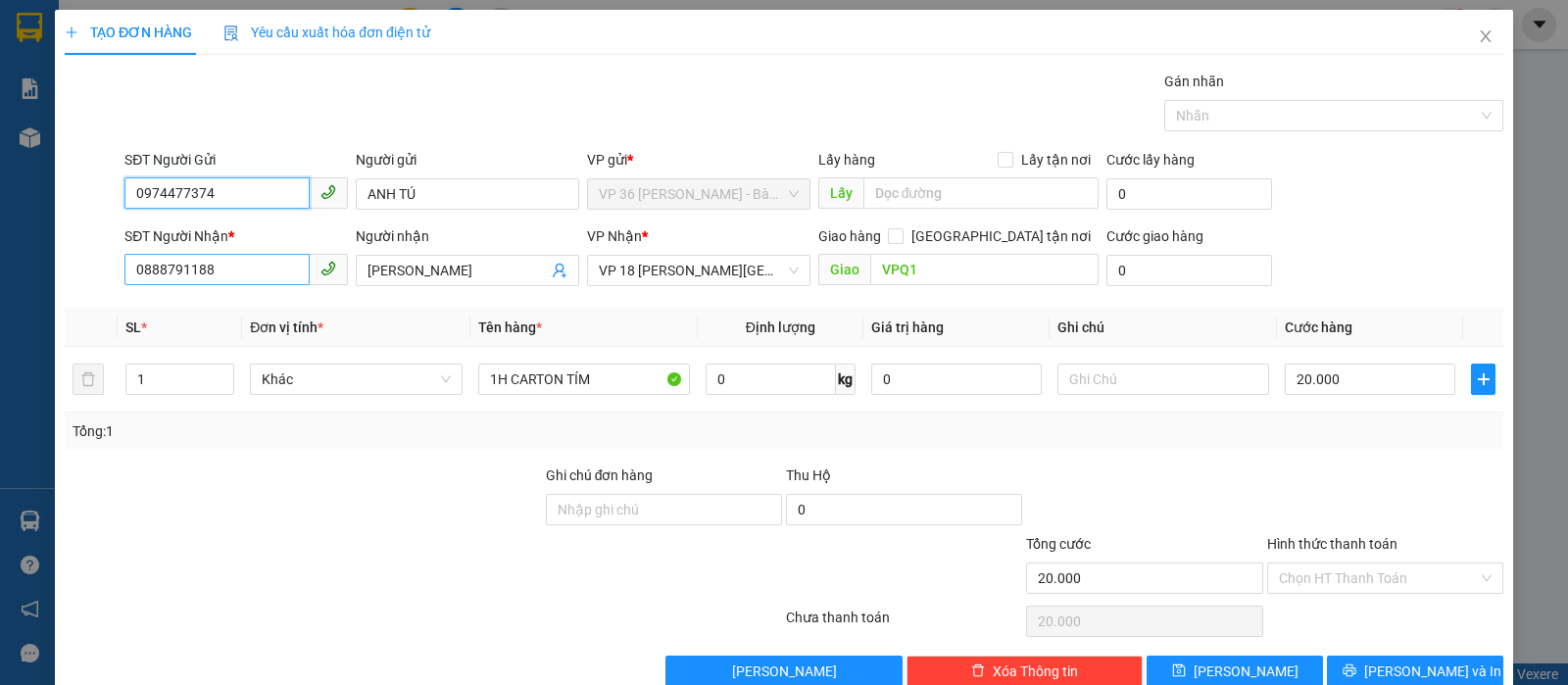
type input "0974477374"
click at [263, 274] on input "0888791188" at bounding box center [217, 269] width 185 height 31
click at [262, 274] on input "0888791188" at bounding box center [217, 269] width 185 height 31
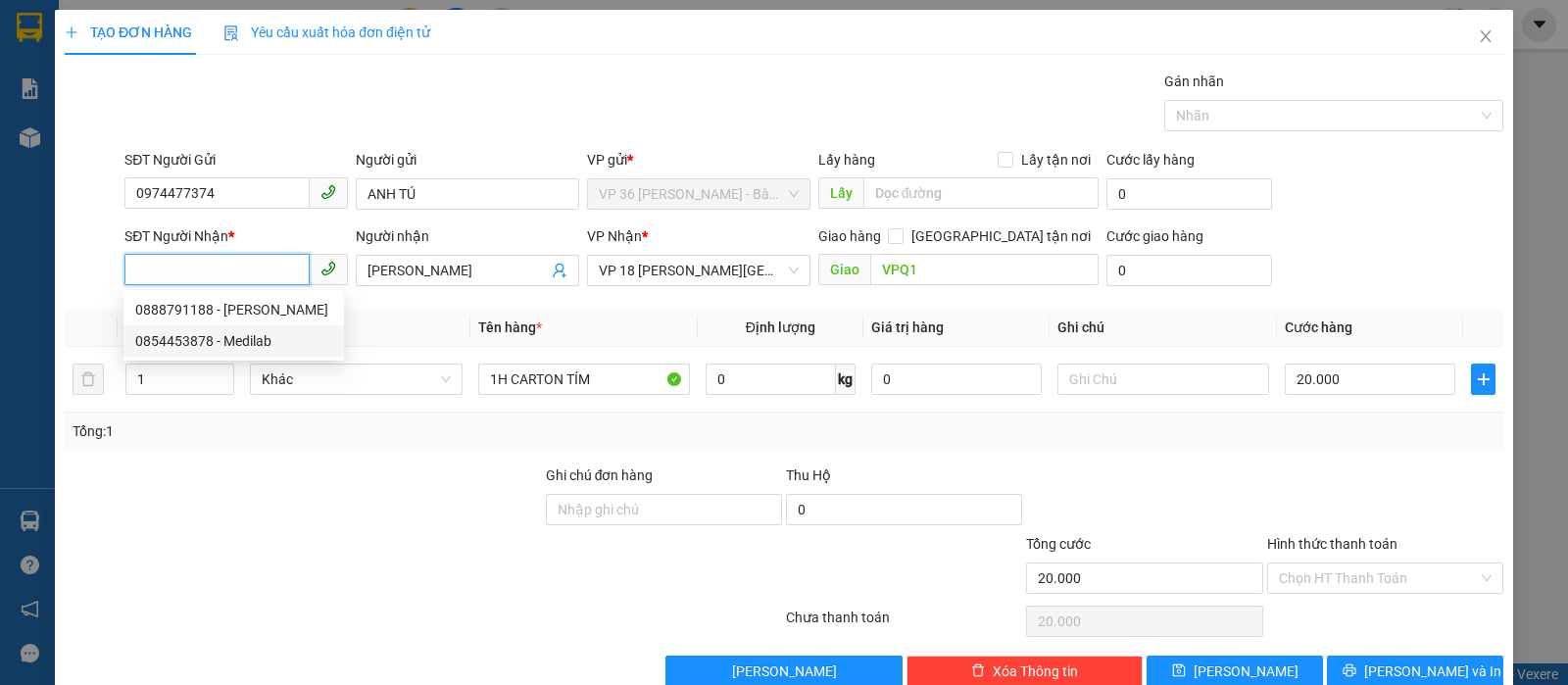
click at [262, 334] on div "0854453878 - Medilab" at bounding box center [234, 341] width 197 height 22
type input "0854453878"
type input "Medilab"
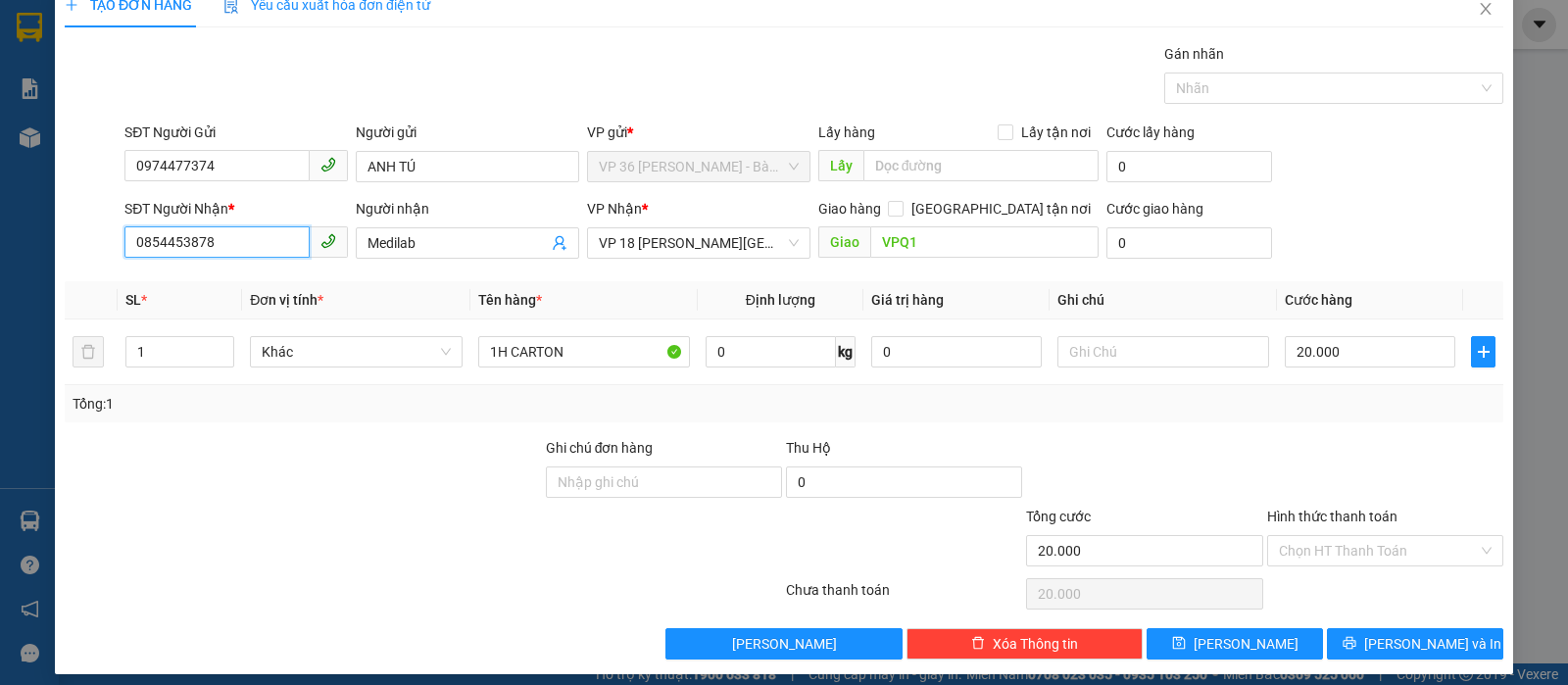
scroll to position [40, 0]
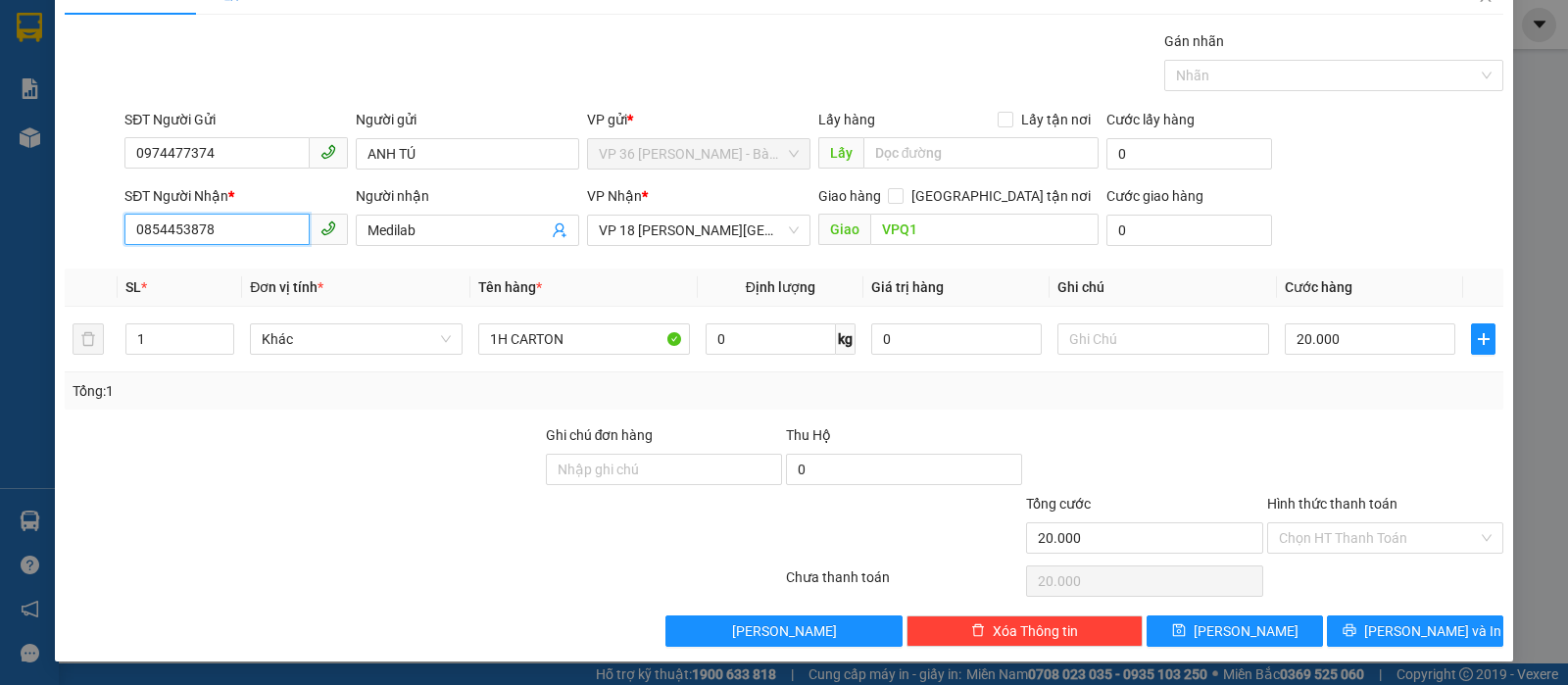
type input "0854453878"
drag, startPoint x: 1398, startPoint y: 634, endPoint x: 1347, endPoint y: 631, distance: 51.1
click at [1397, 633] on span "[PERSON_NAME] và In" at bounding box center [1432, 631] width 138 height 22
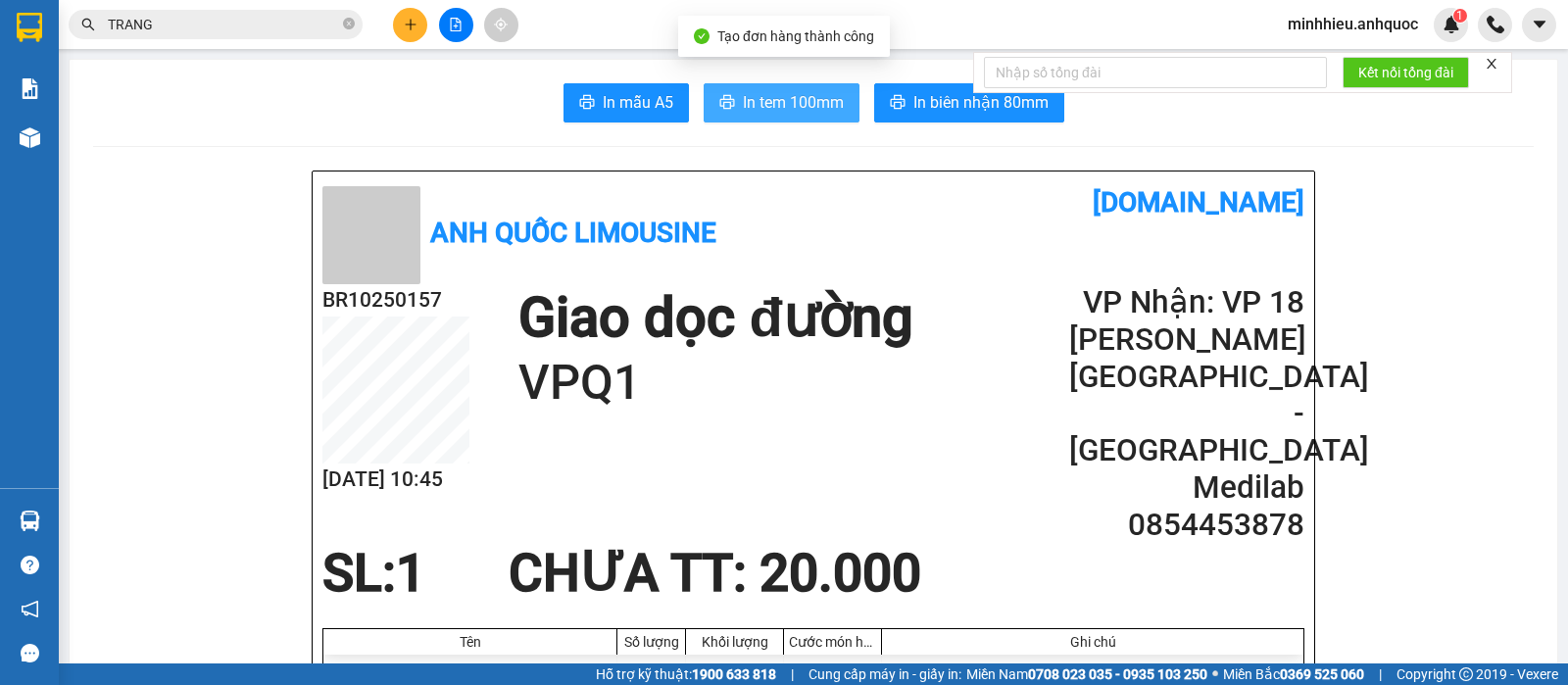
click at [816, 100] on span "In tem 100mm" at bounding box center [792, 102] width 101 height 25
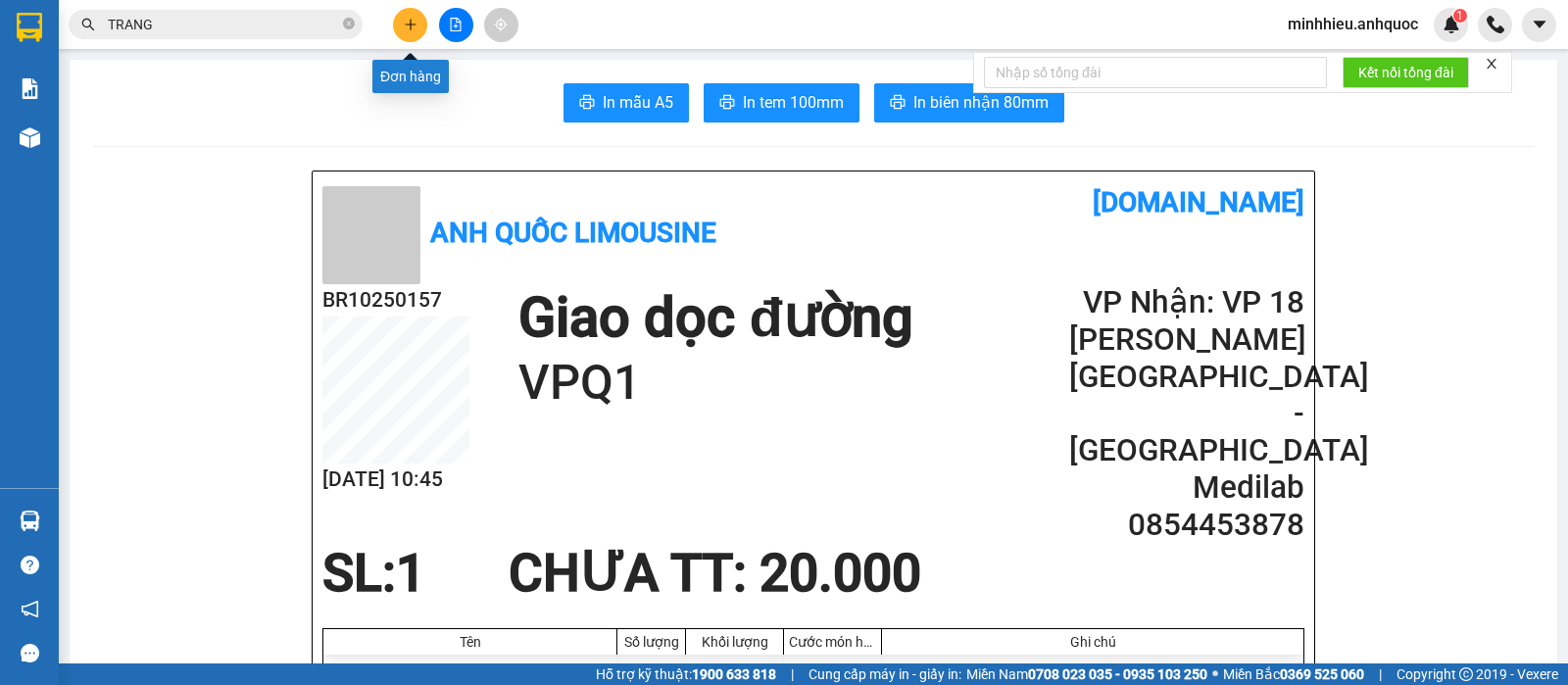
click at [407, 31] on button at bounding box center [410, 25] width 34 height 34
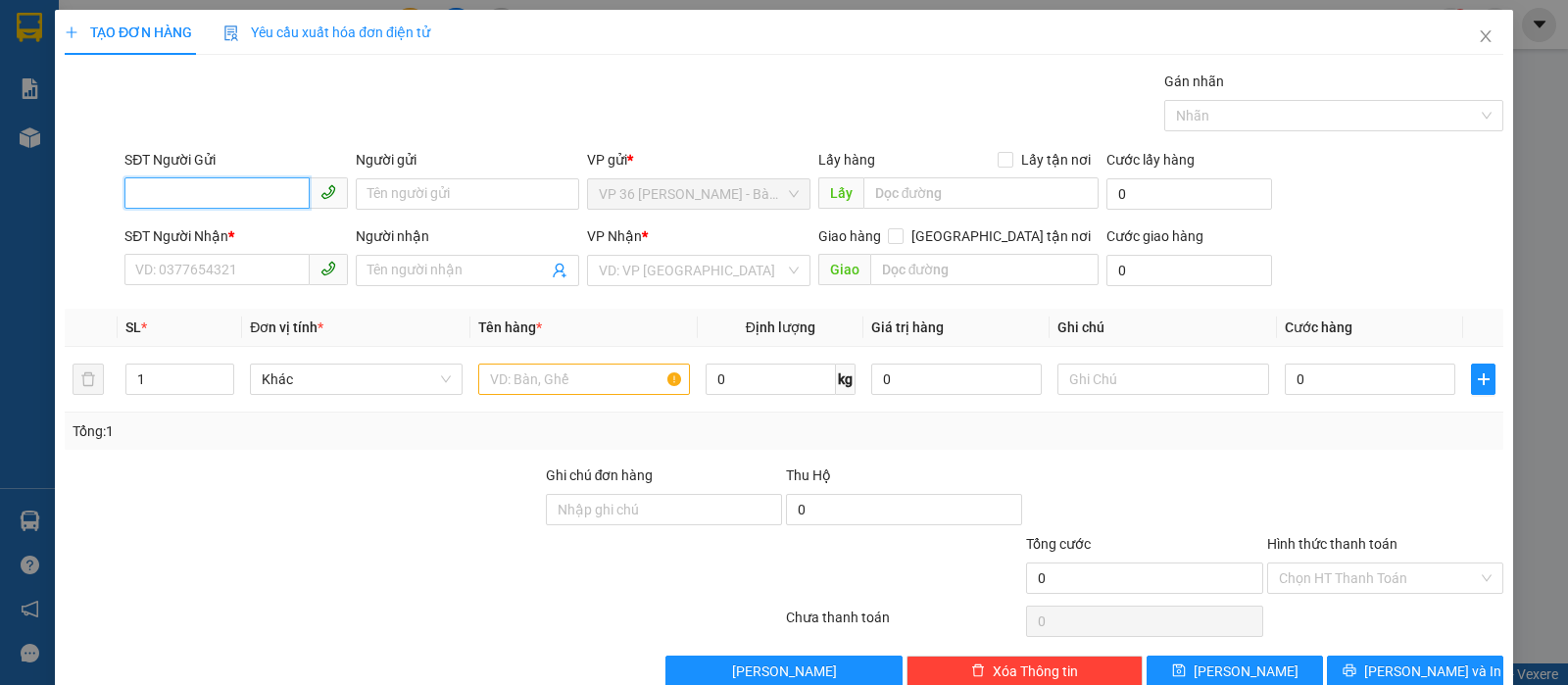
click at [296, 197] on input "SĐT Người Gửi" at bounding box center [217, 192] width 185 height 31
click at [215, 222] on div "0366867962 - C THƯ" at bounding box center [234, 233] width 197 height 22
type input "0366867962"
type input "C THƯ"
type input "0978242813"
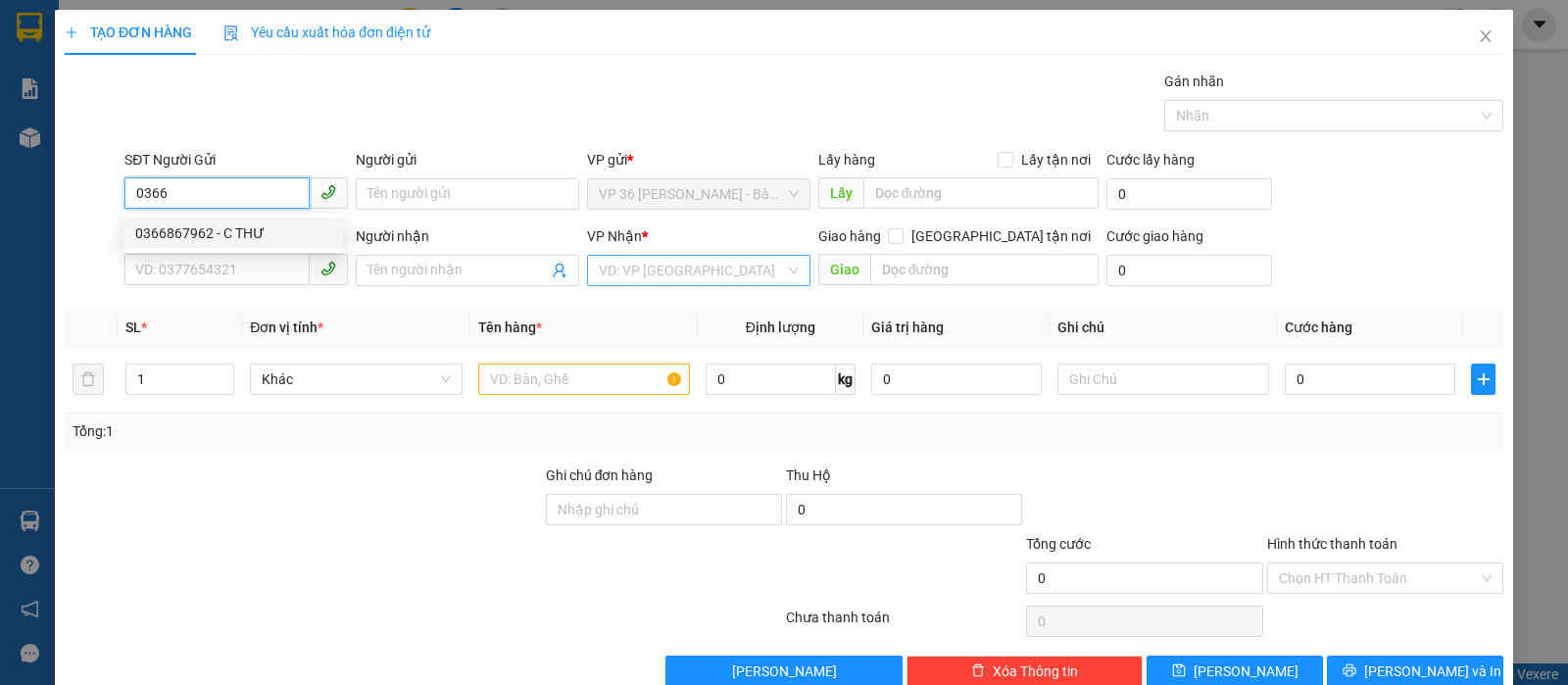
type input "A HOÀN"
type input "VPNVT"
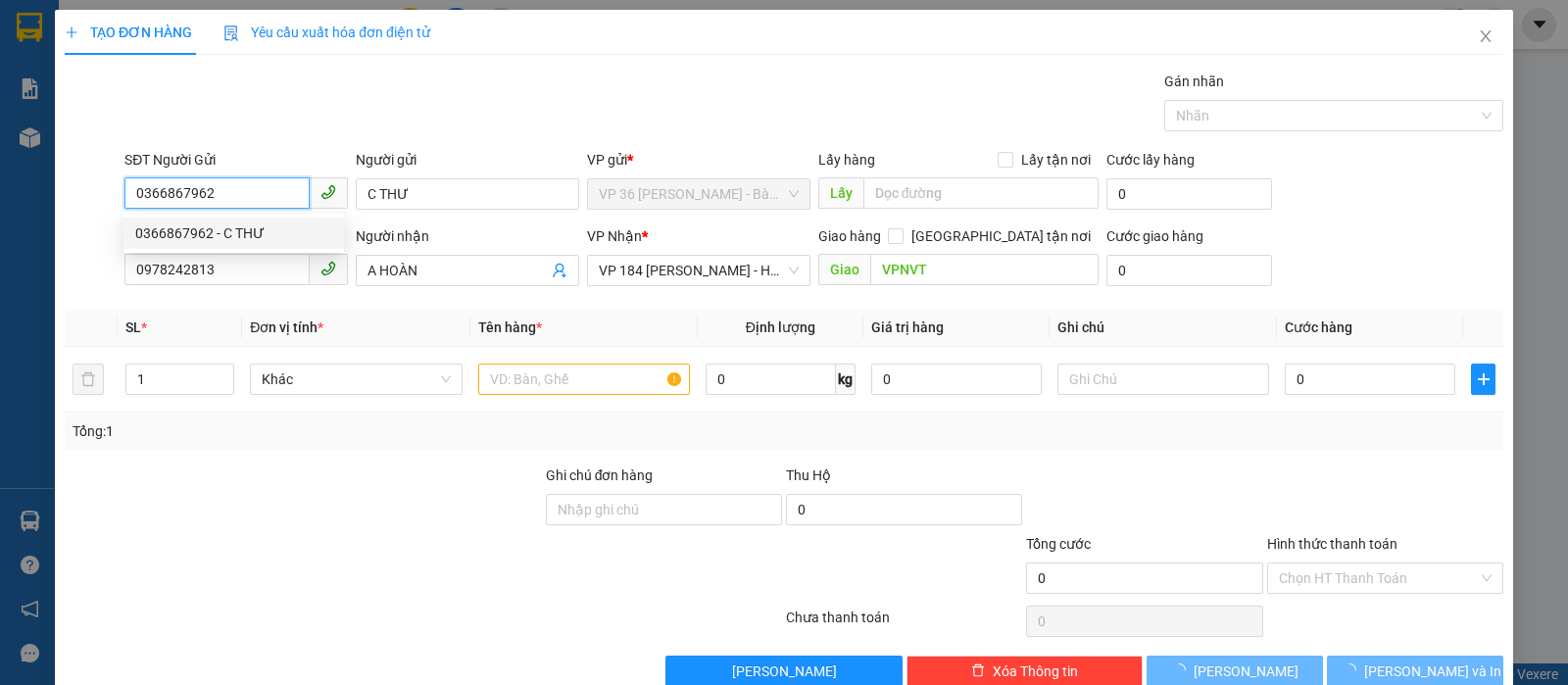
type input "20.000"
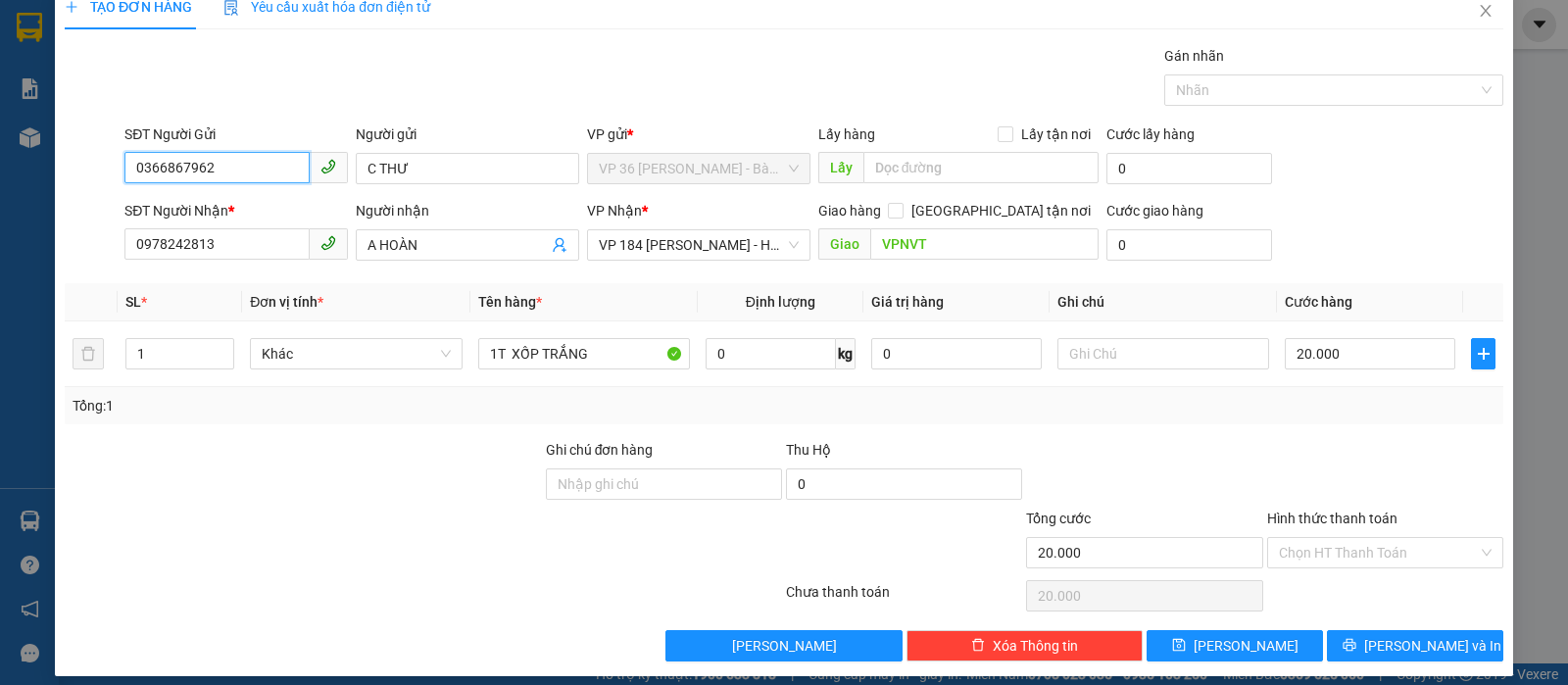
scroll to position [40, 0]
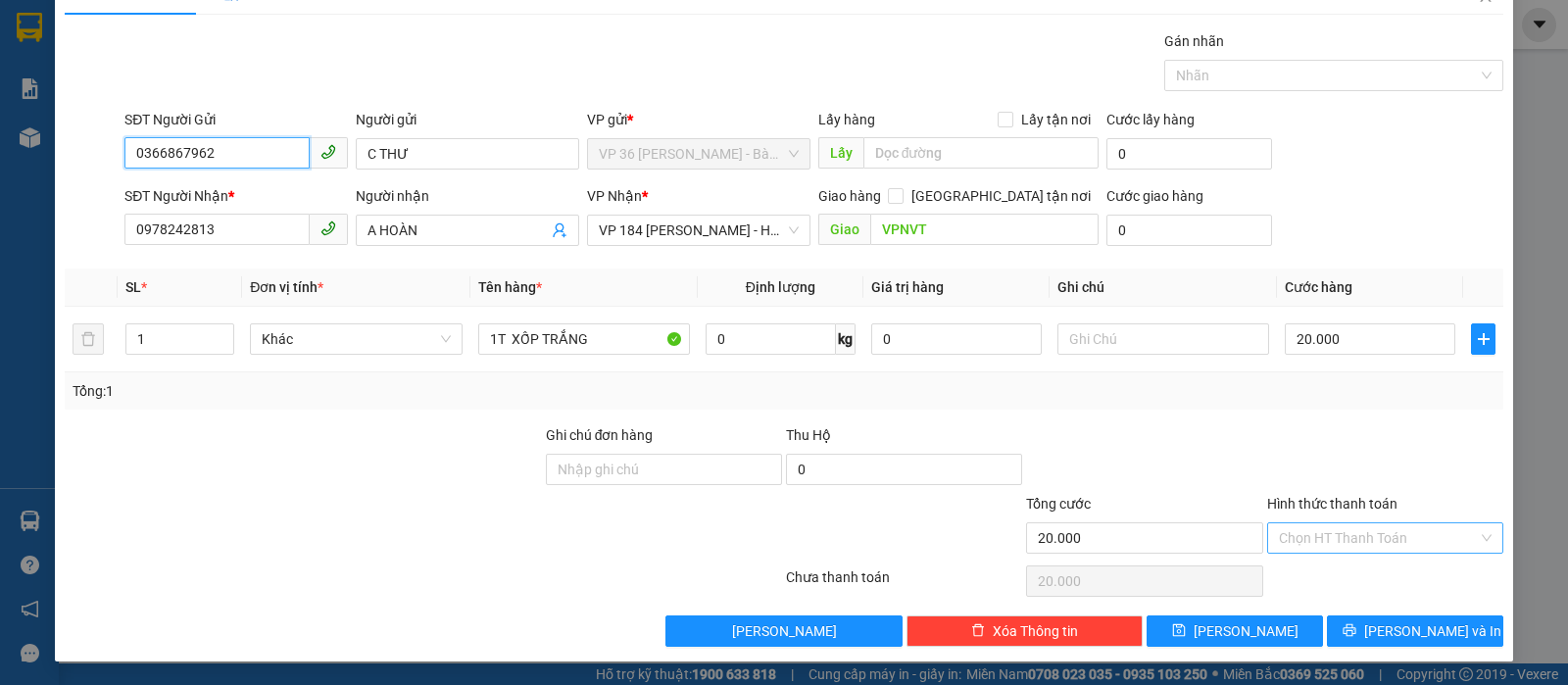
type input "0366867962"
click at [1355, 543] on input "Hình thức thanh toán" at bounding box center [1379, 537] width 199 height 29
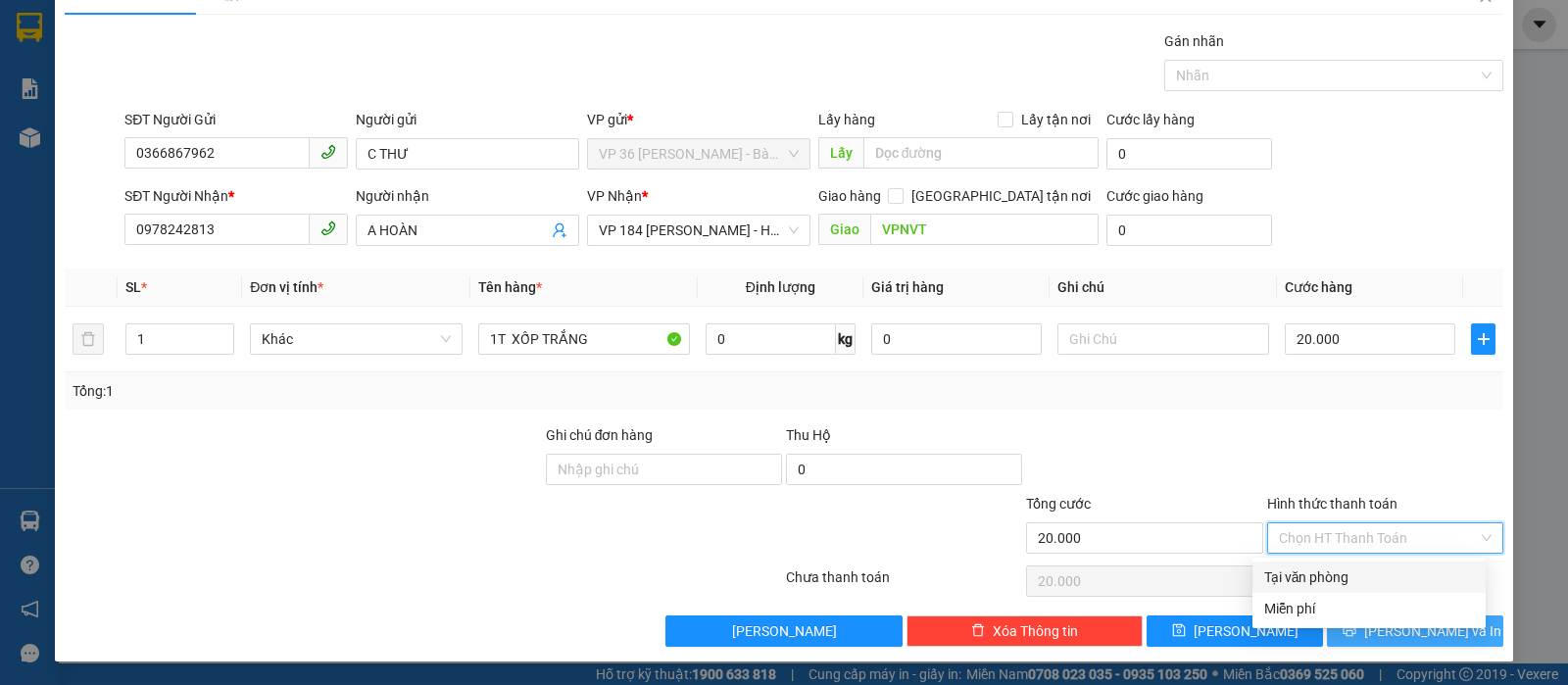
drag, startPoint x: 1347, startPoint y: 575, endPoint x: 1362, endPoint y: 618, distance: 45.5
click at [1346, 574] on div "Tại văn phòng" at bounding box center [1369, 577] width 209 height 22
type input "0"
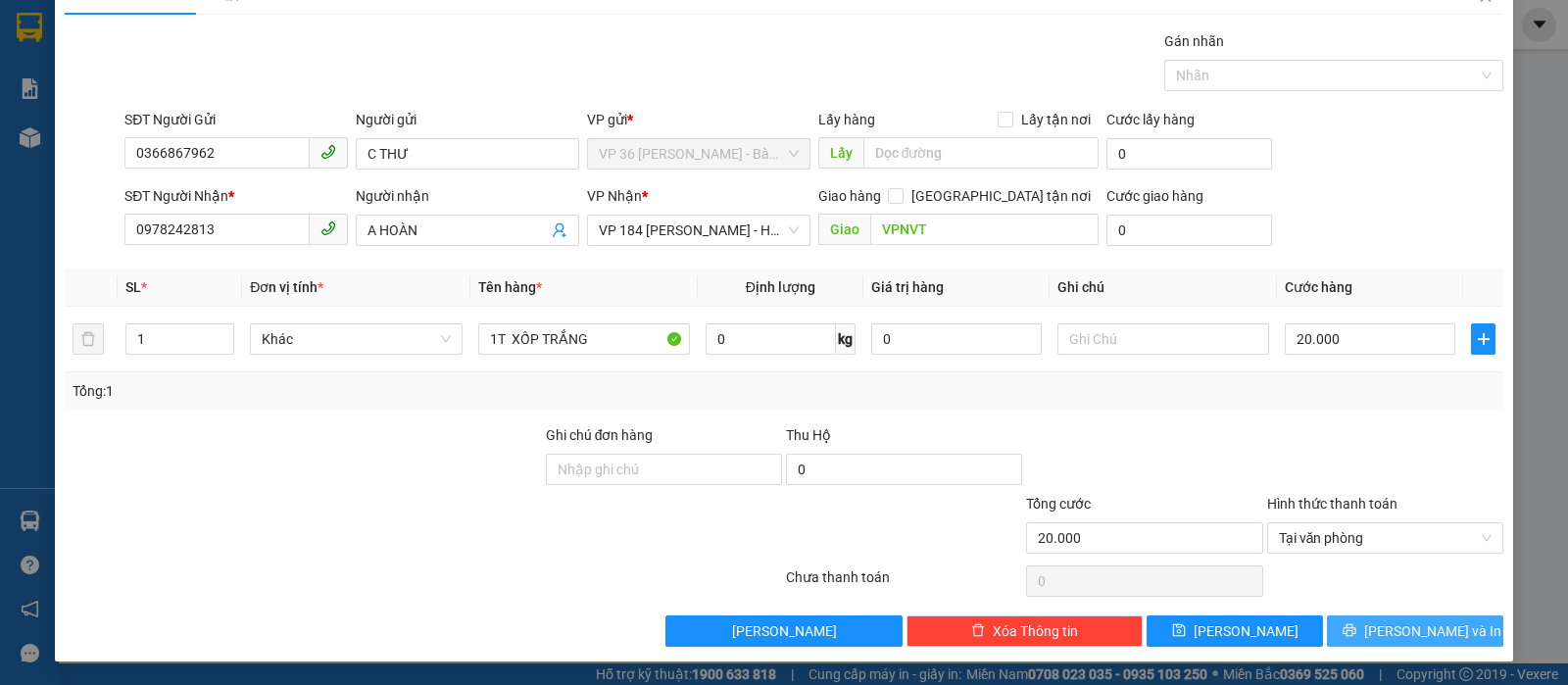
click at [1376, 632] on button "[PERSON_NAME] và In" at bounding box center [1414, 630] width 176 height 31
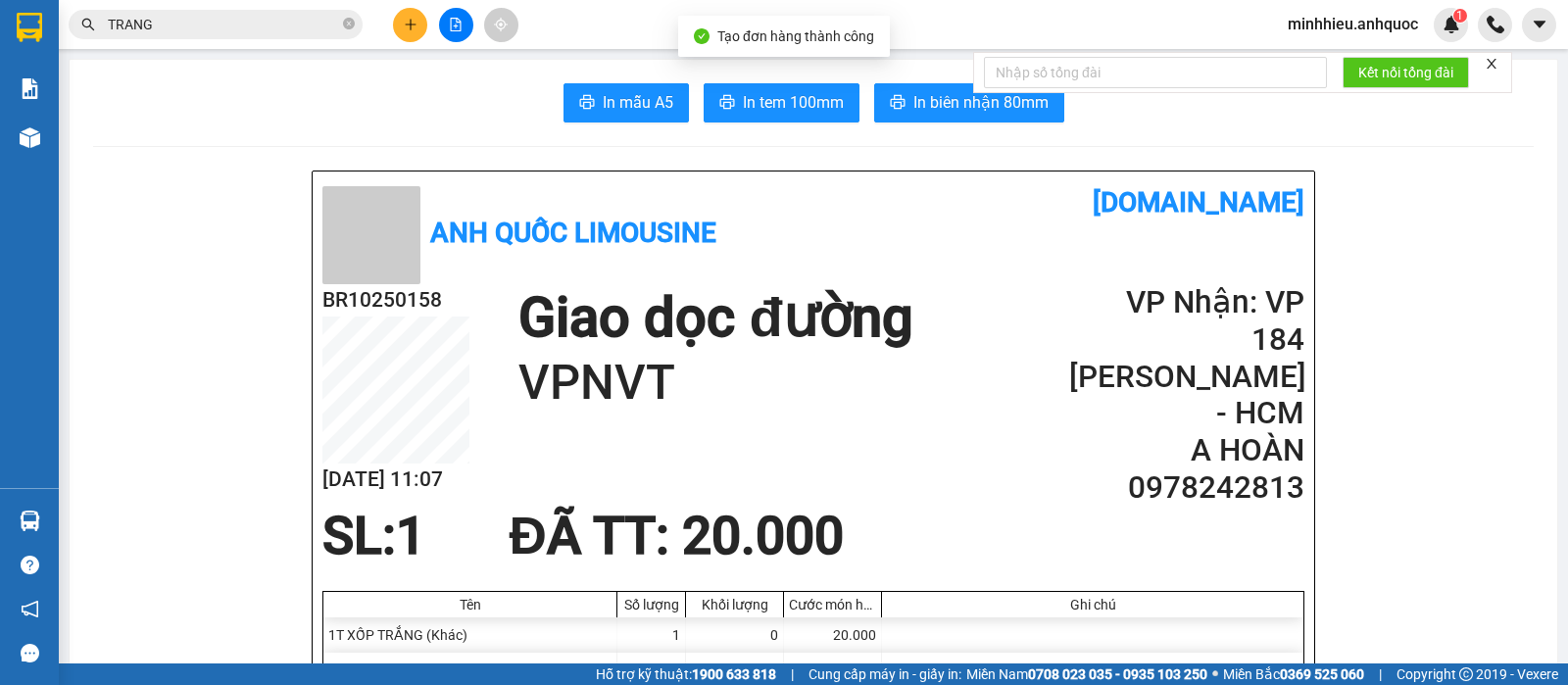
click at [932, 113] on span "In biên nhận 80mm" at bounding box center [981, 102] width 136 height 25
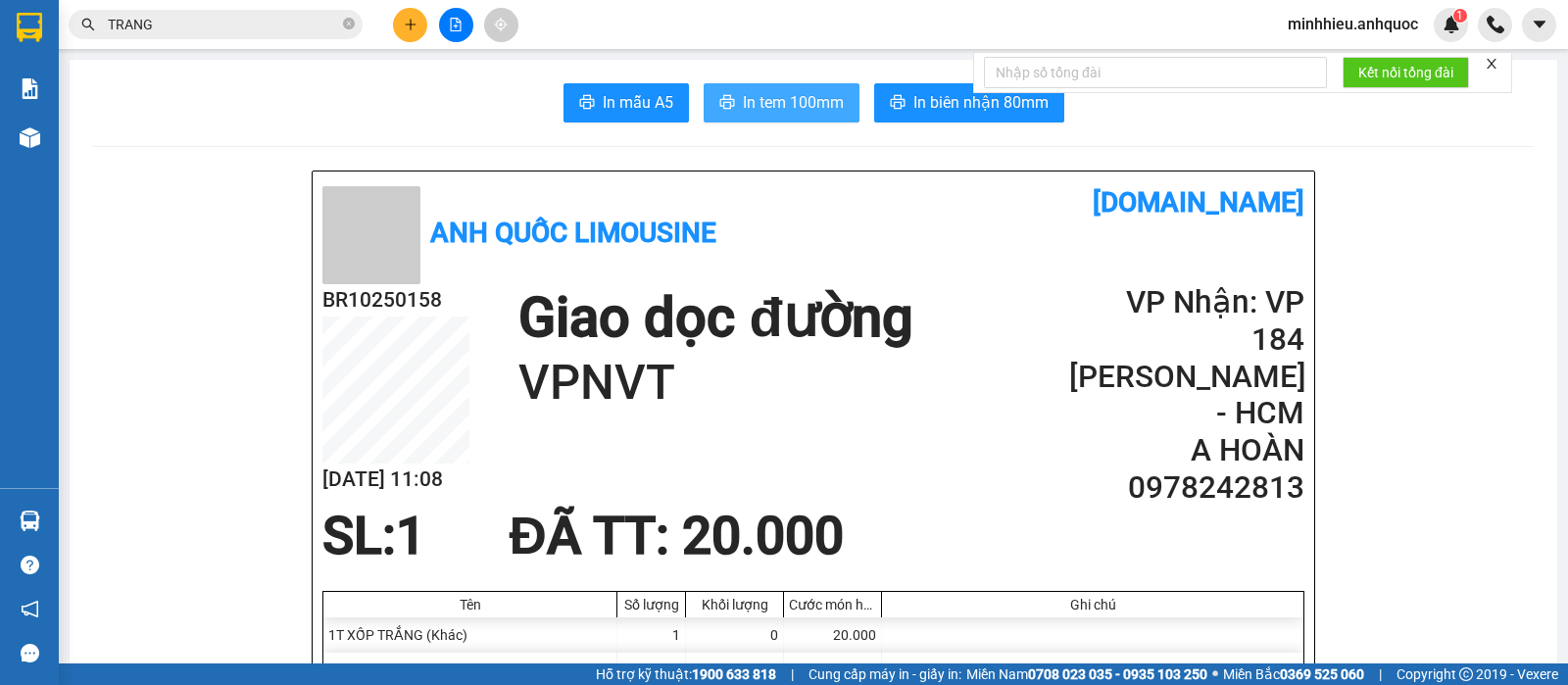
click at [731, 96] on button "In tem 100mm" at bounding box center [782, 103] width 156 height 39
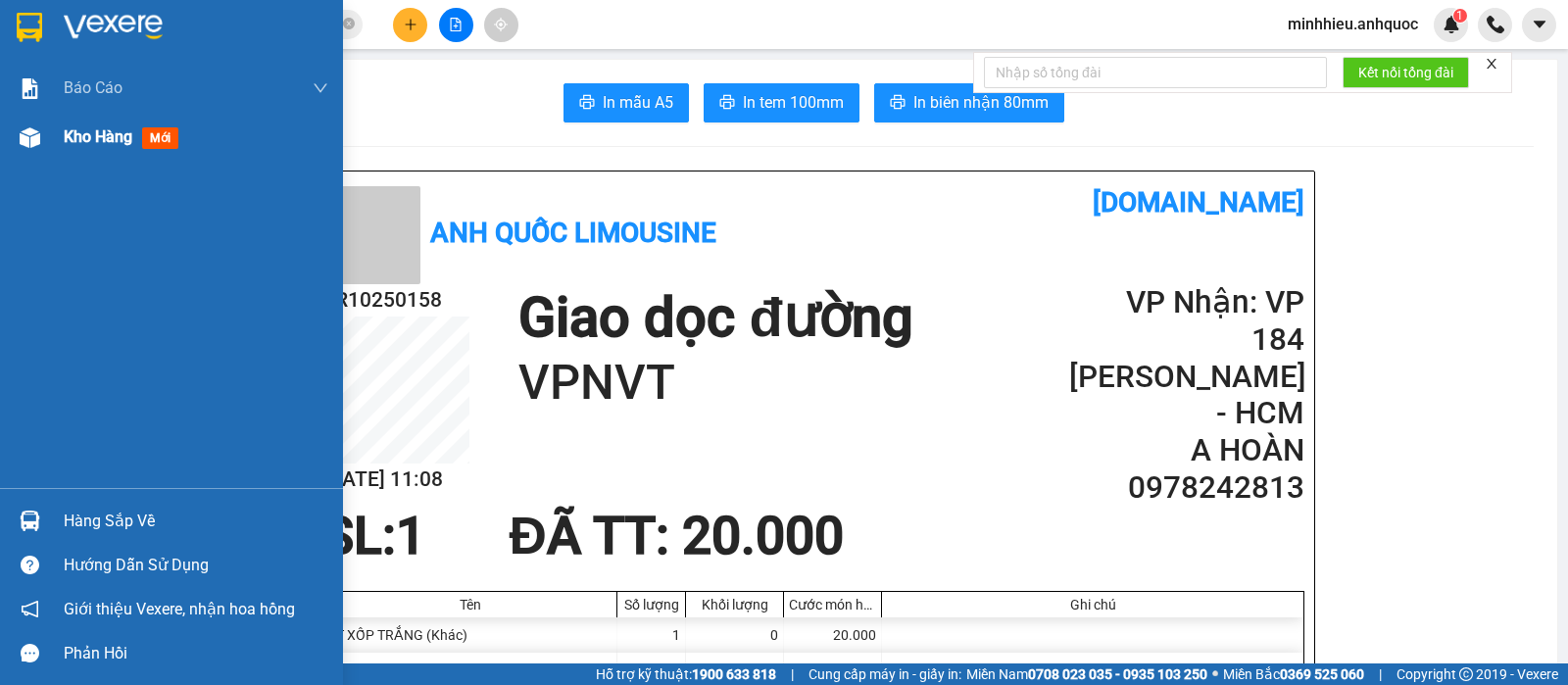
click at [112, 142] on span "Kho hàng" at bounding box center [98, 137] width 69 height 19
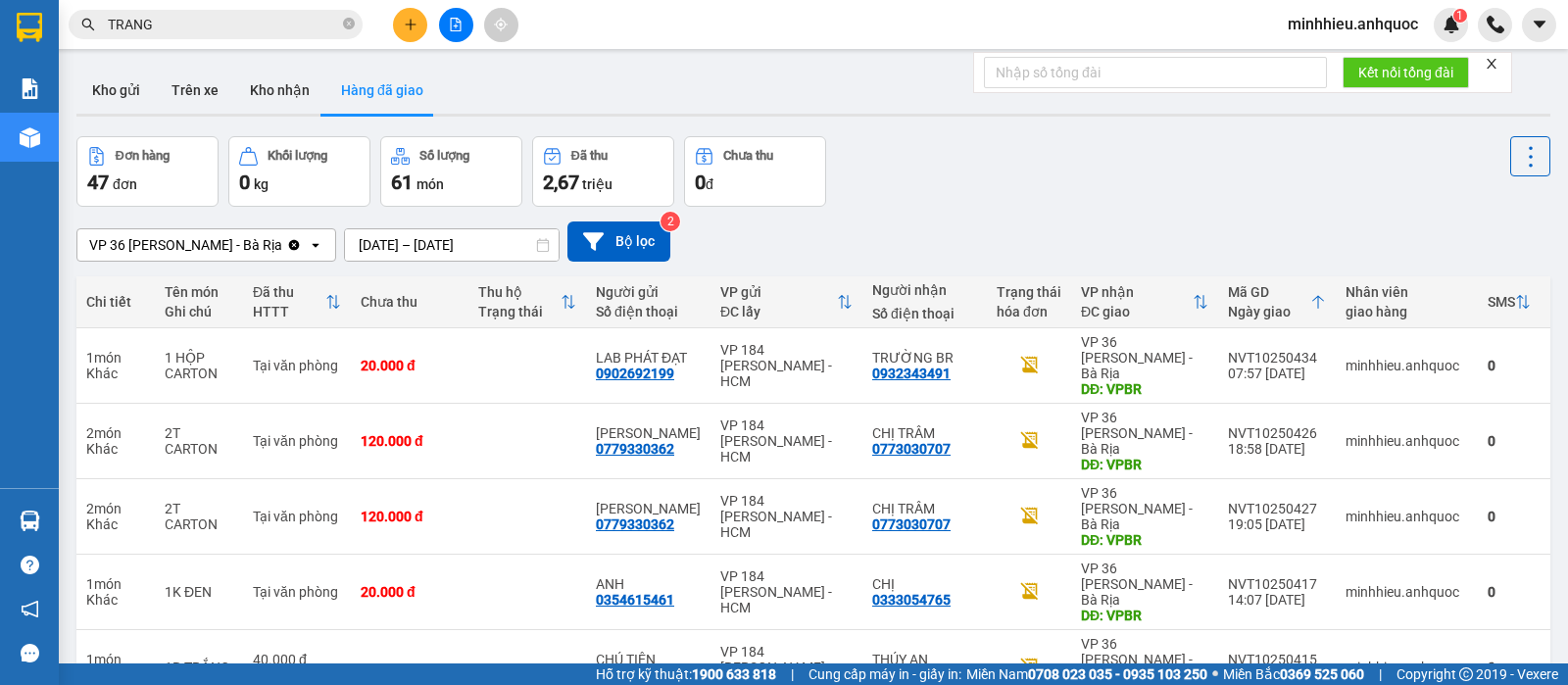
drag, startPoint x: 197, startPoint y: 98, endPoint x: 200, endPoint y: 131, distance: 33.1
click at [198, 97] on button "Trên xe" at bounding box center [194, 90] width 79 height 47
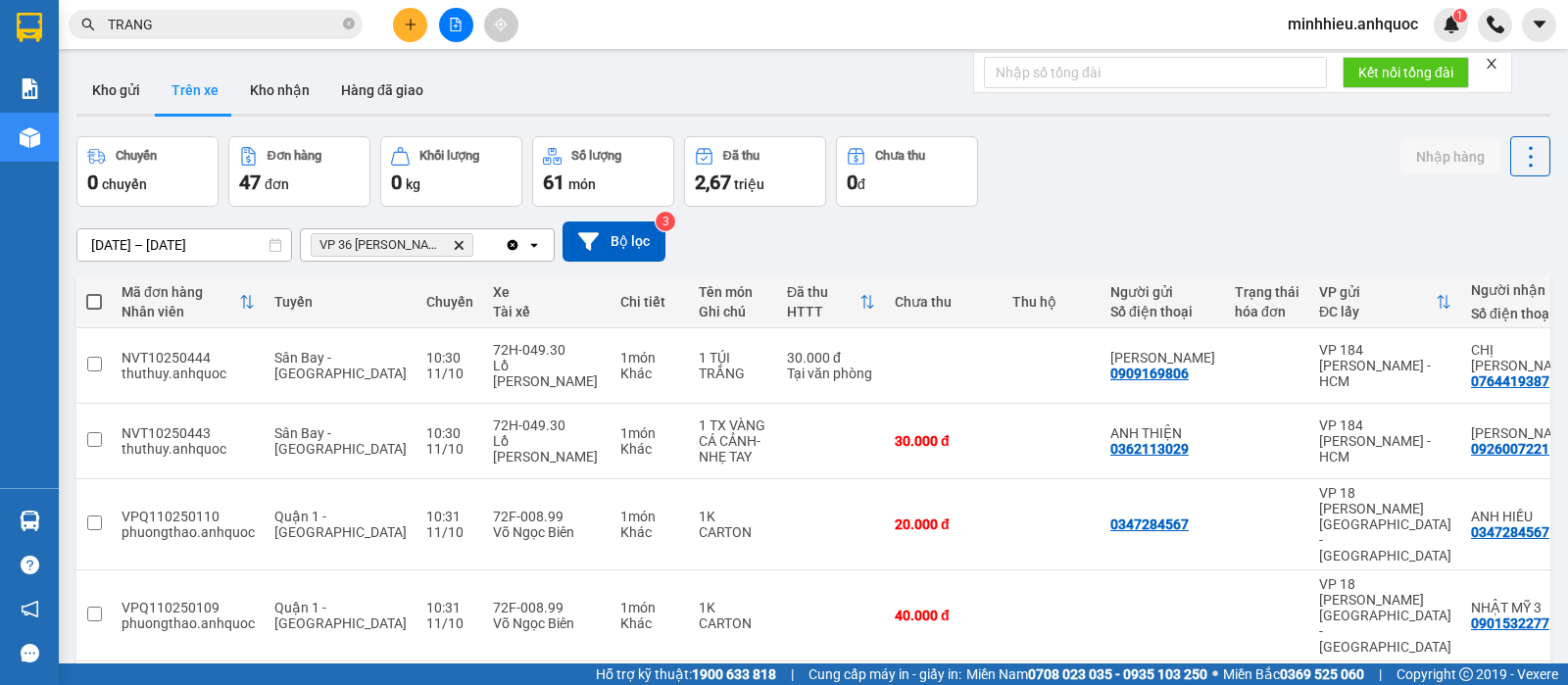
click at [455, 246] on icon "Delete" at bounding box center [459, 245] width 12 height 12
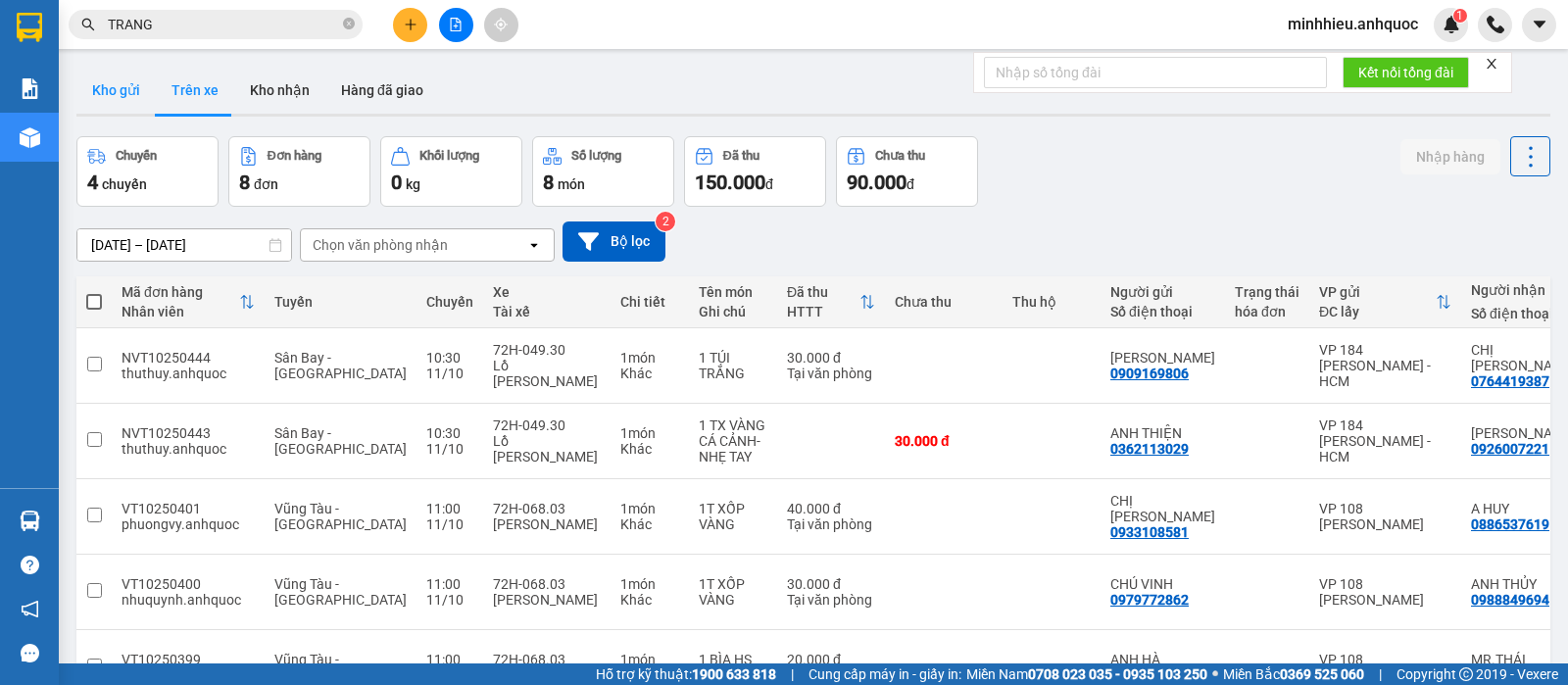
click at [117, 83] on button "Kho gửi" at bounding box center [117, 90] width 80 height 47
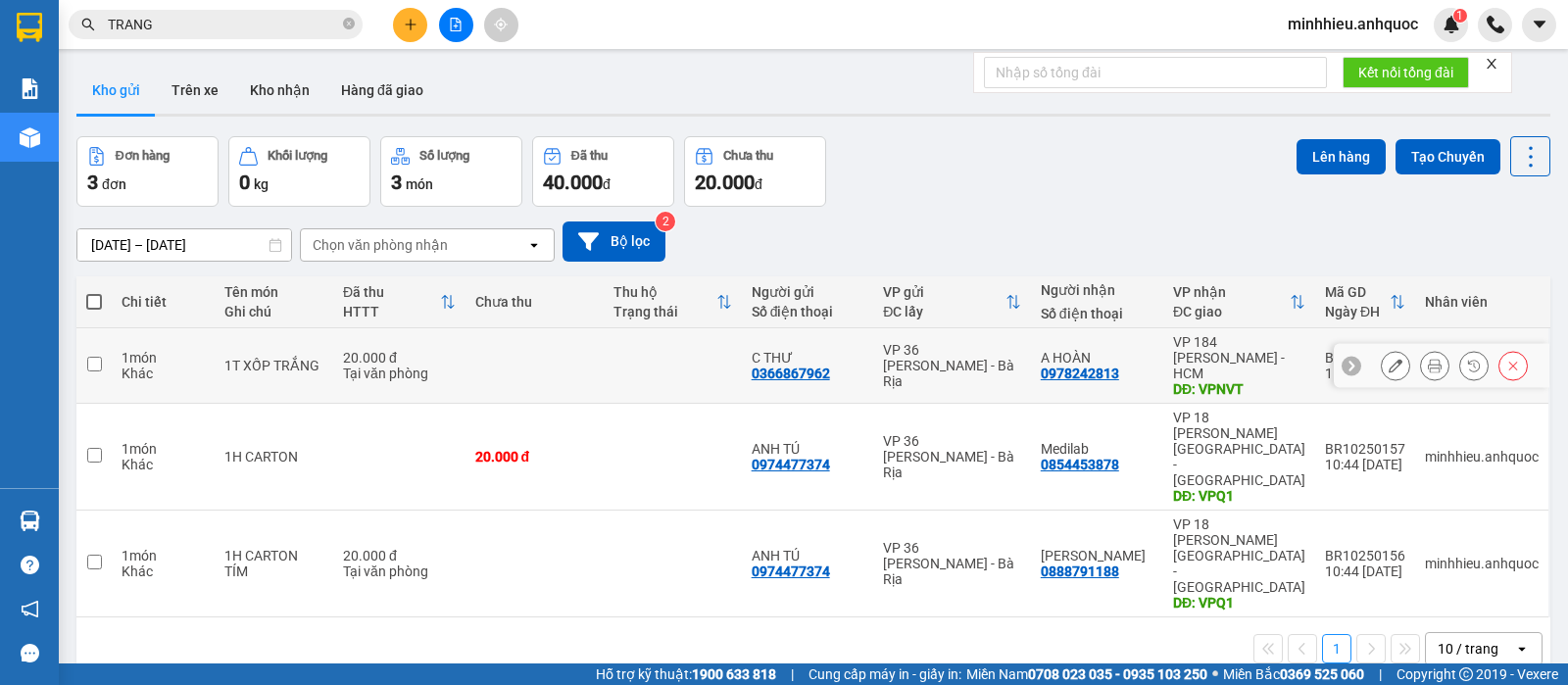
click at [1090, 366] on div "0978242813" at bounding box center [1080, 374] width 79 height 16
click at [335, 368] on td "20.000 đ Tại văn phòng" at bounding box center [399, 366] width 133 height 76
checkbox input "true"
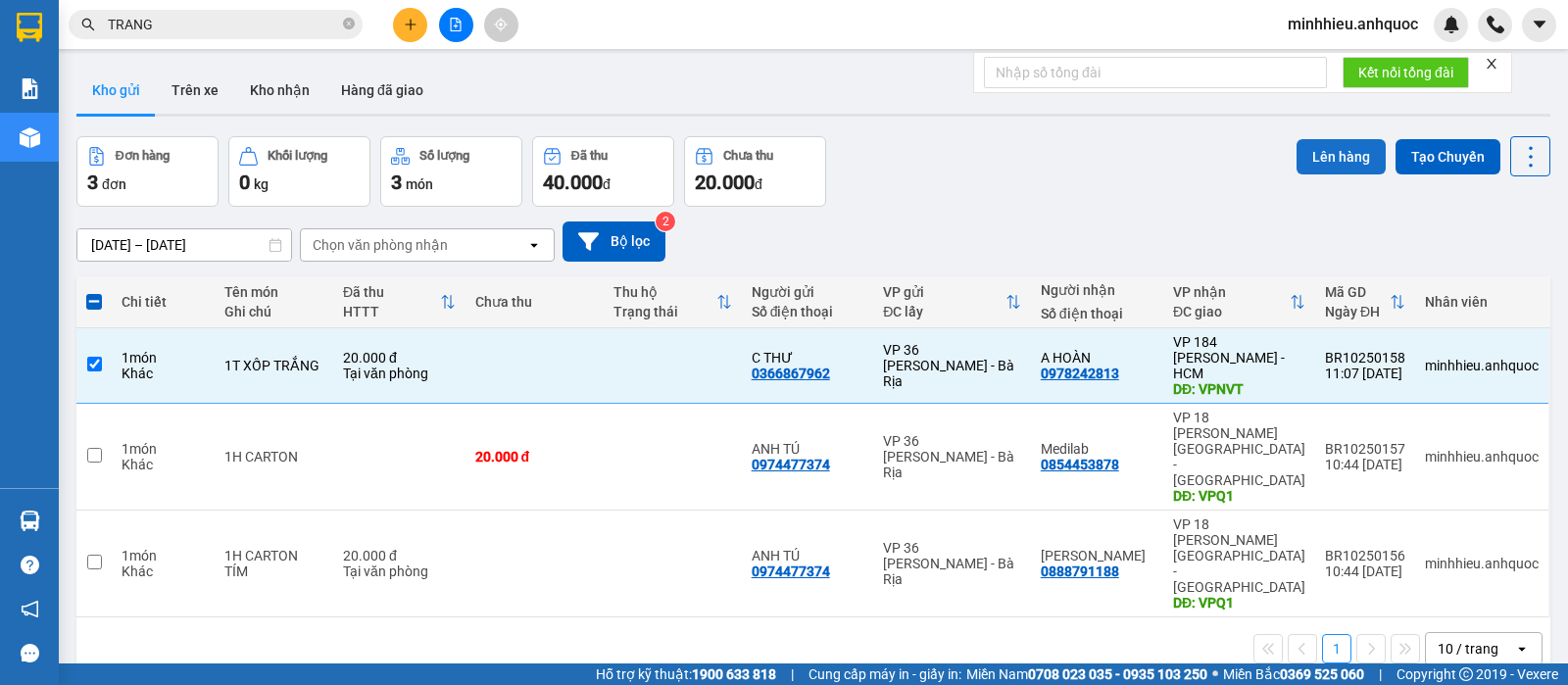
click at [1317, 160] on button "Lên hàng" at bounding box center [1341, 157] width 89 height 35
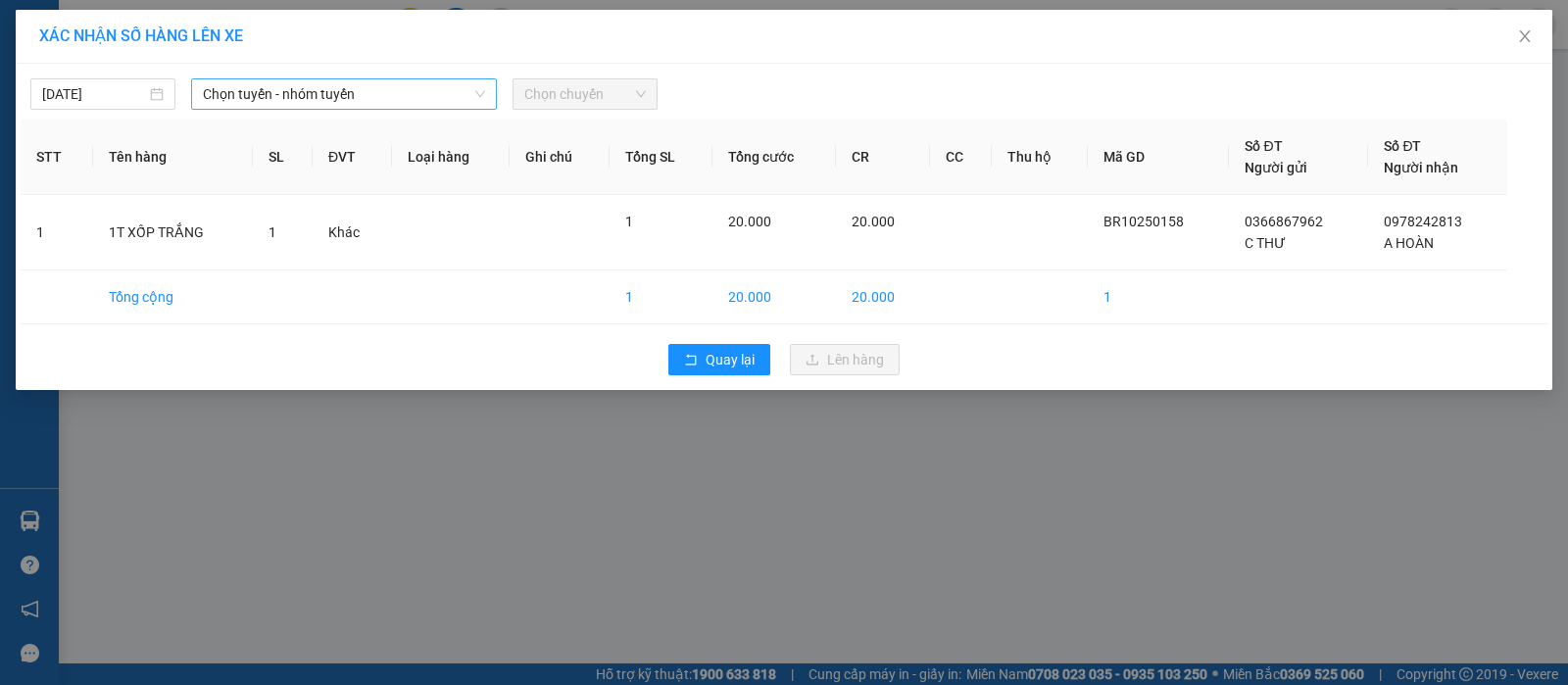
click at [268, 96] on span "Chọn tuyến - nhóm tuyến" at bounding box center [343, 94] width 282 height 29
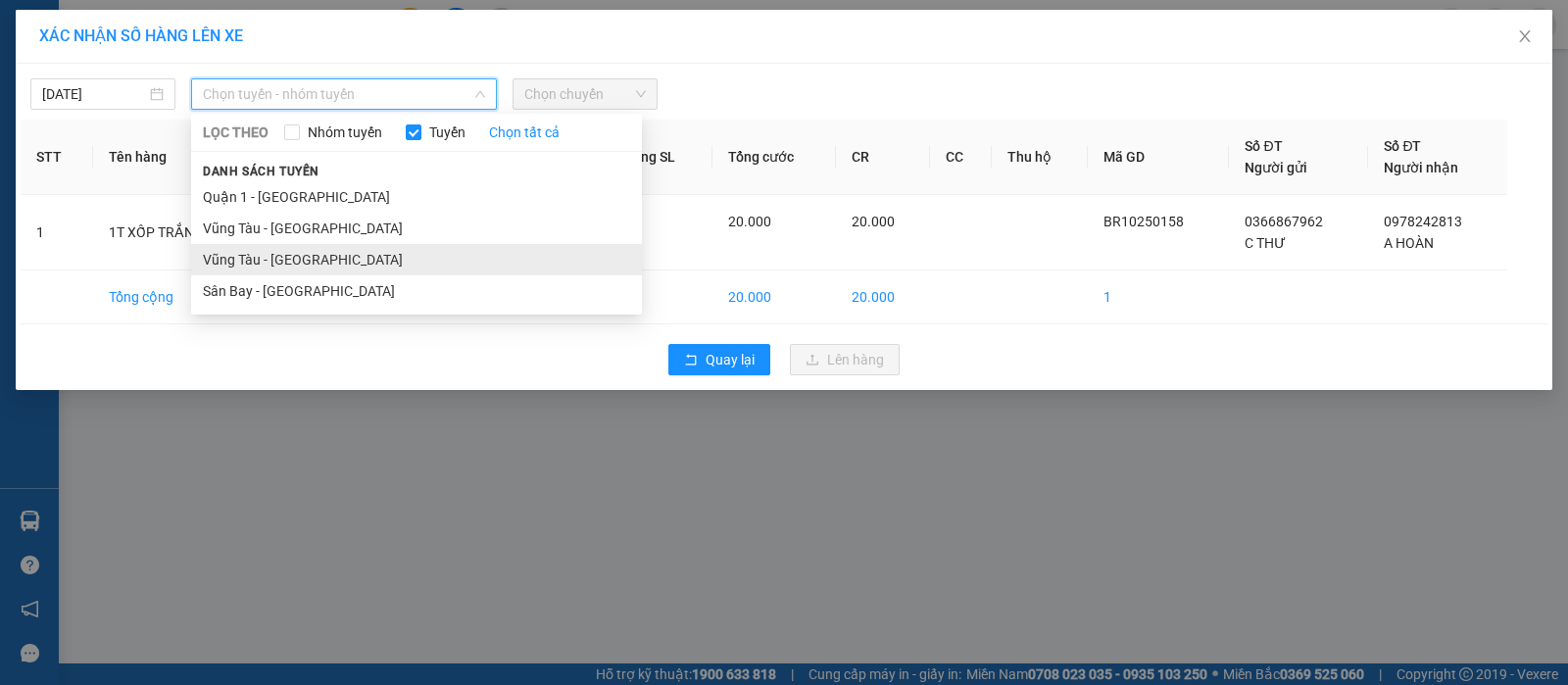
click at [300, 256] on li "Vũng Tàu - [GEOGRAPHIC_DATA]" at bounding box center [417, 259] width 451 height 31
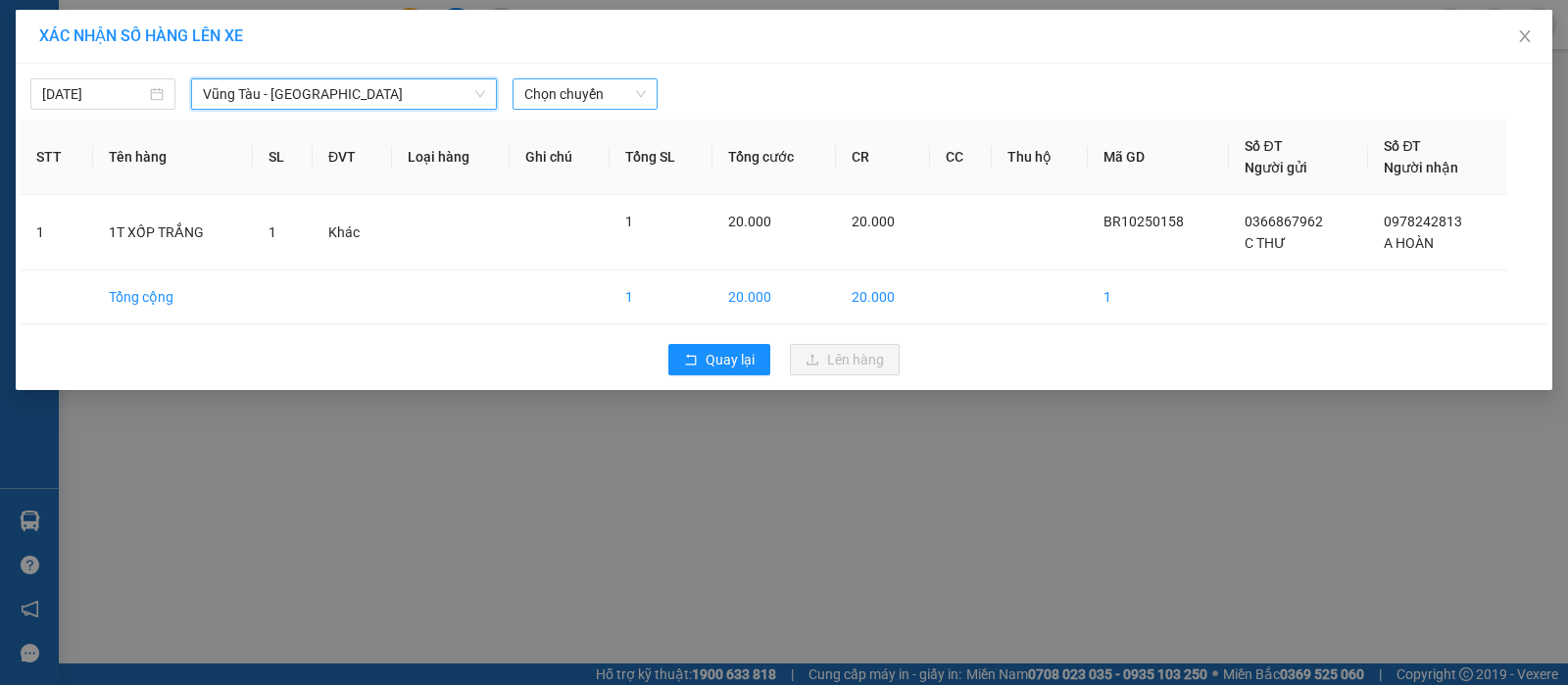
click at [612, 89] on span "Chọn chuyến" at bounding box center [585, 94] width 122 height 29
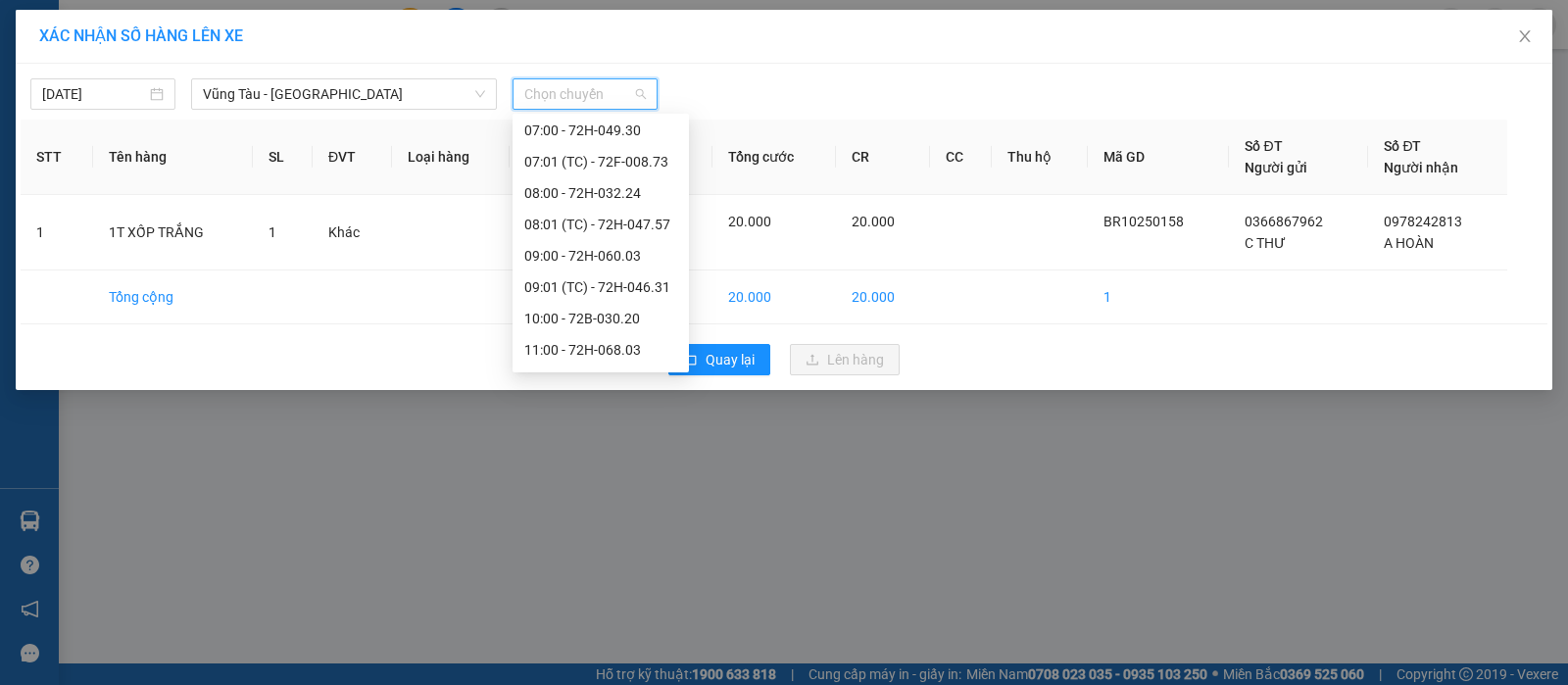
scroll to position [491, 0]
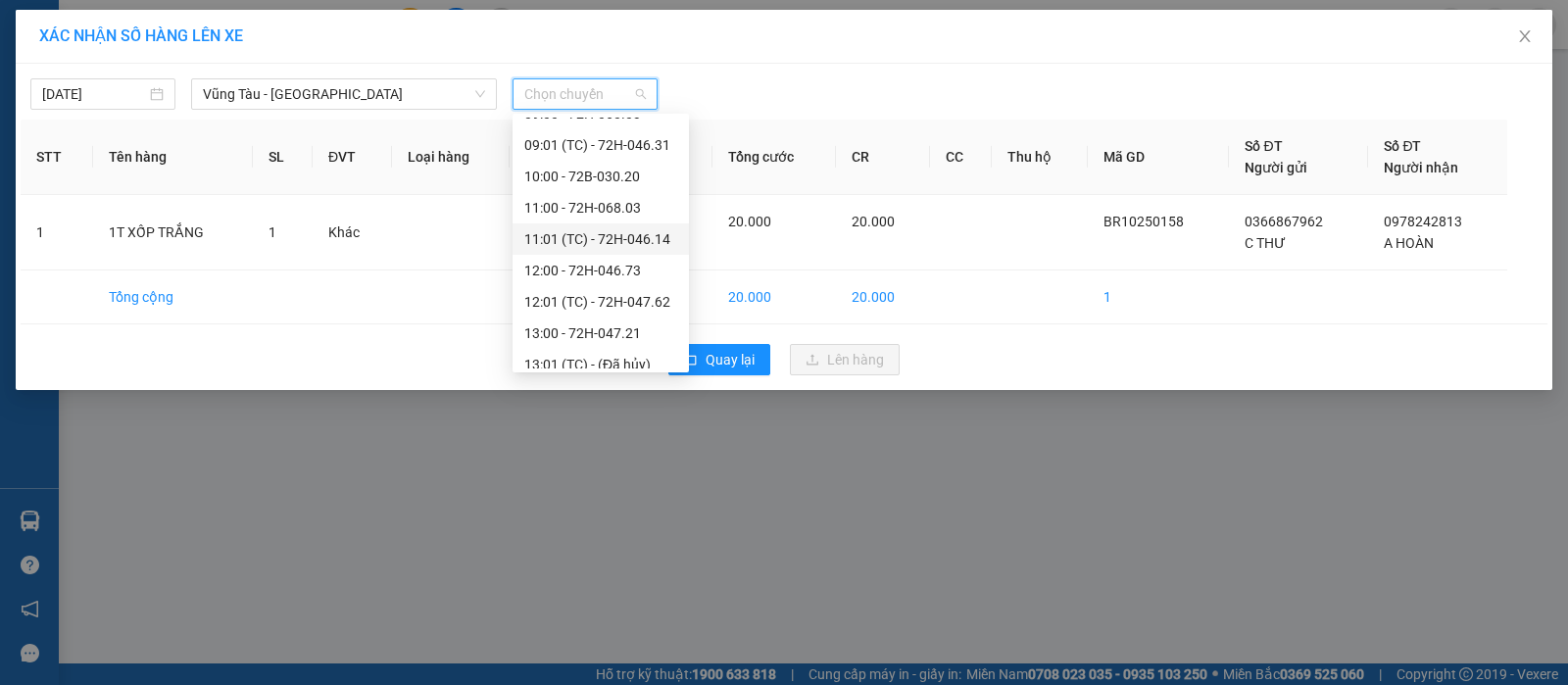
click at [584, 234] on div "11:01 (TC) - 72H-046.14" at bounding box center [600, 239] width 153 height 22
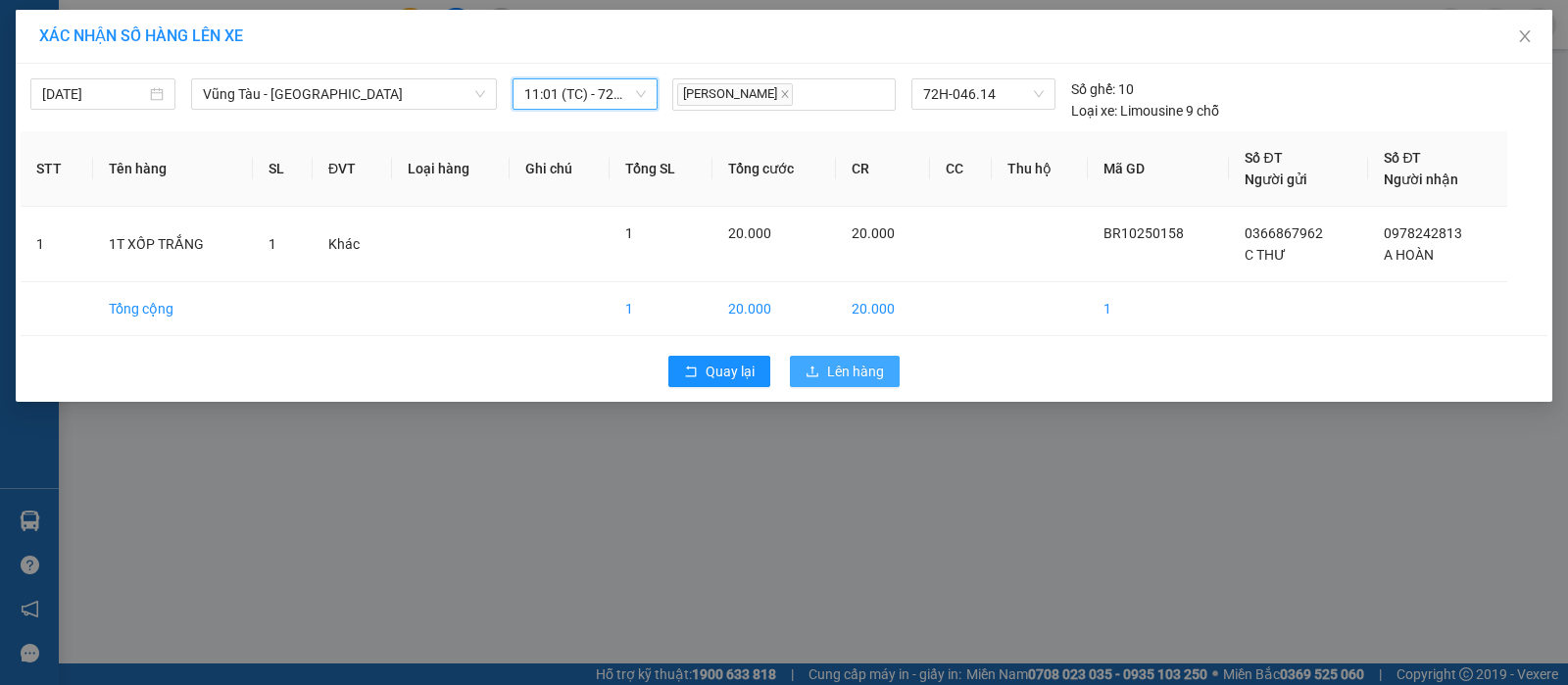
click at [866, 368] on span "Lên hàng" at bounding box center [855, 372] width 57 height 22
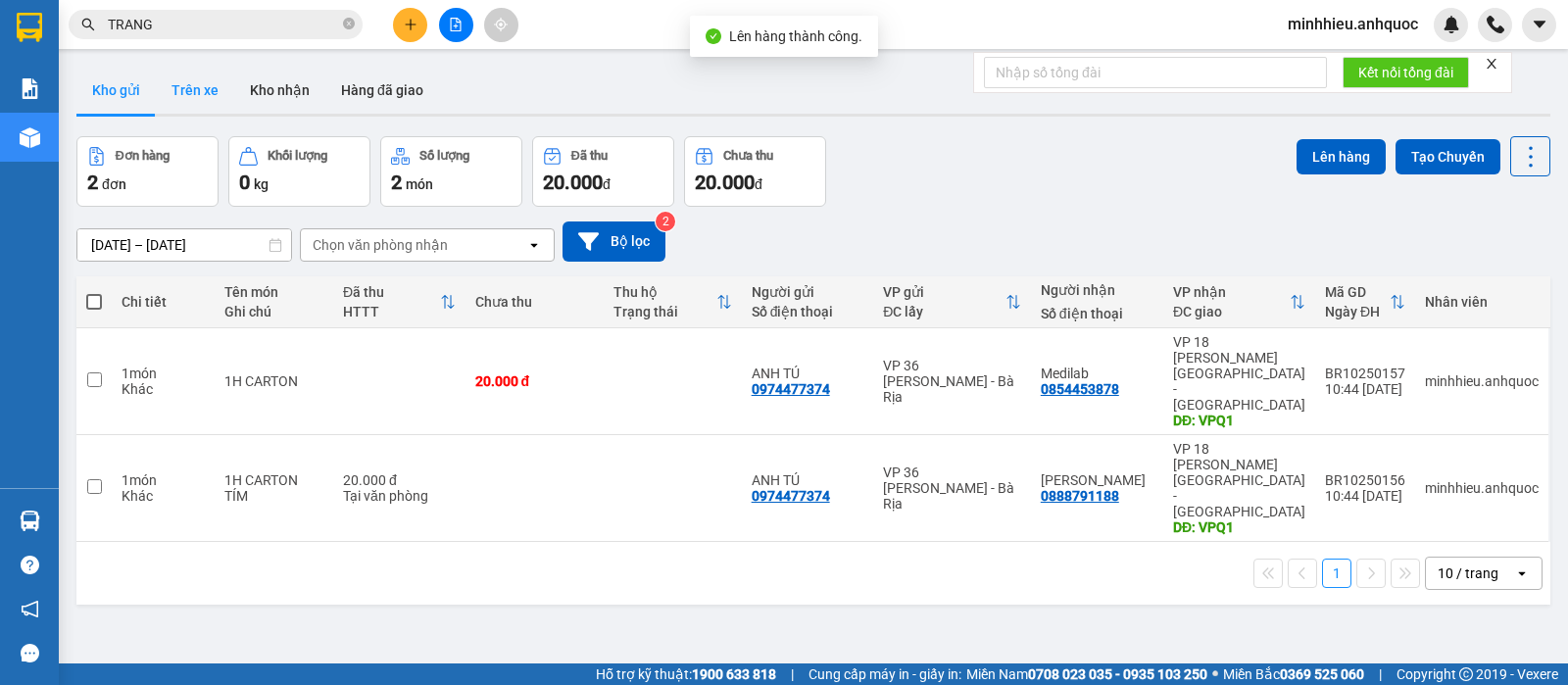
click at [192, 93] on button "Trên xe" at bounding box center [194, 90] width 79 height 47
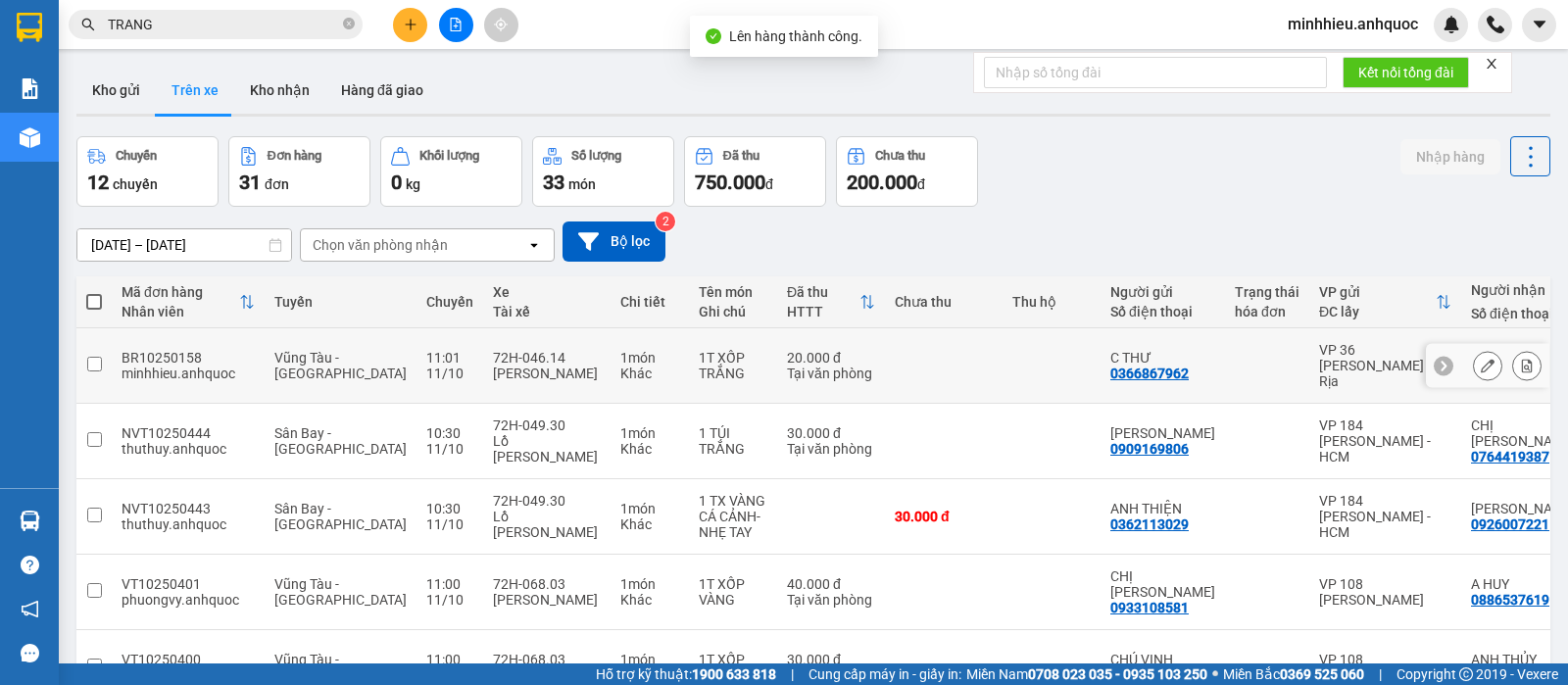
click at [1520, 359] on icon at bounding box center [1527, 366] width 14 height 14
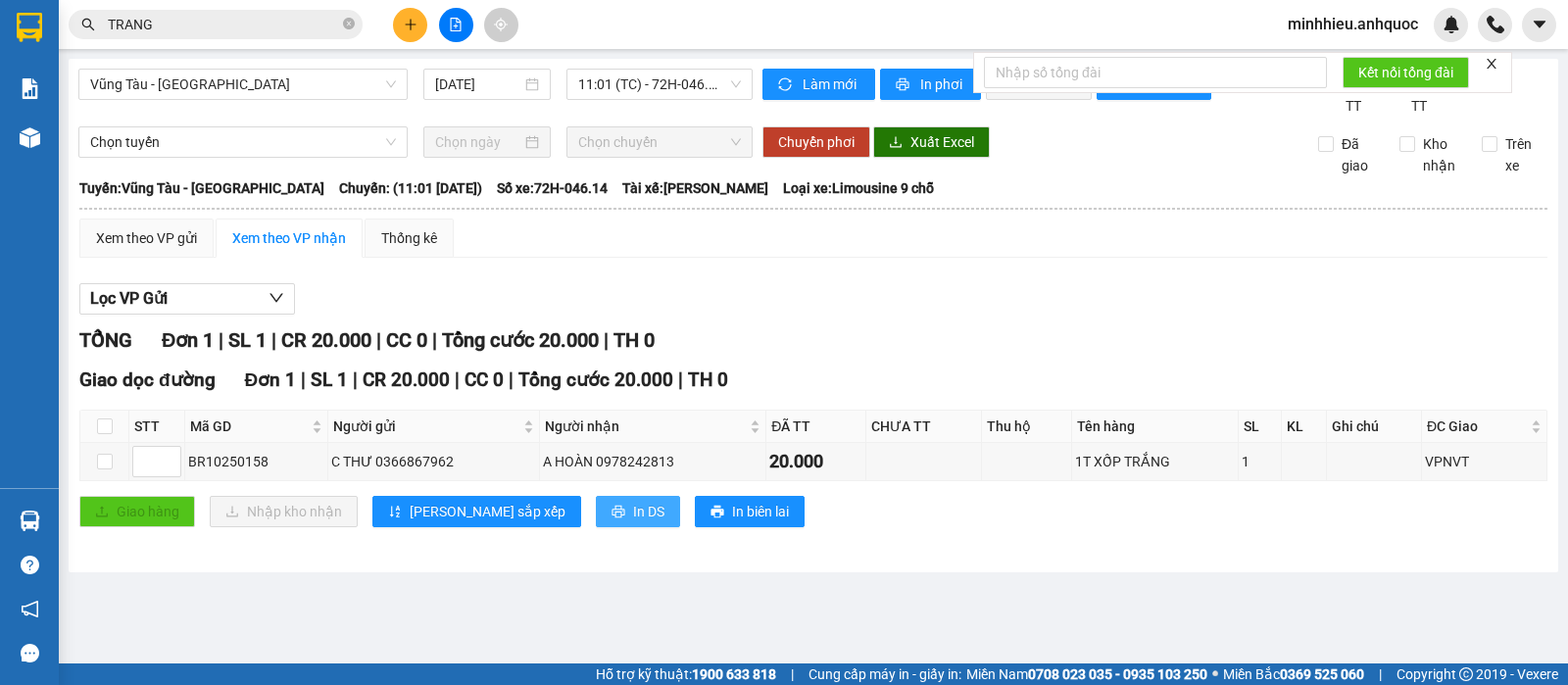
click at [596, 527] on button "In DS" at bounding box center [638, 511] width 85 height 31
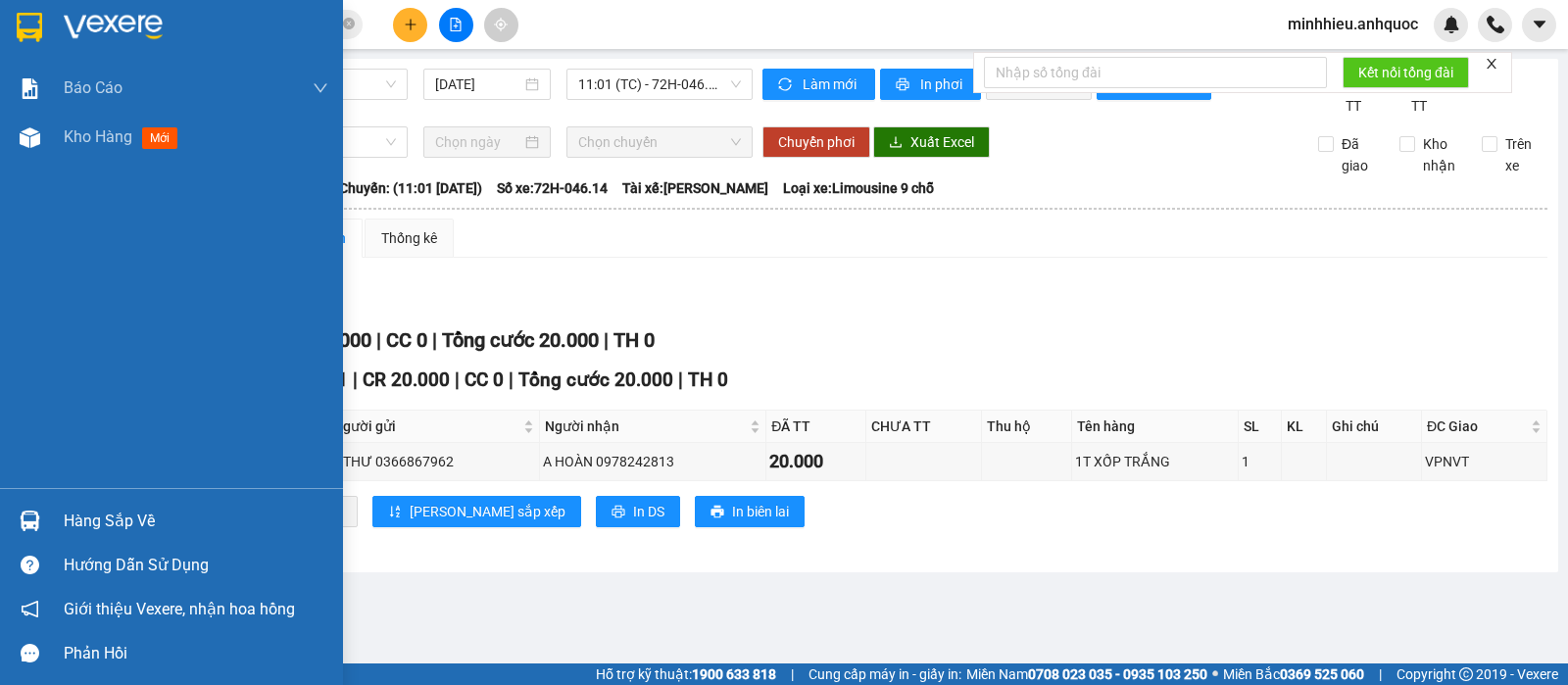
drag, startPoint x: 102, startPoint y: 146, endPoint x: 219, endPoint y: 315, distance: 205.5
click at [102, 146] on span "Kho hàng" at bounding box center [98, 137] width 69 height 19
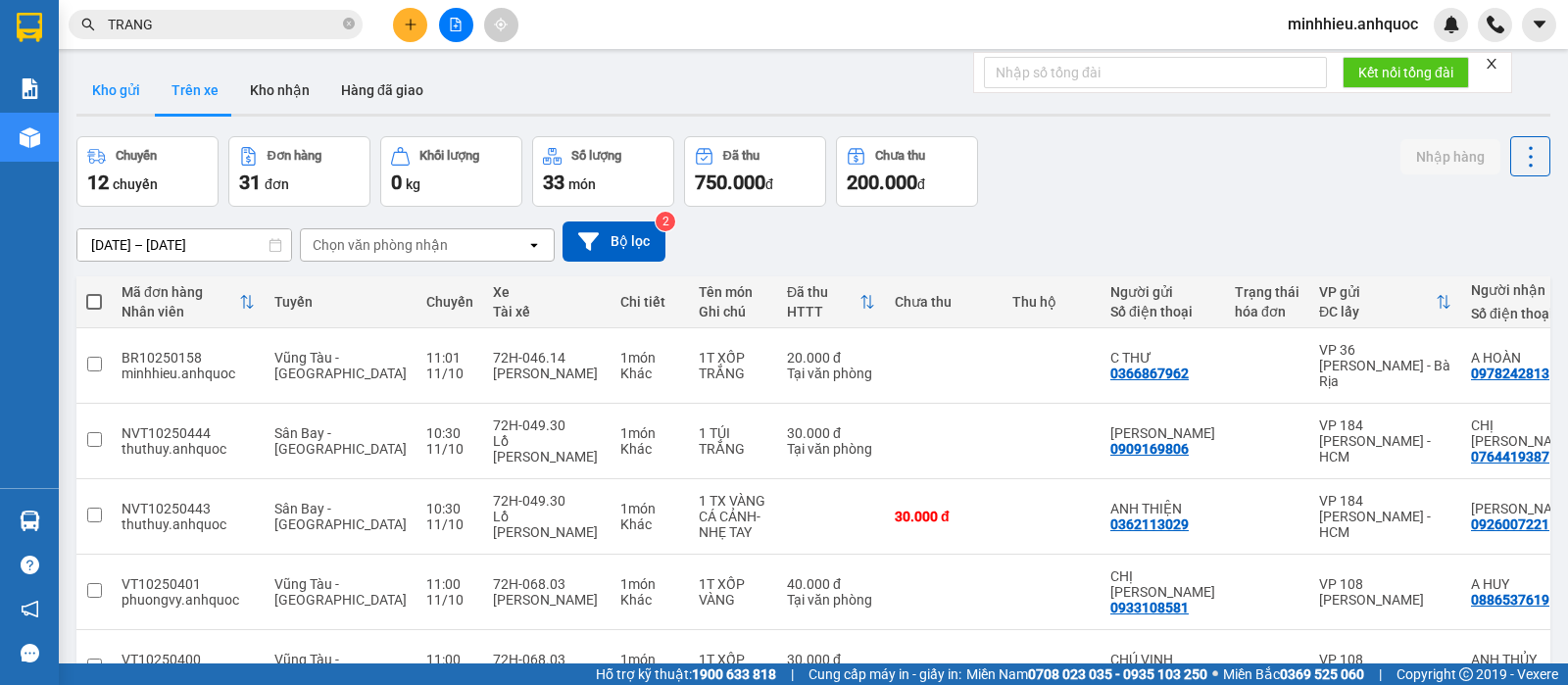
click at [110, 75] on button "Kho gửi" at bounding box center [117, 90] width 80 height 47
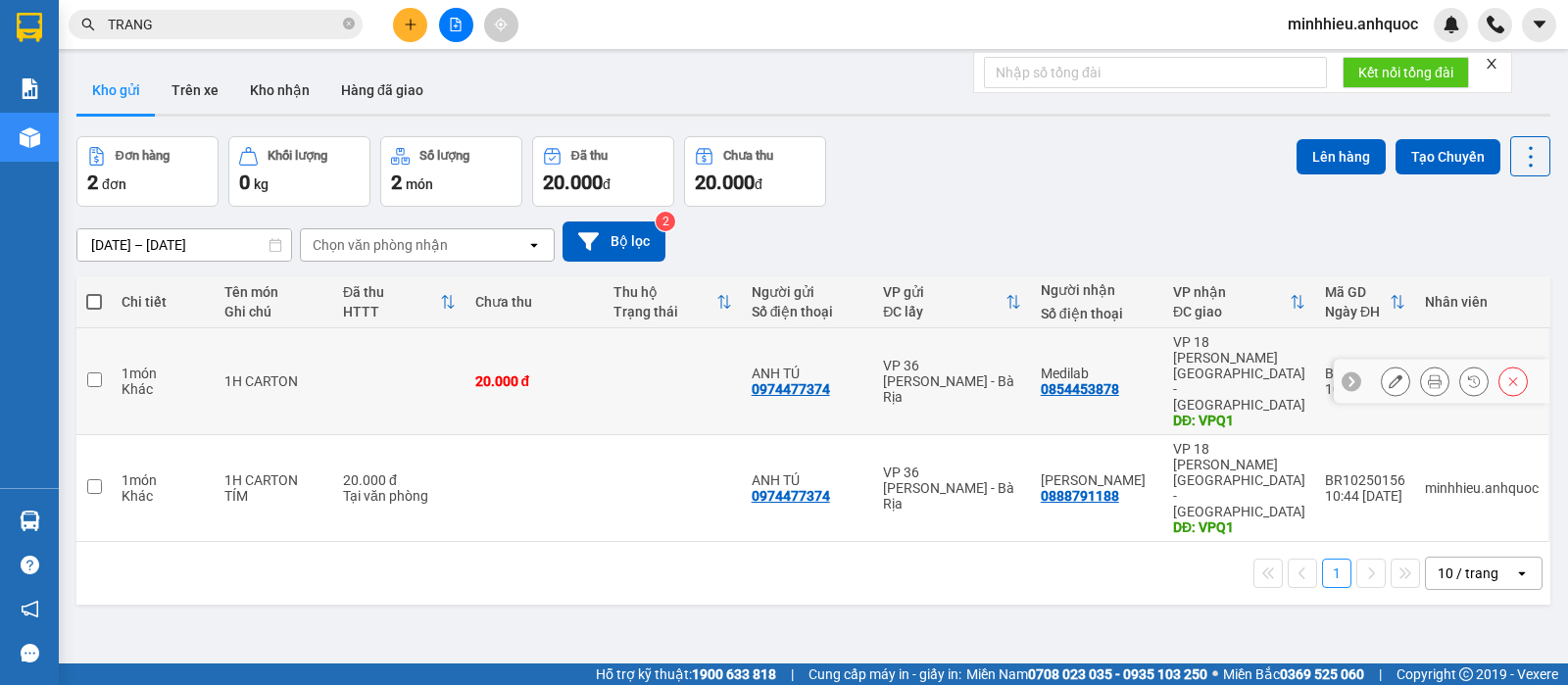
click at [700, 374] on td at bounding box center [673, 381] width 139 height 107
checkbox input "true"
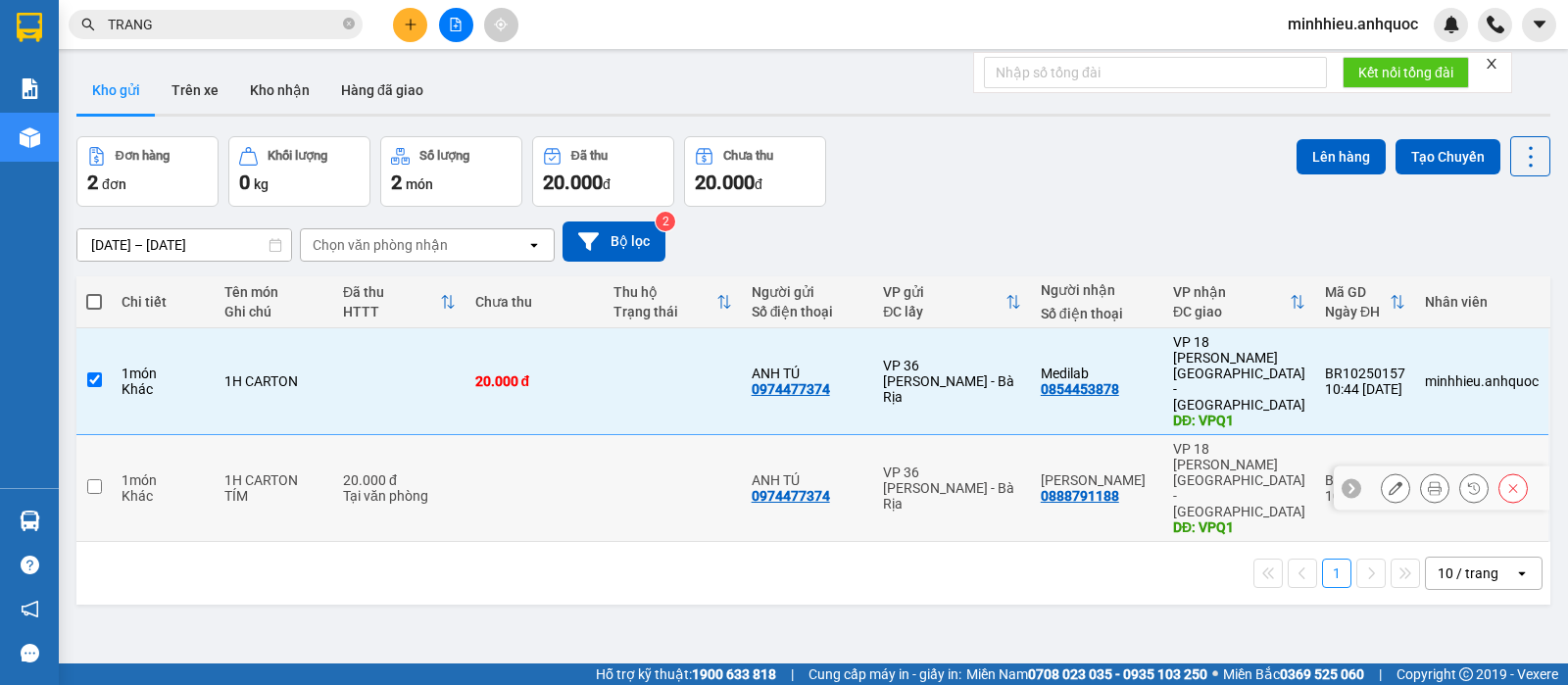
click at [681, 445] on td at bounding box center [673, 488] width 139 height 107
checkbox input "true"
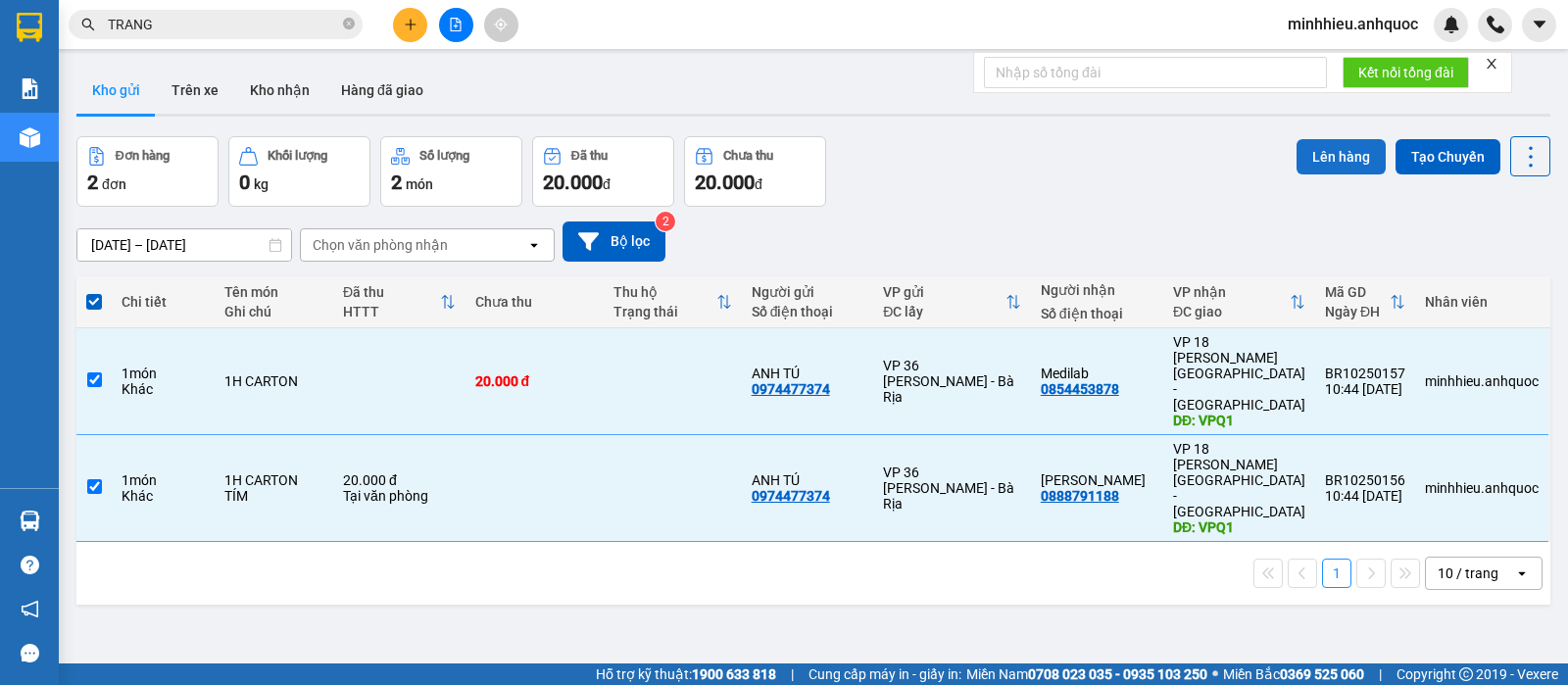
click at [1361, 147] on button "Lên hàng" at bounding box center [1341, 157] width 89 height 35
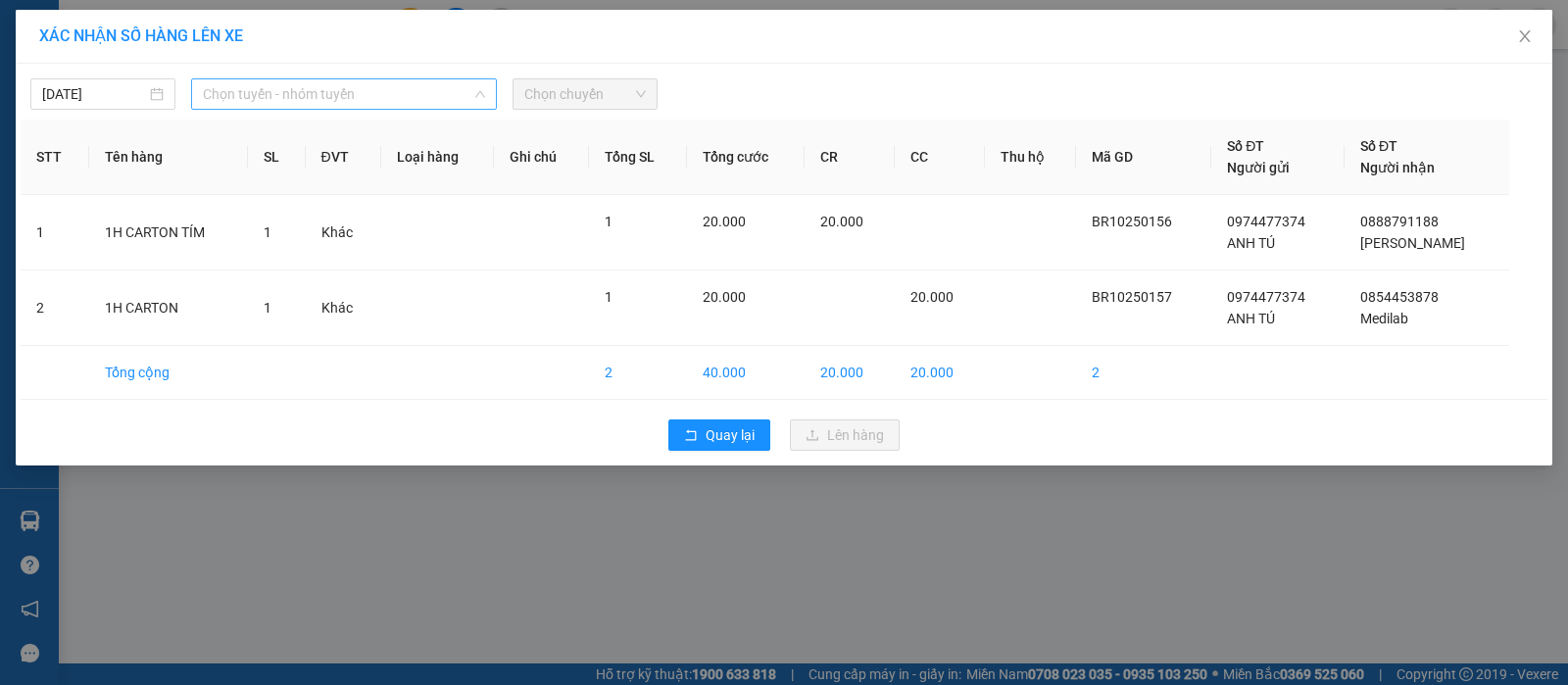
drag, startPoint x: 331, startPoint y: 87, endPoint x: 293, endPoint y: 255, distance: 172.2
click at [331, 89] on span "Chọn tuyến - nhóm tuyến" at bounding box center [343, 94] width 282 height 29
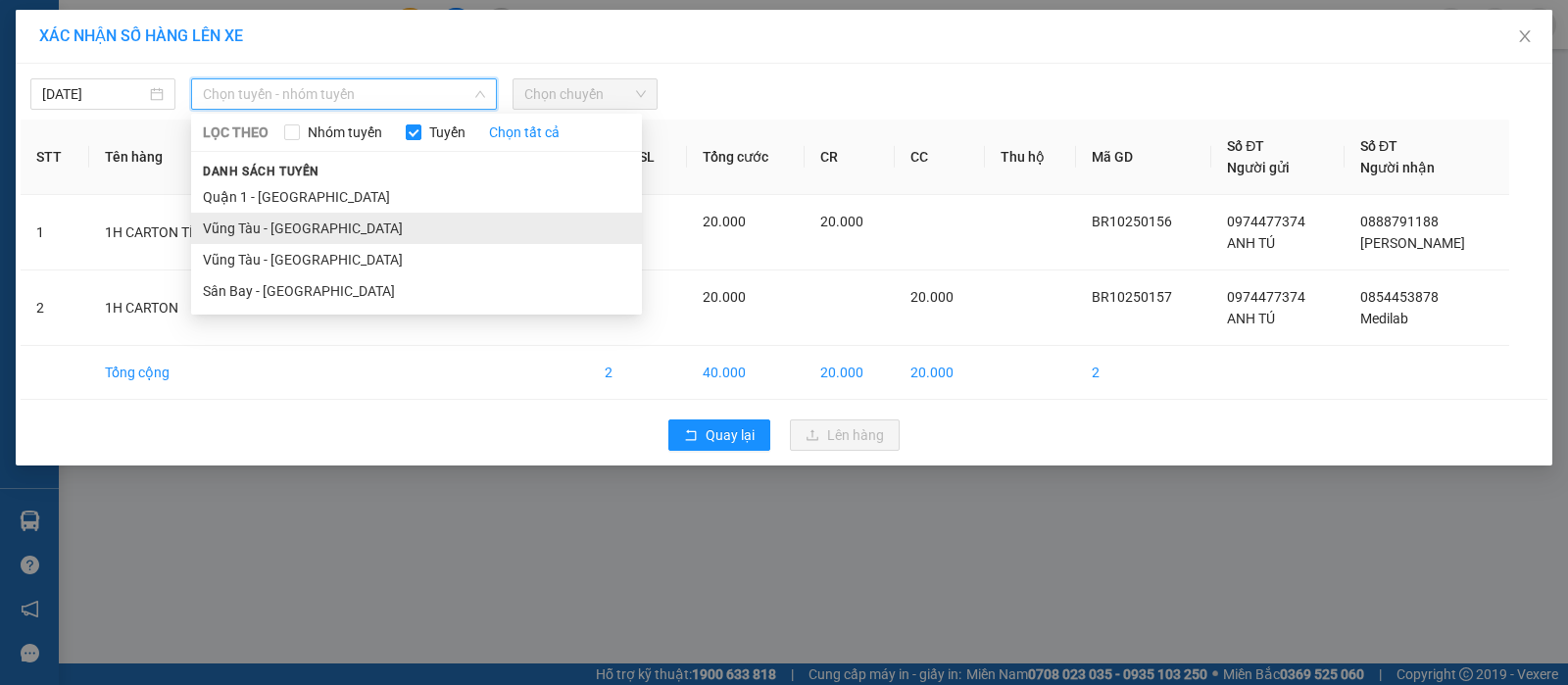
click at [293, 229] on li "Vũng Tàu - [GEOGRAPHIC_DATA]" at bounding box center [417, 227] width 451 height 31
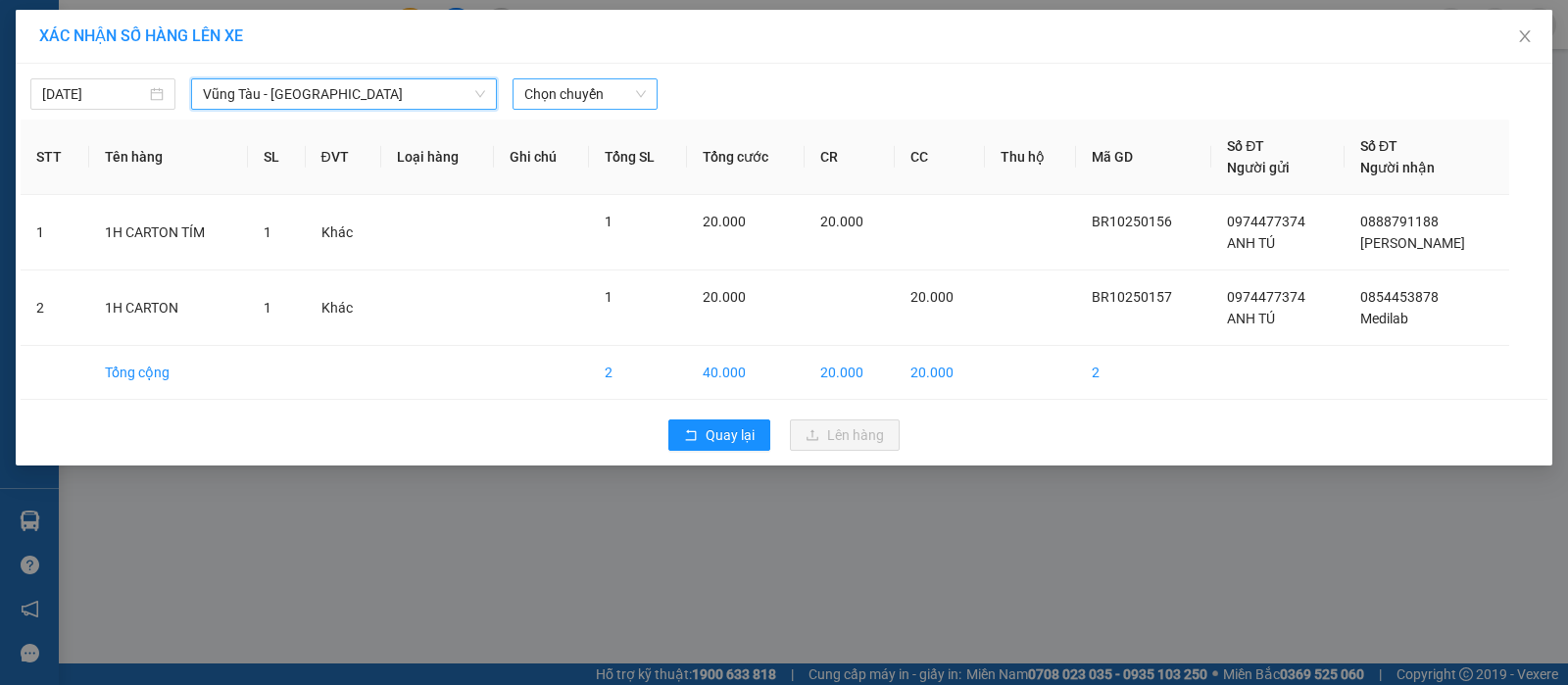
click at [573, 109] on div "Chọn chuyến" at bounding box center [584, 94] width 145 height 31
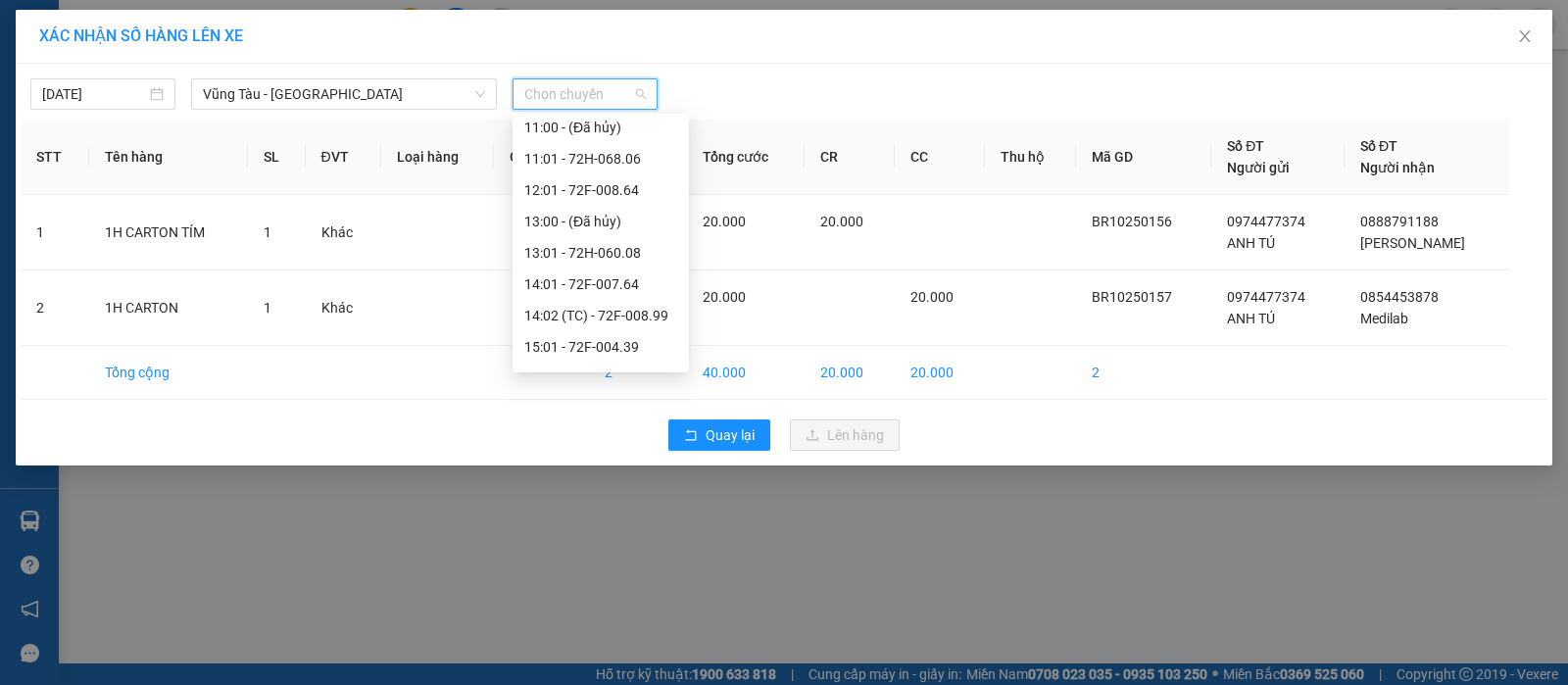
scroll to position [368, 0]
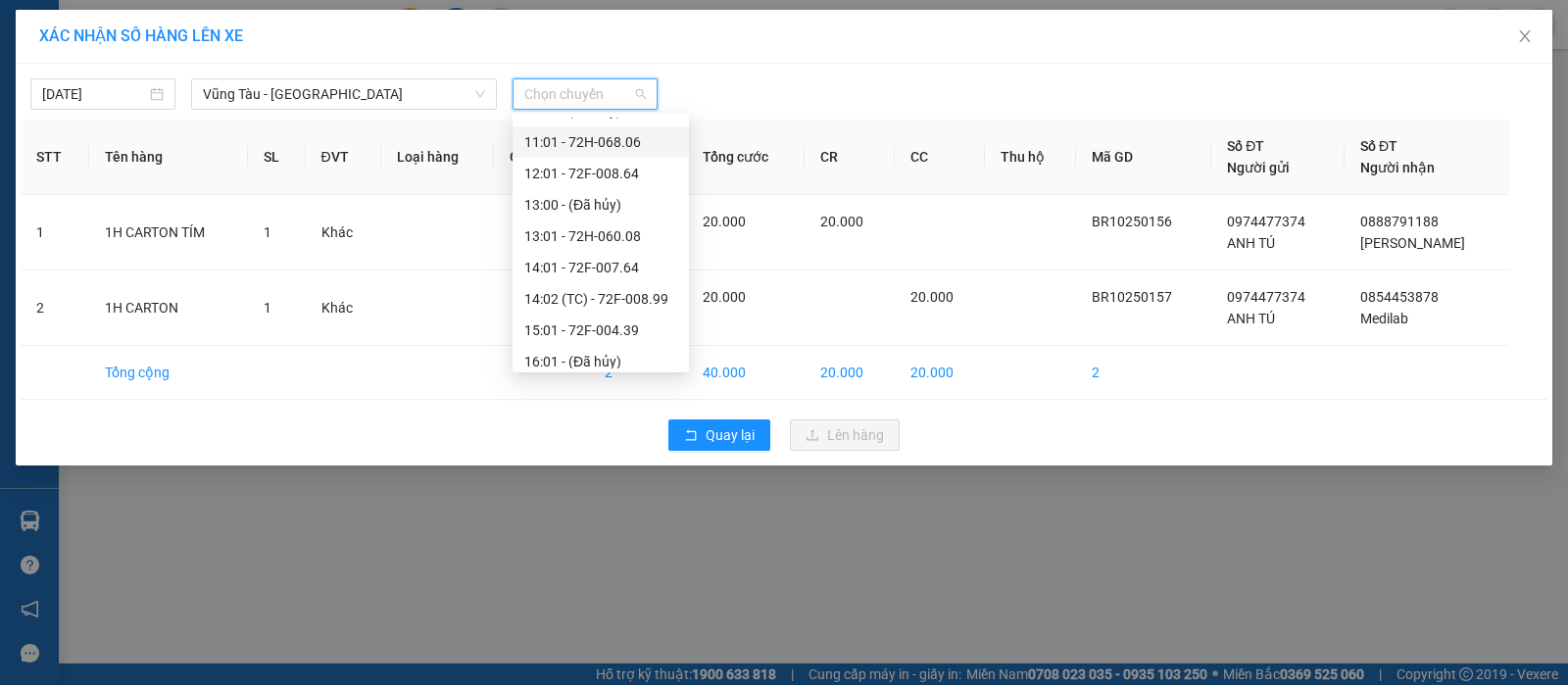
click at [564, 149] on div "11:01 - 72H-068.06" at bounding box center [600, 143] width 153 height 22
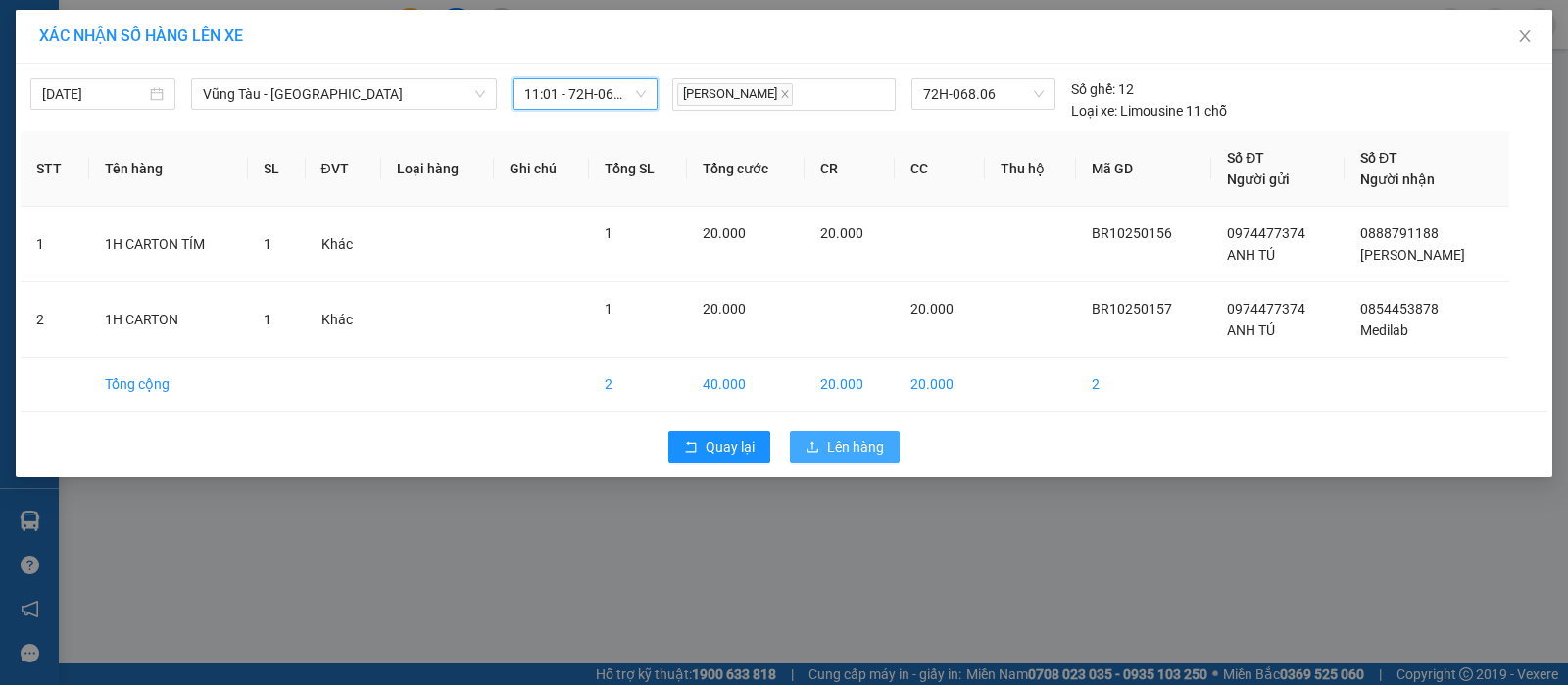
click at [852, 437] on span "Lên hàng" at bounding box center [855, 447] width 57 height 22
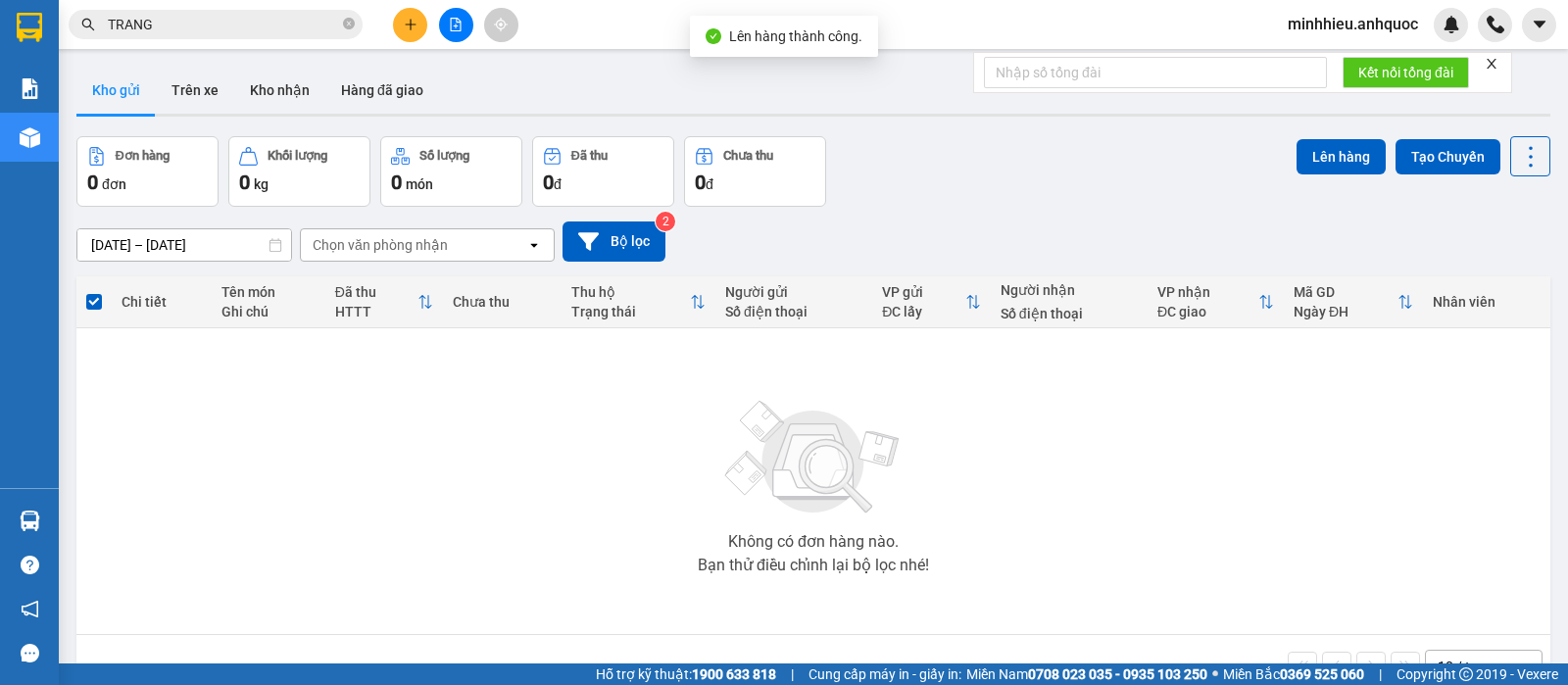
drag, startPoint x: 195, startPoint y: 101, endPoint x: 181, endPoint y: 270, distance: 169.6
click at [193, 105] on button "Trên xe" at bounding box center [194, 90] width 79 height 47
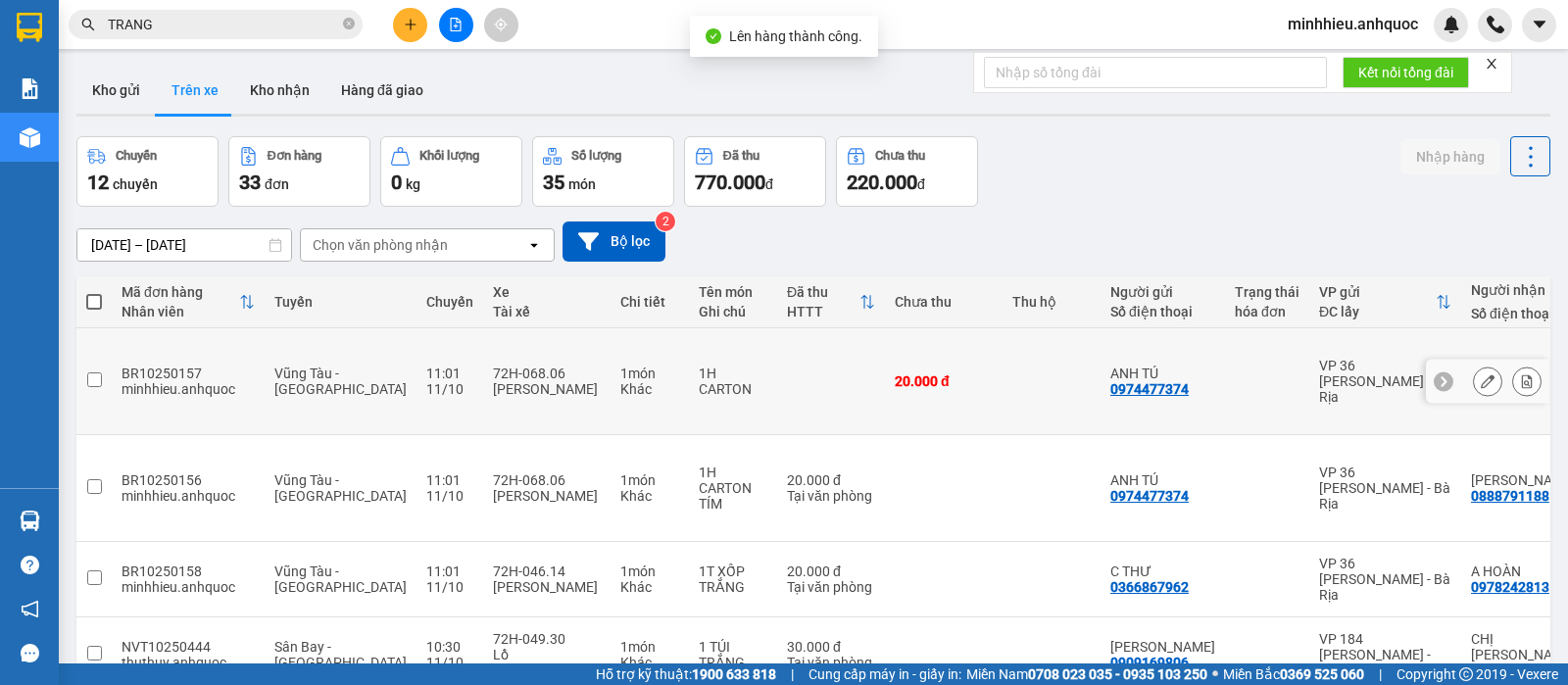
click at [1520, 375] on icon at bounding box center [1527, 382] width 14 height 14
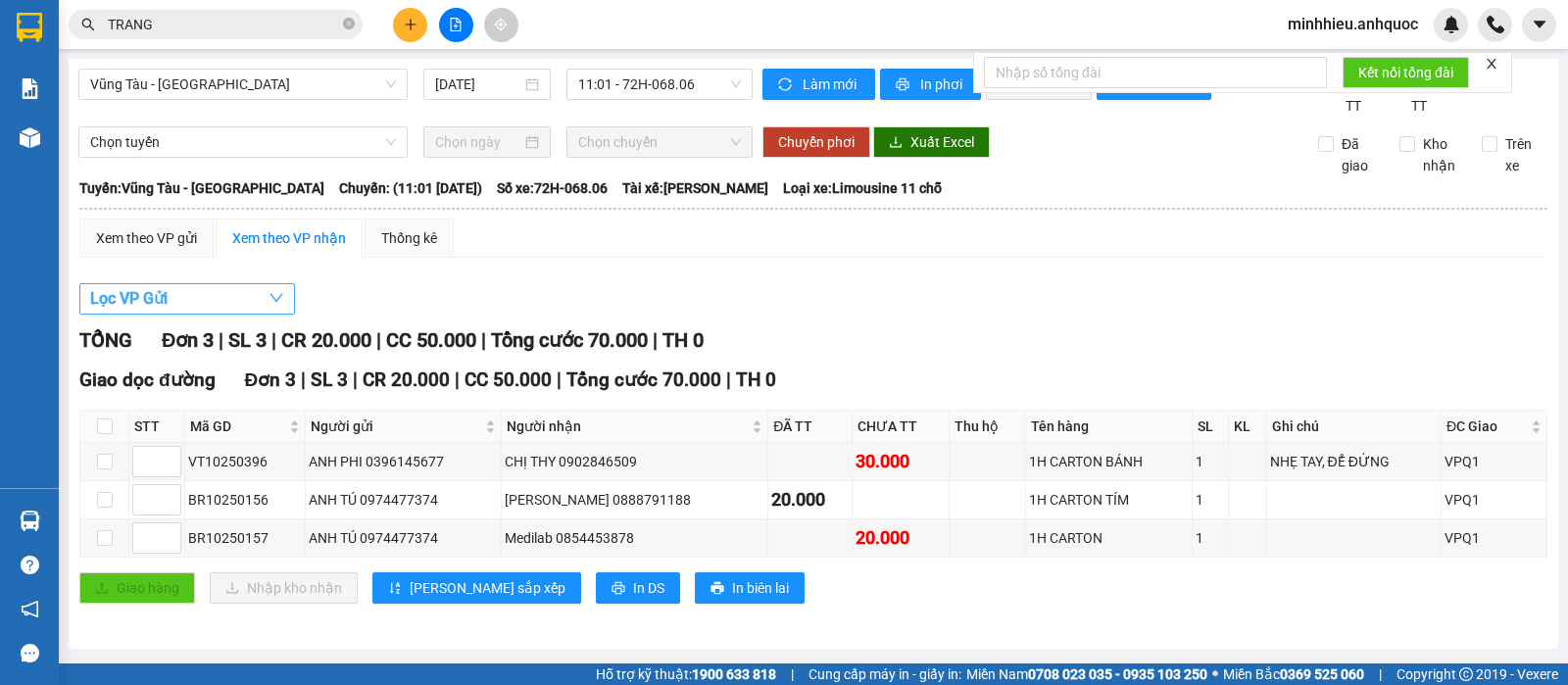
click at [212, 315] on button "Lọc VP Gửi" at bounding box center [187, 298] width 215 height 31
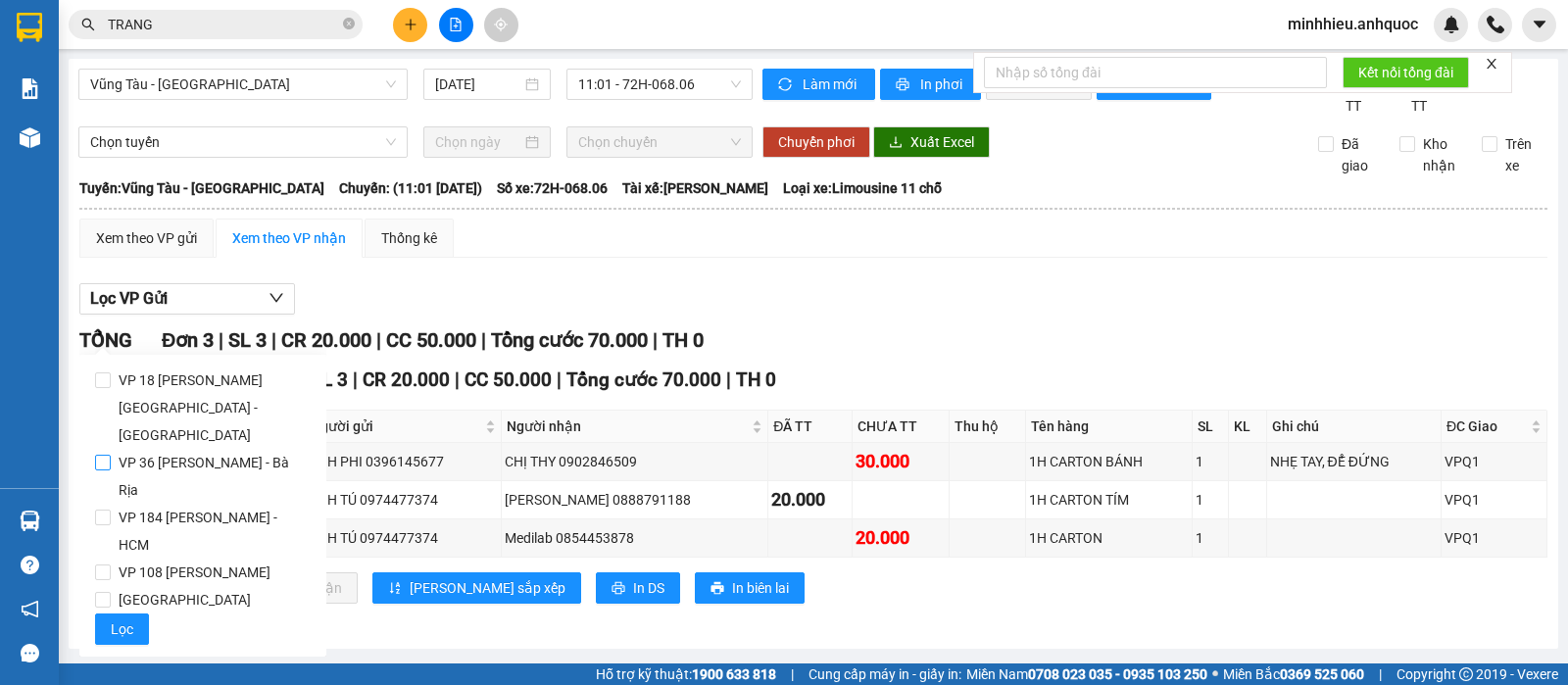
drag, startPoint x: 169, startPoint y: 438, endPoint x: 157, endPoint y: 447, distance: 15.0
click at [168, 449] on span "VP 36 [PERSON_NAME] - Bà Rịa" at bounding box center [210, 476] width 200 height 55
click at [111, 455] on input "VP 36 [PERSON_NAME] - Bà Rịa" at bounding box center [103, 463] width 16 height 16
checkbox input "true"
click at [116, 618] on span "Lọc" at bounding box center [122, 629] width 23 height 22
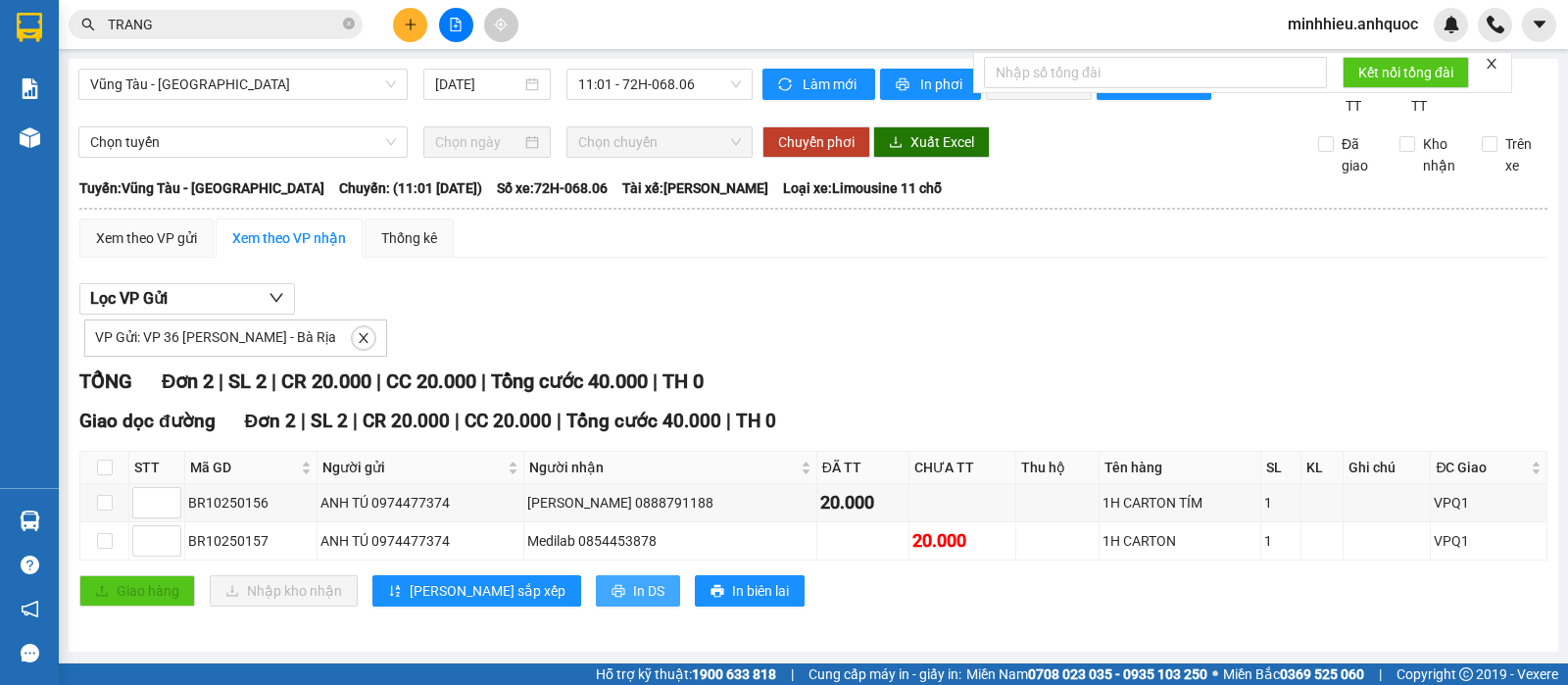
click at [596, 606] on button "In DS" at bounding box center [638, 590] width 85 height 31
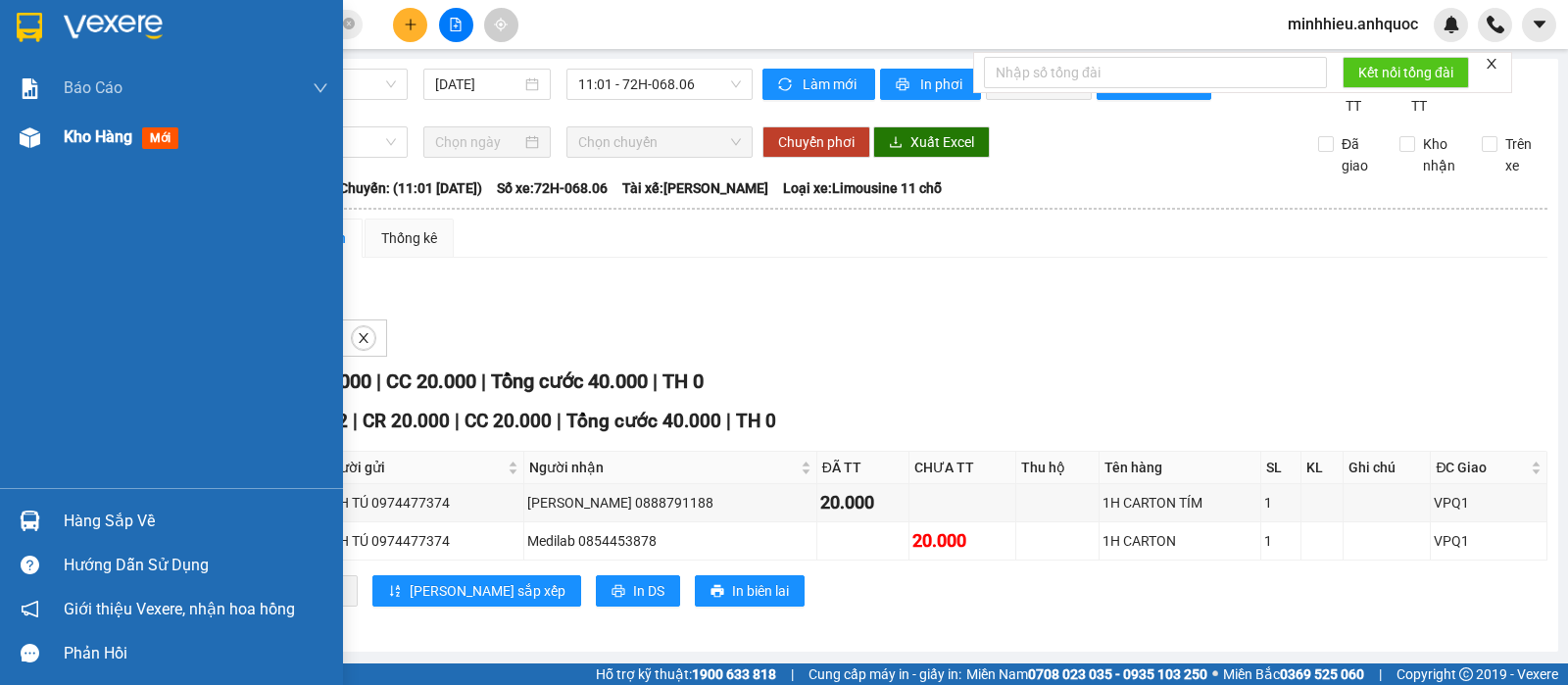
click at [66, 132] on span "Kho hàng" at bounding box center [98, 137] width 69 height 19
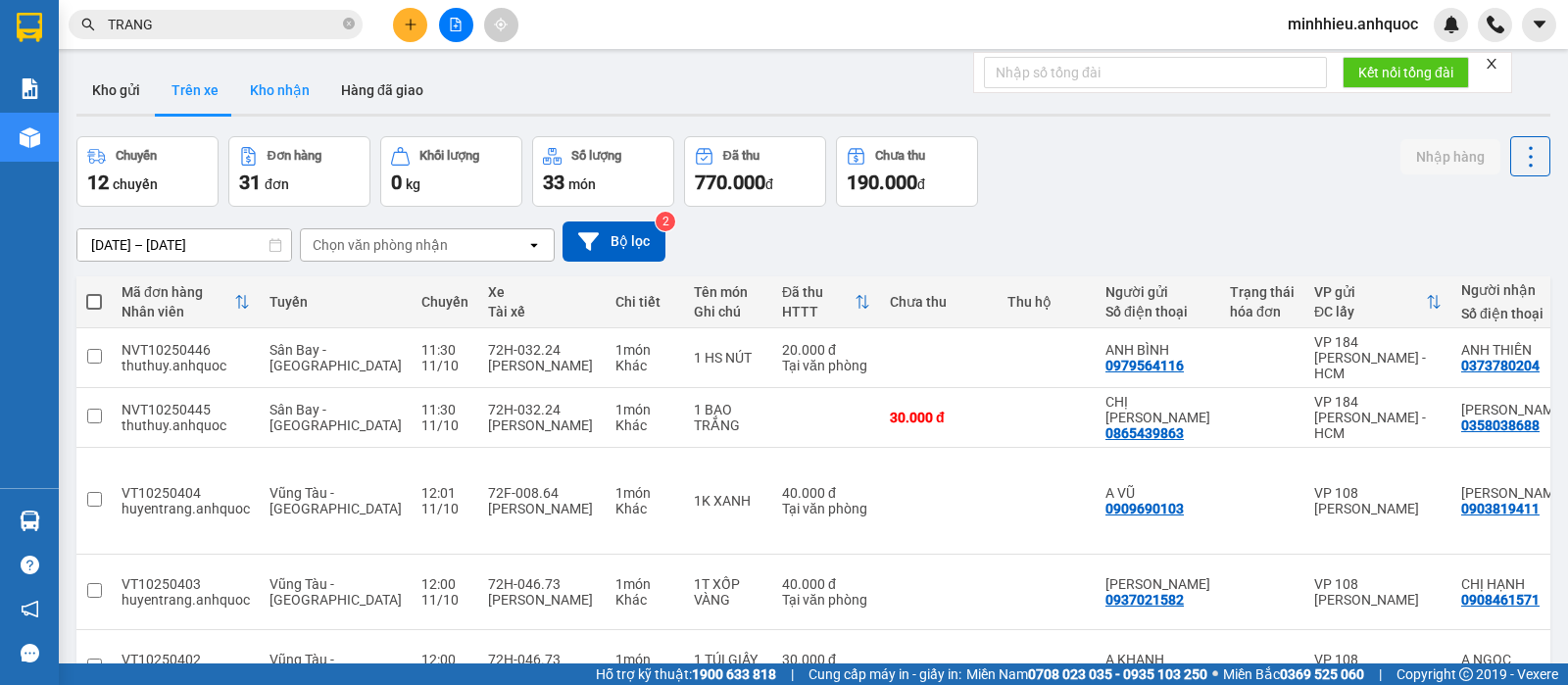
click at [279, 99] on button "Kho nhận" at bounding box center [279, 90] width 91 height 47
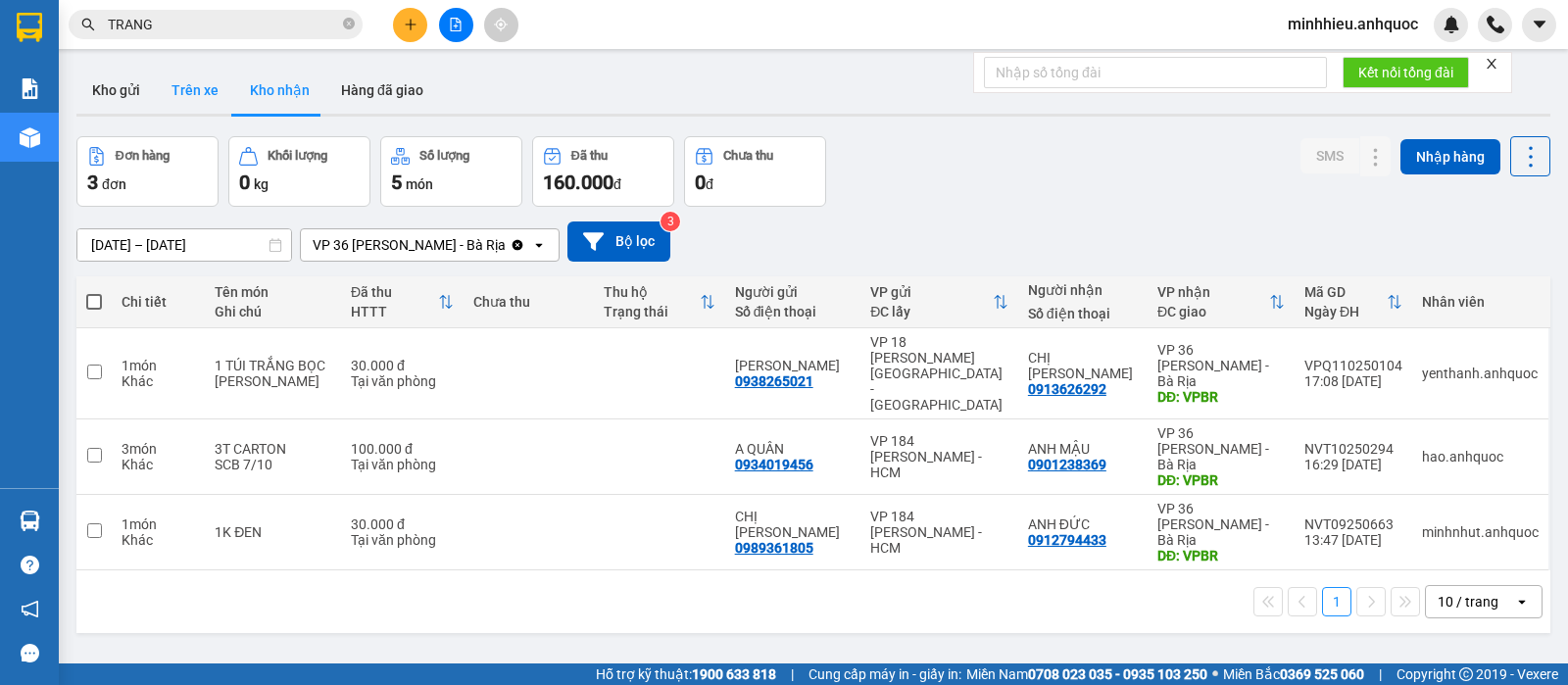
click at [169, 95] on button "Trên xe" at bounding box center [194, 90] width 79 height 47
type input "[DATE] – [DATE]"
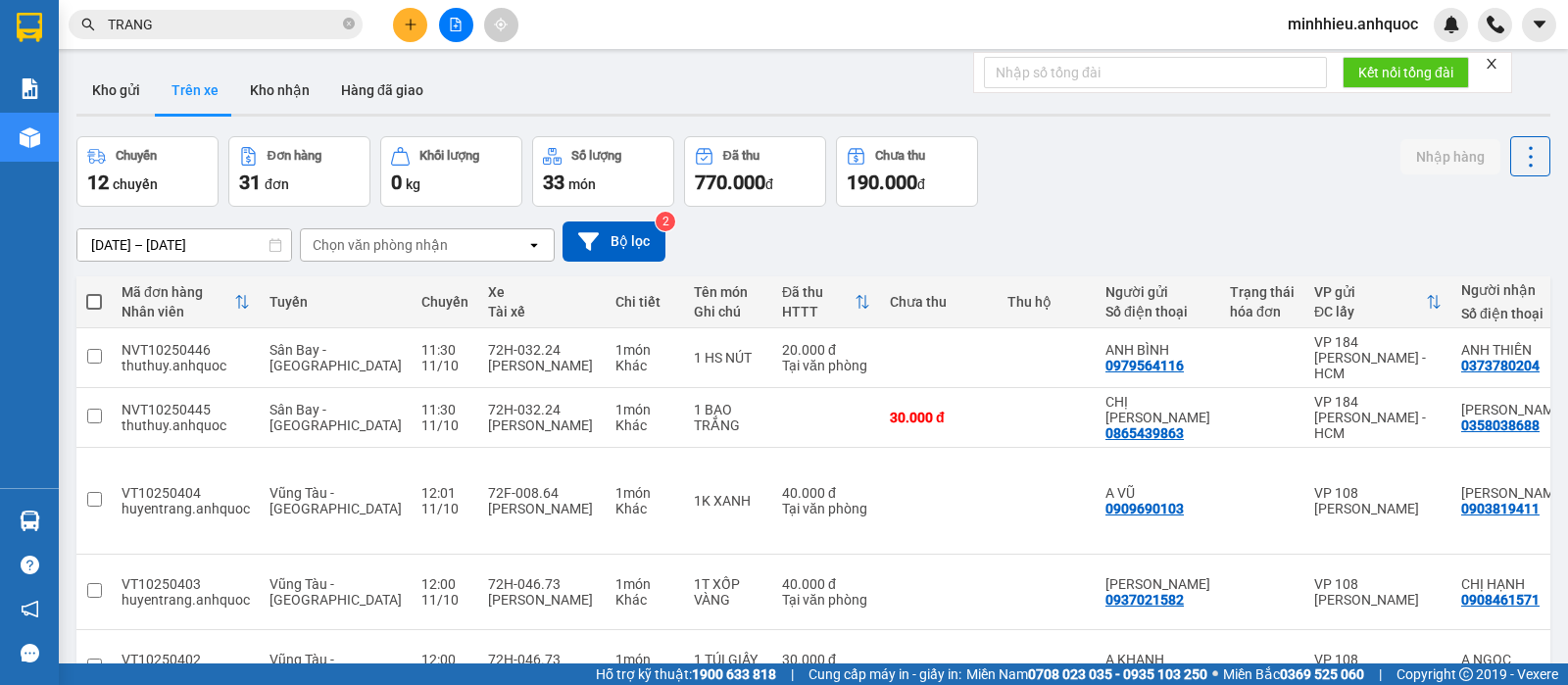
click at [427, 256] on div "Chọn văn phòng nhận" at bounding box center [414, 244] width 225 height 31
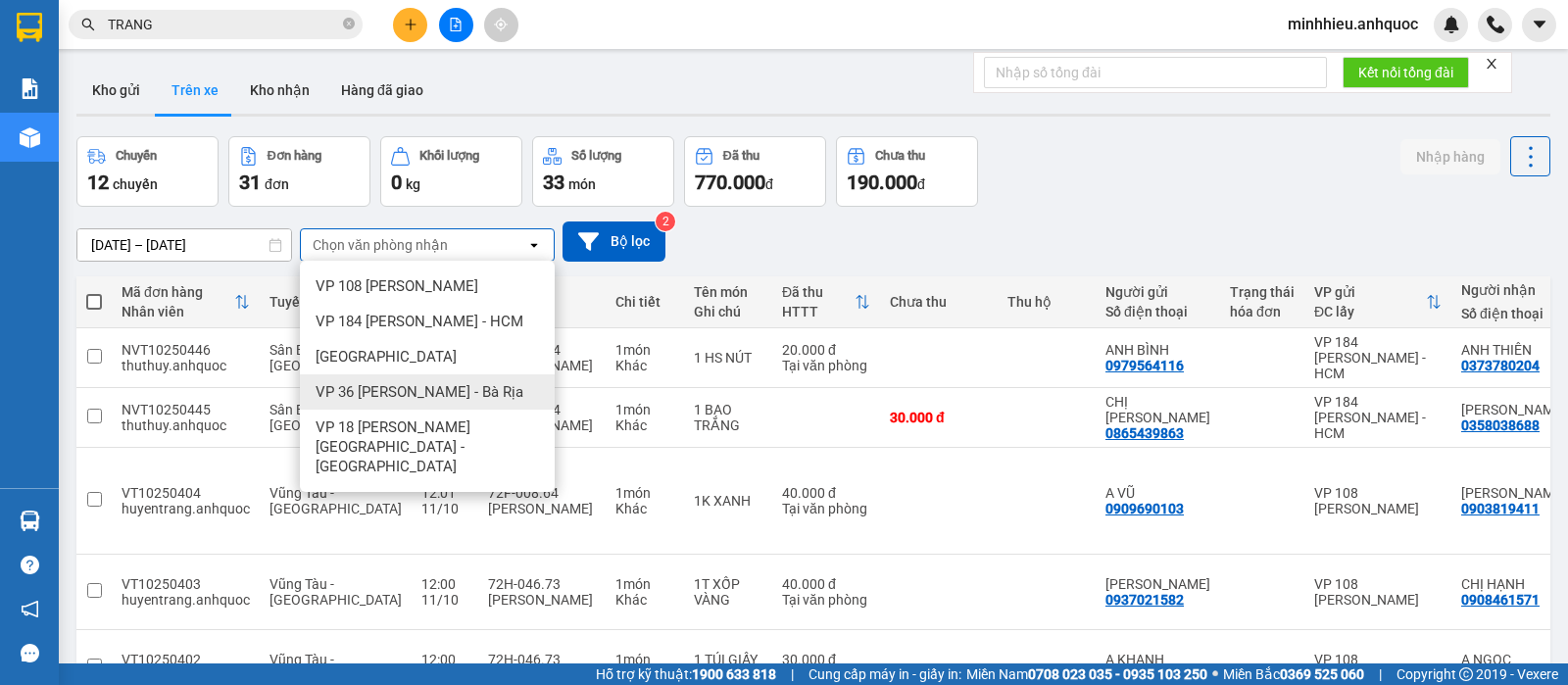
click at [396, 401] on span "VP 36 [PERSON_NAME] - Bà Rịa" at bounding box center [420, 392] width 207 height 20
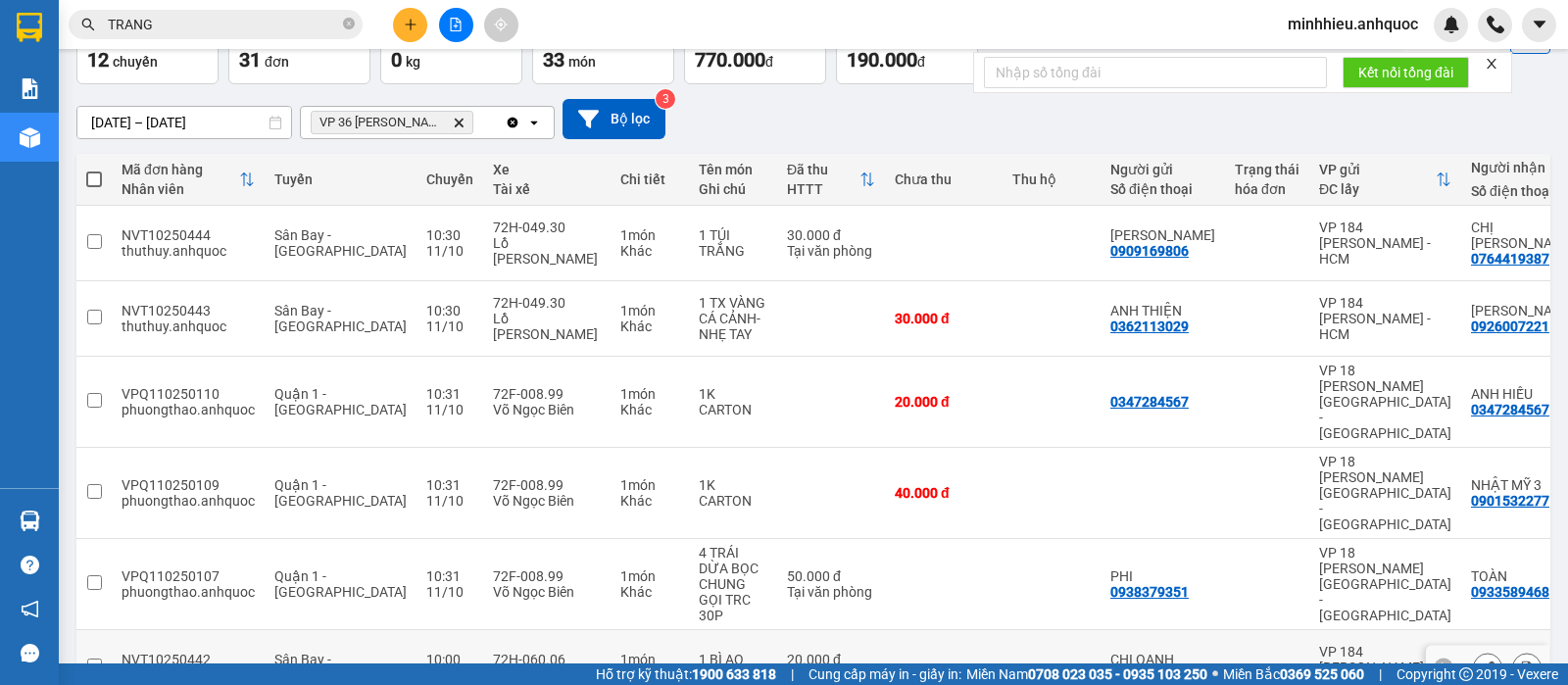
scroll to position [245, 0]
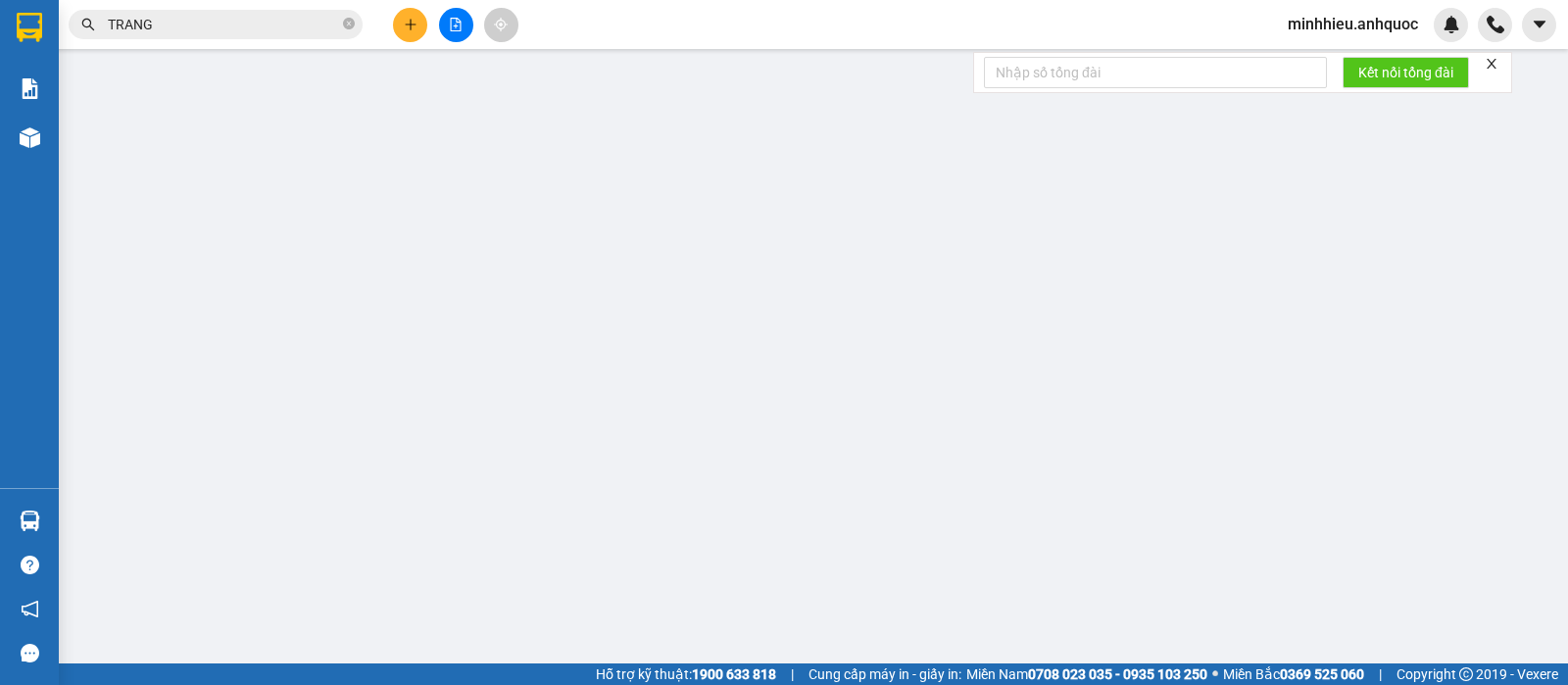
type input "0939722219"
type input "CHÚ THANH"
type input "0978073308"
type input "CHỊ [PERSON_NAME]"
type input "CF ANH THƯ"
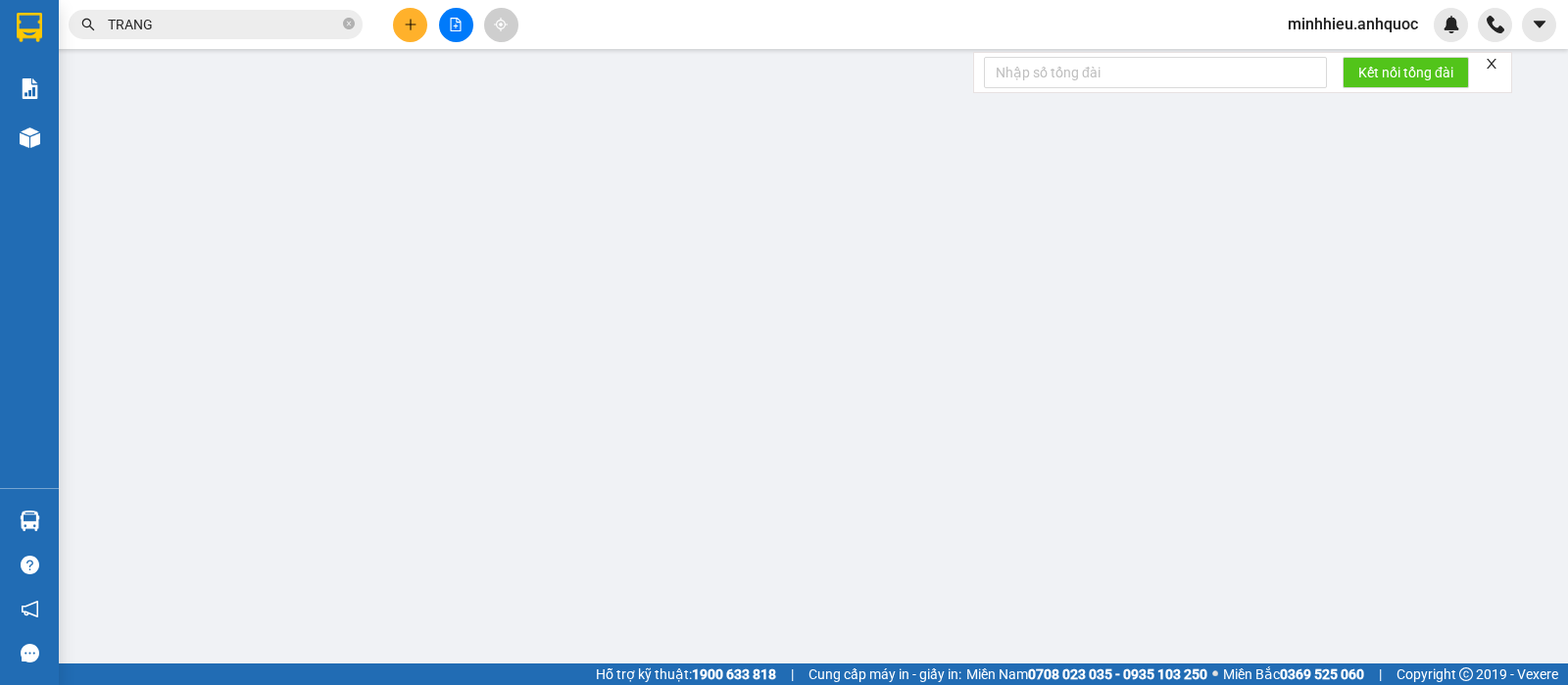
type input "20.000"
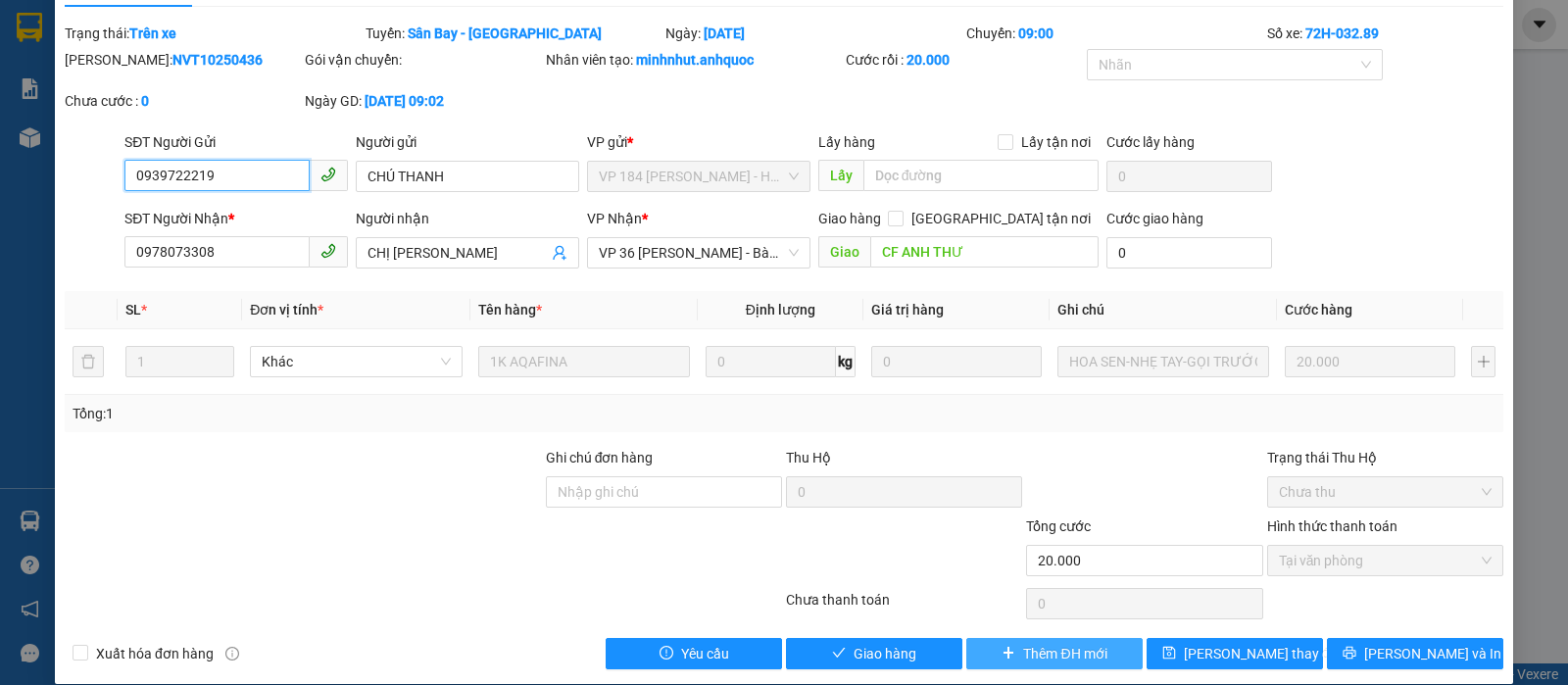
scroll to position [71, 0]
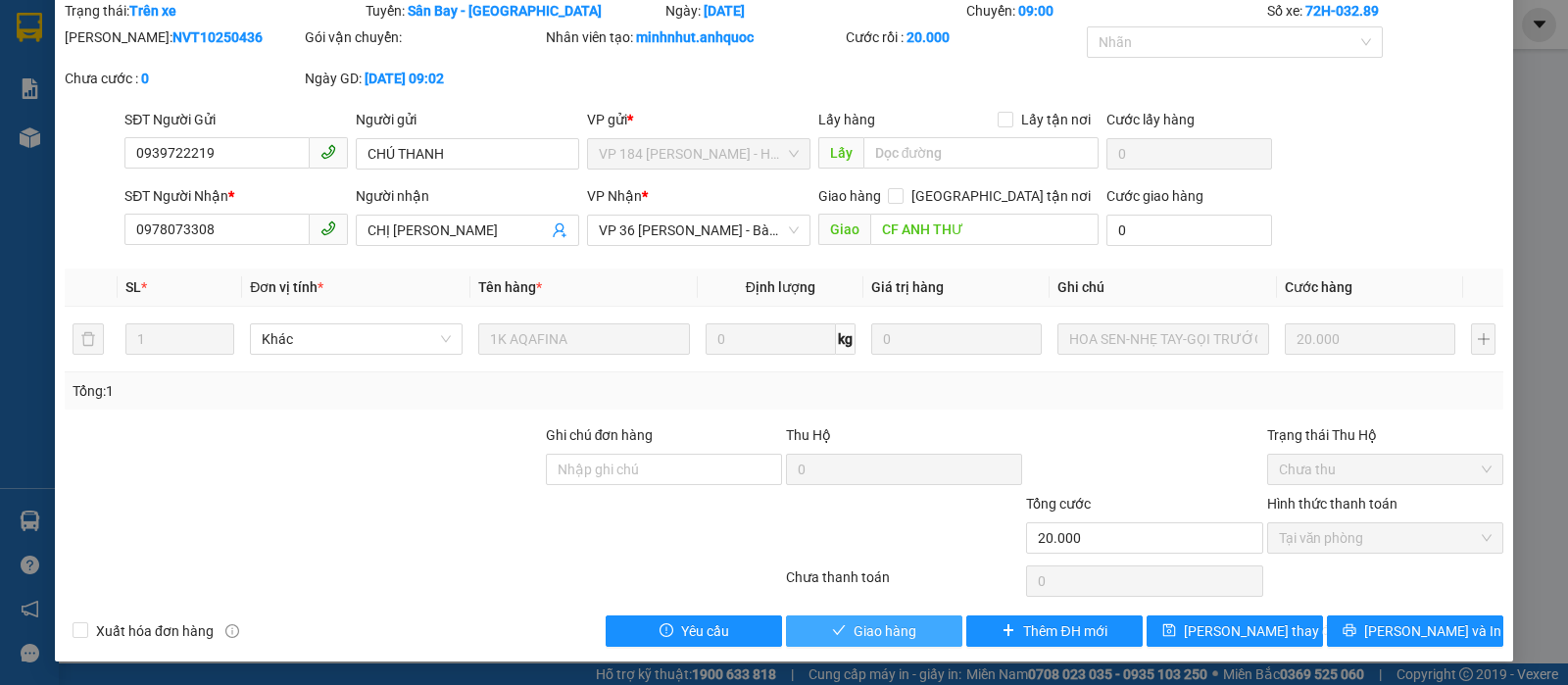
click at [889, 633] on span "Giao hàng" at bounding box center [884, 631] width 63 height 22
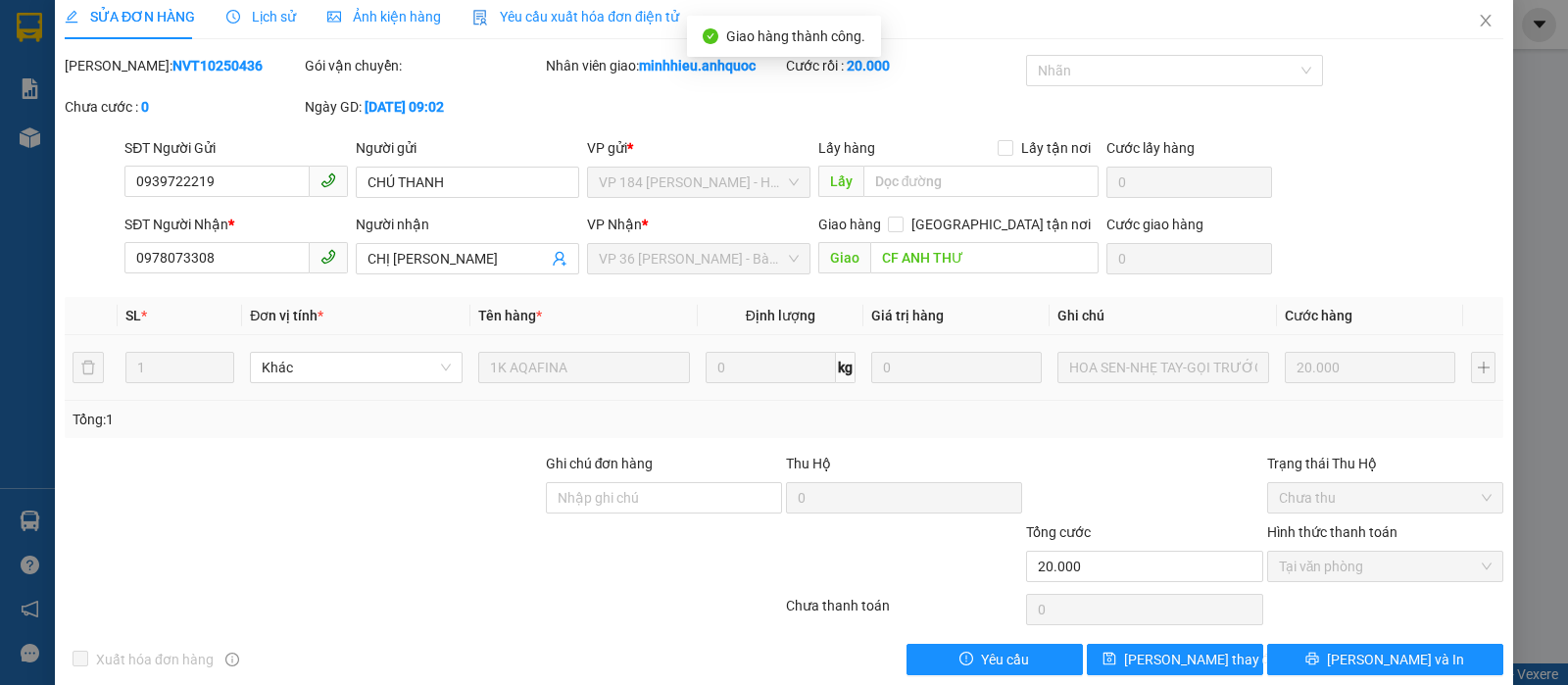
scroll to position [0, 0]
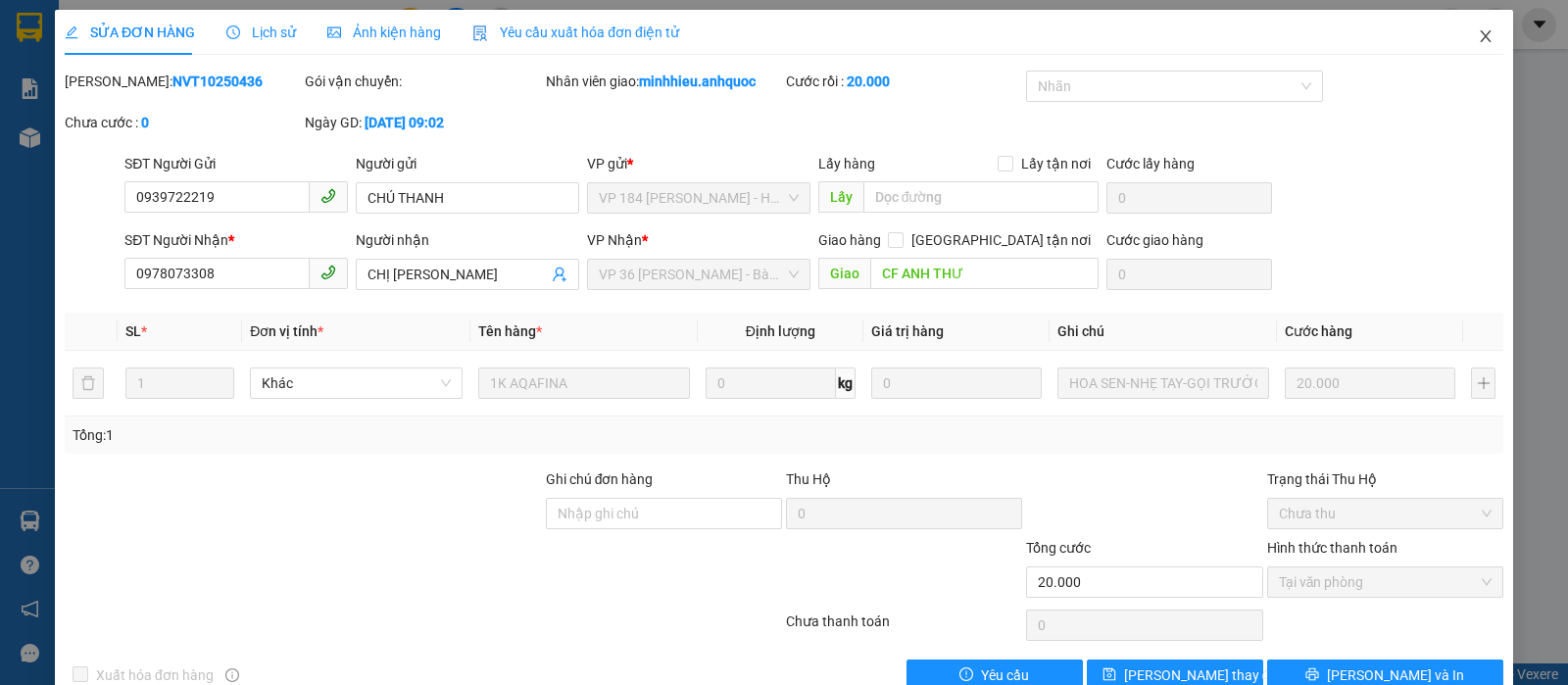
click at [1477, 35] on icon "close" at bounding box center [1485, 37] width 16 height 16
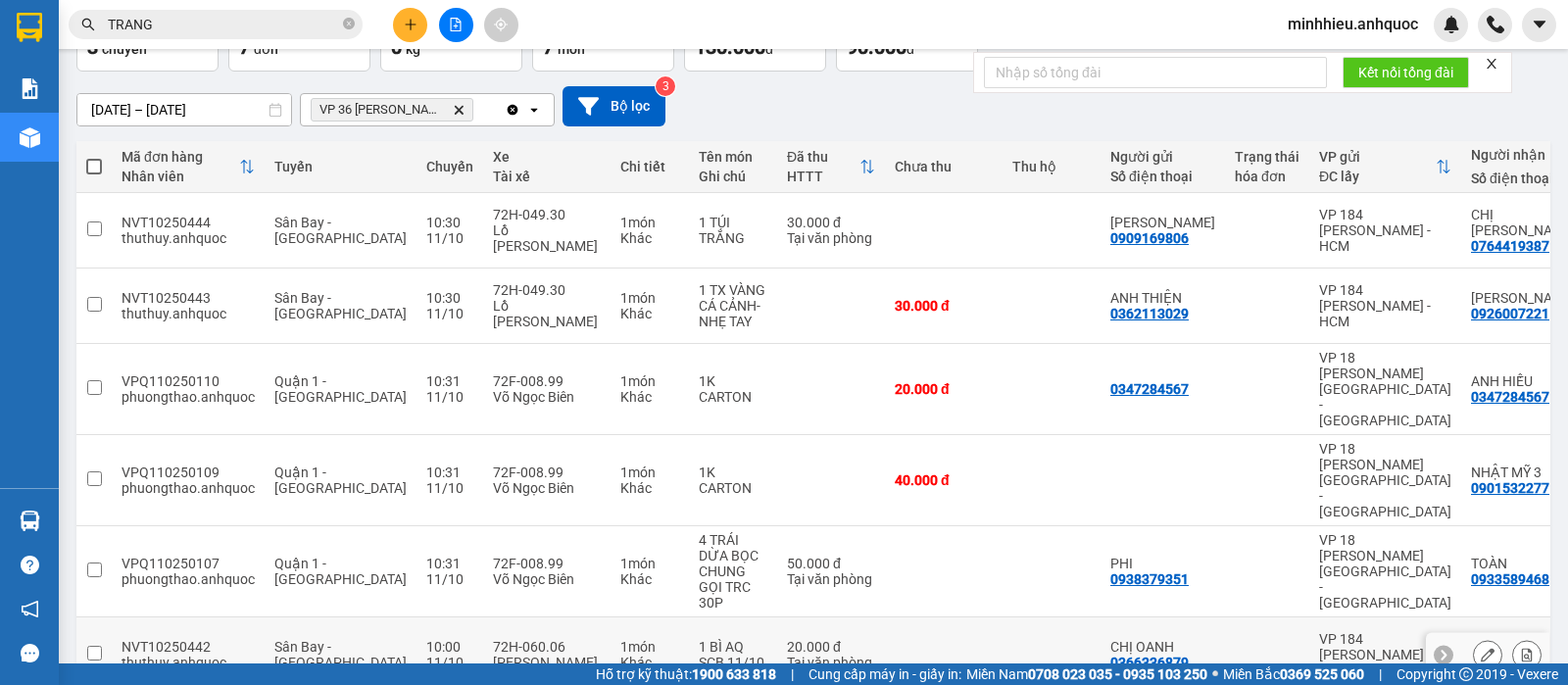
scroll to position [81, 0]
